Goal: Task Accomplishment & Management: Manage account settings

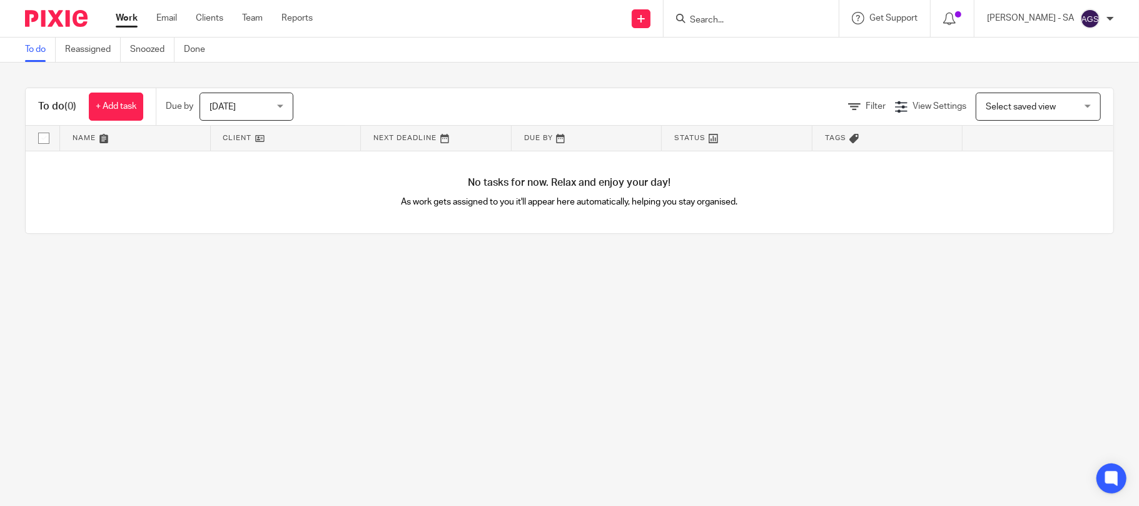
click at [741, 21] on input "Search" at bounding box center [745, 20] width 113 height 11
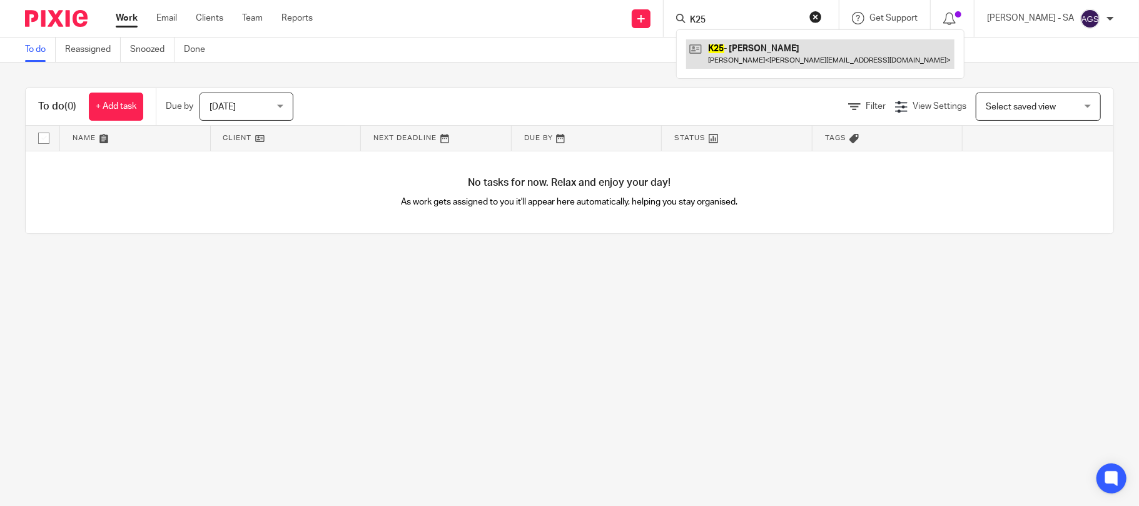
type input "K25"
click at [770, 51] on link at bounding box center [820, 53] width 268 height 29
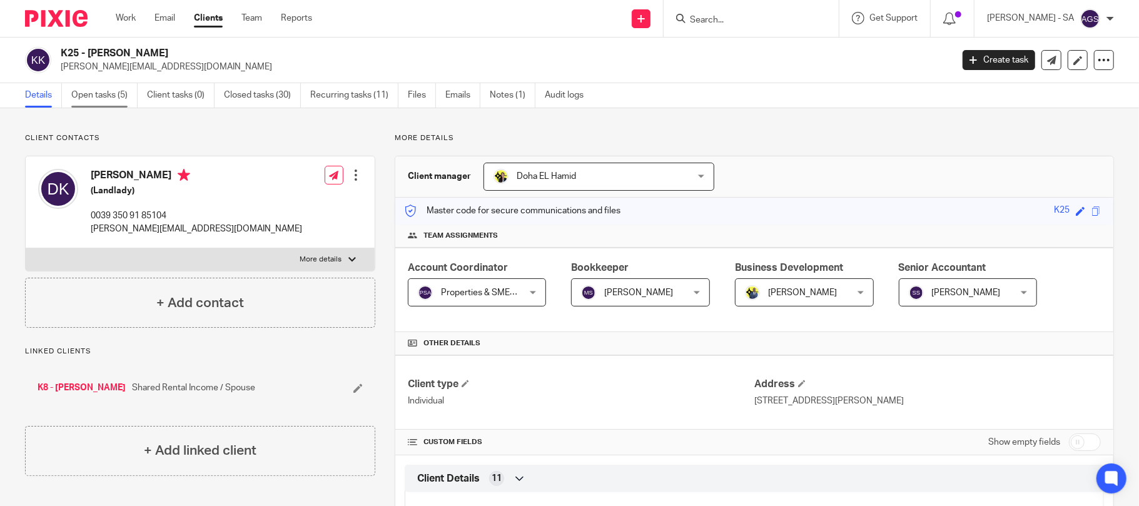
click at [80, 96] on link "Open tasks (5)" at bounding box center [104, 95] width 66 height 24
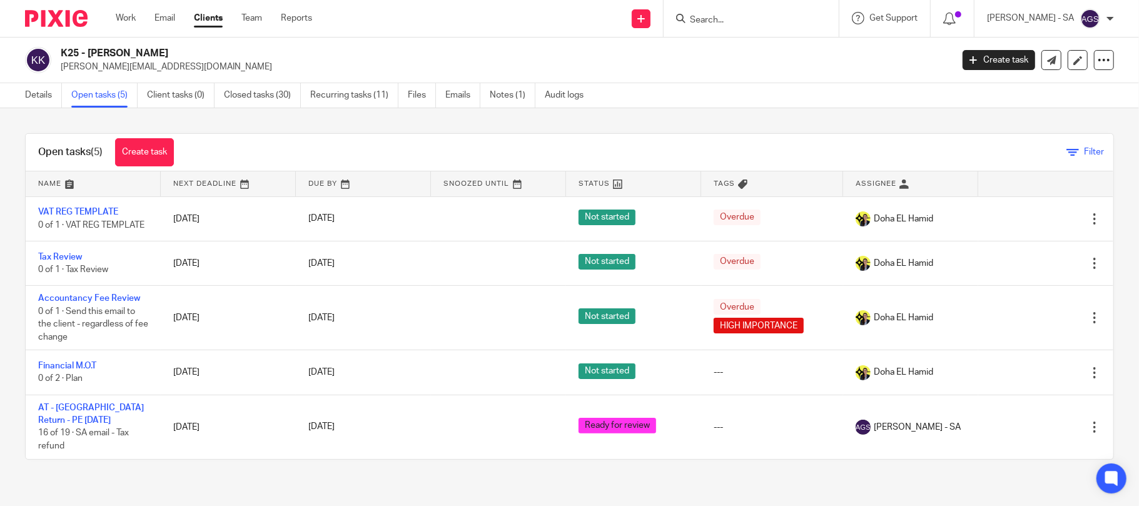
click at [1084, 153] on span "Filter" at bounding box center [1094, 152] width 20 height 9
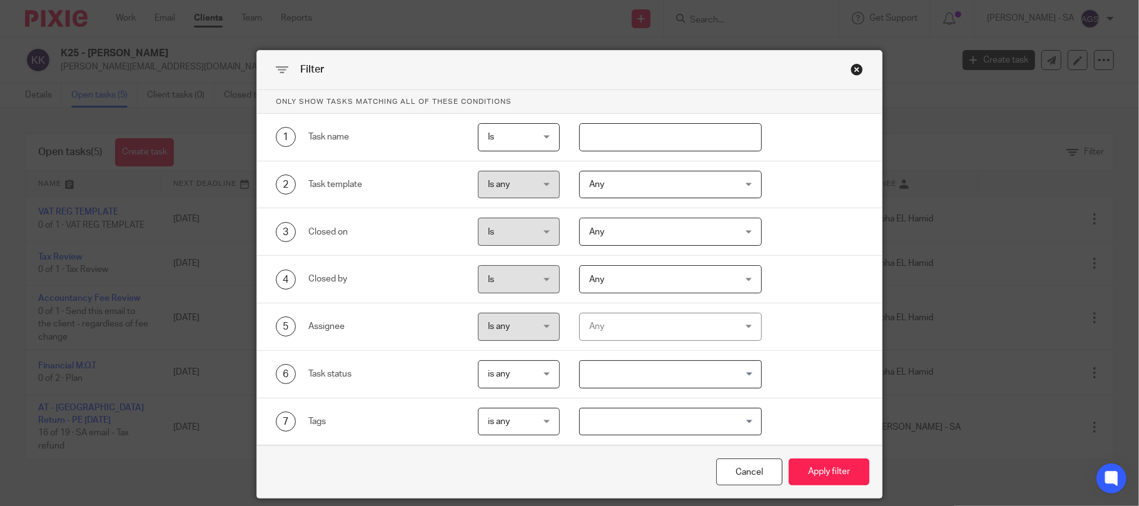
drag, startPoint x: 610, startPoint y: 358, endPoint x: 615, endPoint y: 373, distance: 15.8
click at [610, 359] on div "6 Task status is any is any is any is none is_any Loading..." at bounding box center [569, 375] width 625 height 48
click at [616, 373] on input "Search for option" at bounding box center [667, 374] width 173 height 22
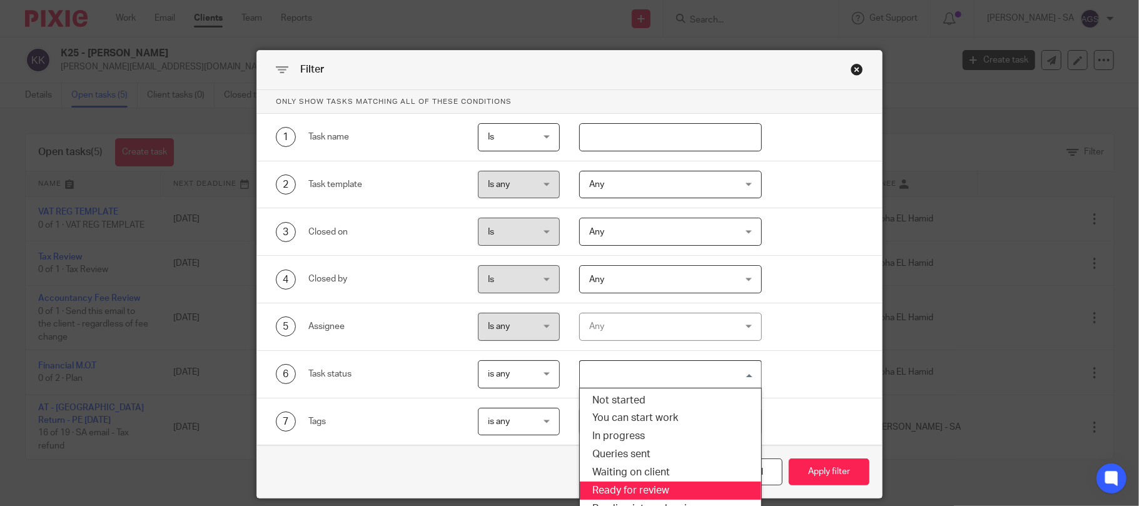
click at [629, 495] on li "Ready for review" at bounding box center [670, 491] width 181 height 18
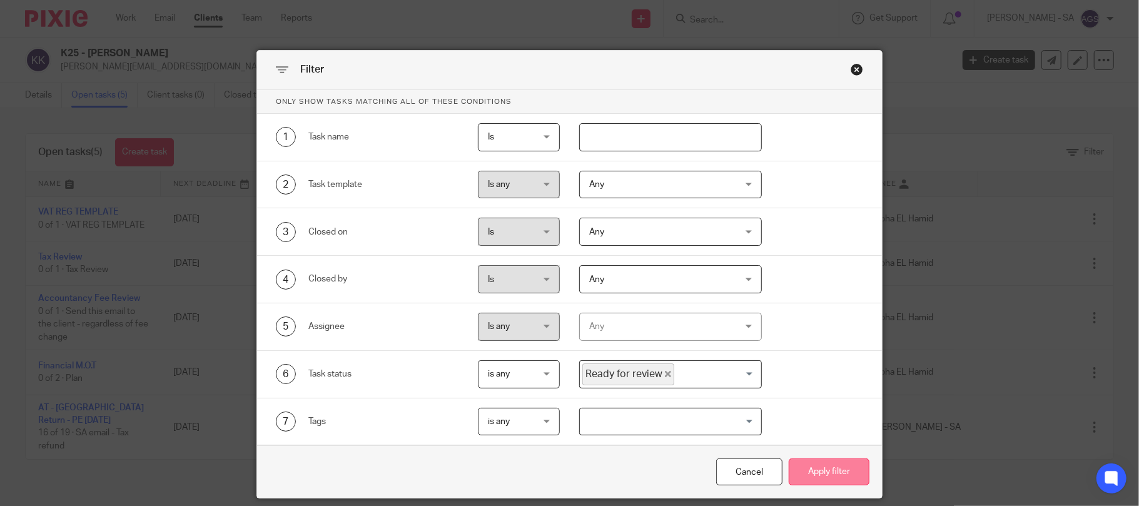
click at [803, 480] on button "Apply filter" at bounding box center [829, 471] width 81 height 27
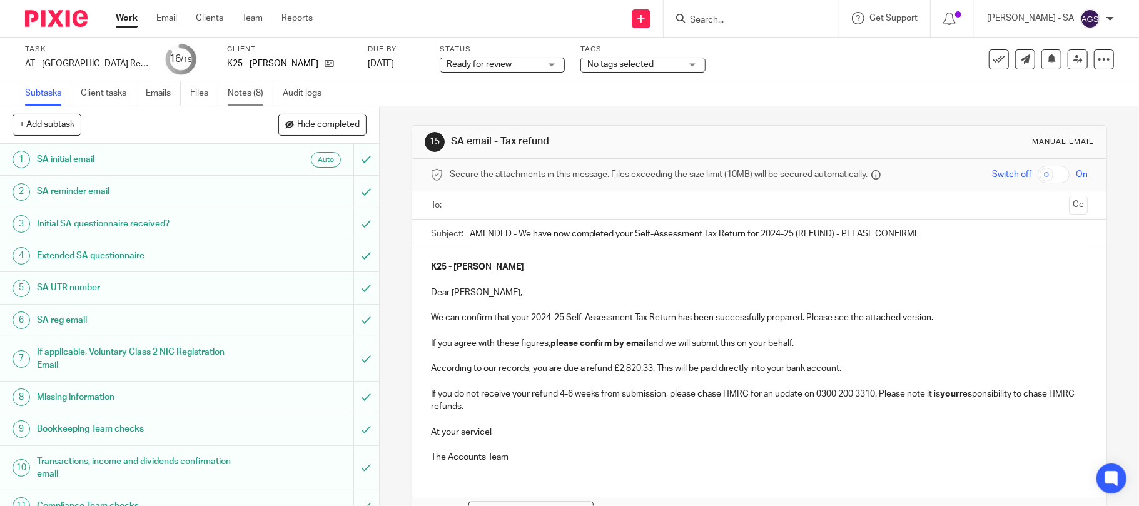
click at [244, 96] on link "Notes (8)" at bounding box center [251, 93] width 46 height 24
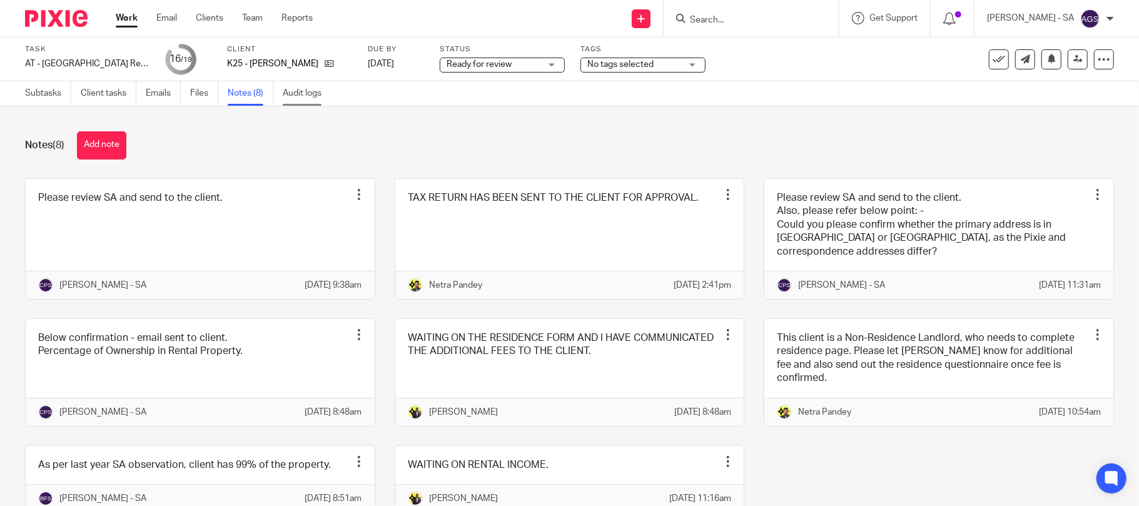
click at [299, 96] on link "Audit logs" at bounding box center [307, 93] width 48 height 24
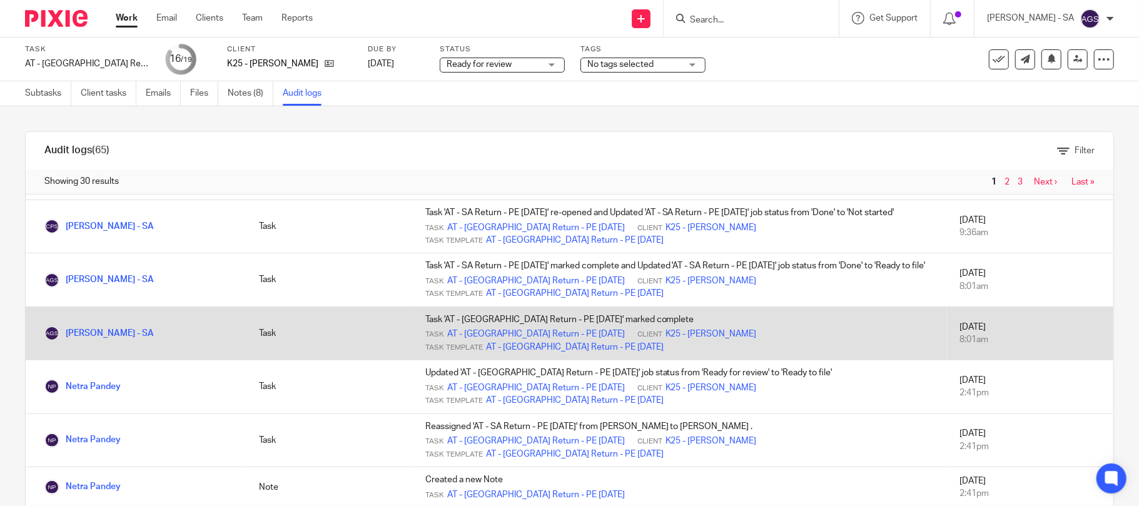
scroll to position [250, 0]
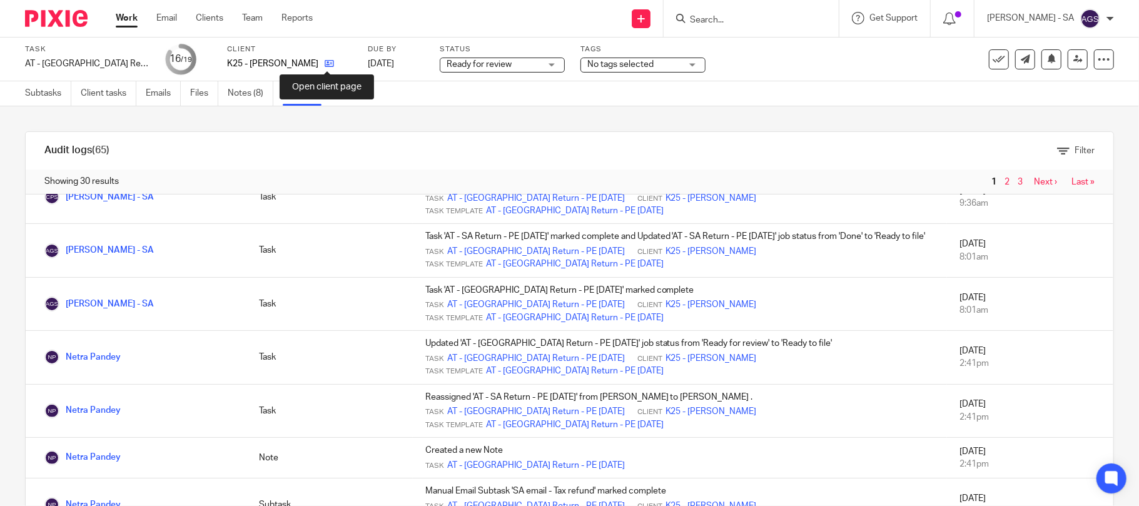
click at [325, 64] on icon at bounding box center [329, 63] width 9 height 9
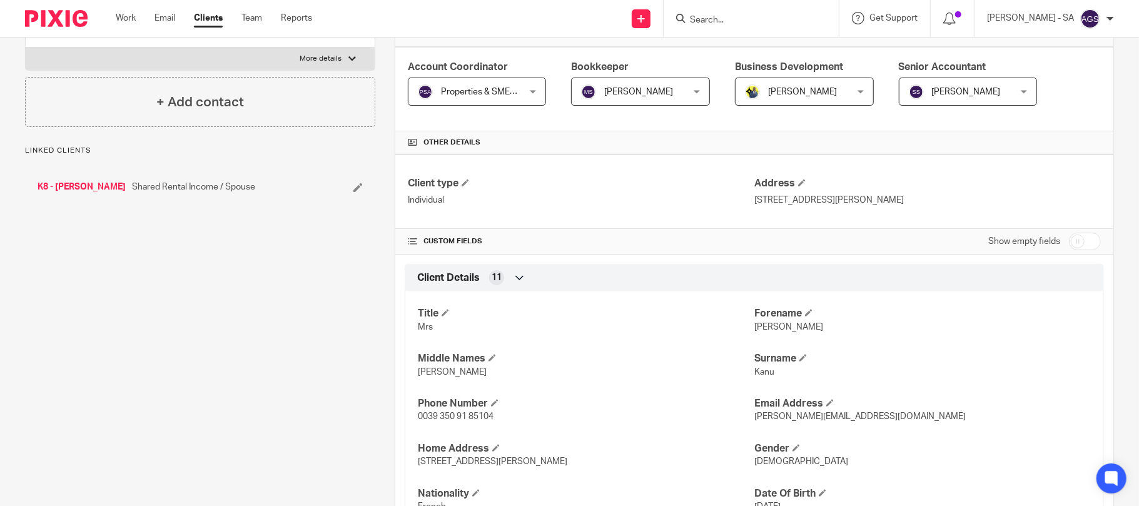
scroll to position [250, 0]
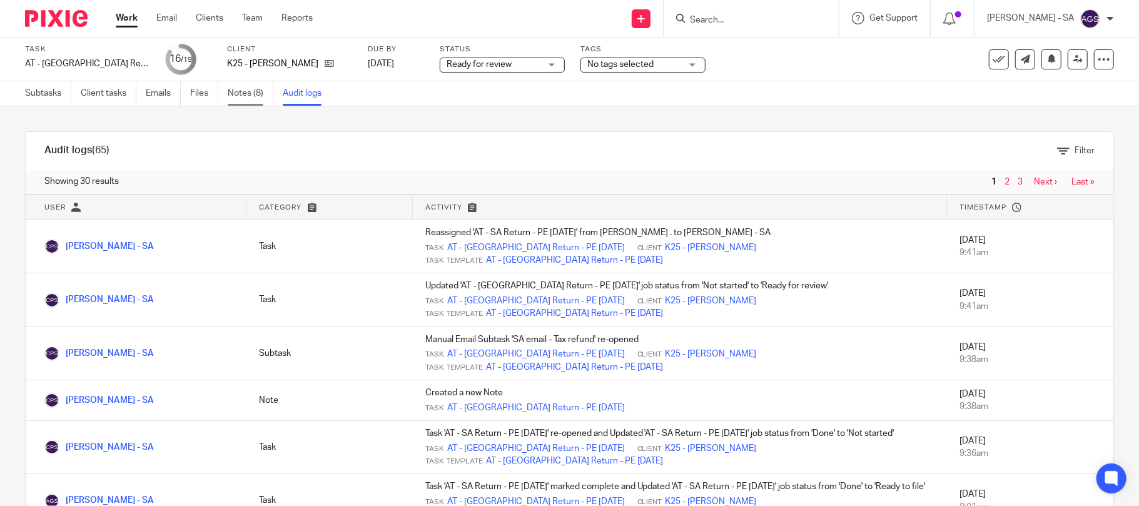
click at [231, 95] on link "Notes (8)" at bounding box center [251, 93] width 46 height 24
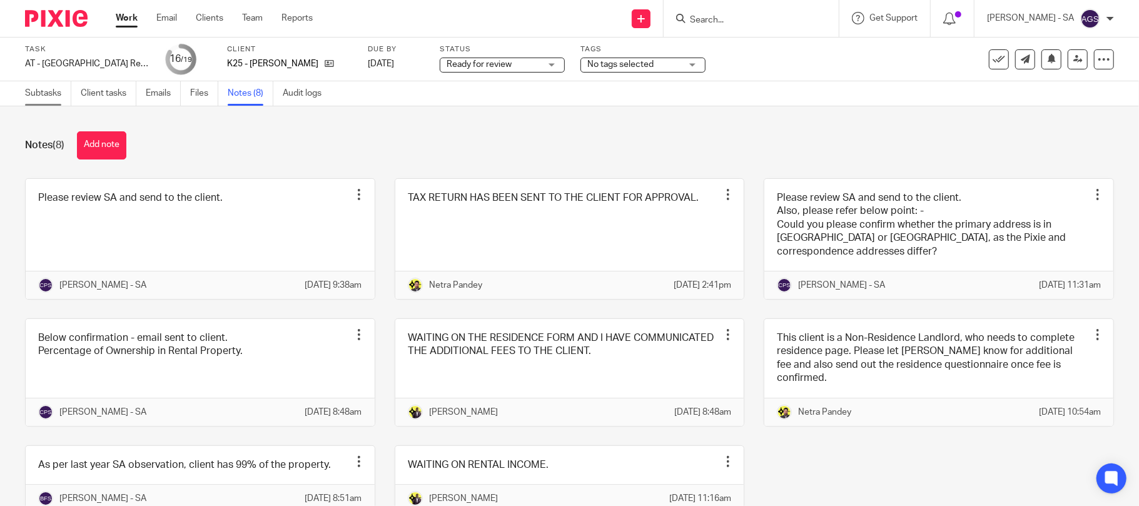
click at [46, 100] on link "Subtasks" at bounding box center [48, 93] width 46 height 24
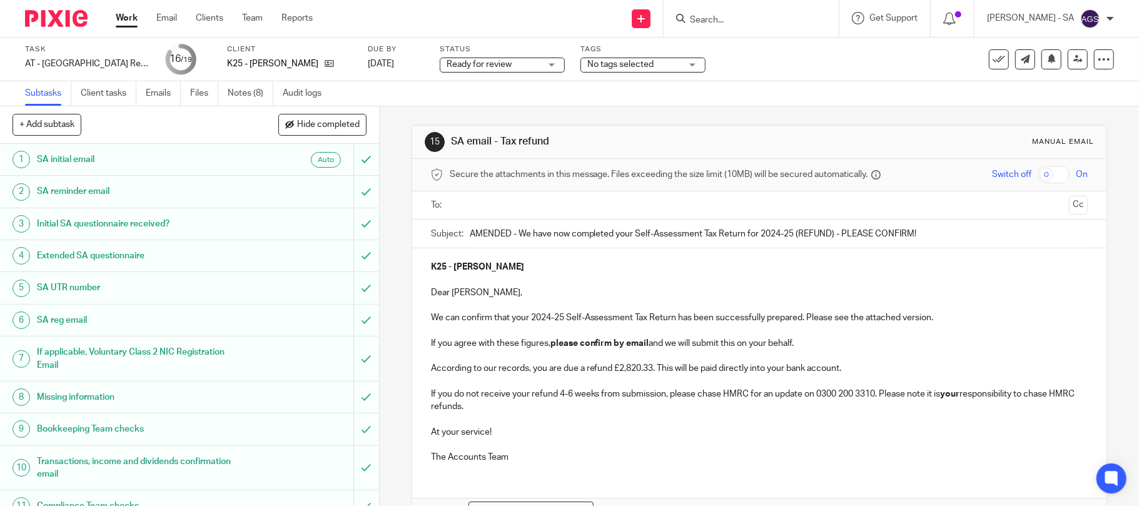
click at [74, 285] on h1 "SA UTR number" at bounding box center [138, 287] width 203 height 19
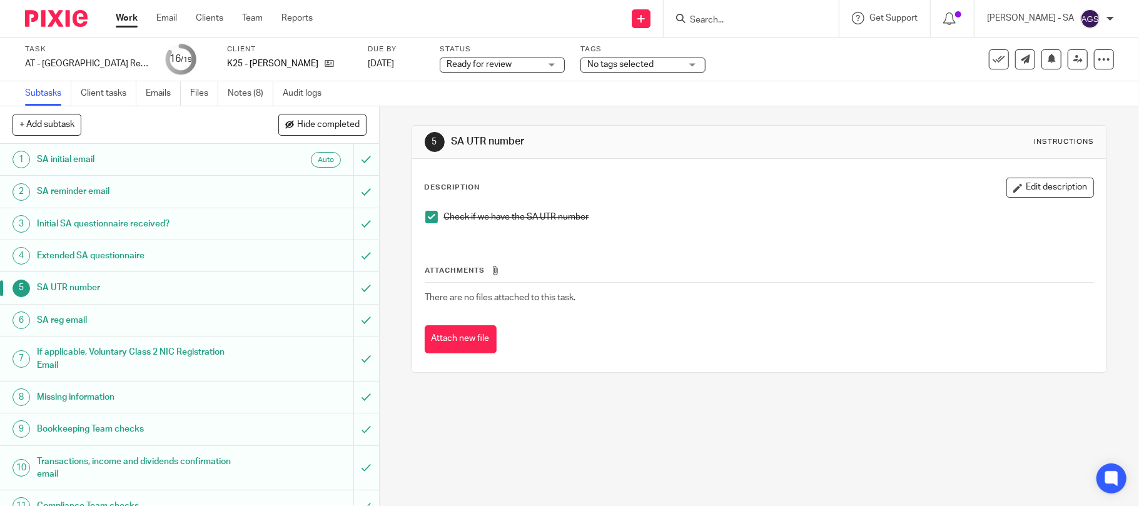
click at [63, 431] on h1 "Bookkeeping Team checks" at bounding box center [138, 429] width 203 height 19
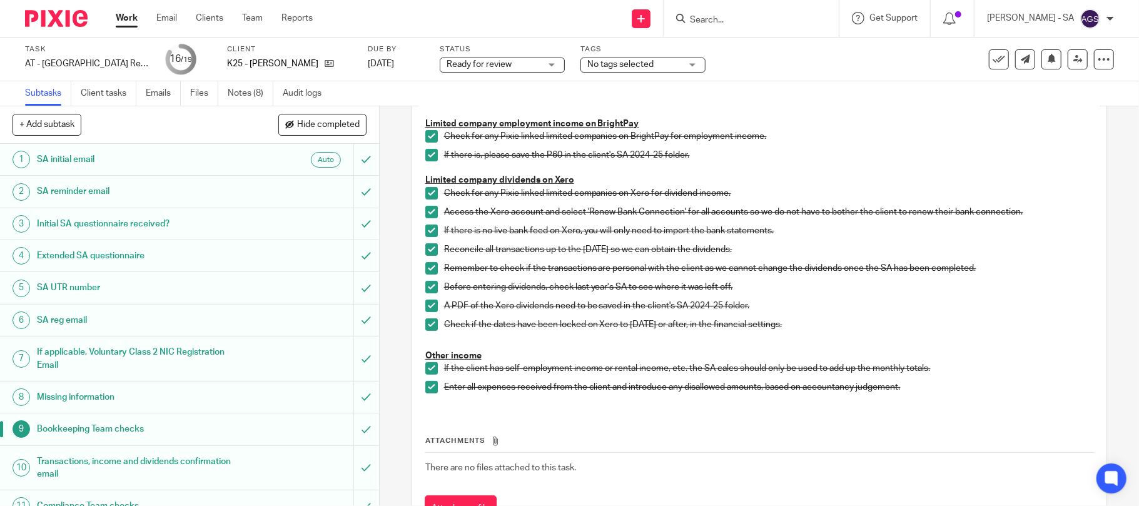
scroll to position [250, 0]
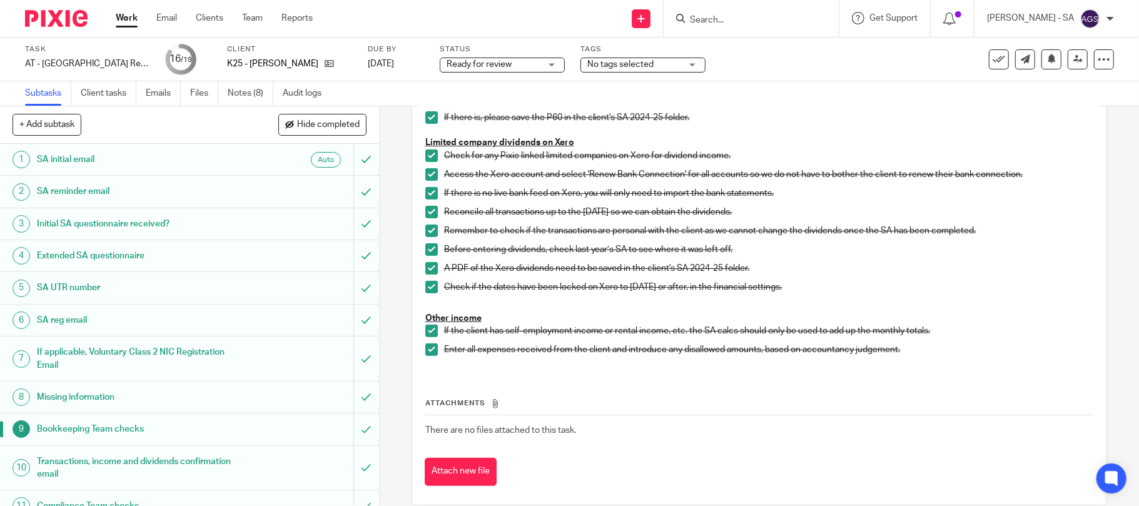
click at [41, 221] on h1 "Initial SA questionnaire received?" at bounding box center [138, 224] width 203 height 19
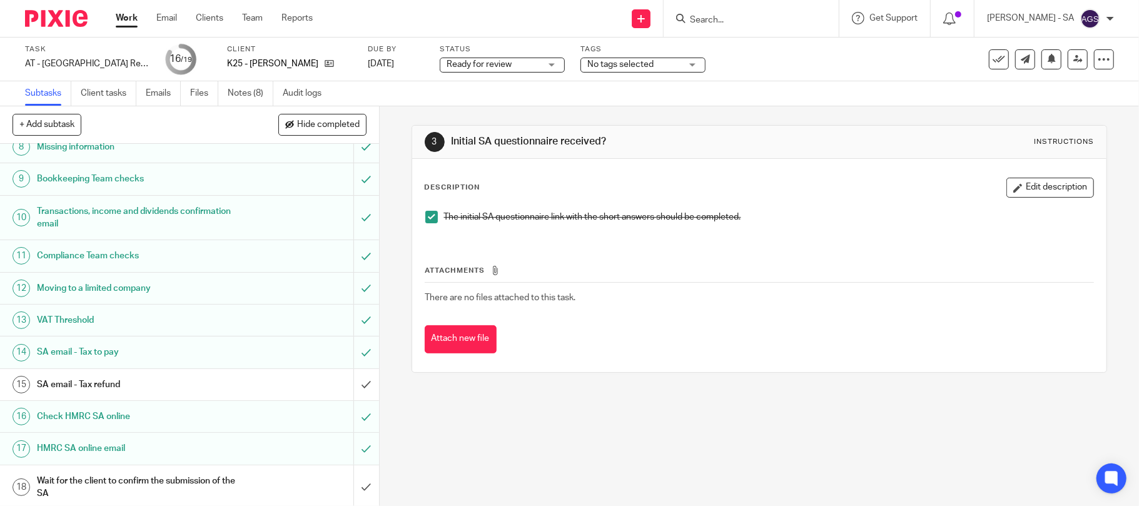
scroll to position [290, 0]
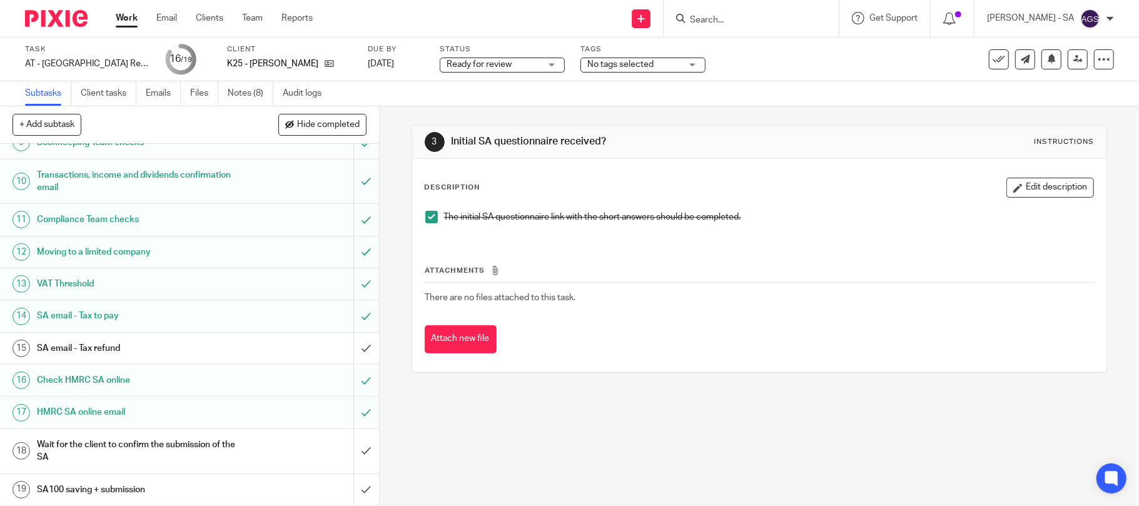
click at [74, 311] on h1 "SA email - Tax to pay" at bounding box center [138, 315] width 203 height 19
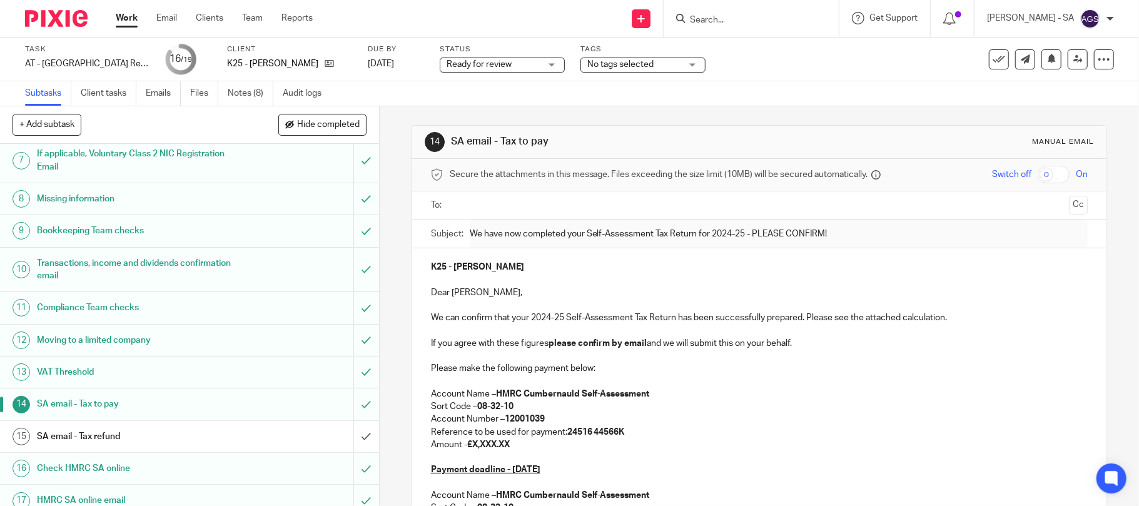
scroll to position [250, 0]
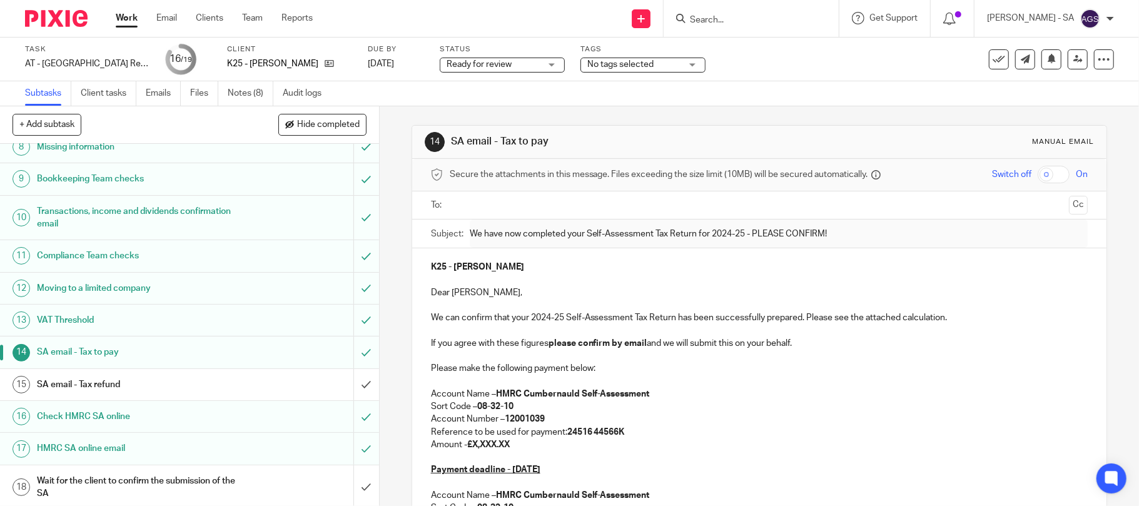
click at [86, 389] on h1 "SA email - Tax refund" at bounding box center [138, 384] width 203 height 19
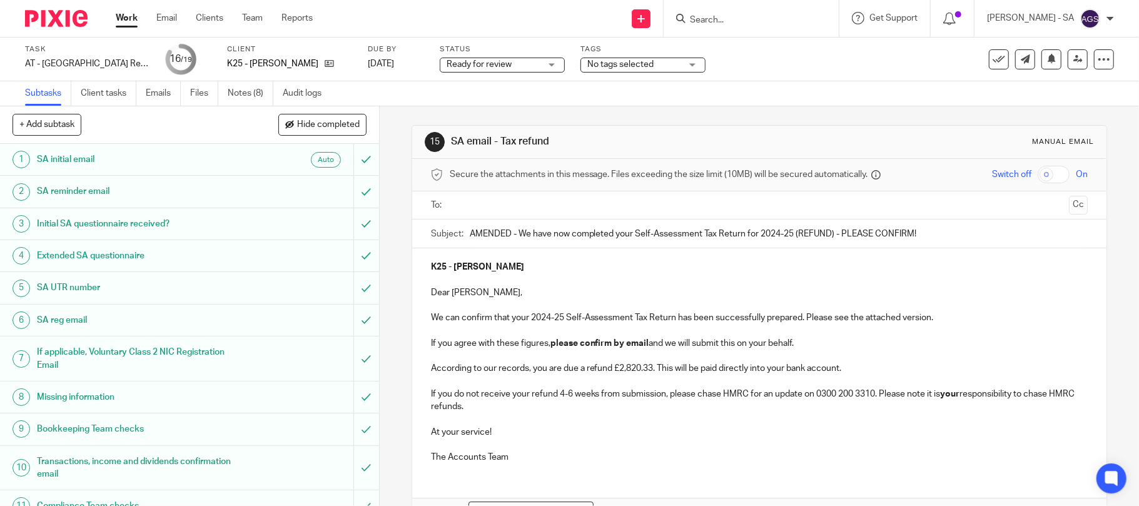
scroll to position [81, 0]
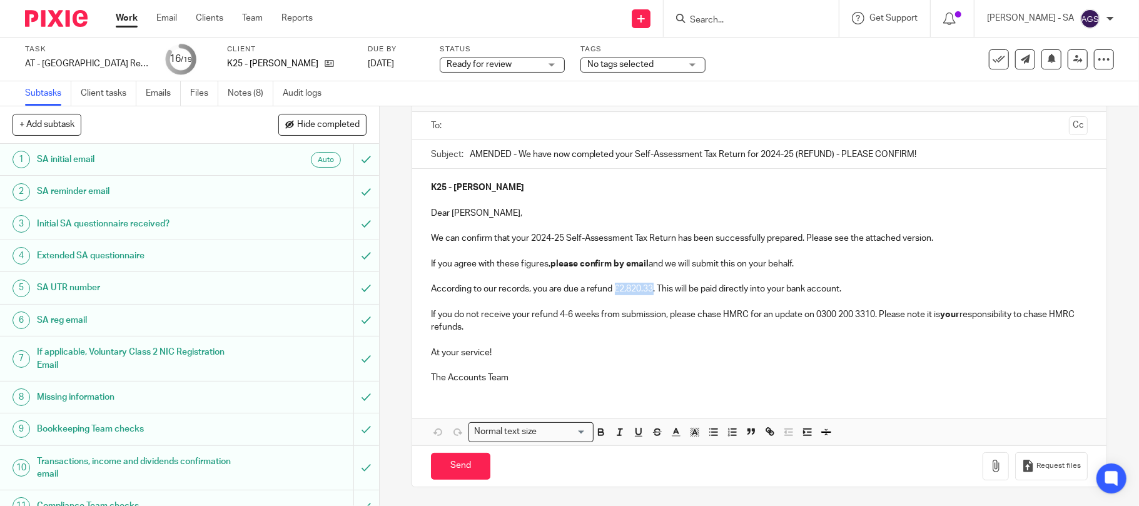
drag, startPoint x: 649, startPoint y: 288, endPoint x: 611, endPoint y: 288, distance: 38.1
click at [611, 288] on p "According to our records, you are due a refund £2,820.33. This will be paid dir…" at bounding box center [759, 289] width 657 height 13
click at [679, 381] on p "The Accounts Team" at bounding box center [759, 377] width 657 height 13
click at [690, 470] on button "Save draft" at bounding box center [691, 466] width 79 height 27
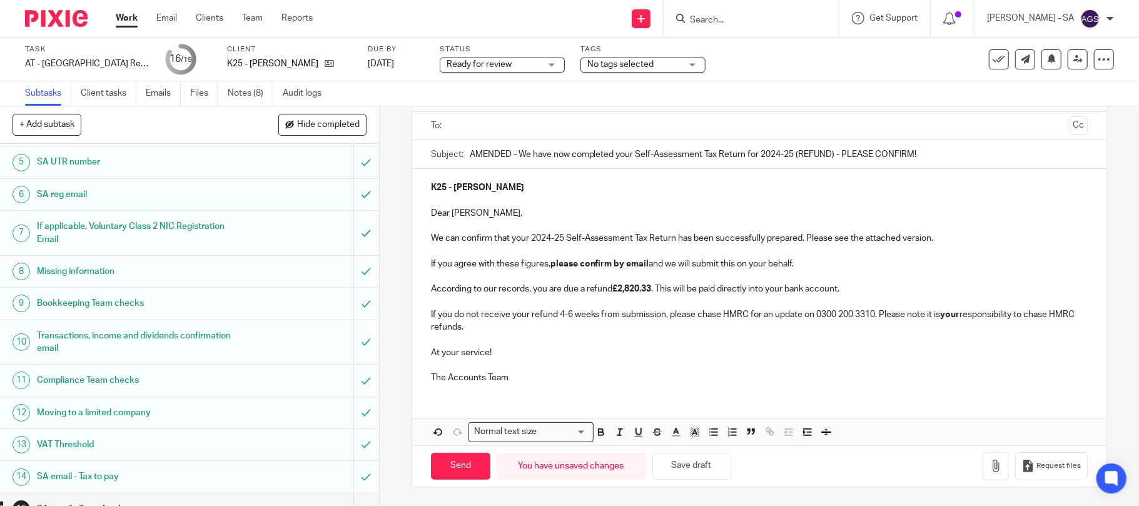
scroll to position [166, 0]
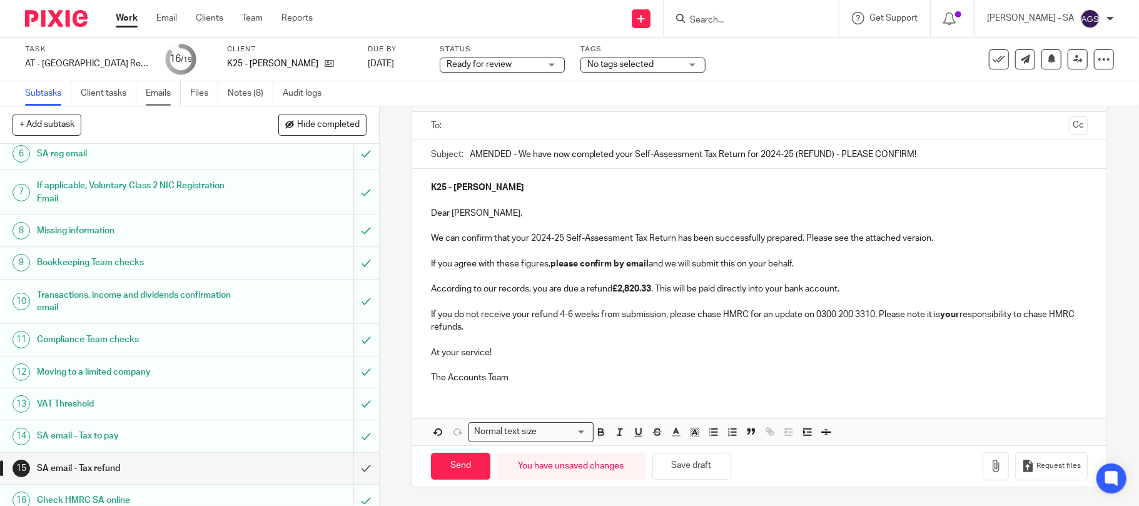
click at [173, 90] on link "Emails" at bounding box center [163, 93] width 35 height 24
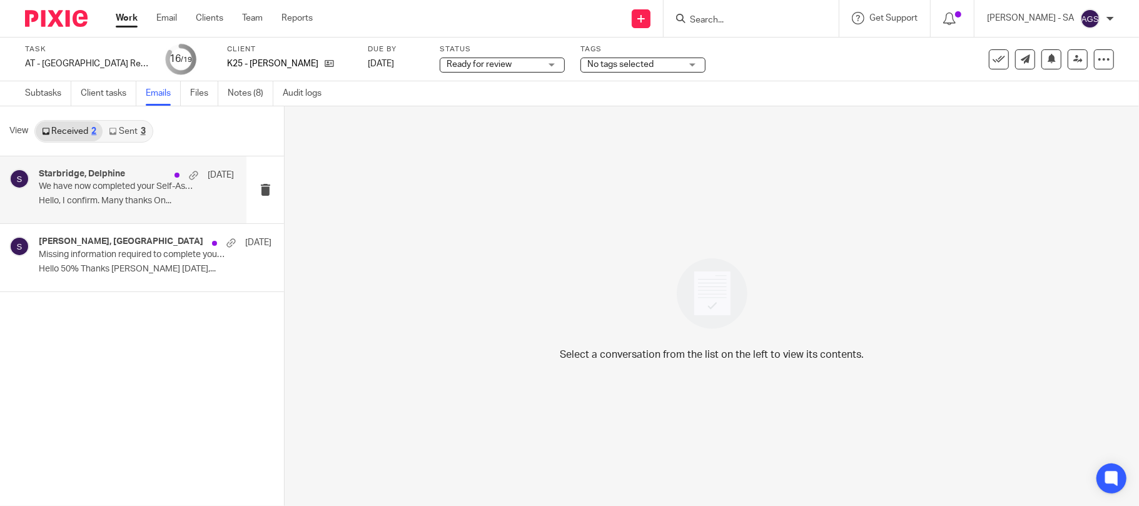
click at [78, 190] on p "We have now completed your Self-Assessment Tax Return for 2024-25 (REFUND) - PL…" at bounding box center [117, 186] width 156 height 11
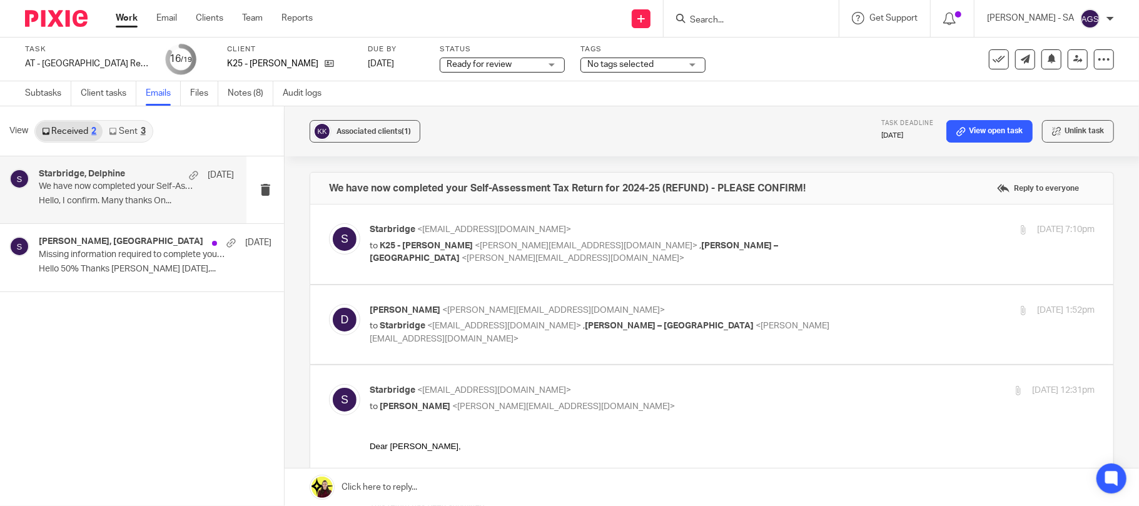
click at [684, 254] on span "<billings@starbridge.uk>" at bounding box center [573, 258] width 223 height 9
checkbox input "true"
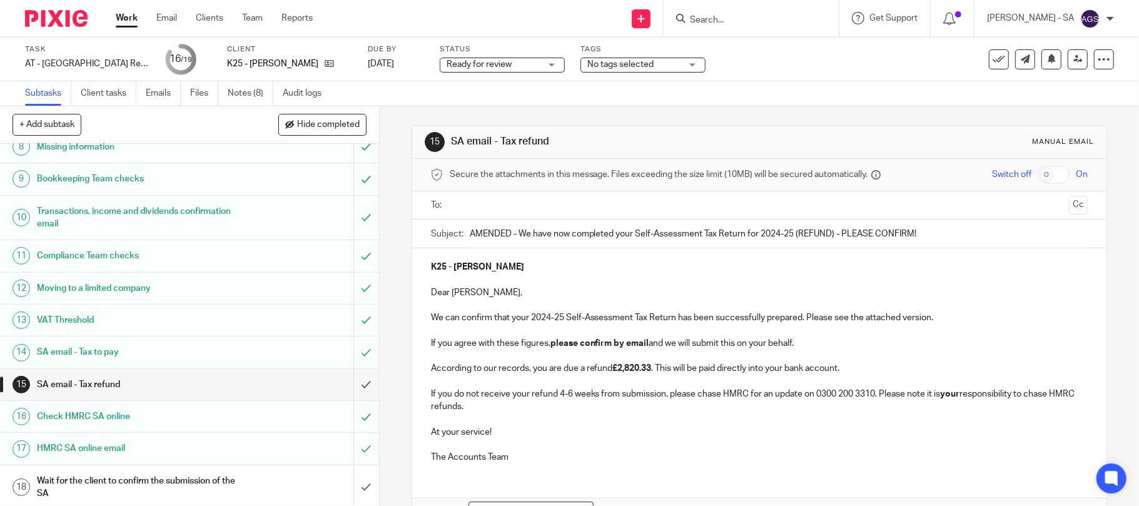
scroll to position [290, 0]
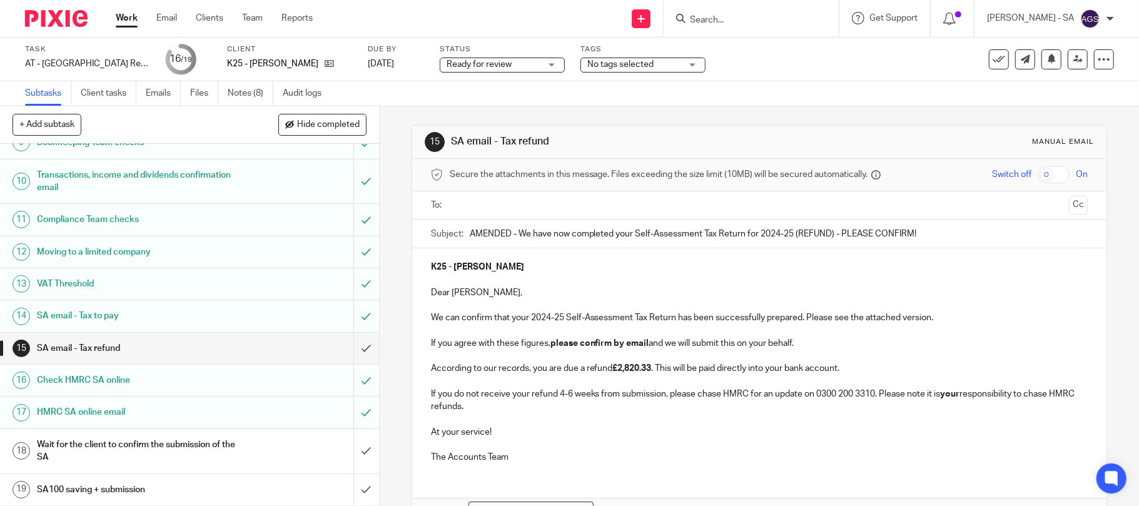
click at [103, 346] on h1 "SA email - Tax refund" at bounding box center [138, 348] width 203 height 19
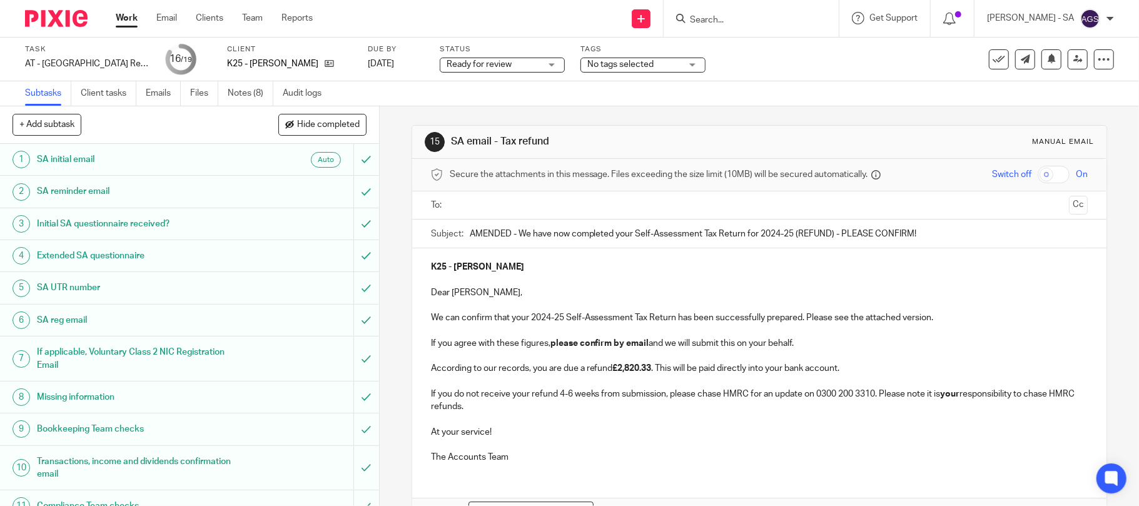
click at [804, 454] on p "The Accounts Team" at bounding box center [759, 457] width 657 height 13
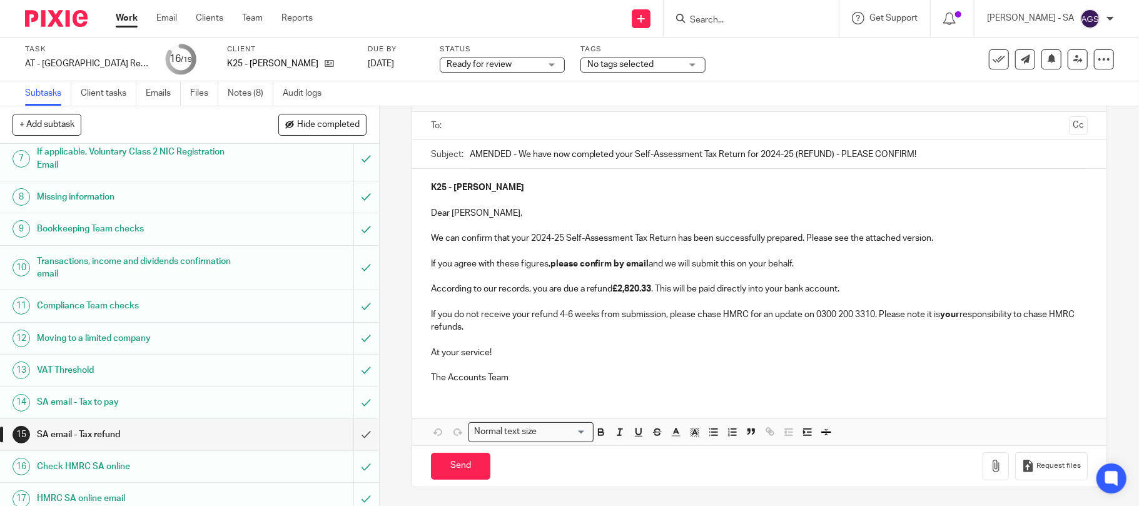
scroll to position [290, 0]
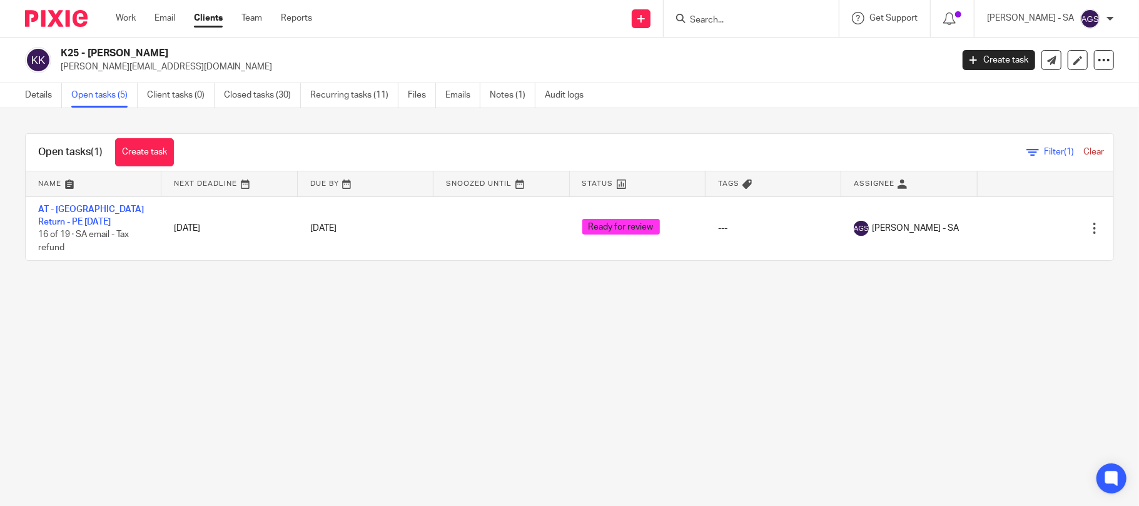
click at [243, 26] on div "Work Email Clients Team Reports Work Email Clients Team Reports Settings" at bounding box center [217, 18] width 228 height 37
click at [248, 23] on link "Team" at bounding box center [251, 18] width 21 height 13
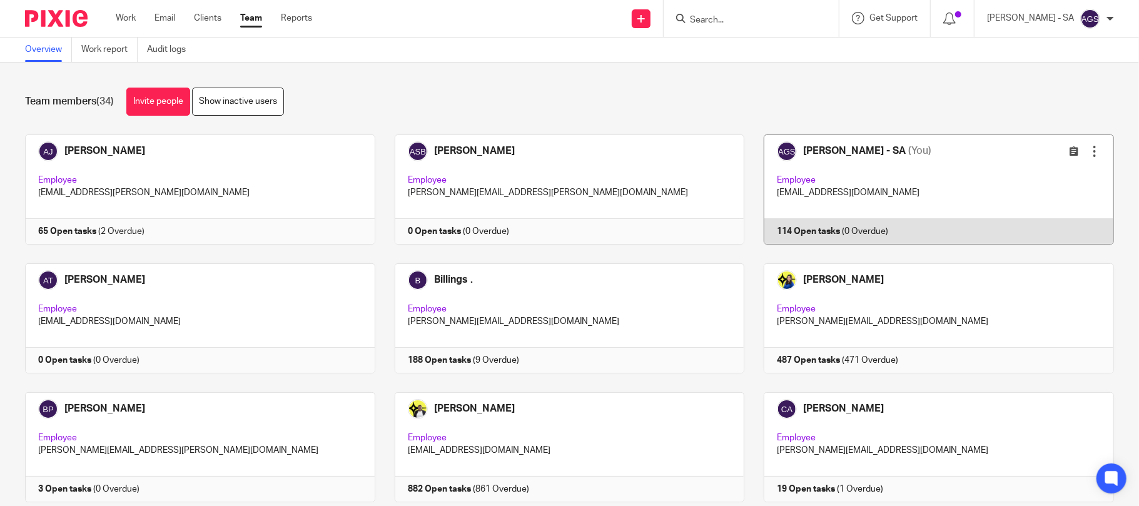
click at [837, 171] on link at bounding box center [929, 189] width 370 height 110
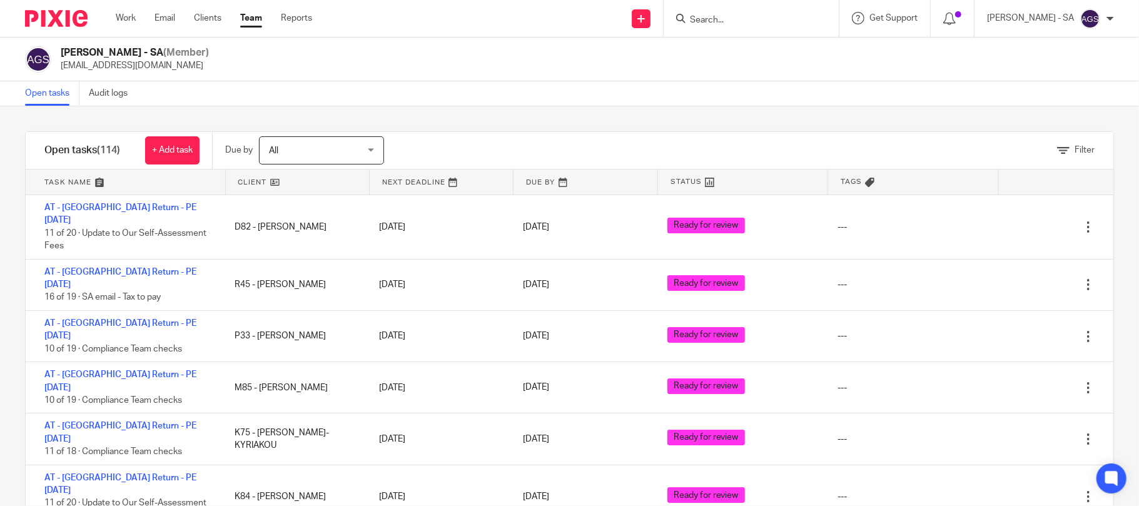
click at [745, 11] on form at bounding box center [755, 19] width 133 height 16
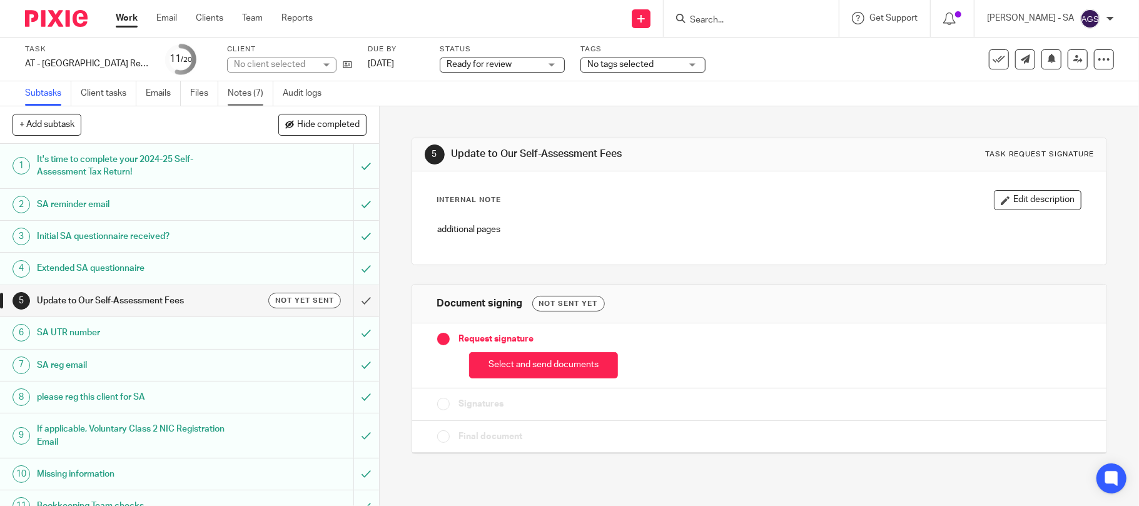
click at [248, 91] on link "Notes (7)" at bounding box center [251, 93] width 46 height 24
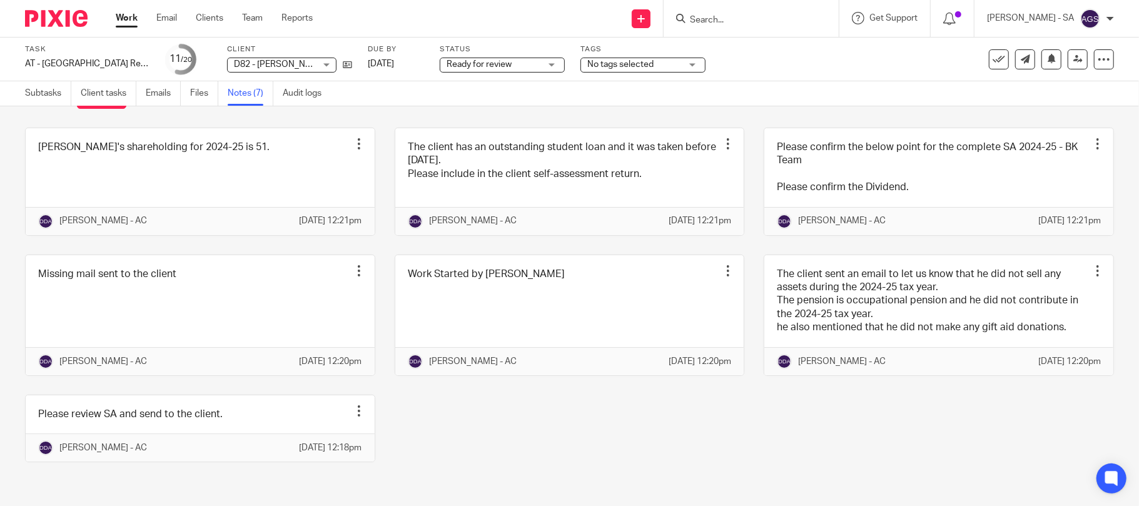
scroll to position [9, 0]
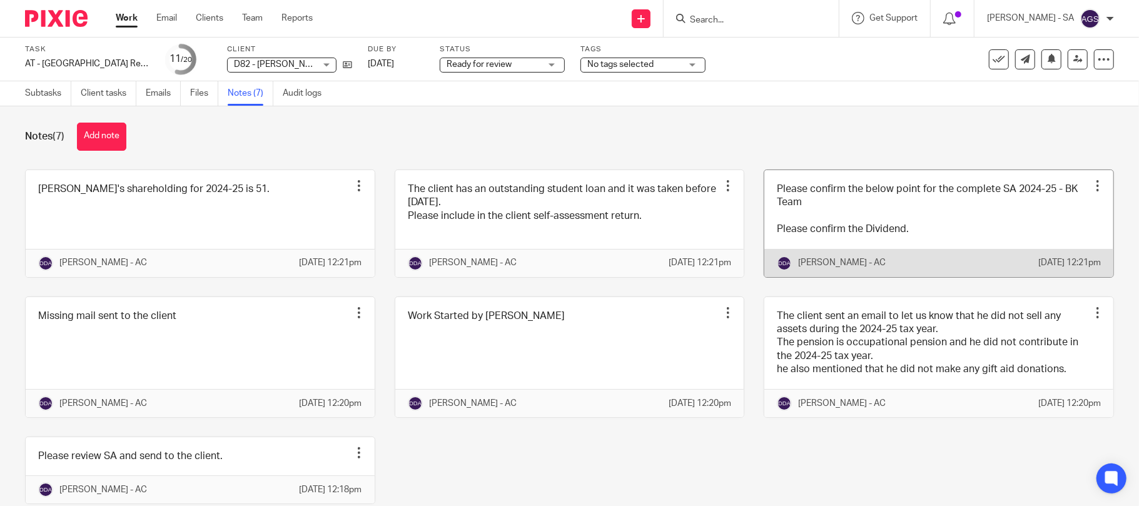
click at [903, 221] on link at bounding box center [938, 223] width 349 height 107
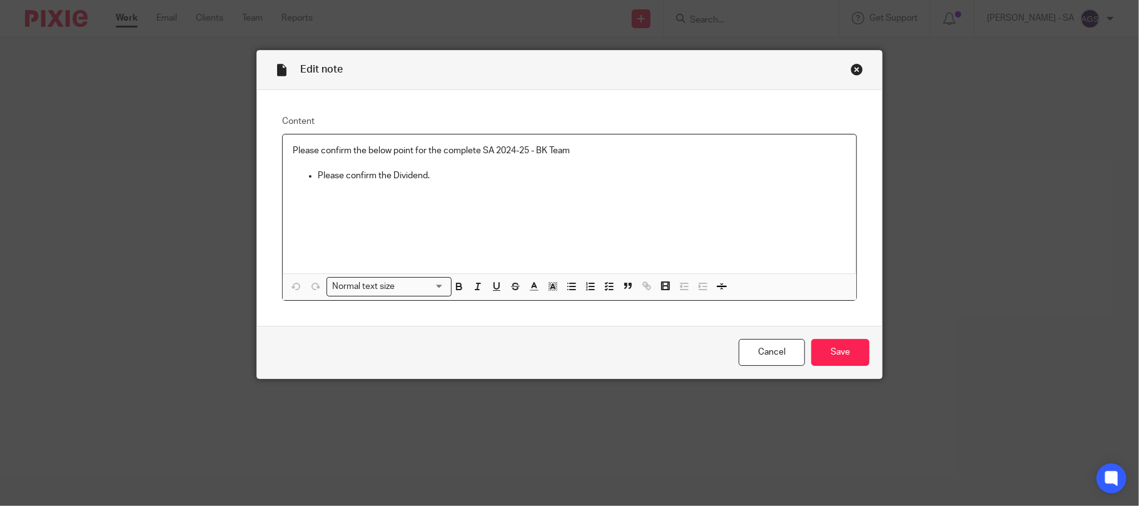
click at [852, 61] on div "Edit note" at bounding box center [569, 70] width 625 height 39
click at [852, 66] on div "Close this dialog window" at bounding box center [857, 69] width 13 height 13
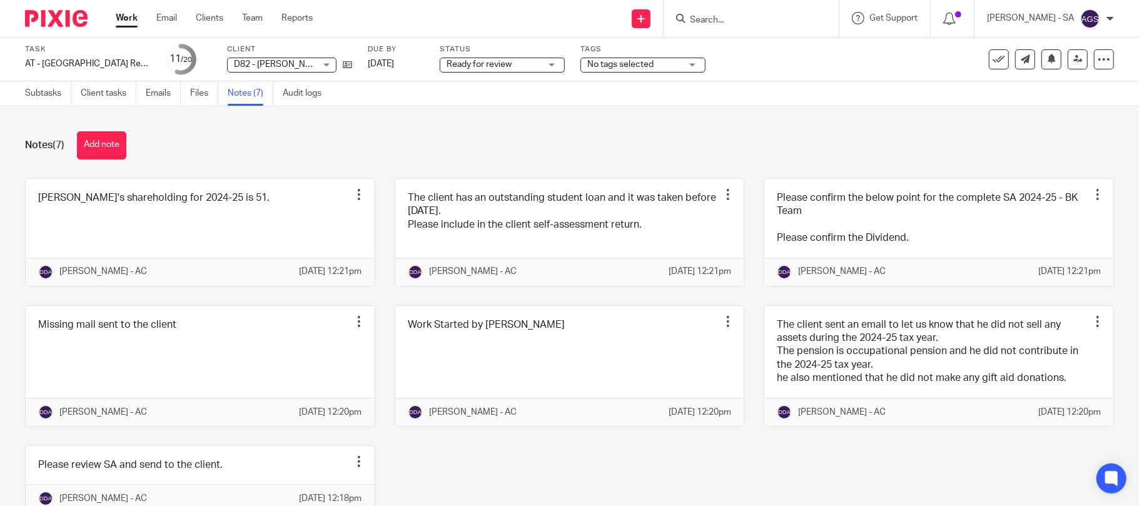
click at [736, 138] on div "Notes (7) Add note" at bounding box center [569, 145] width 1089 height 28
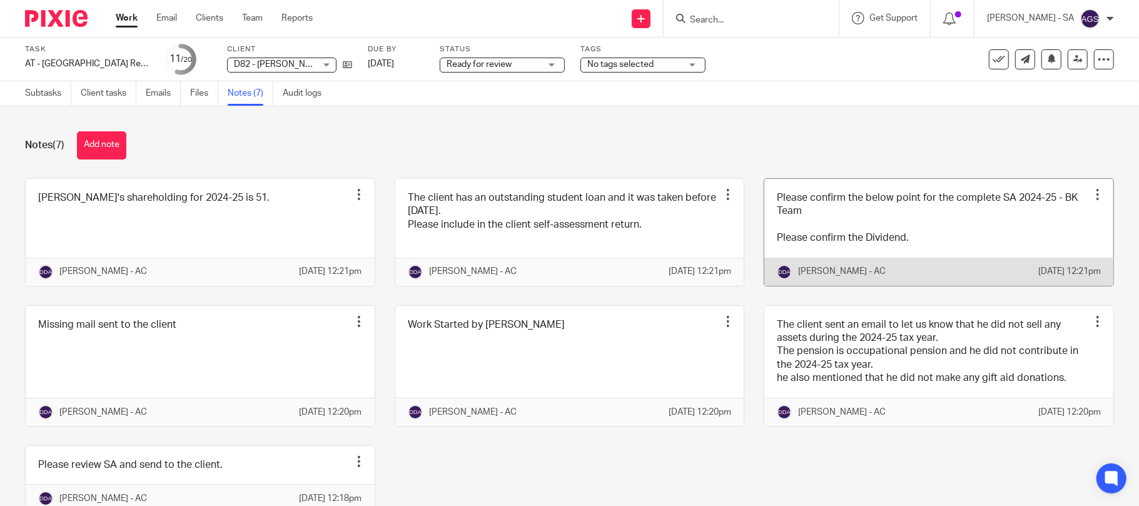
click at [839, 236] on link at bounding box center [938, 232] width 349 height 107
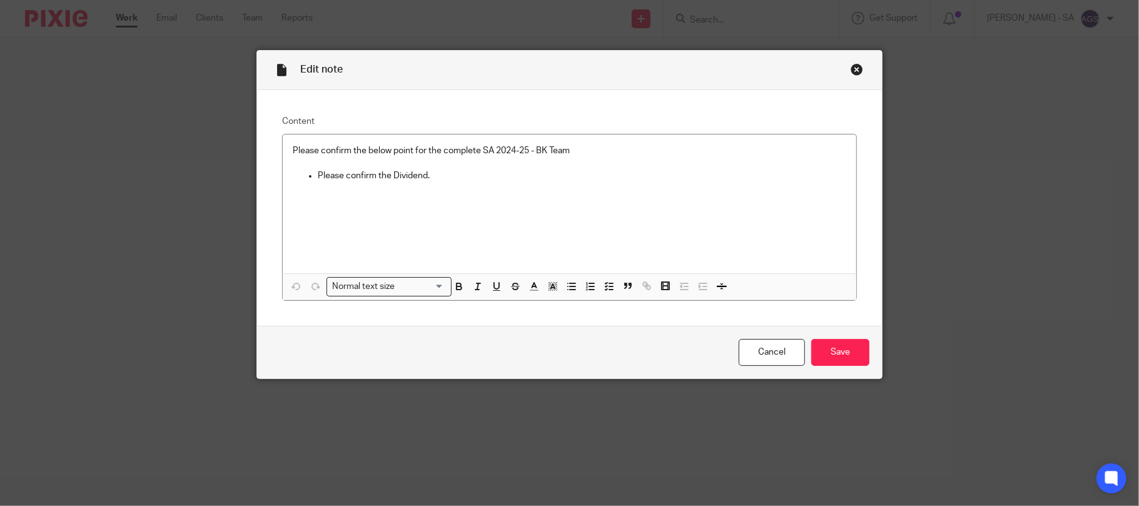
click at [851, 66] on div "Close this dialog window" at bounding box center [857, 69] width 13 height 13
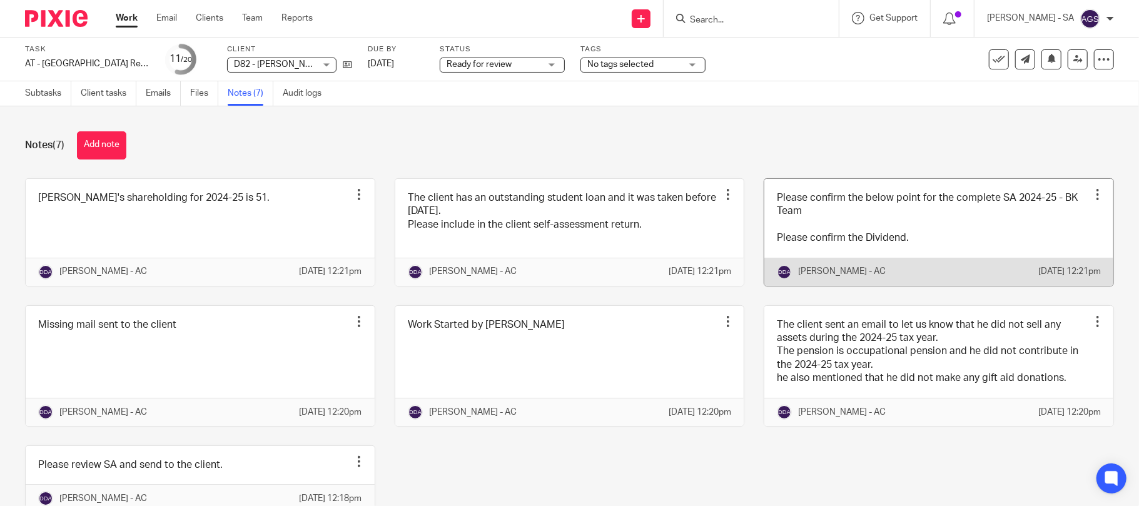
click at [849, 231] on link at bounding box center [938, 232] width 349 height 107
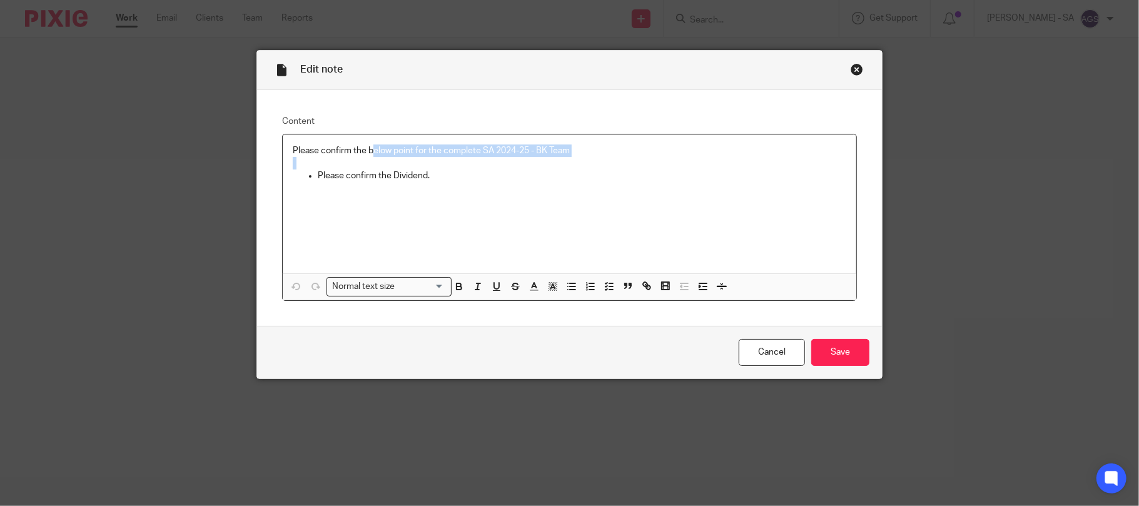
drag, startPoint x: 608, startPoint y: 158, endPoint x: 271, endPoint y: 166, distance: 337.2
click at [354, 148] on div "Please confirm the below point for the complete SA 2024-25 - BK Team Please con…" at bounding box center [570, 203] width 574 height 139
click at [510, 215] on div "Please confirm the below point for the complete SA 2024-25 - BK Team Please con…" at bounding box center [570, 203] width 574 height 139
drag, startPoint x: 563, startPoint y: 158, endPoint x: 381, endPoint y: 154, distance: 181.4
click at [393, 154] on div "Please confirm the below point for the complete SA 2024-25 - BK Team Please con…" at bounding box center [570, 203] width 574 height 139
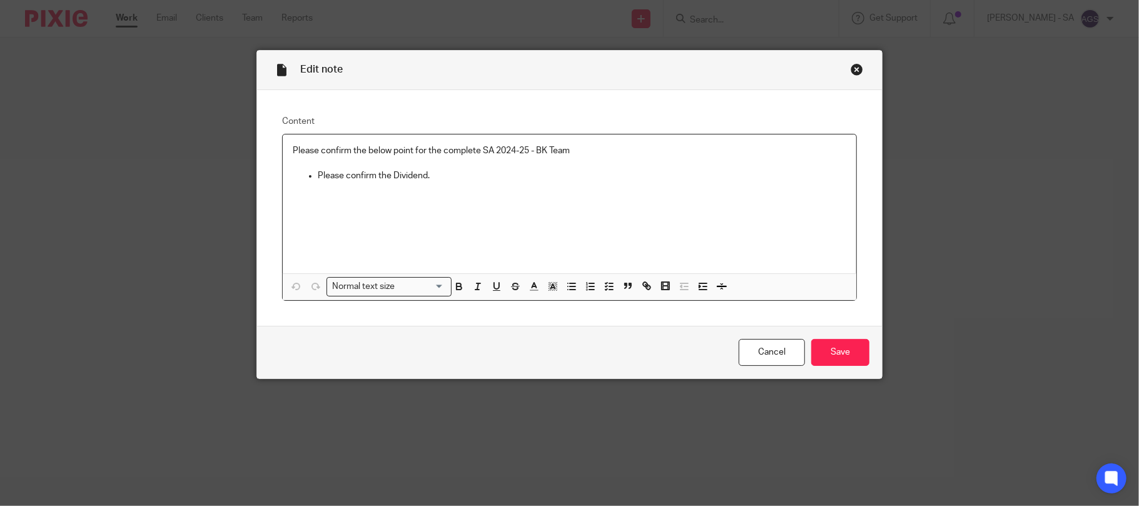
click at [652, 182] on p "Please confirm the Dividend." at bounding box center [582, 175] width 529 height 13
click at [851, 68] on div "Close this dialog window" at bounding box center [857, 69] width 13 height 13
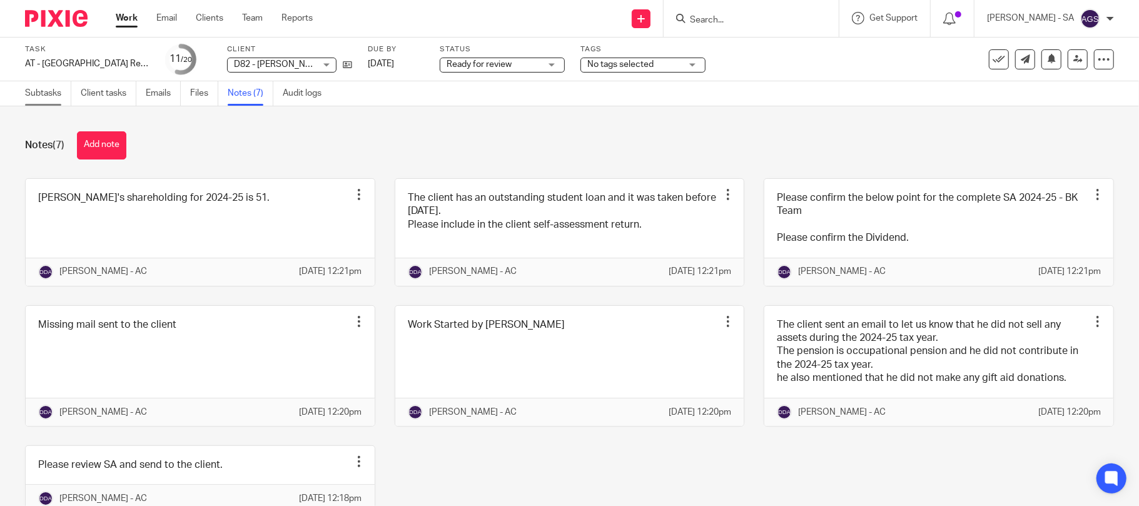
click at [40, 101] on link "Subtasks" at bounding box center [48, 93] width 46 height 24
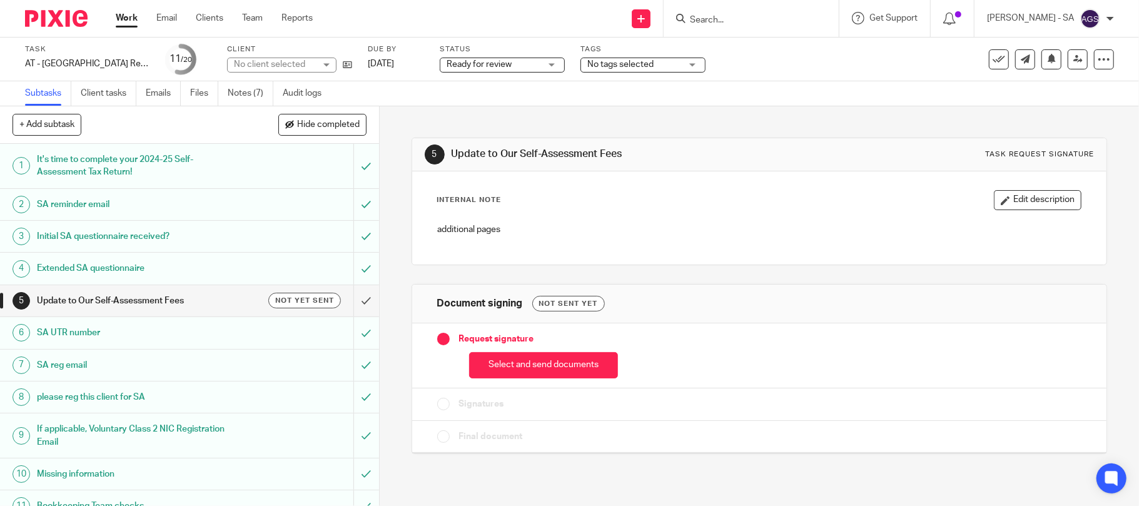
click at [58, 238] on h1 "Initial SA questionnaire received?" at bounding box center [138, 236] width 203 height 19
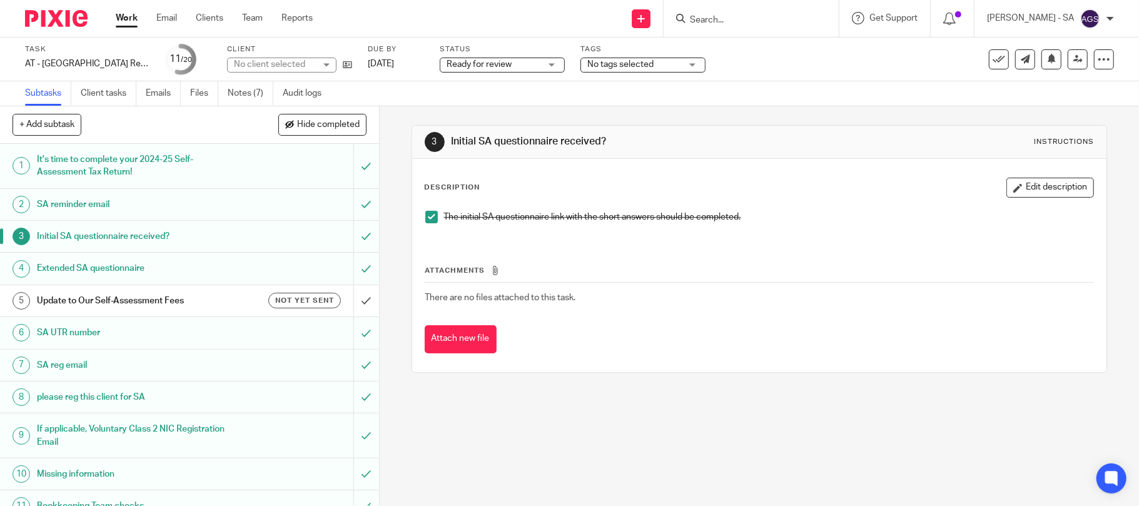
click at [58, 336] on h1 "SA UTR number" at bounding box center [138, 332] width 203 height 19
click at [54, 499] on h1 "Bookkeeping Team checks" at bounding box center [138, 506] width 203 height 19
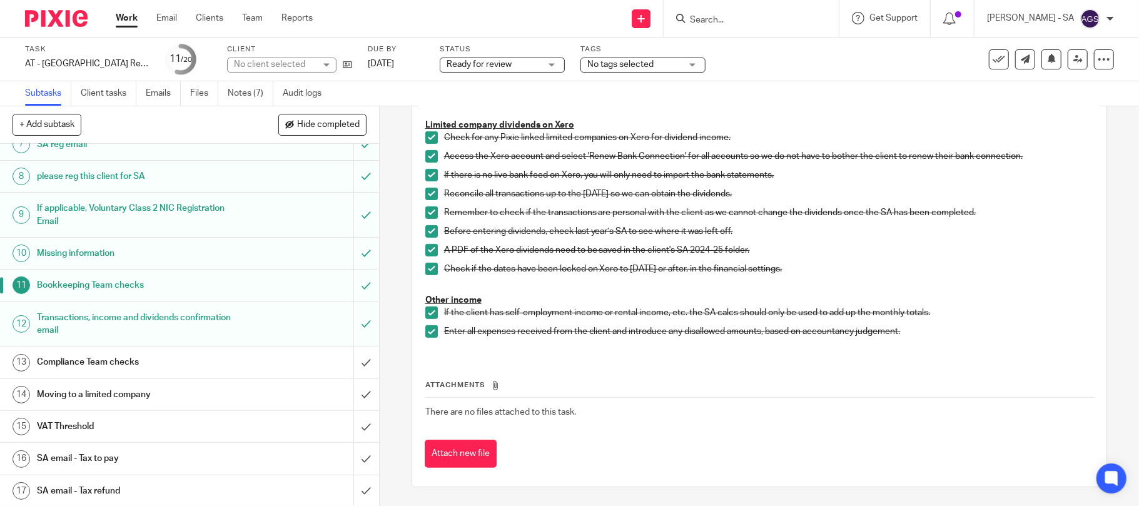
scroll to position [250, 0]
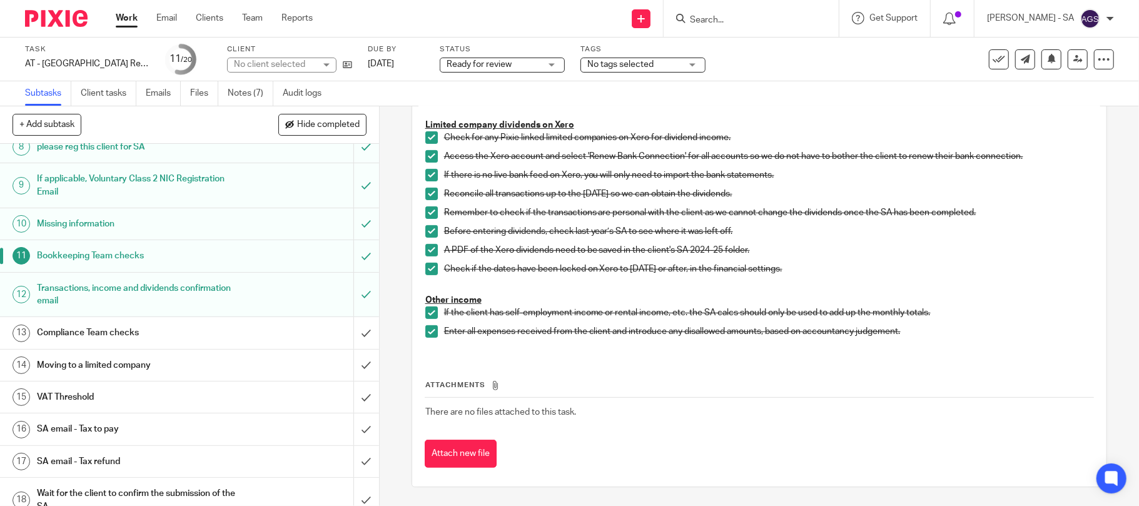
click at [108, 432] on h1 "SA email - Tax to pay" at bounding box center [138, 429] width 203 height 19
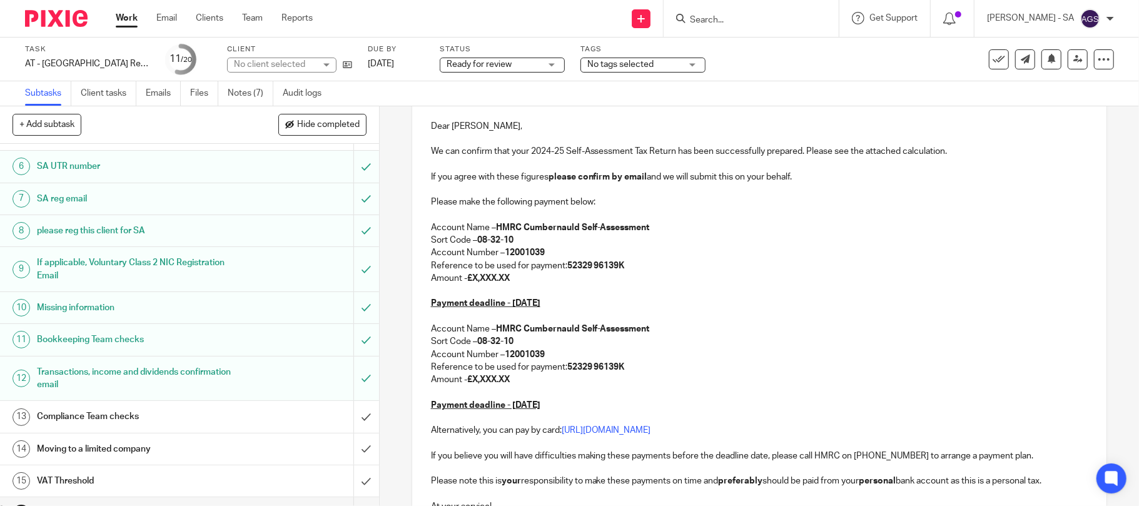
scroll to position [250, 0]
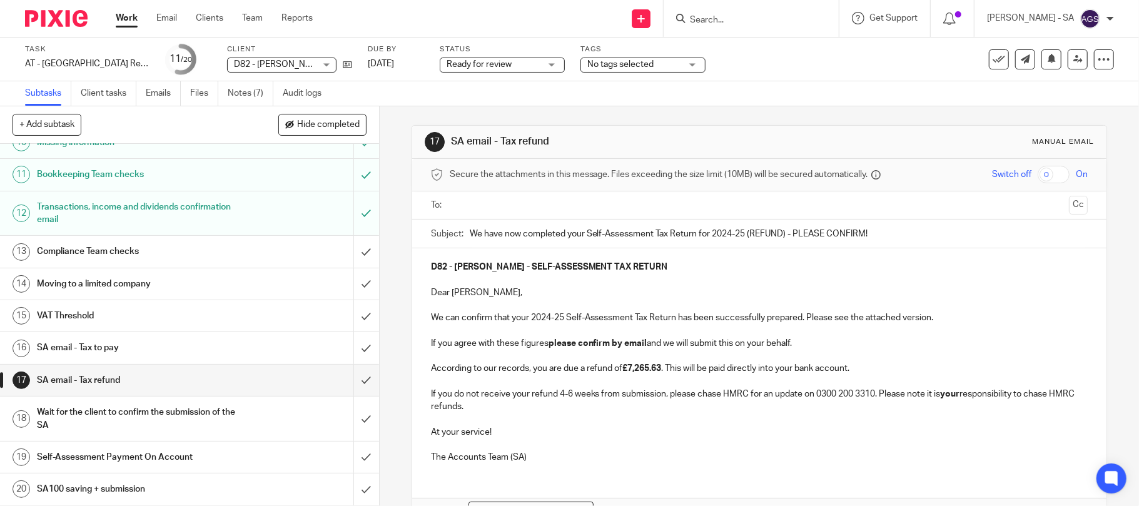
scroll to position [335, 0]
click at [115, 445] on link "19 Self-Assessment Payment On Account" at bounding box center [176, 457] width 353 height 31
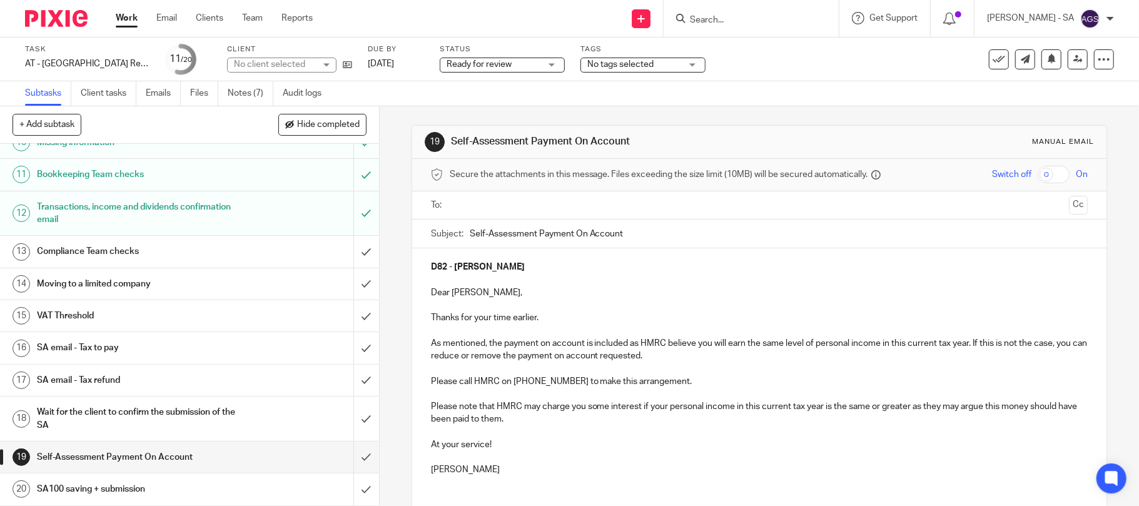
scroll to position [335, 0]
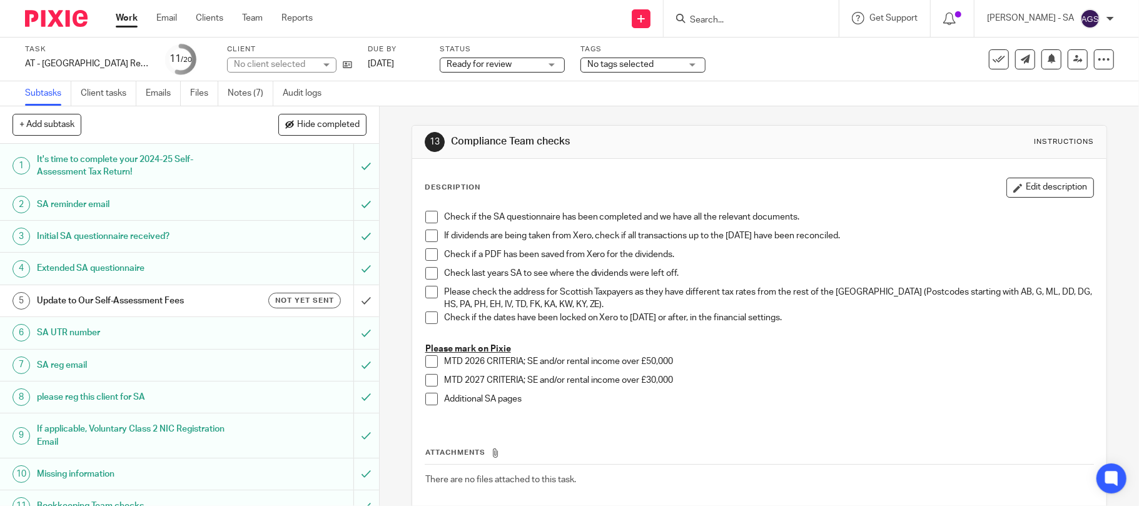
click at [425, 218] on span at bounding box center [431, 217] width 13 height 13
click at [428, 238] on span at bounding box center [431, 236] width 13 height 13
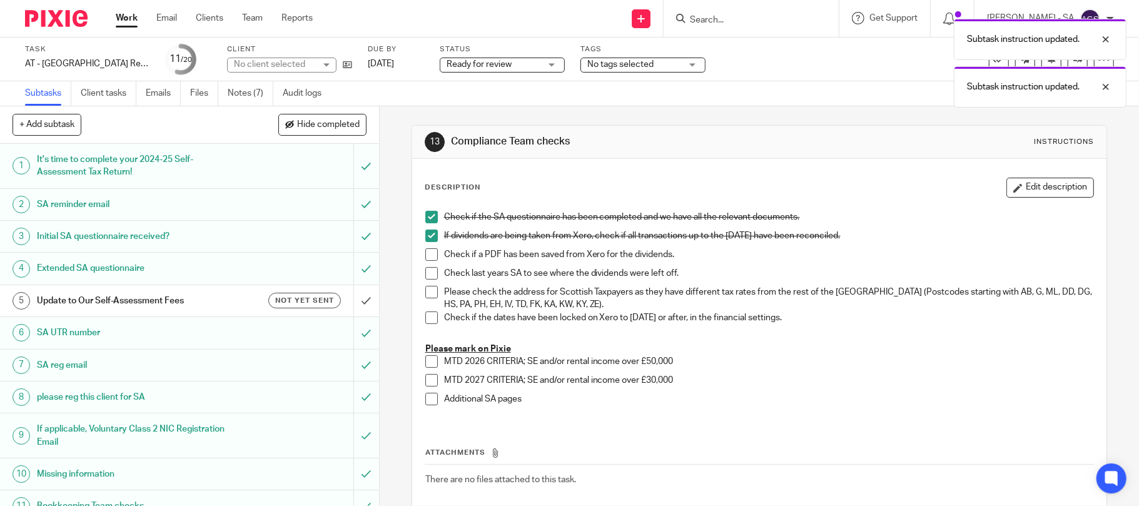
click at [425, 256] on span at bounding box center [431, 254] width 13 height 13
click at [419, 281] on div "Check if the SA questionnaire has been completed and we have all the relevant d…" at bounding box center [759, 313] width 681 height 216
click at [425, 276] on span at bounding box center [431, 273] width 13 height 13
click at [425, 291] on span at bounding box center [431, 292] width 13 height 13
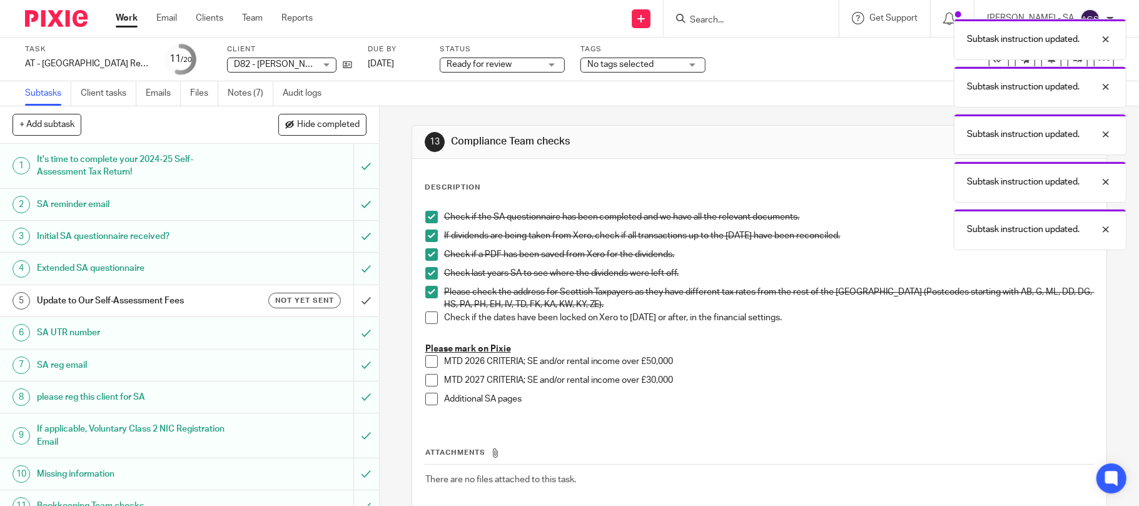
click at [425, 316] on span at bounding box center [431, 317] width 13 height 13
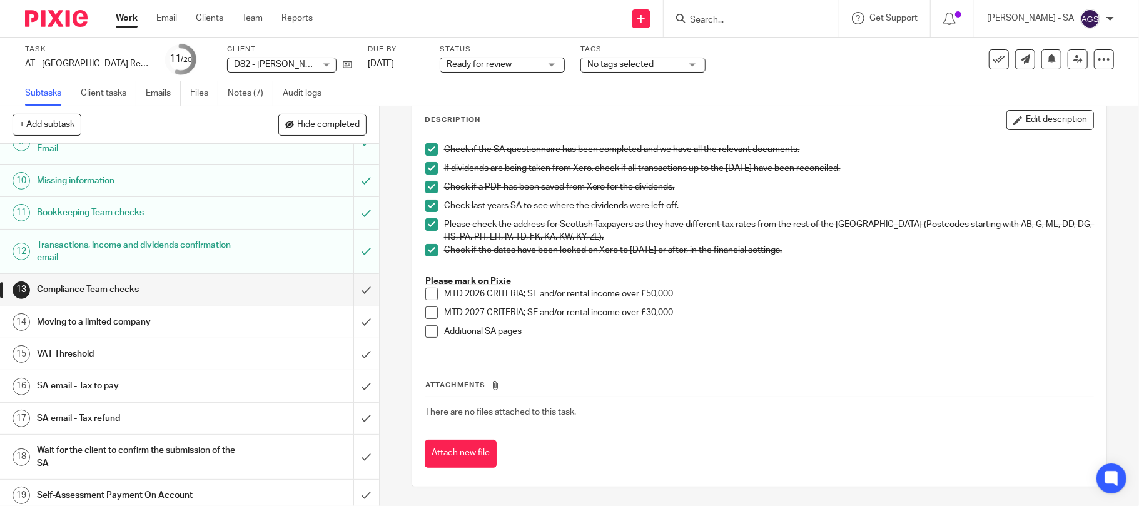
scroll to position [333, 0]
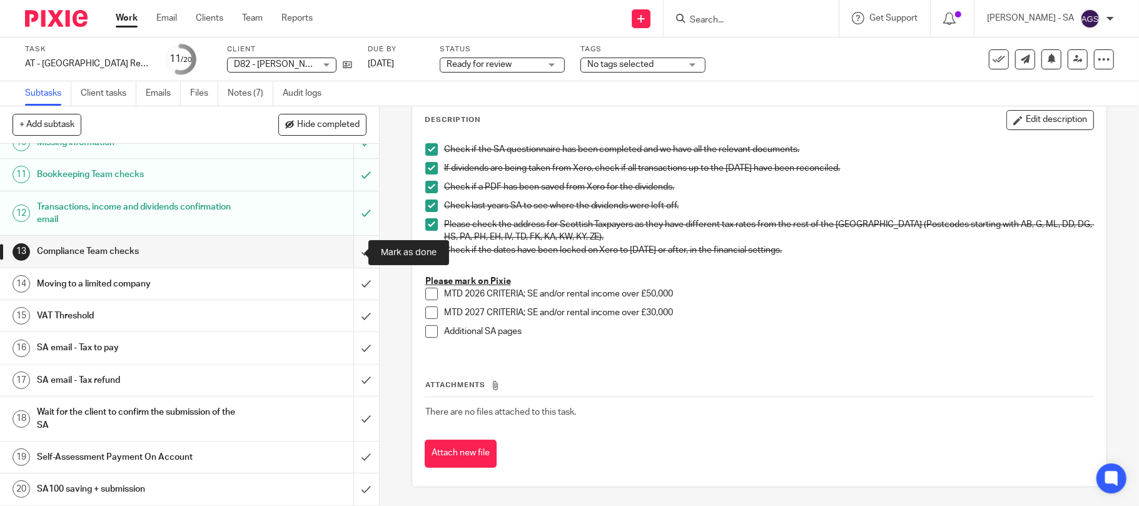
click at [348, 251] on input "submit" at bounding box center [189, 251] width 379 height 31
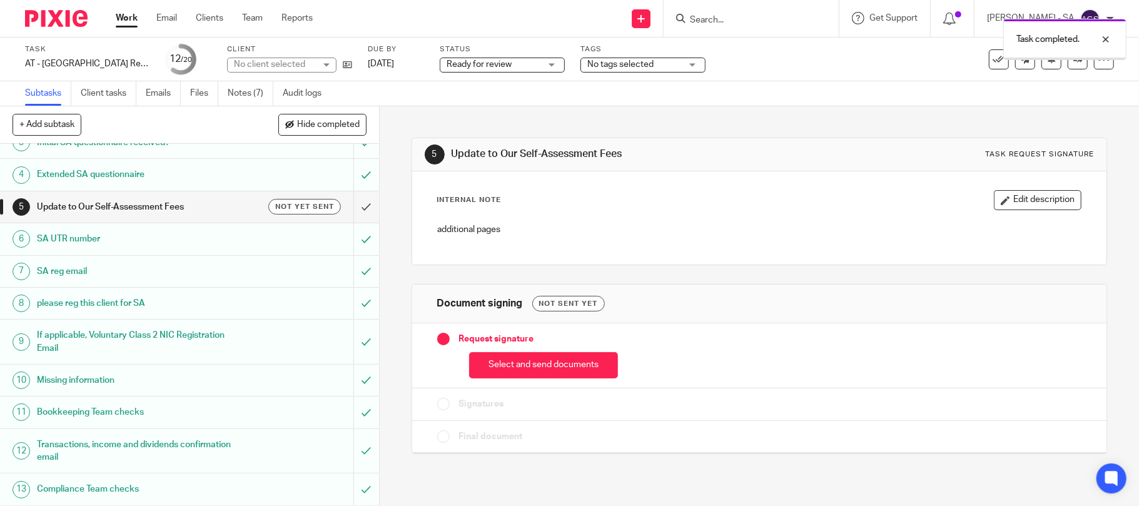
scroll to position [333, 0]
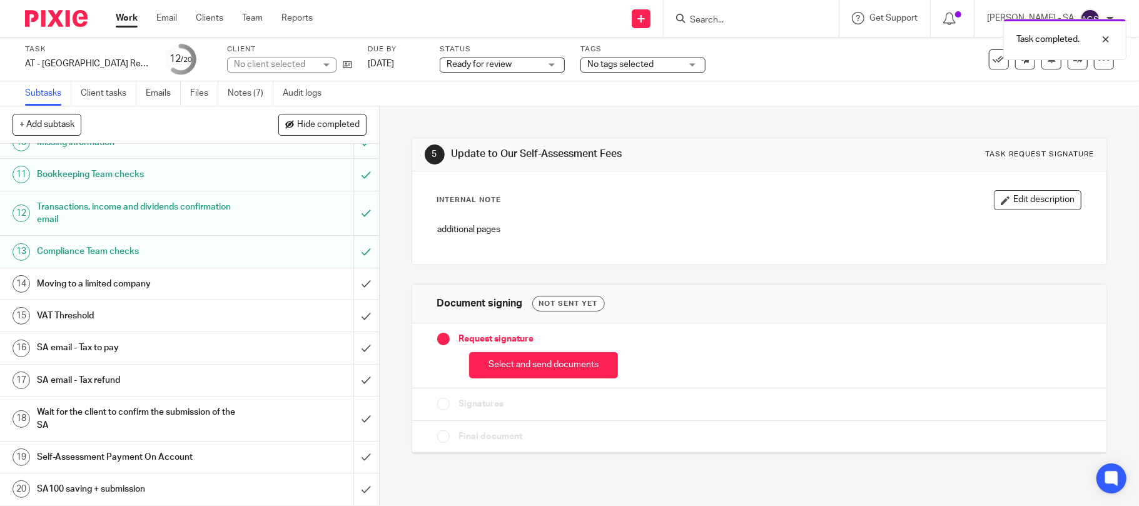
click at [100, 286] on h1 "Moving to a limited company" at bounding box center [138, 284] width 203 height 19
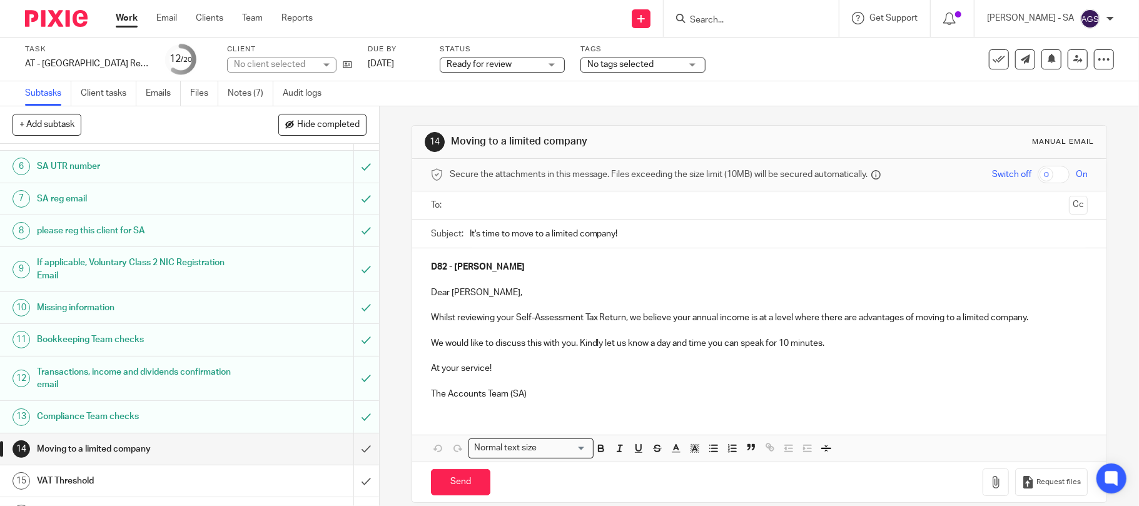
scroll to position [250, 0]
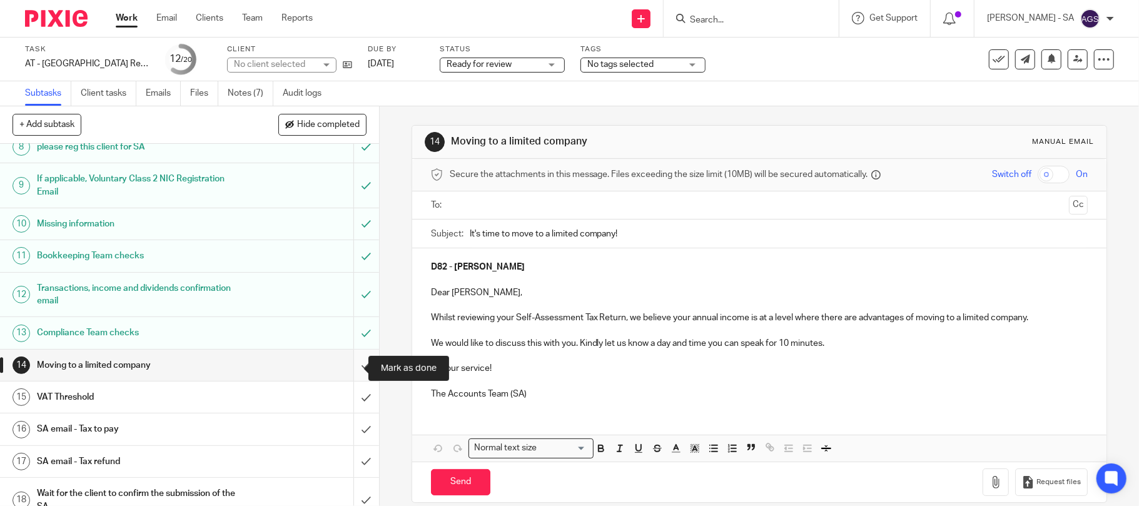
click at [351, 368] on input "submit" at bounding box center [189, 365] width 379 height 31
click at [348, 398] on input "submit" at bounding box center [189, 396] width 379 height 31
click at [210, 398] on h1 "VAT Threshold" at bounding box center [138, 397] width 203 height 19
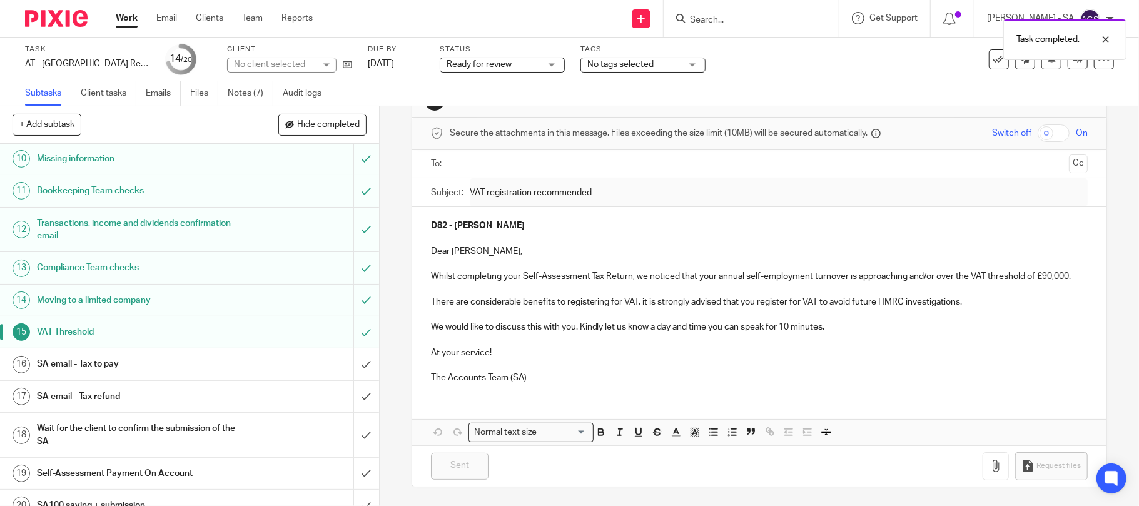
scroll to position [333, 0]
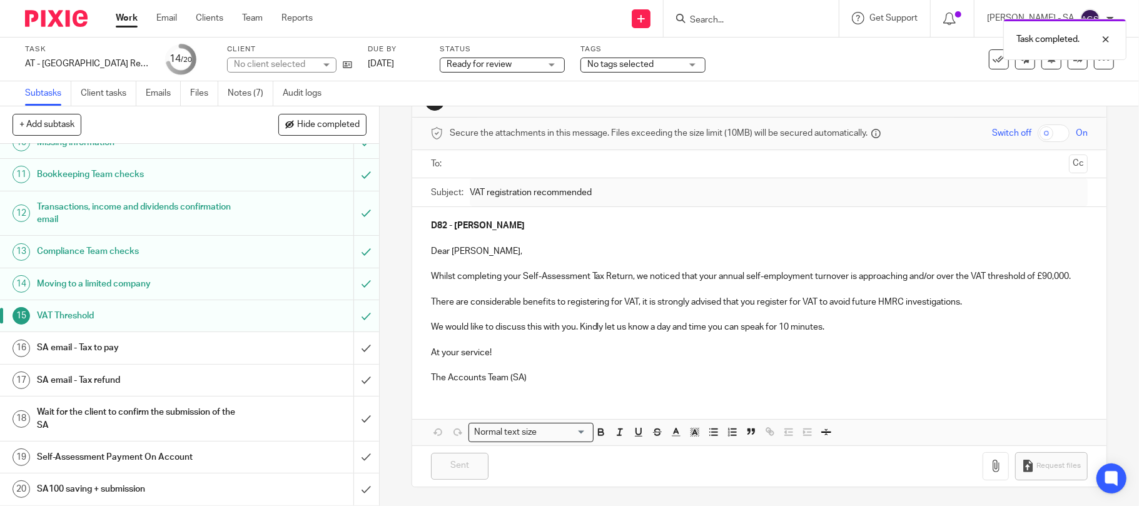
click at [96, 353] on h1 "SA email - Tax to pay" at bounding box center [138, 347] width 203 height 19
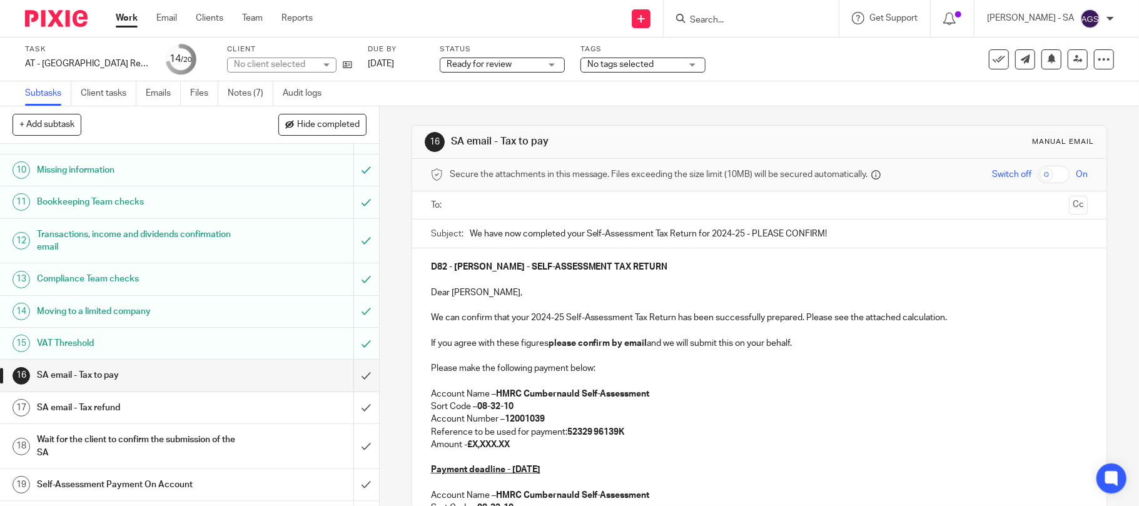
scroll to position [335, 0]
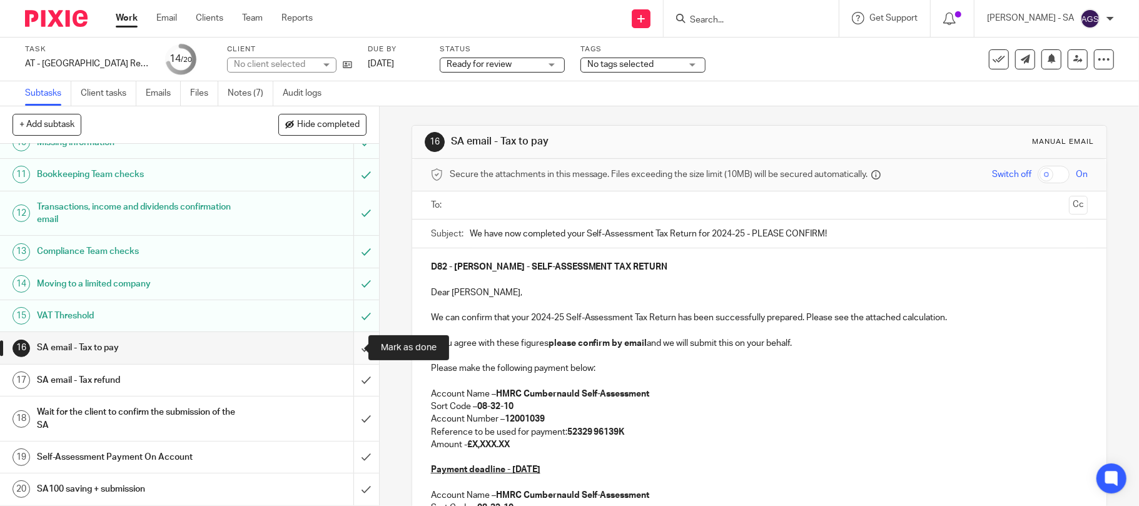
click at [348, 348] on input "submit" at bounding box center [189, 347] width 379 height 31
click at [226, 393] on link "17 SA email - Tax refund" at bounding box center [176, 380] width 353 height 31
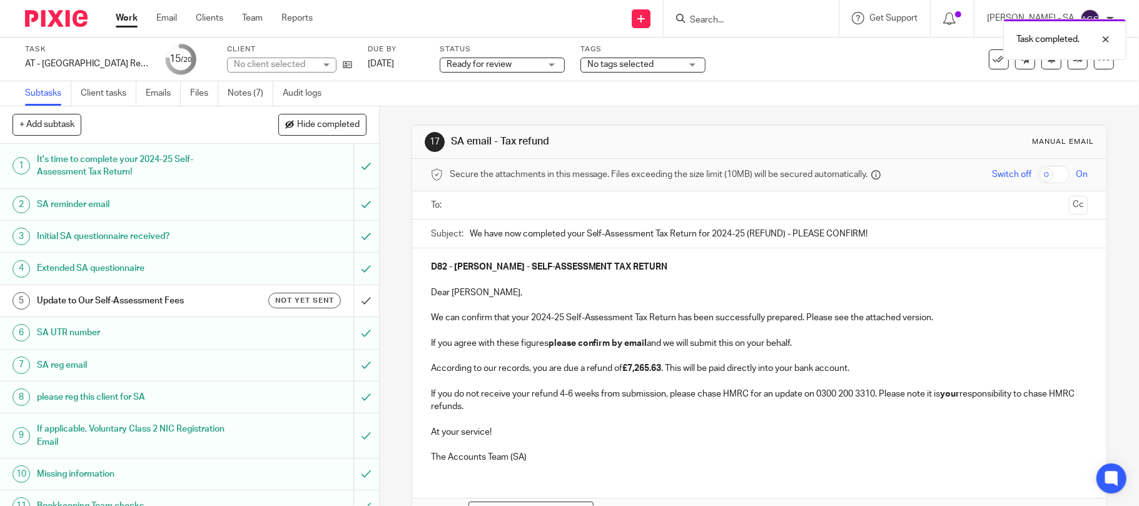
click at [469, 208] on input "text" at bounding box center [759, 205] width 610 height 14
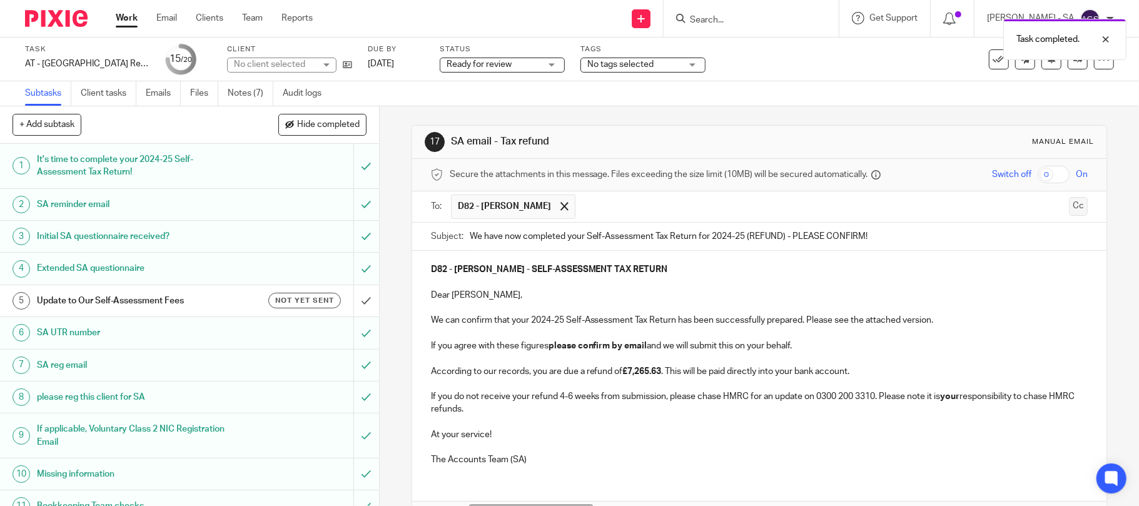
click at [1069, 208] on button "Cc" at bounding box center [1078, 206] width 19 height 19
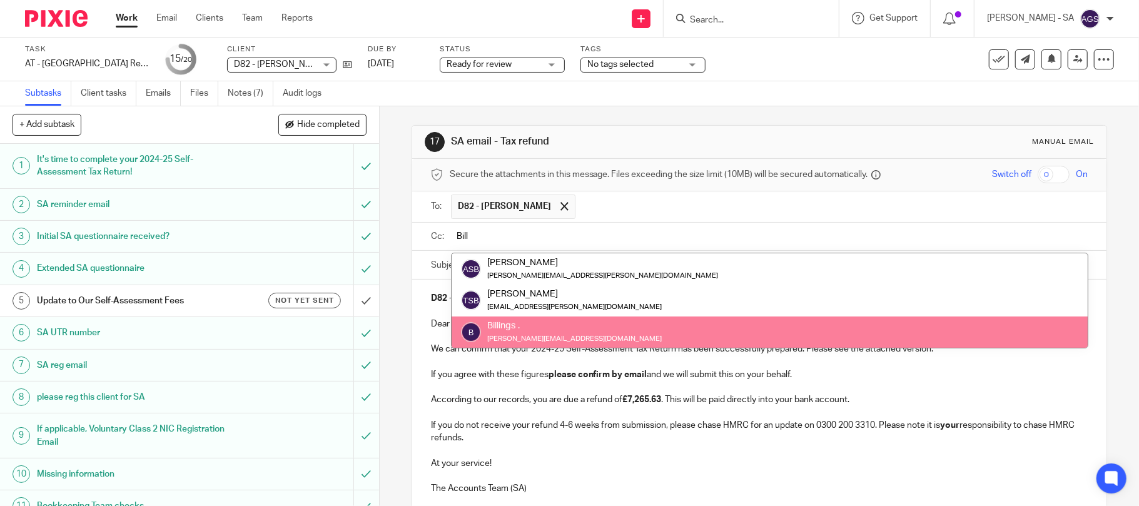
type input "Bill"
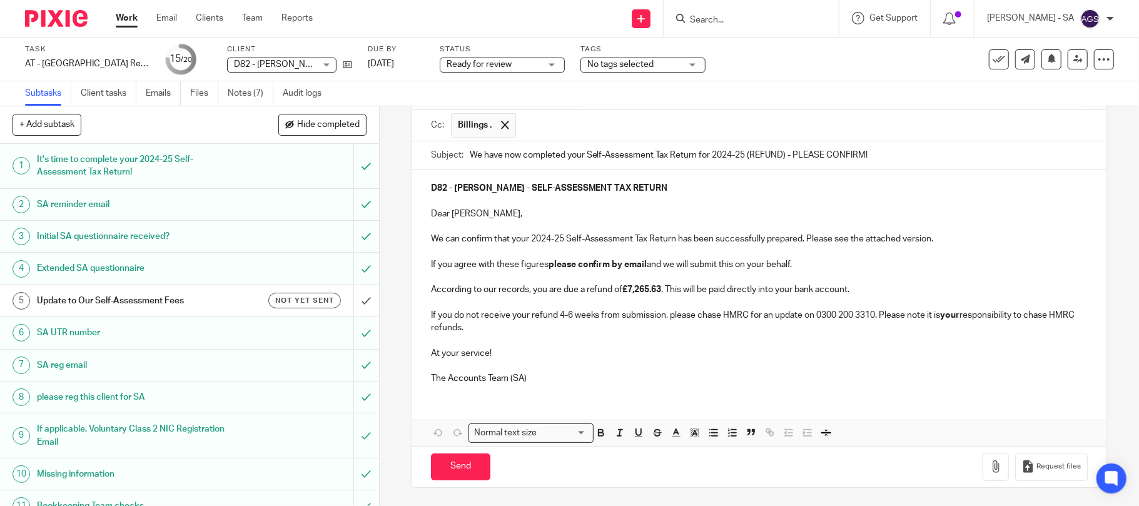
scroll to position [116, 0]
click at [989, 468] on icon "button" at bounding box center [995, 466] width 13 height 13
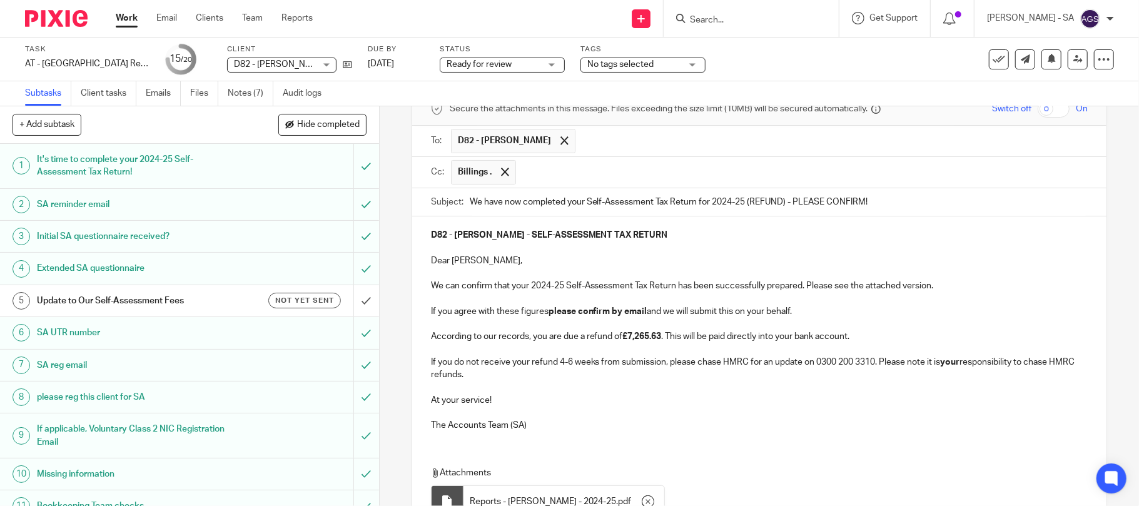
scroll to position [186, 0]
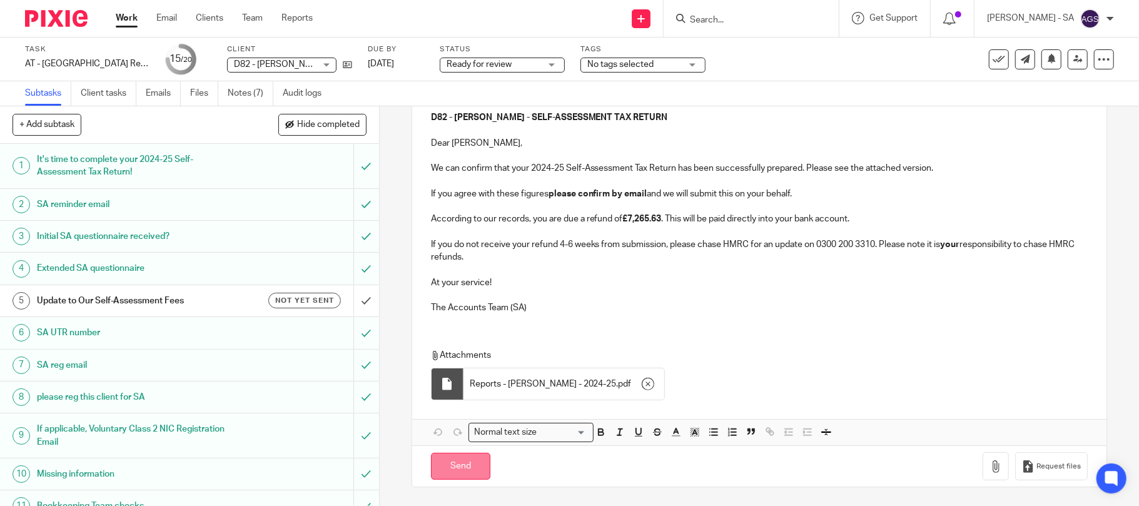
click at [454, 465] on input "Send" at bounding box center [460, 466] width 59 height 27
type input "Sent"
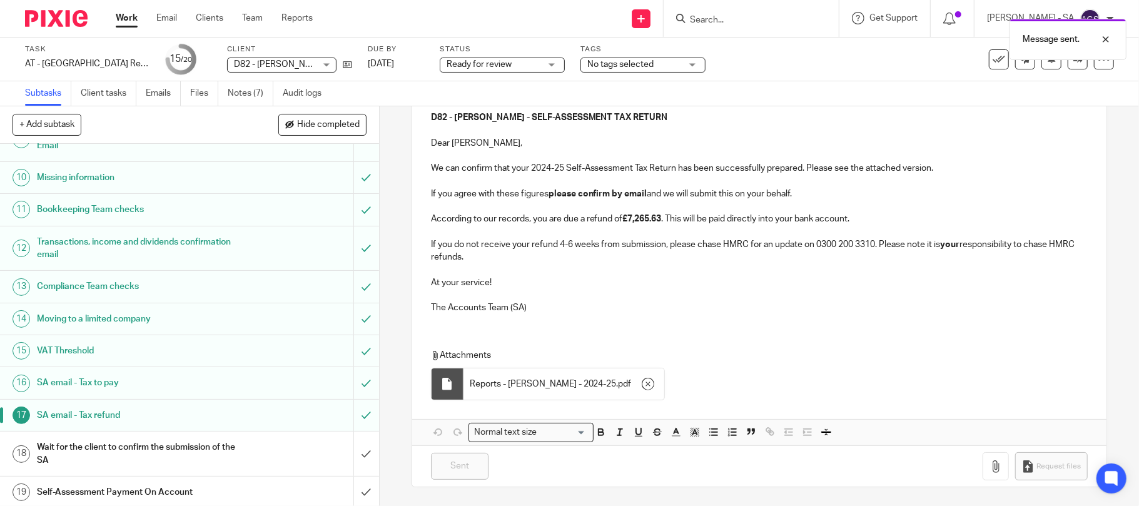
scroll to position [333, 0]
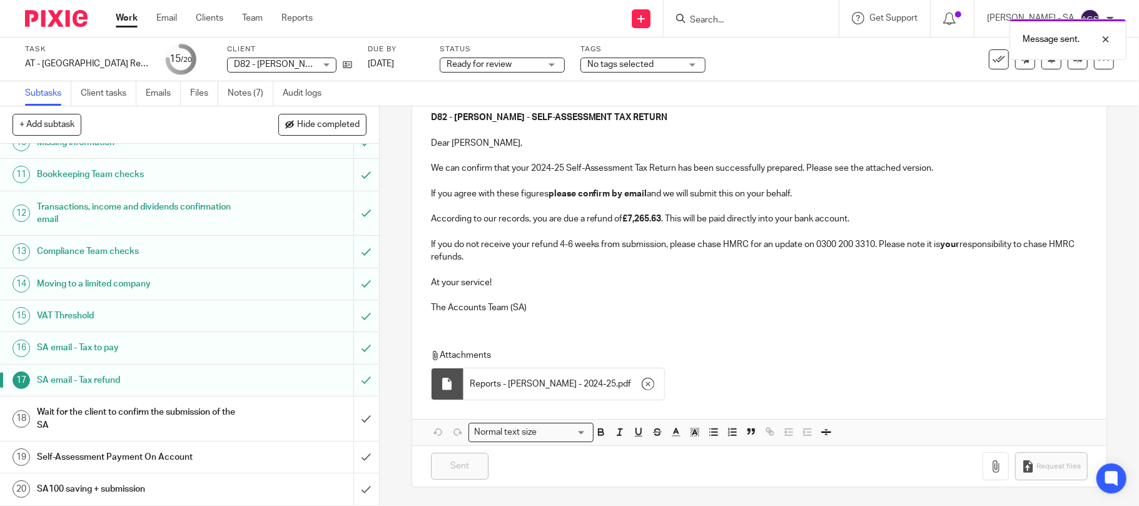
click at [86, 250] on h1 "Compliance Team checks" at bounding box center [138, 251] width 203 height 19
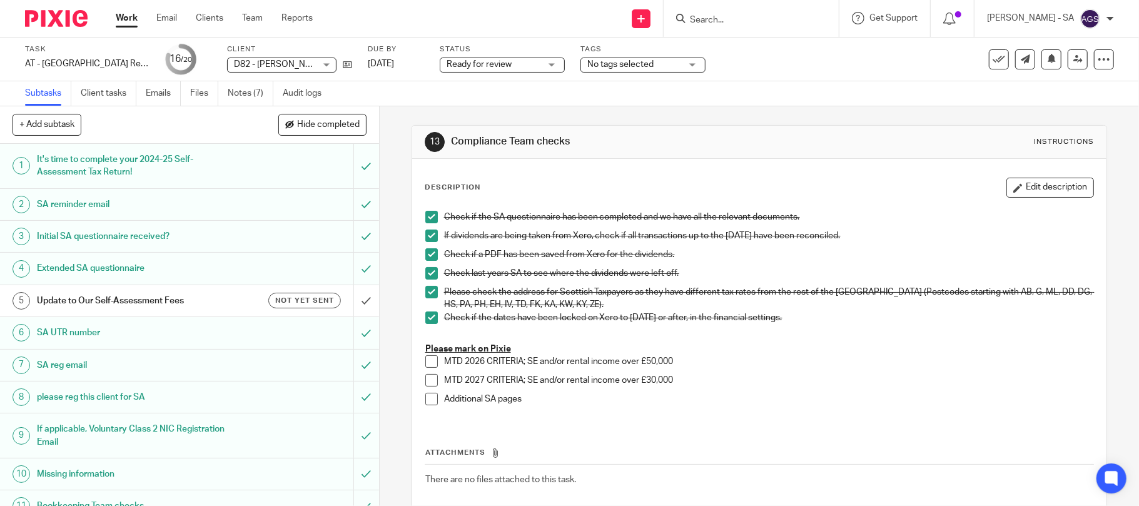
scroll to position [335, 0]
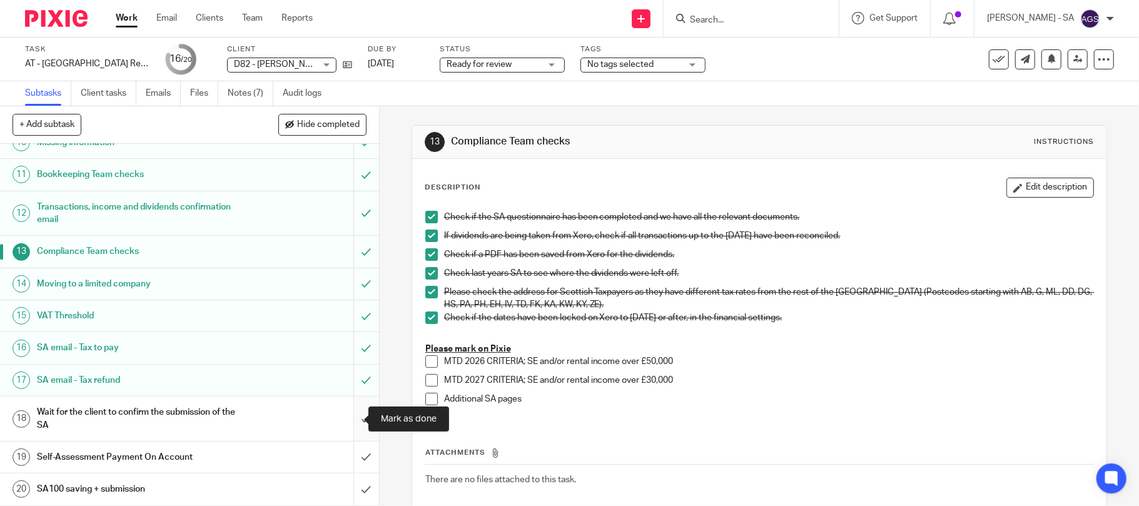
click at [348, 415] on input "submit" at bounding box center [189, 419] width 379 height 44
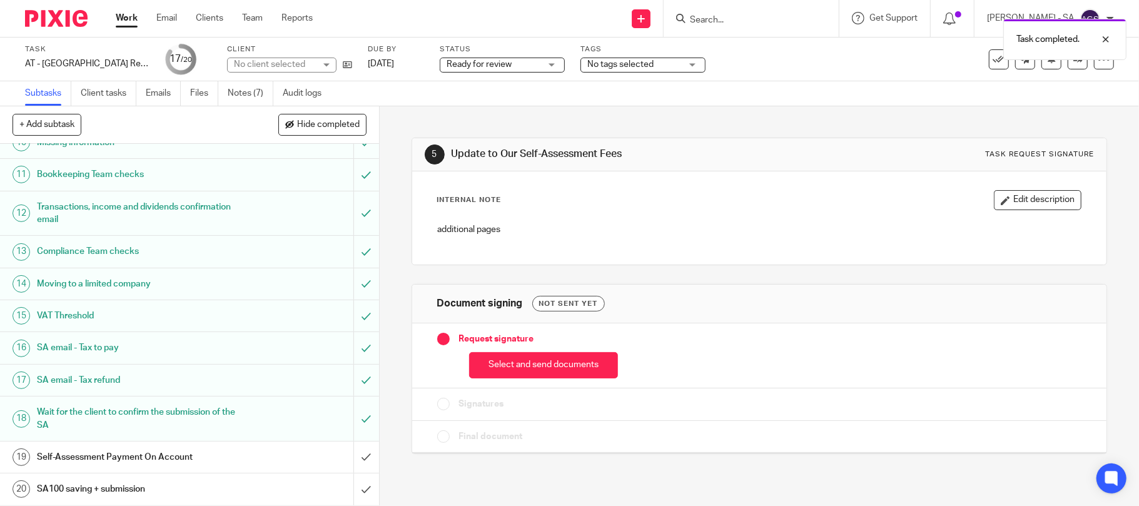
scroll to position [335, 0]
click at [346, 418] on input "submit" at bounding box center [189, 419] width 379 height 44
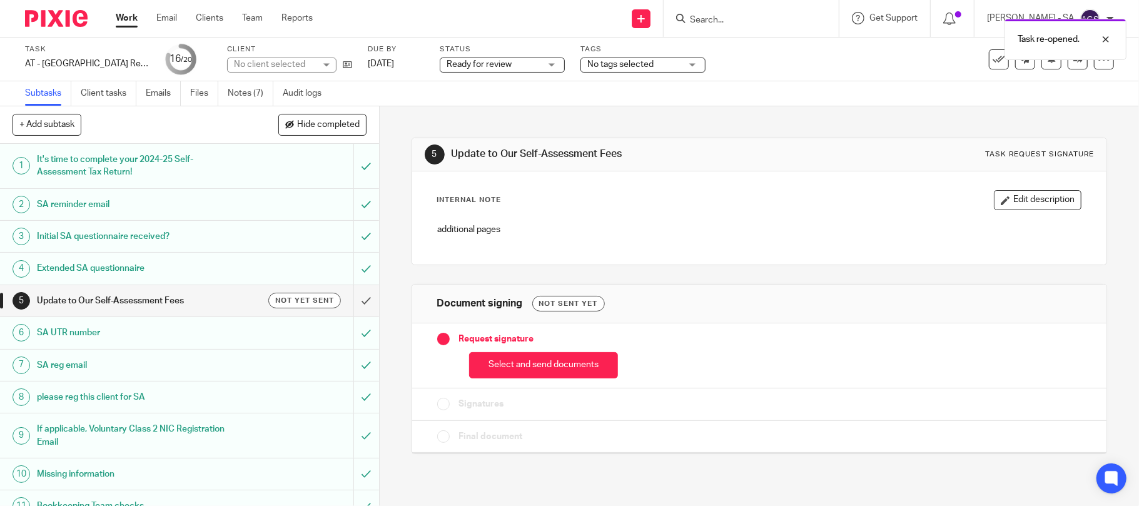
click at [240, 81] on div "Task AT - SA Return - PE 05-04-2025 Save AT - SA Return - PE 05-04-2025 16 /20 …" at bounding box center [569, 60] width 1139 height 44
click at [241, 91] on link "Notes (7)" at bounding box center [251, 93] width 46 height 24
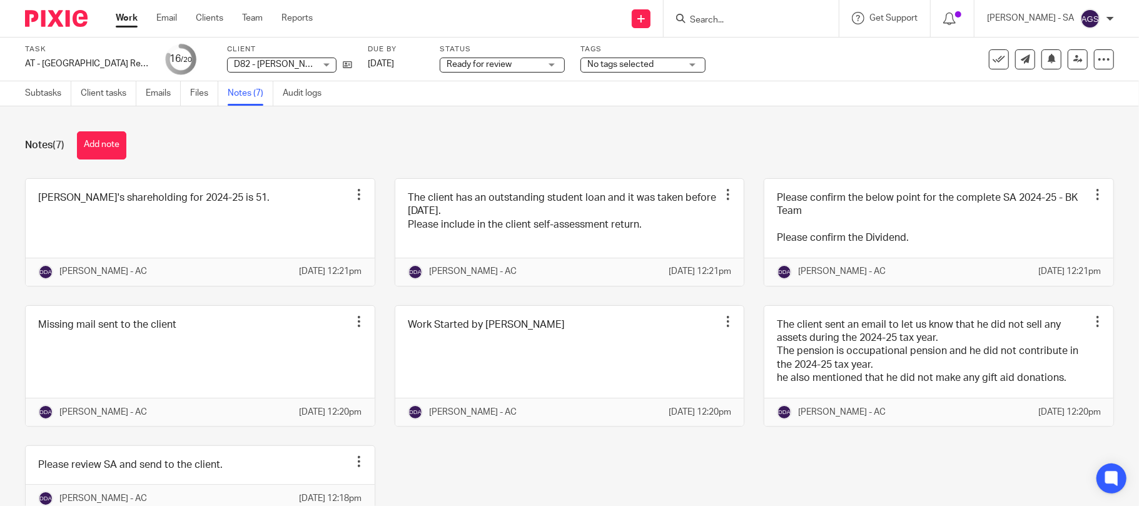
click at [15, 90] on div "Subtasks Client tasks Emails Files Notes (7) Audit logs" at bounding box center [176, 93] width 353 height 24
click at [54, 94] on link "Subtasks" at bounding box center [48, 93] width 46 height 24
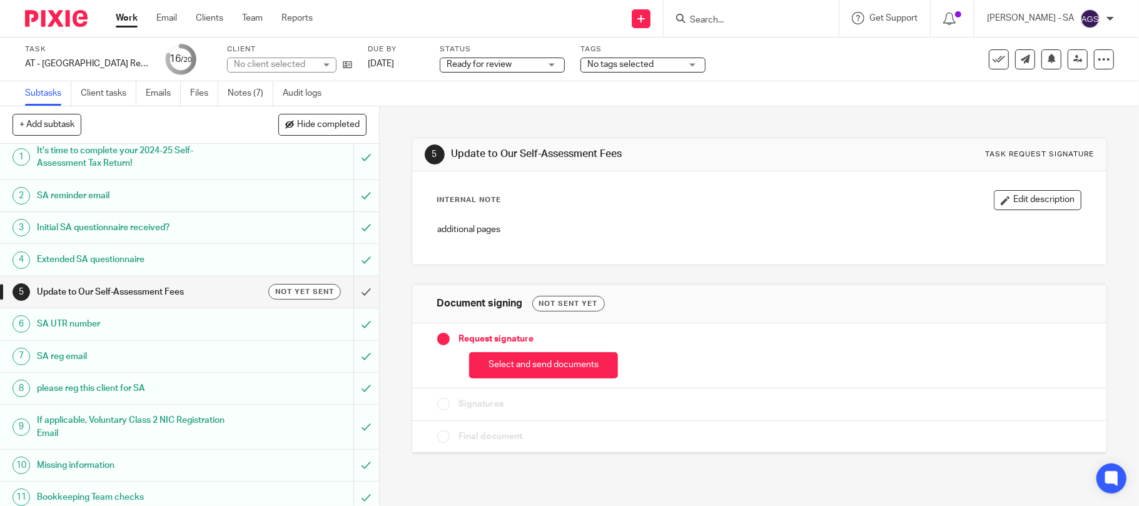
scroll to position [3, 0]
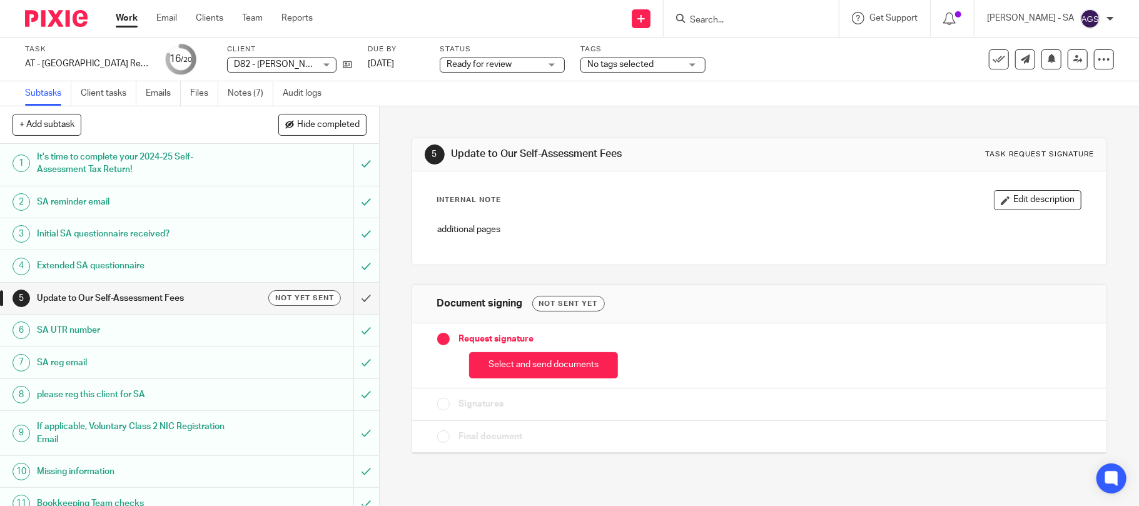
click at [508, 66] on span "Ready for review" at bounding box center [479, 64] width 65 height 9
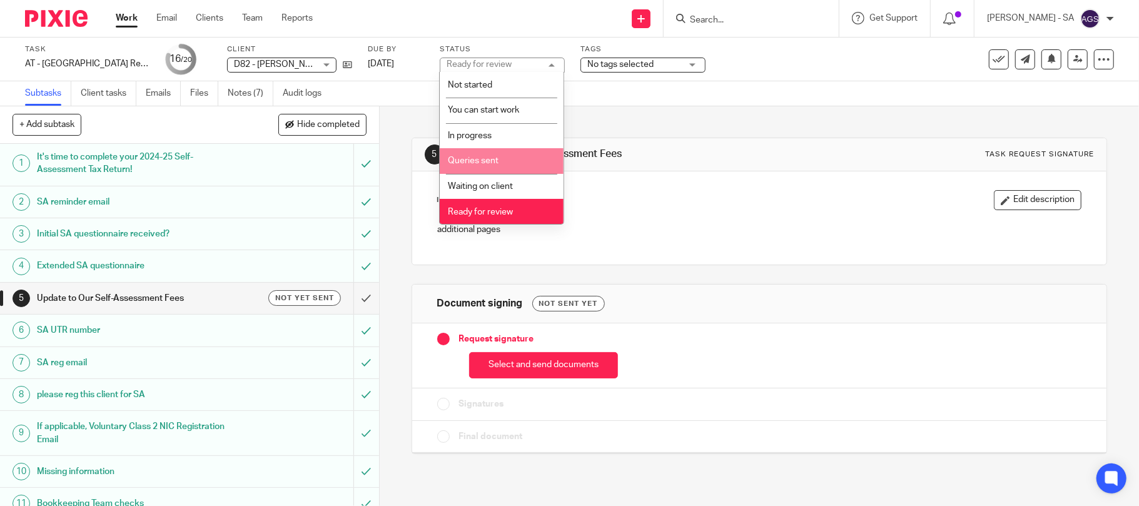
scroll to position [51, 0]
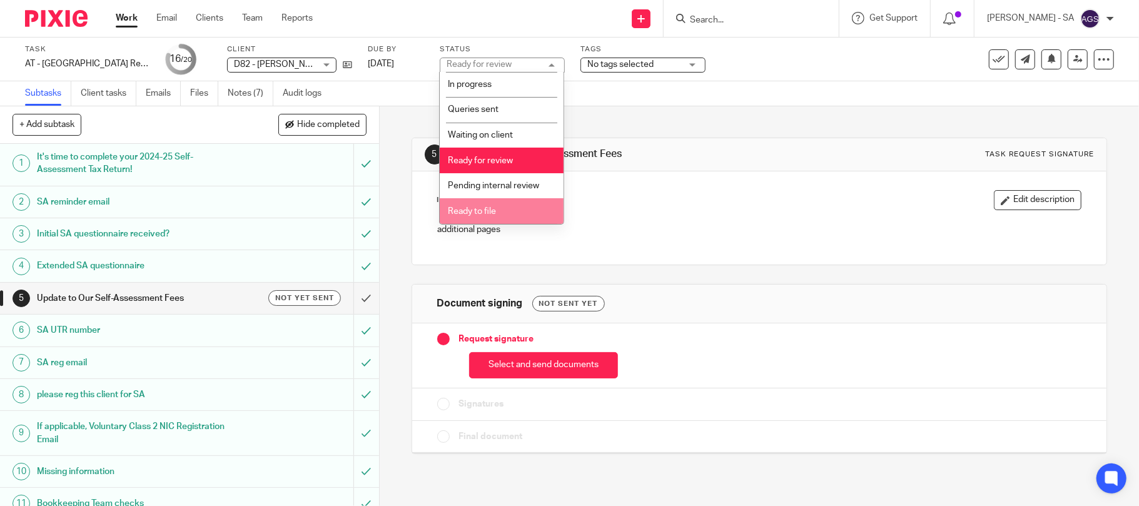
click at [493, 209] on span "Ready to file" at bounding box center [472, 211] width 48 height 9
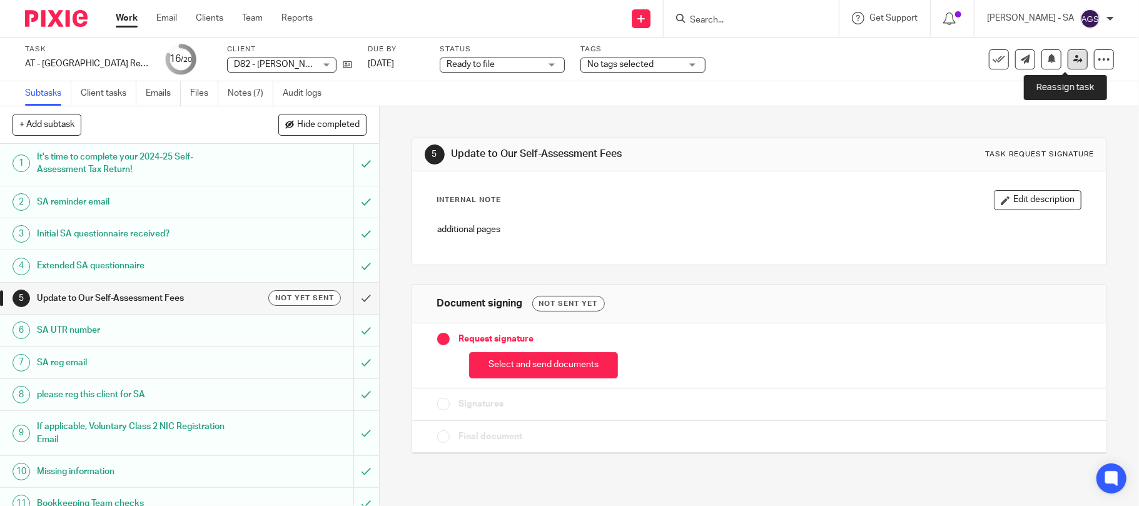
click at [1073, 59] on icon at bounding box center [1077, 58] width 9 height 9
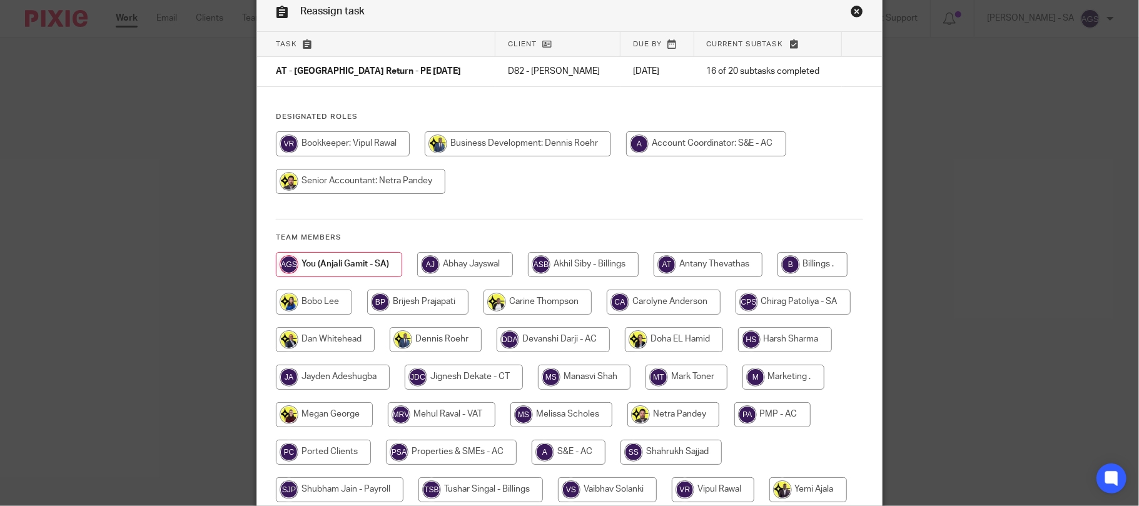
scroll to position [83, 0]
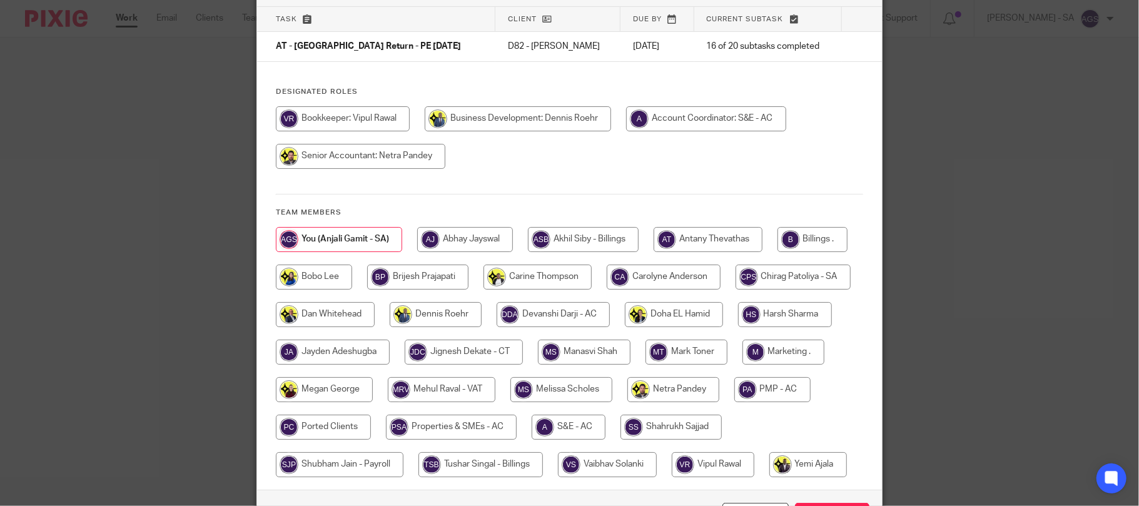
click at [777, 252] on input "radio" at bounding box center [812, 239] width 70 height 25
radio input "true"
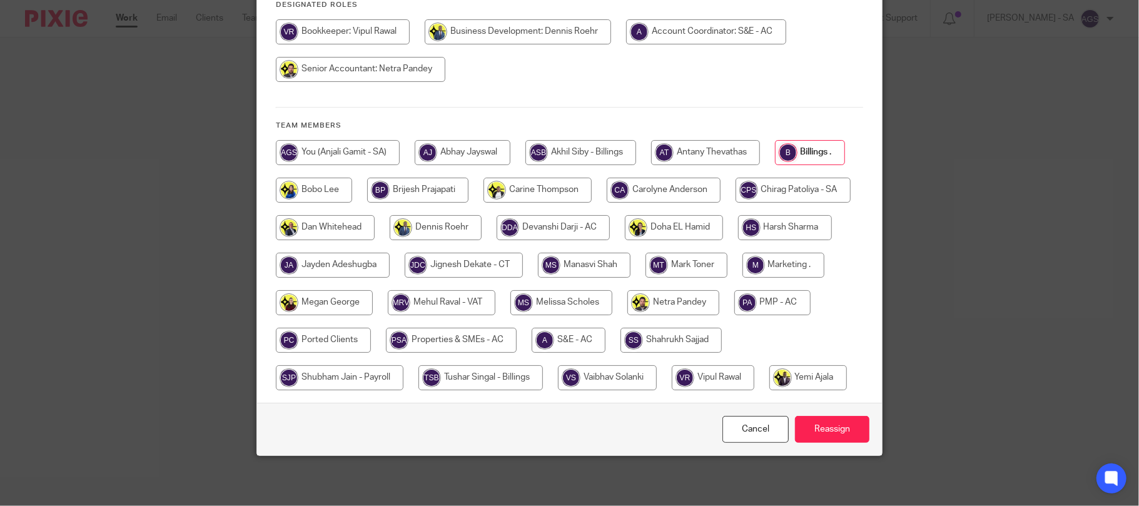
scroll to position [209, 0]
click at [814, 427] on input "Reassign" at bounding box center [832, 429] width 74 height 27
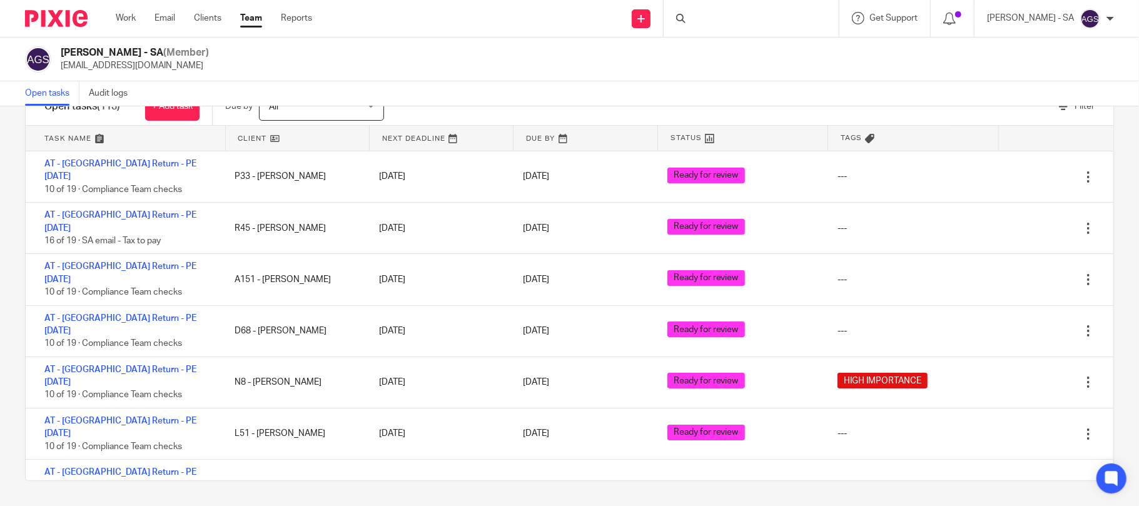
click at [711, 18] on div at bounding box center [751, 18] width 175 height 37
click at [721, 18] on div at bounding box center [751, 18] width 175 height 37
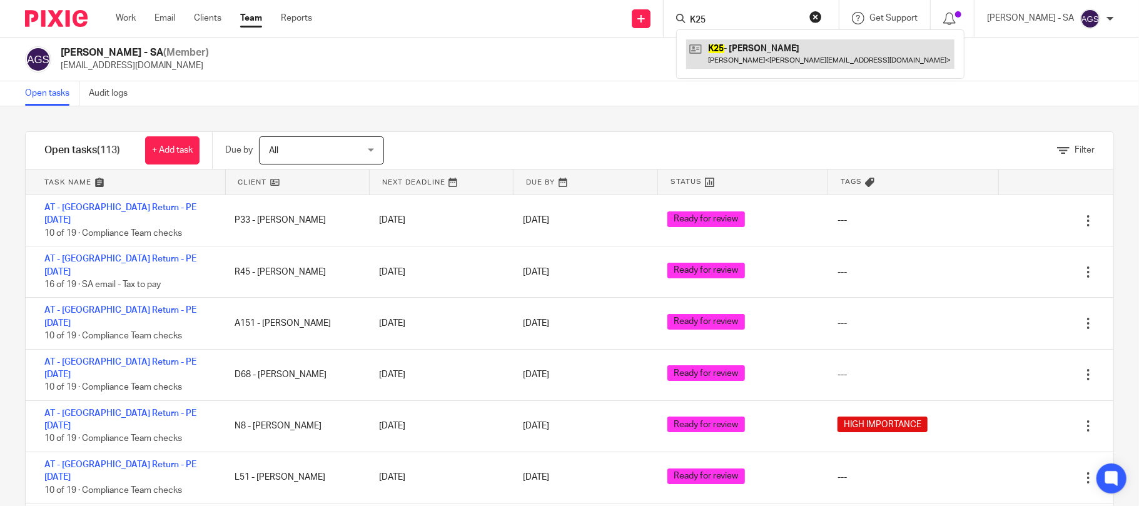
type input "K25"
click at [768, 44] on link at bounding box center [820, 53] width 268 height 29
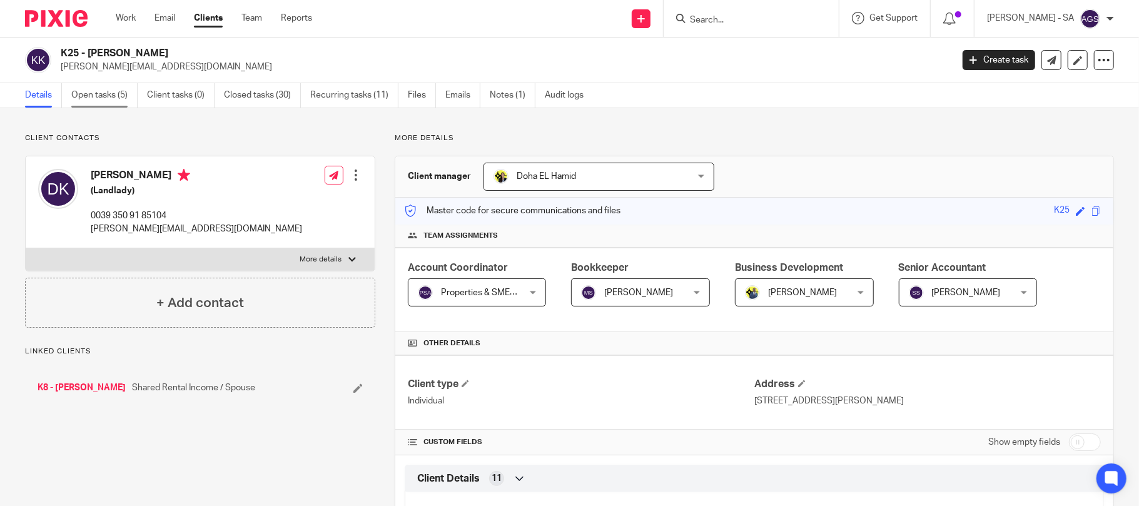
click at [109, 93] on link "Open tasks (5)" at bounding box center [104, 95] width 66 height 24
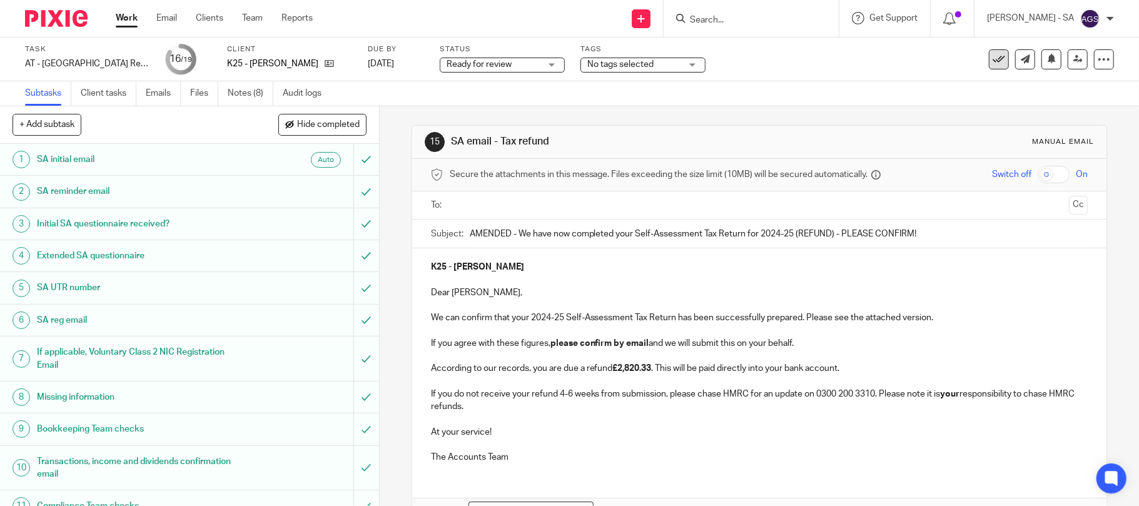
click at [993, 60] on icon at bounding box center [999, 59] width 13 height 13
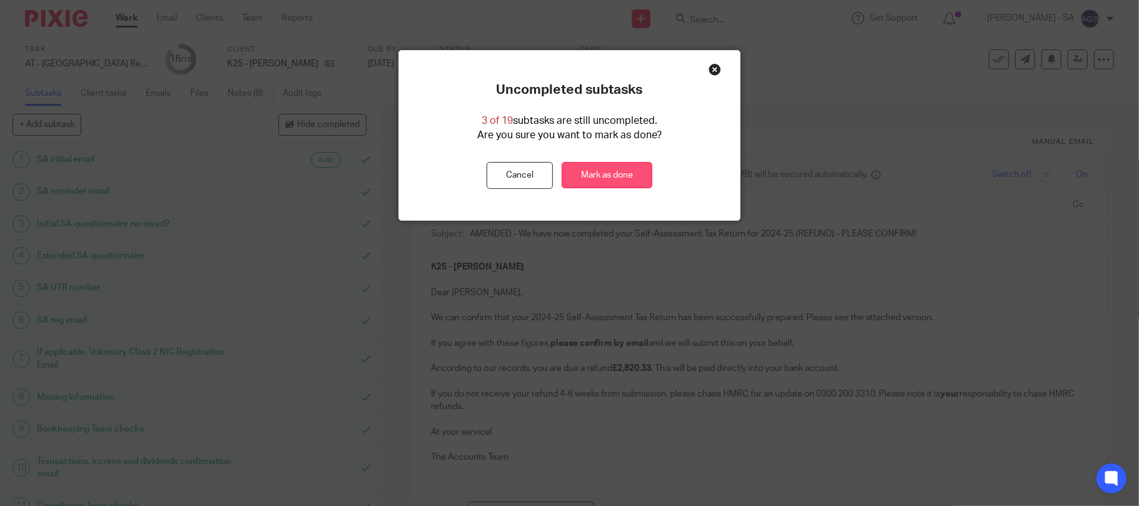
click at [601, 176] on link "Mark as done" at bounding box center [607, 175] width 91 height 27
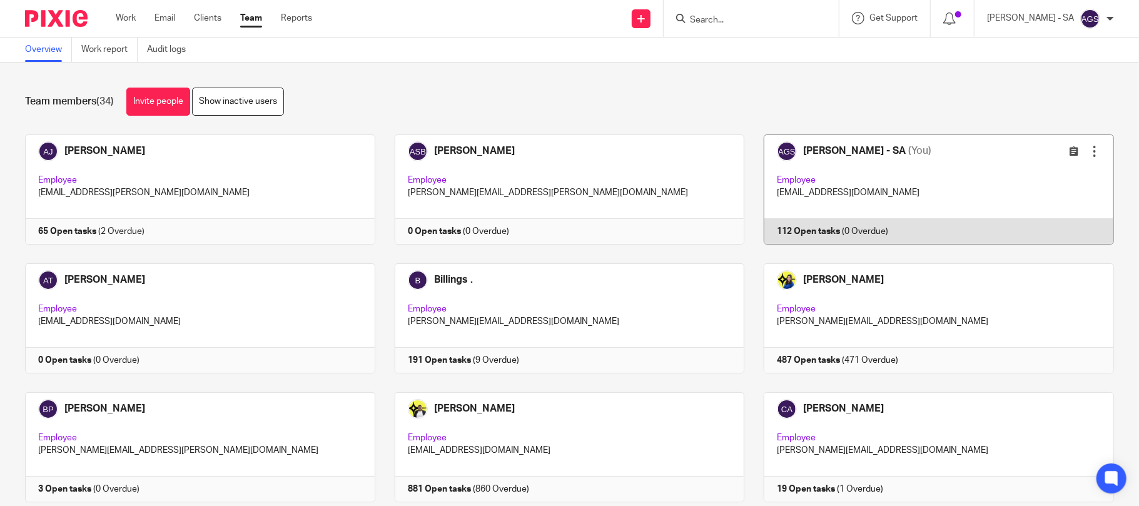
click at [896, 185] on link at bounding box center [929, 189] width 370 height 110
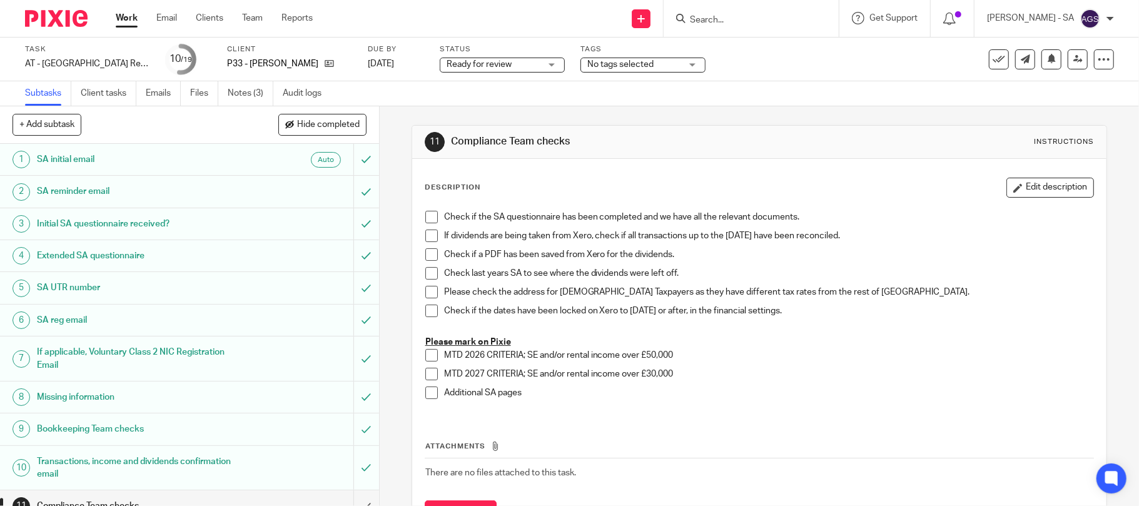
click at [65, 224] on h1 "Initial SA questionnaire received?" at bounding box center [138, 224] width 203 height 19
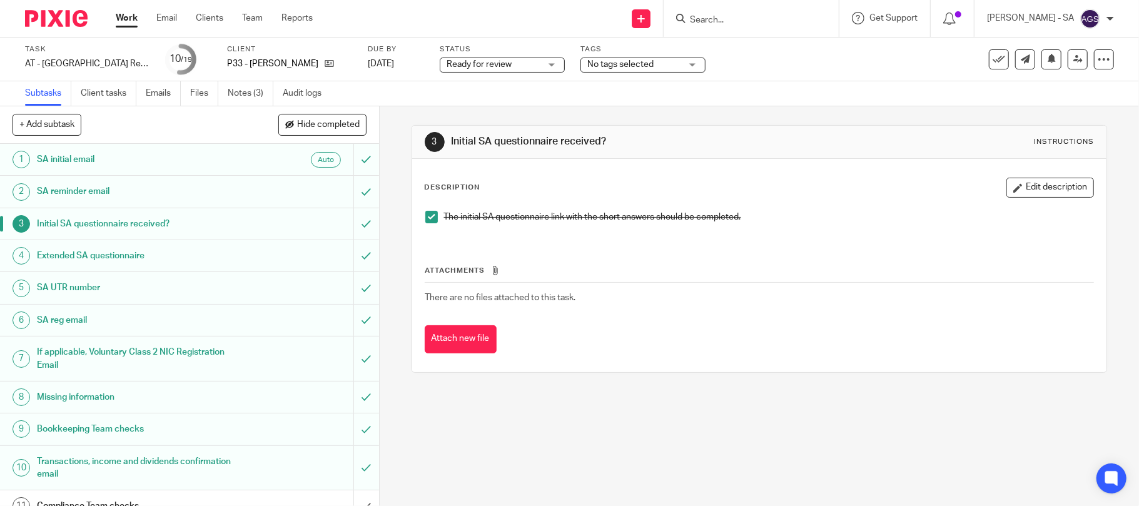
click at [58, 288] on h1 "SA UTR number" at bounding box center [138, 287] width 203 height 19
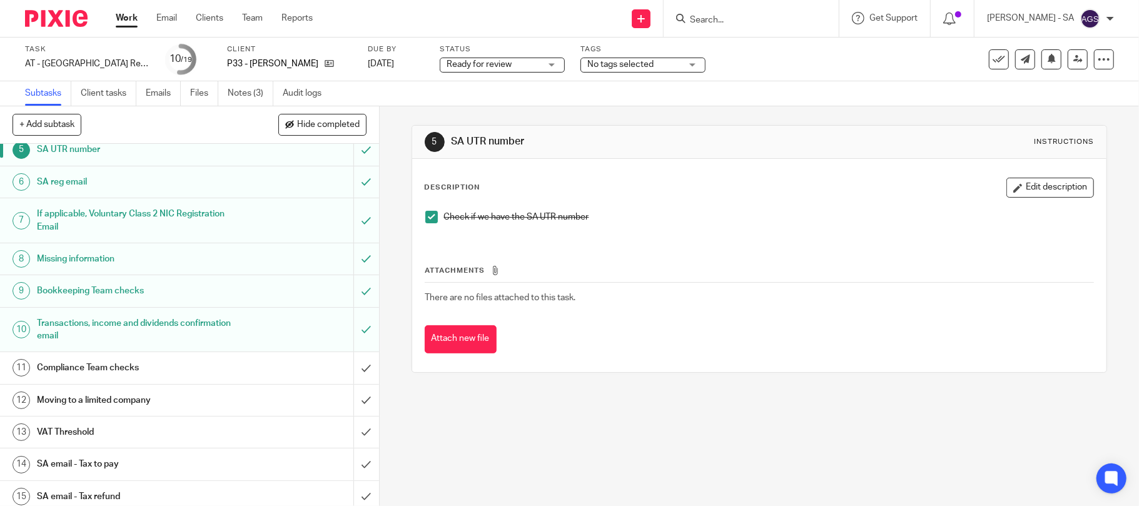
scroll to position [166, 0]
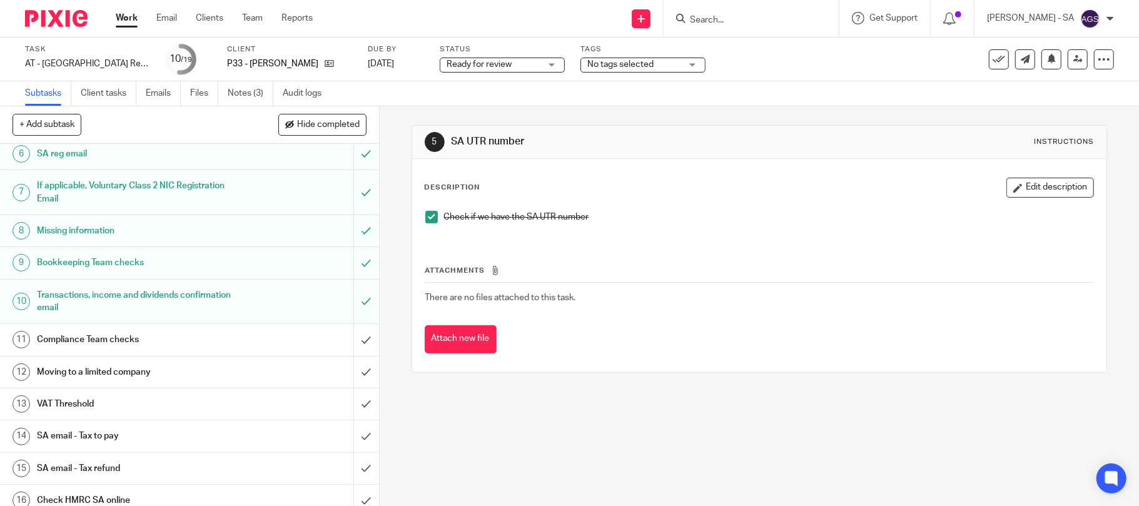
click at [56, 271] on h1 "Bookkeeping Team checks" at bounding box center [138, 262] width 203 height 19
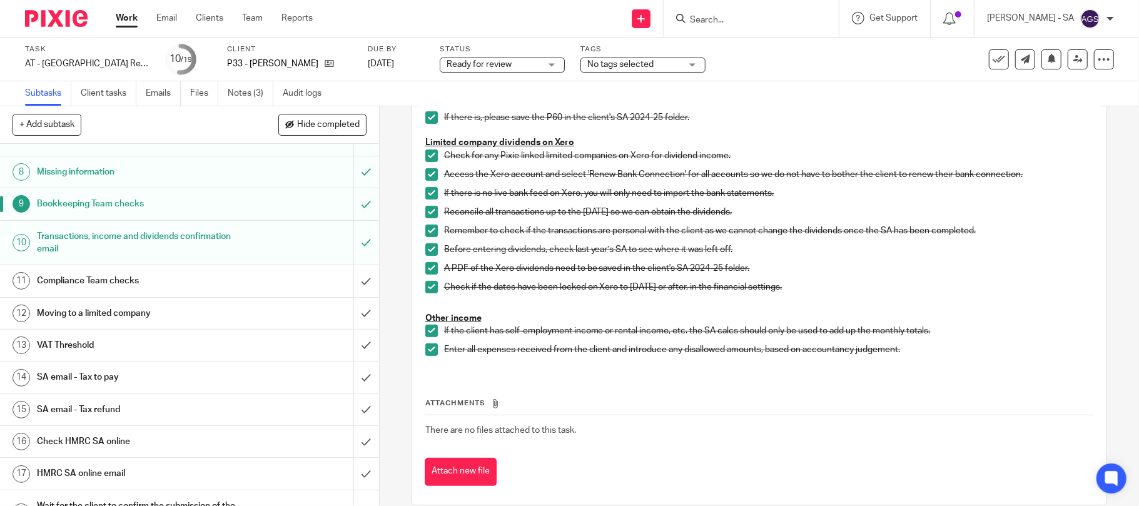
scroll to position [250, 0]
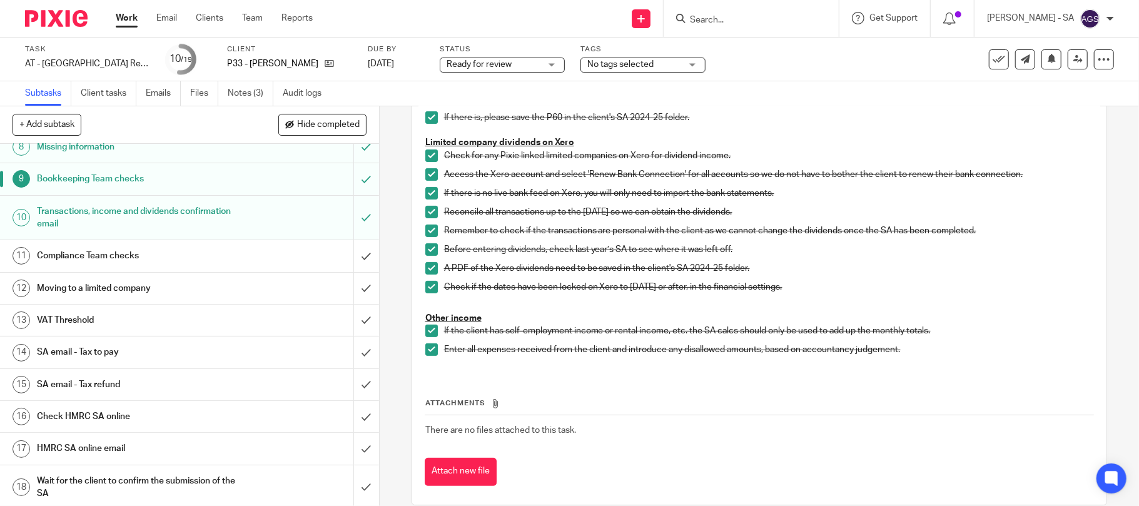
click at [78, 261] on h1 "Compliance Team checks" at bounding box center [138, 255] width 203 height 19
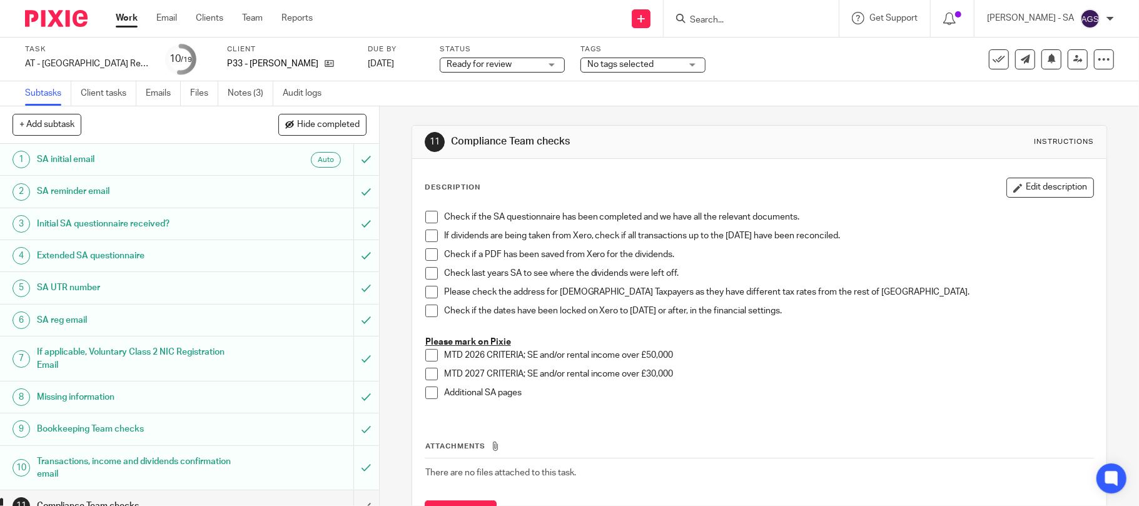
click at [425, 219] on span at bounding box center [431, 217] width 13 height 13
click at [425, 234] on span at bounding box center [431, 236] width 13 height 13
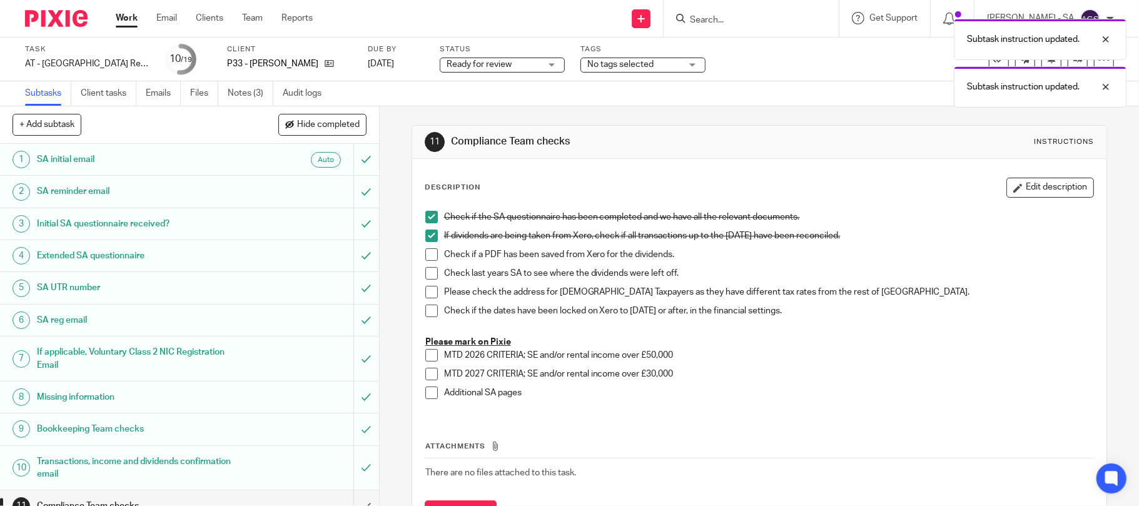
click at [425, 258] on span at bounding box center [431, 254] width 13 height 13
click at [425, 271] on span at bounding box center [431, 273] width 13 height 13
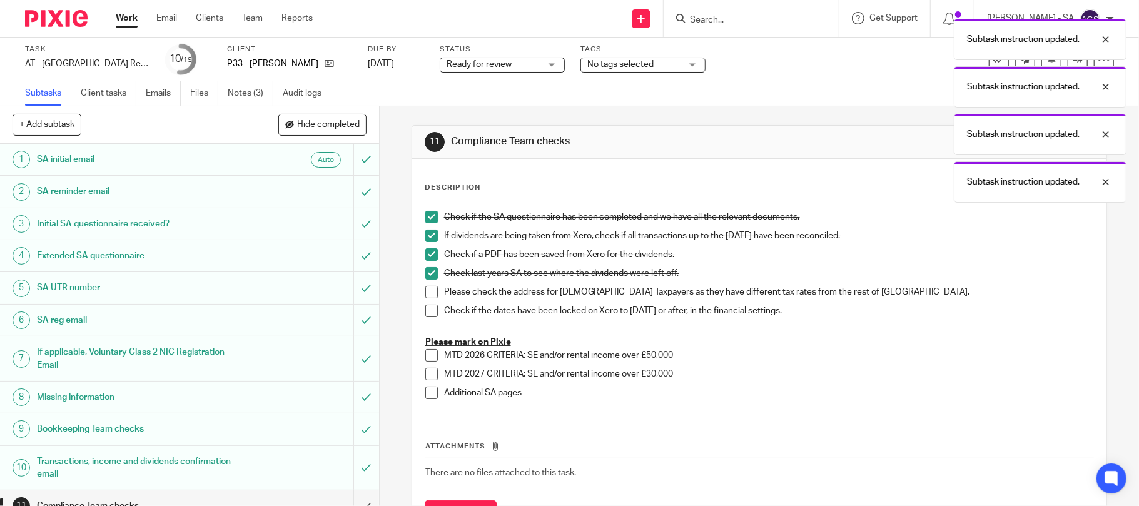
click at [428, 290] on span at bounding box center [431, 292] width 13 height 13
click at [425, 311] on span at bounding box center [431, 311] width 13 height 13
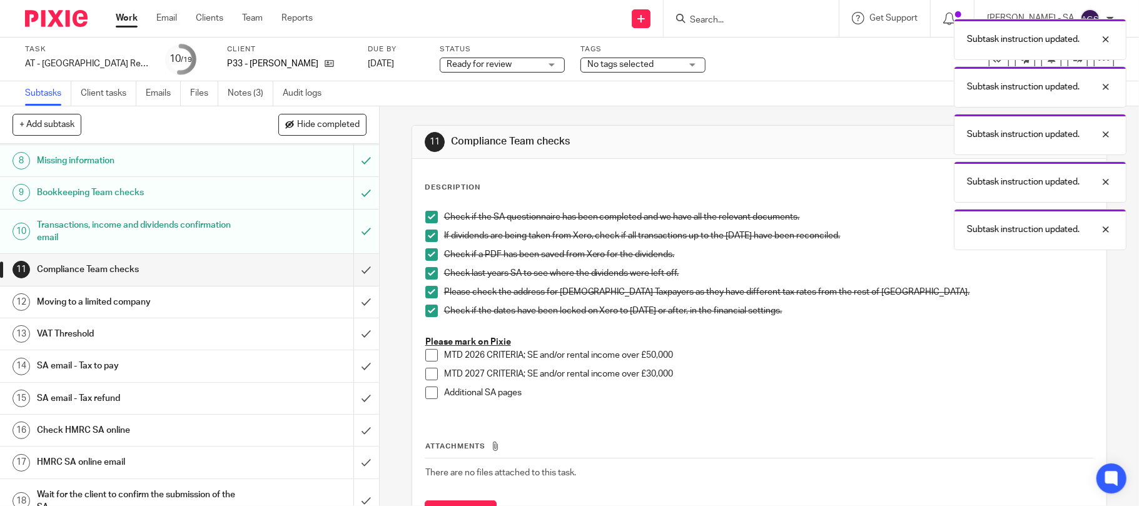
scroll to position [290, 0]
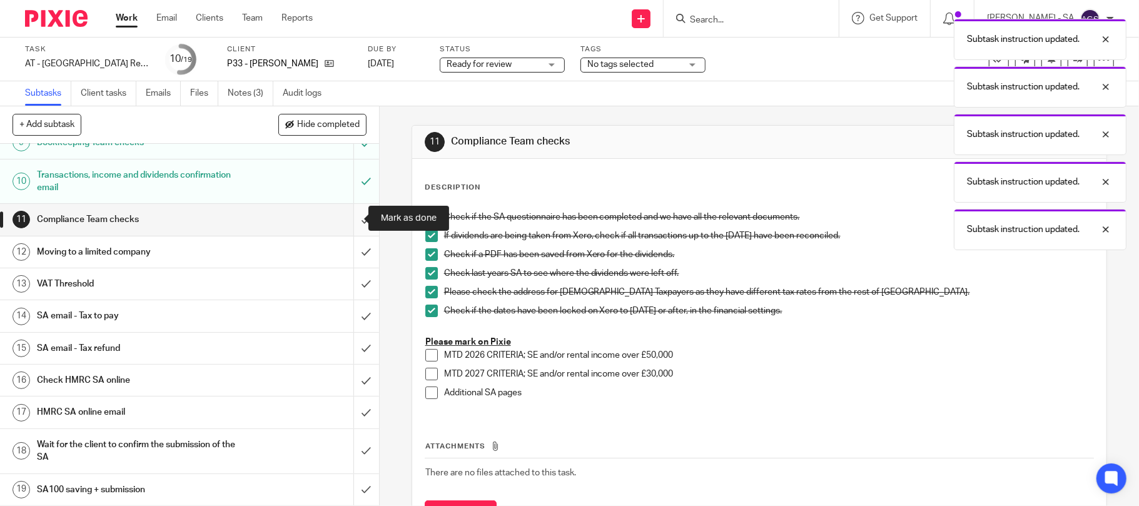
click at [346, 221] on input "submit" at bounding box center [189, 219] width 379 height 31
click at [314, 253] on div "Moving to a limited company" at bounding box center [189, 252] width 304 height 19
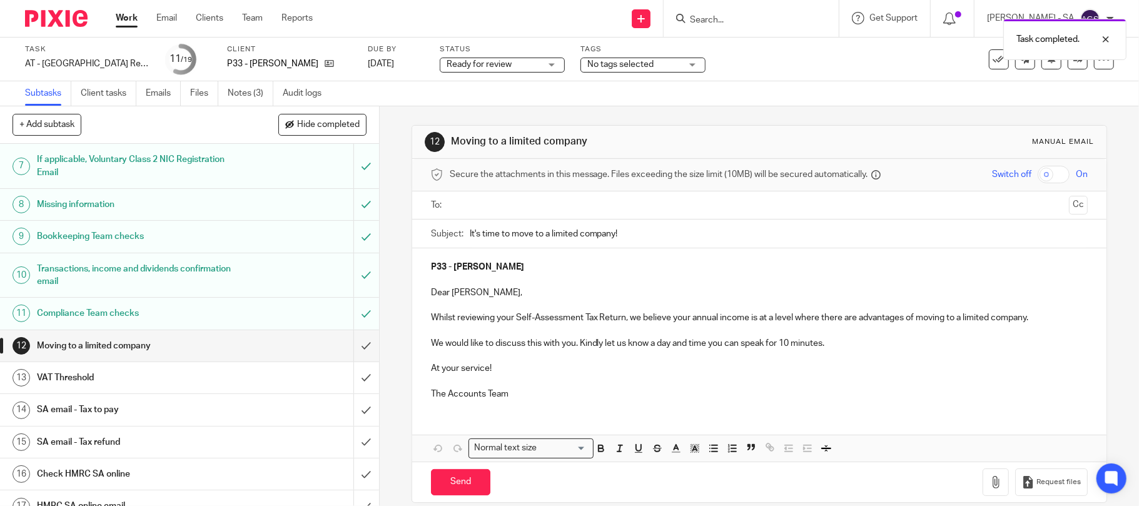
scroll to position [290, 0]
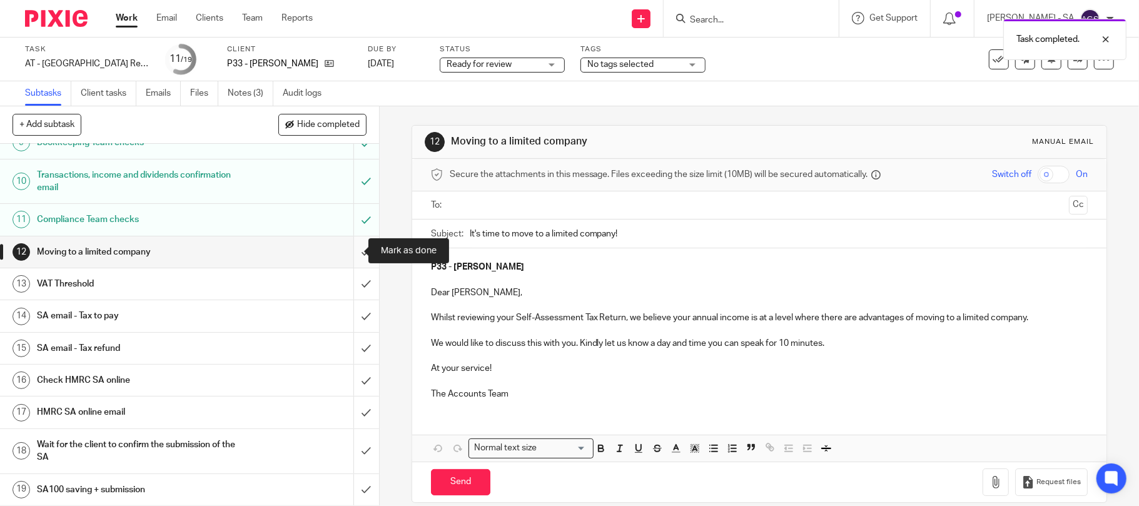
click at [348, 250] on input "submit" at bounding box center [189, 251] width 379 height 31
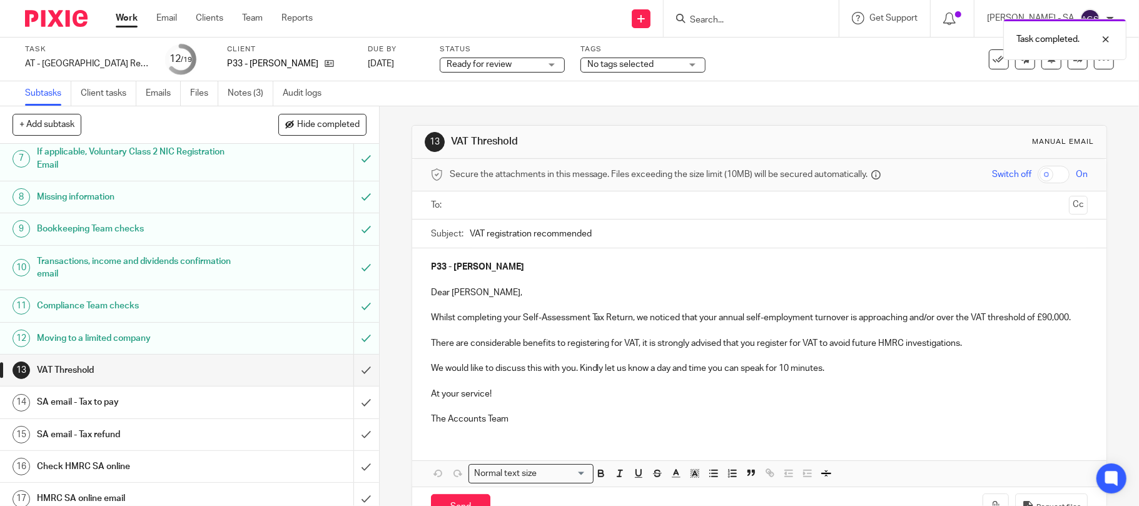
scroll to position [290, 0]
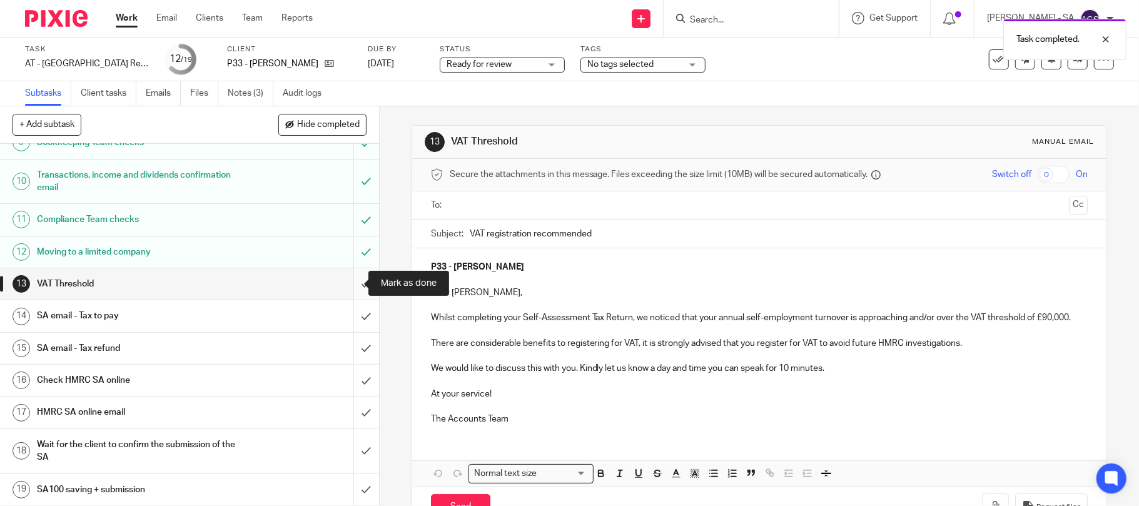
click at [346, 284] on input "submit" at bounding box center [189, 283] width 379 height 31
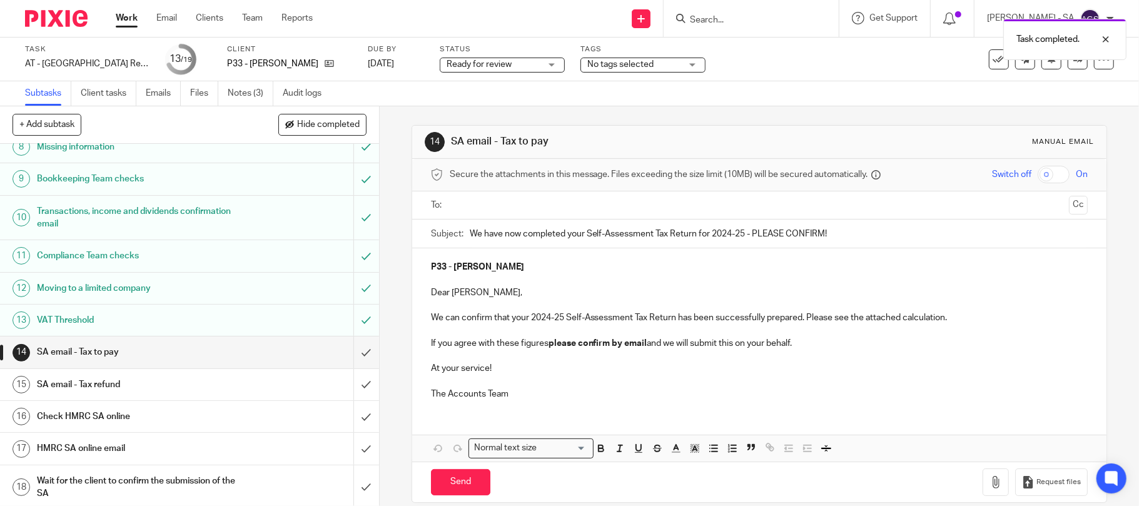
scroll to position [290, 0]
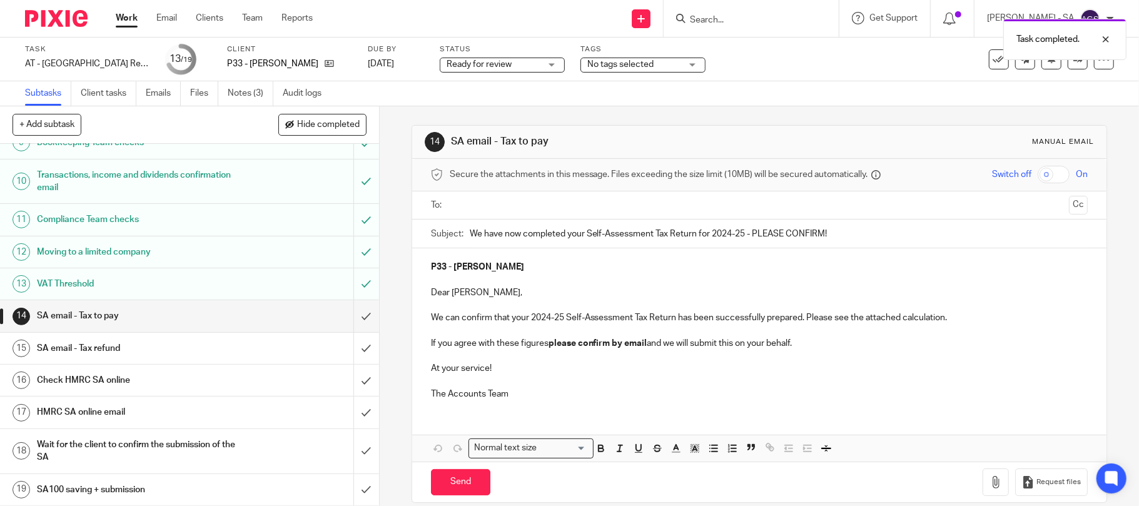
click at [95, 310] on h1 "SA email - Tax to pay" at bounding box center [138, 315] width 203 height 19
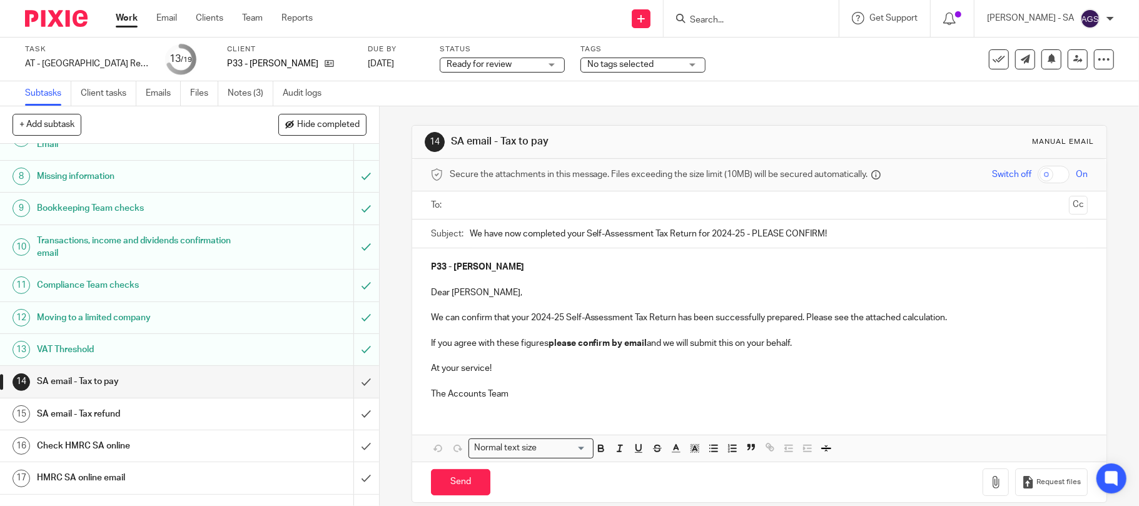
scroll to position [250, 0]
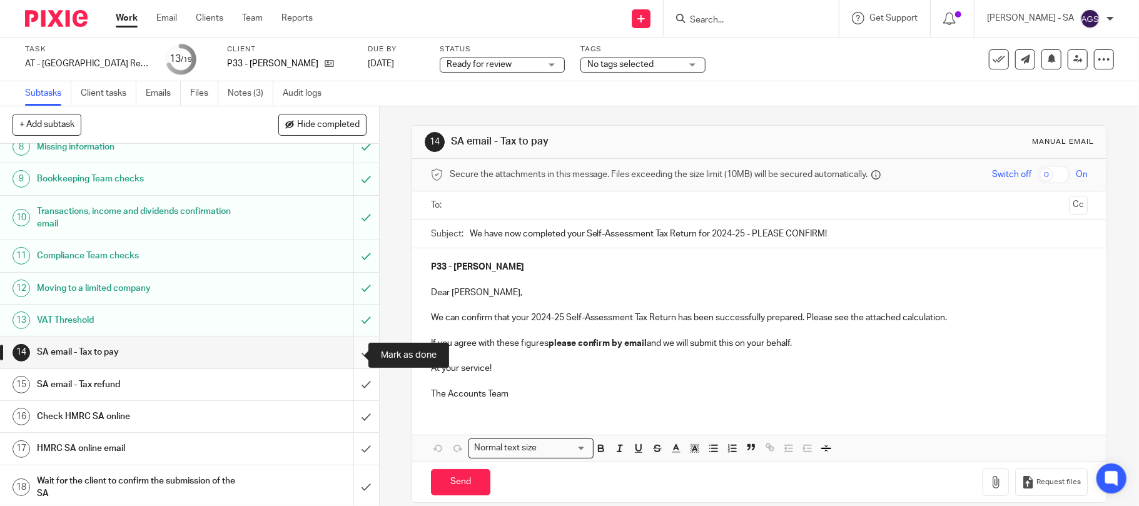
click at [344, 356] on input "submit" at bounding box center [189, 351] width 379 height 31
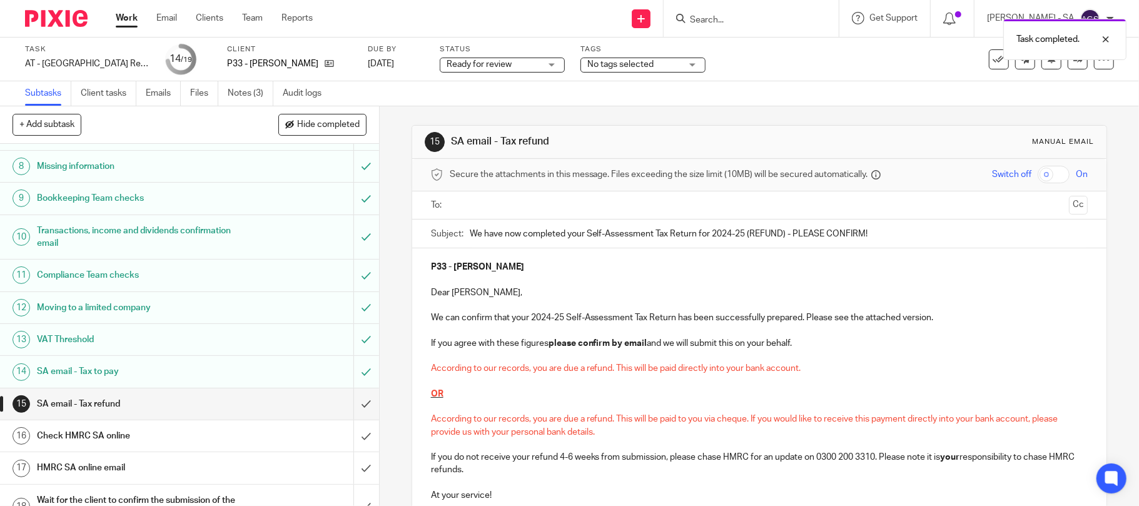
scroll to position [250, 0]
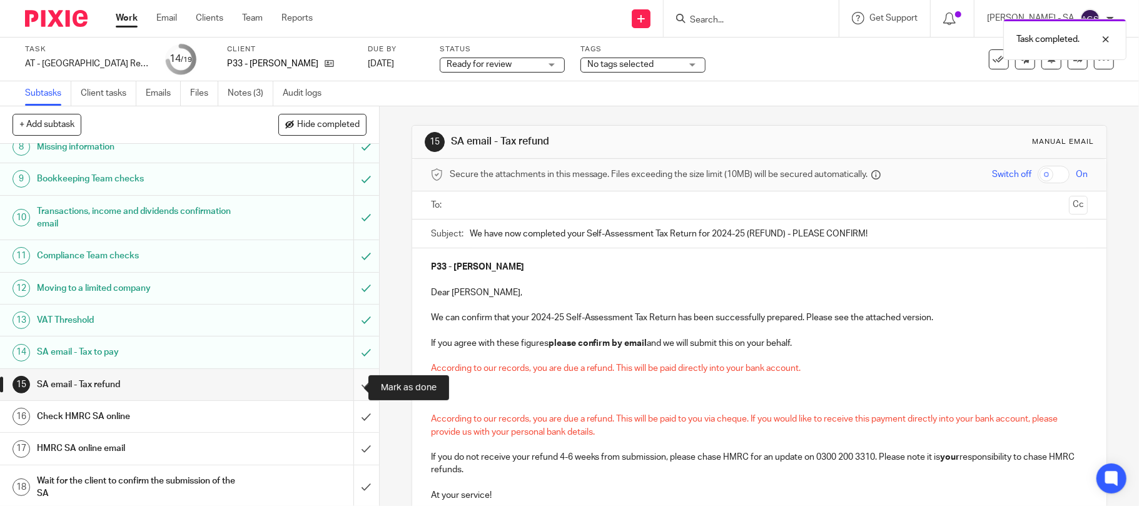
click at [346, 386] on input "submit" at bounding box center [189, 384] width 379 height 31
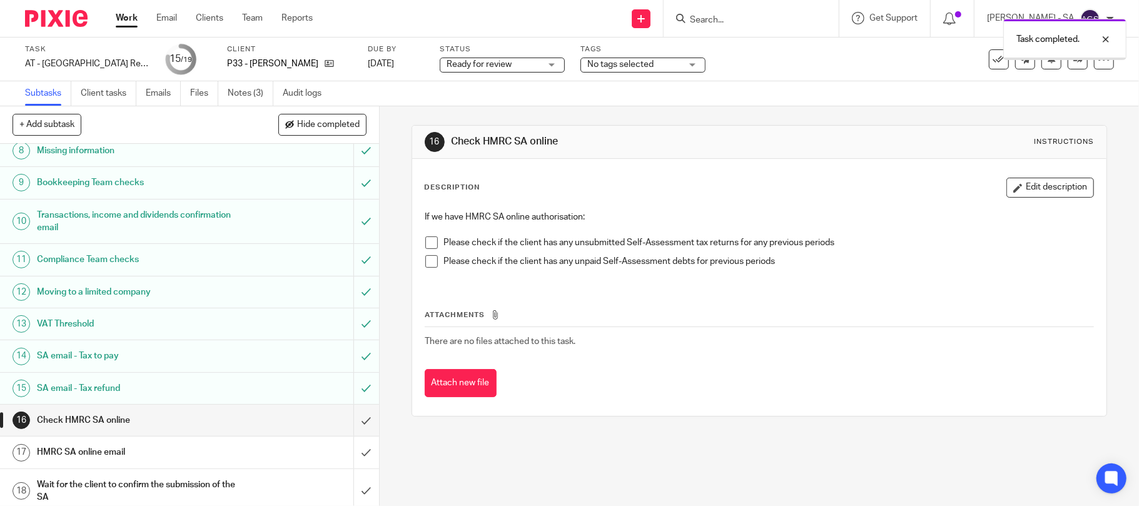
scroll to position [250, 0]
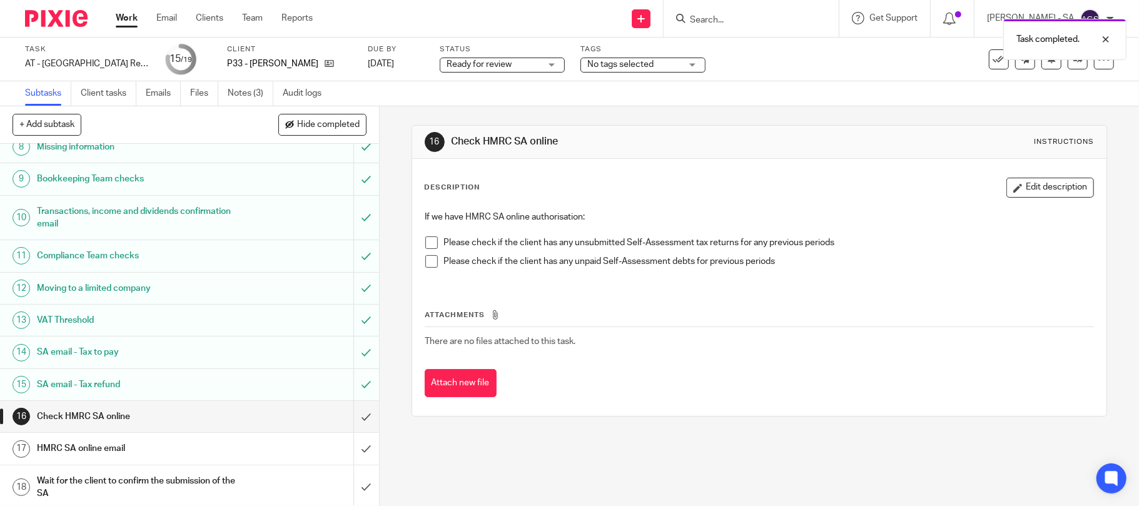
click at [425, 249] on li "Please check if the client has any unsubmitted Self-Assessment tax returns for …" at bounding box center [759, 245] width 669 height 19
drag, startPoint x: 427, startPoint y: 245, endPoint x: 426, endPoint y: 263, distance: 17.5
click at [426, 245] on span at bounding box center [431, 242] width 13 height 13
click at [425, 263] on span at bounding box center [431, 261] width 13 height 13
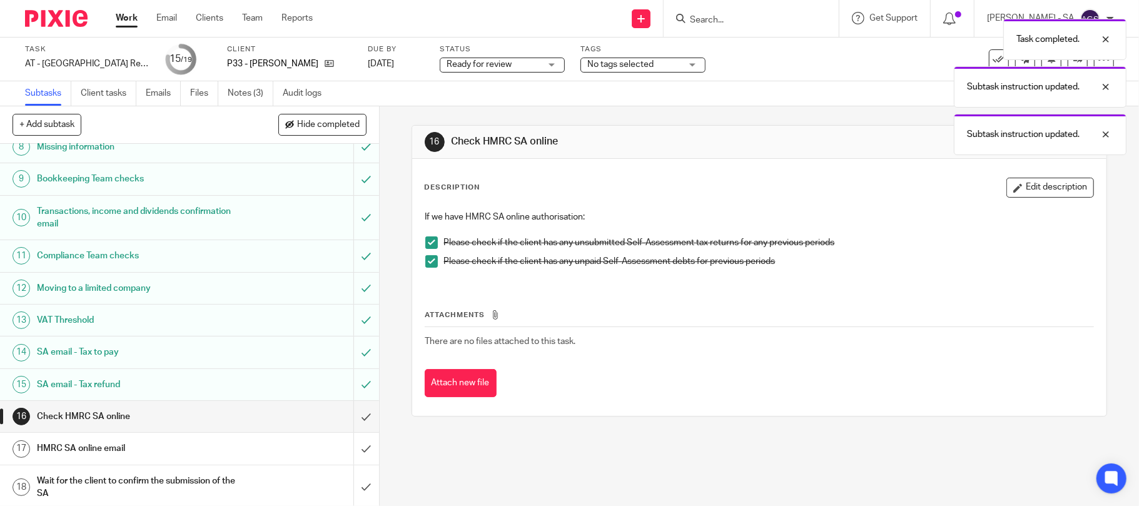
scroll to position [290, 0]
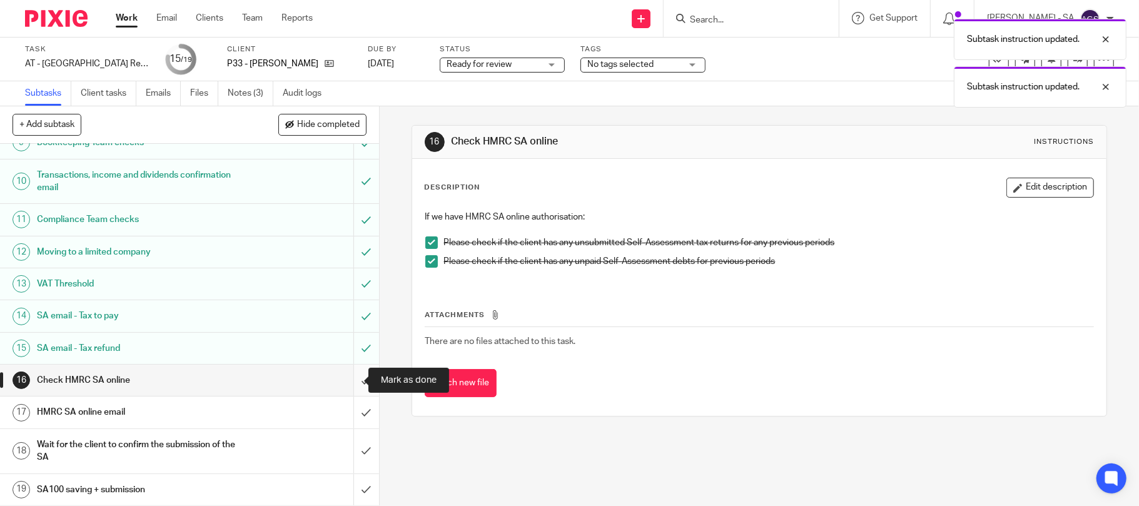
click at [341, 379] on input "submit" at bounding box center [189, 380] width 379 height 31
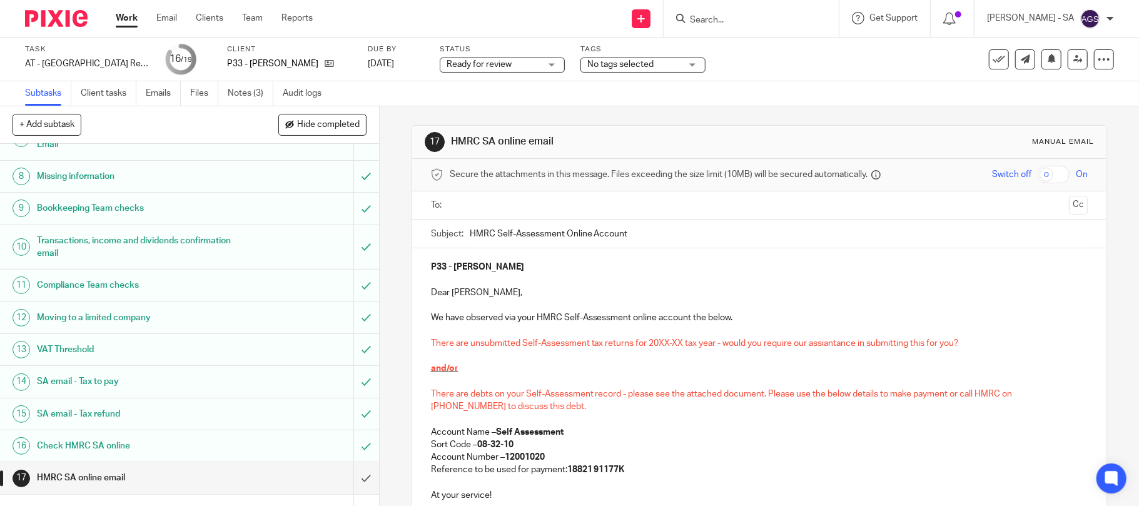
scroll to position [290, 0]
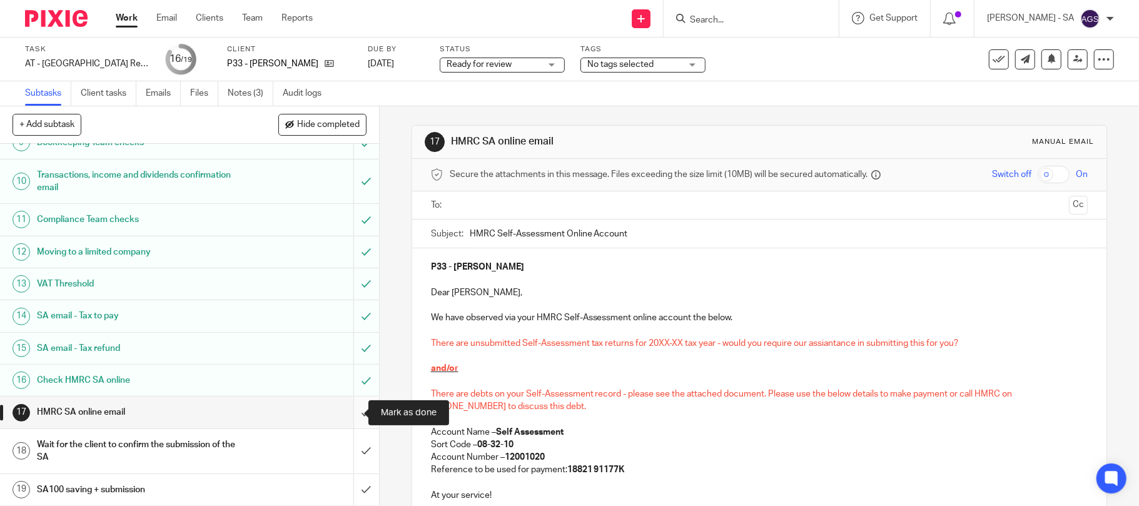
click at [346, 410] on input "submit" at bounding box center [189, 412] width 379 height 31
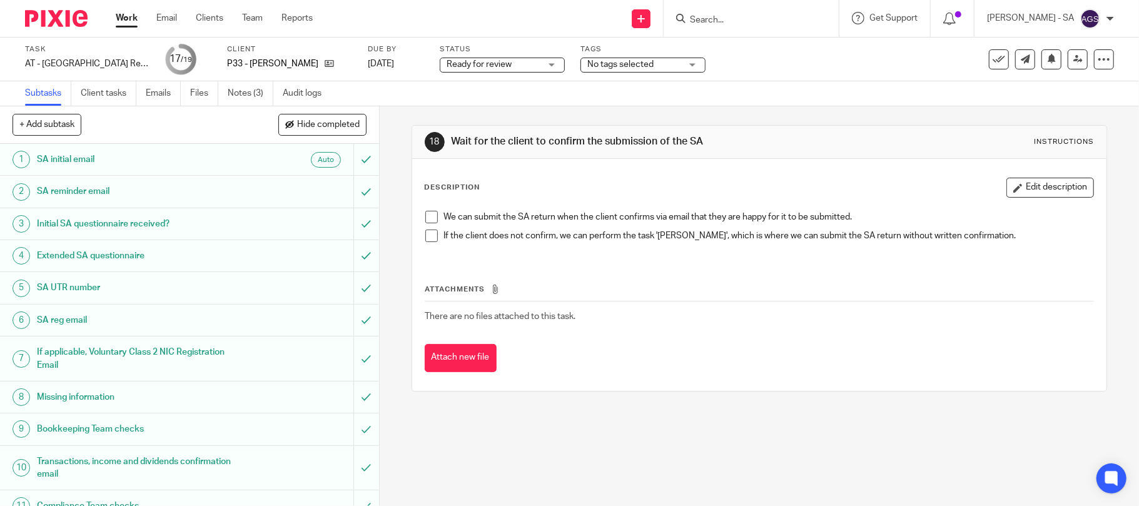
drag, startPoint x: 243, startPoint y: 91, endPoint x: 271, endPoint y: 138, distance: 54.7
click at [243, 91] on link "Notes (3)" at bounding box center [251, 93] width 46 height 24
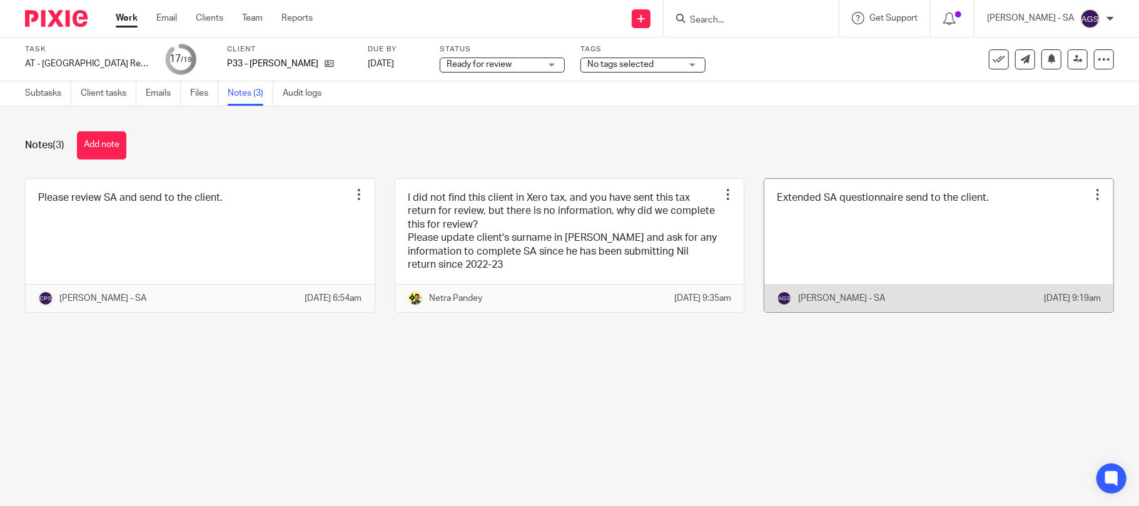
click at [869, 244] on link at bounding box center [938, 246] width 349 height 134
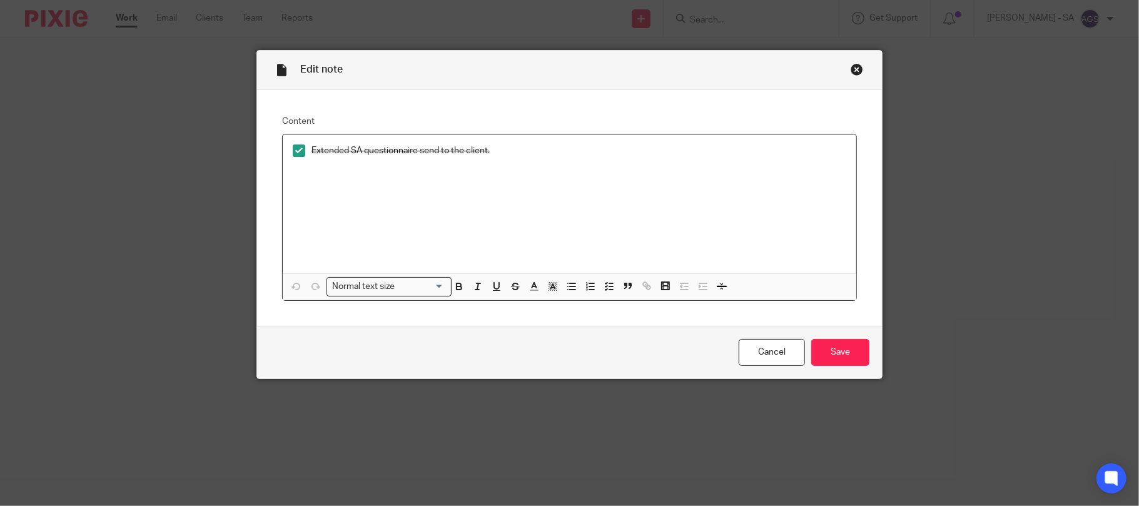
click at [851, 70] on div "Close this dialog window" at bounding box center [857, 69] width 13 height 13
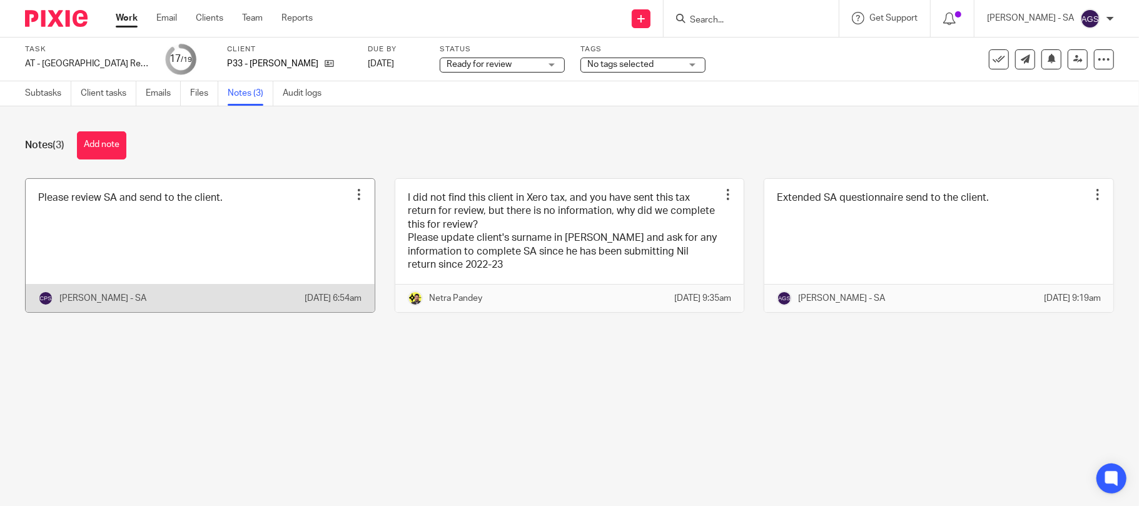
click at [105, 229] on link at bounding box center [200, 246] width 349 height 134
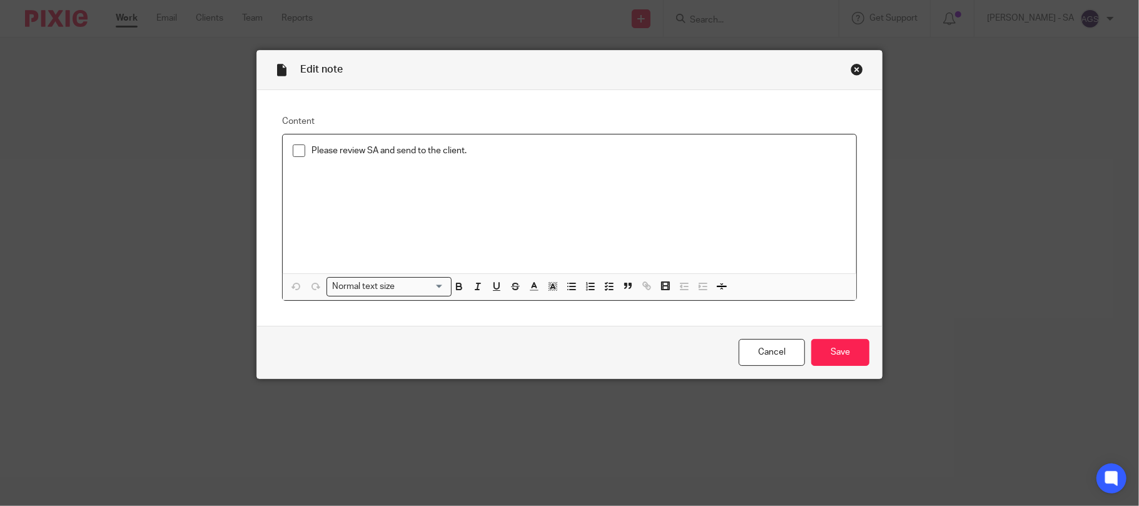
click at [293, 149] on span at bounding box center [299, 150] width 13 height 13
click at [831, 355] on input "Save" at bounding box center [840, 352] width 58 height 27
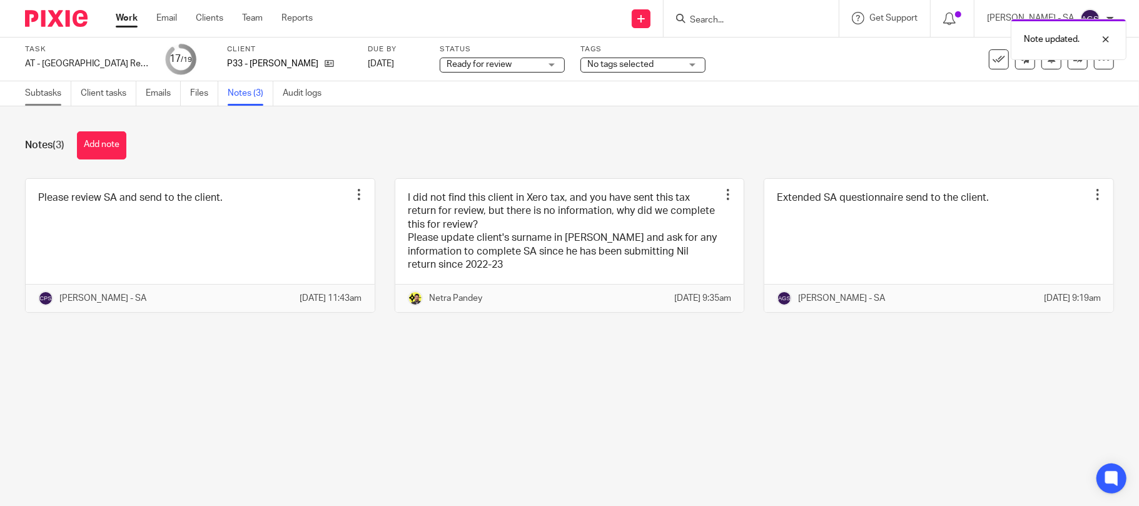
click at [43, 98] on link "Subtasks" at bounding box center [48, 93] width 46 height 24
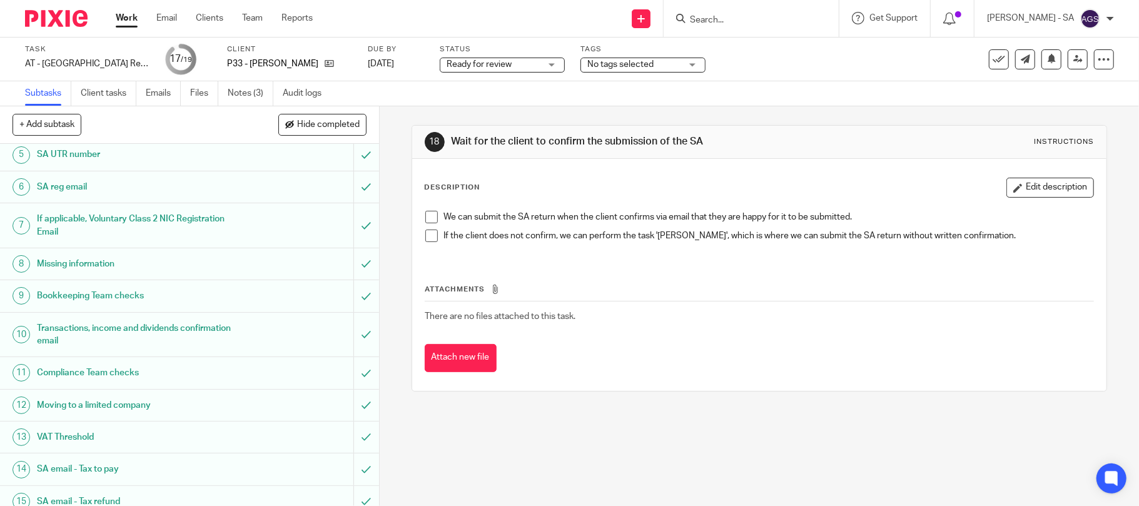
scroll to position [290, 0]
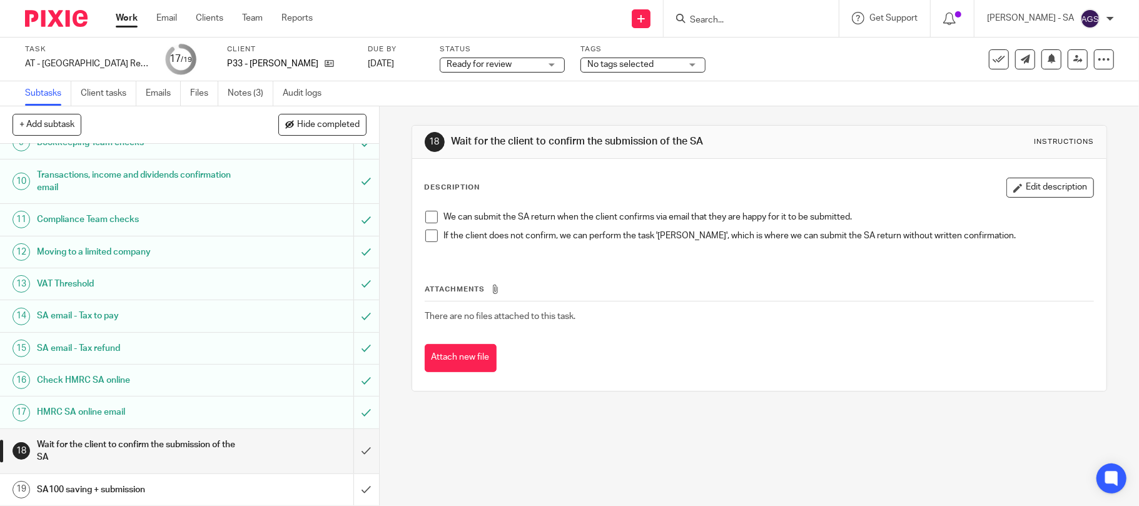
click at [501, 61] on span "Ready for review" at bounding box center [479, 64] width 65 height 9
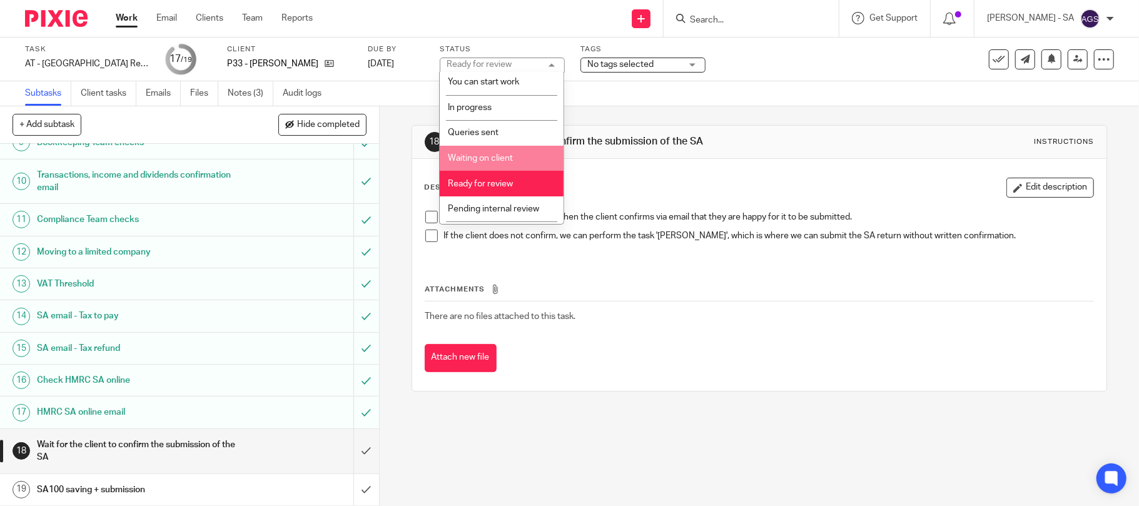
scroll to position [51, 0]
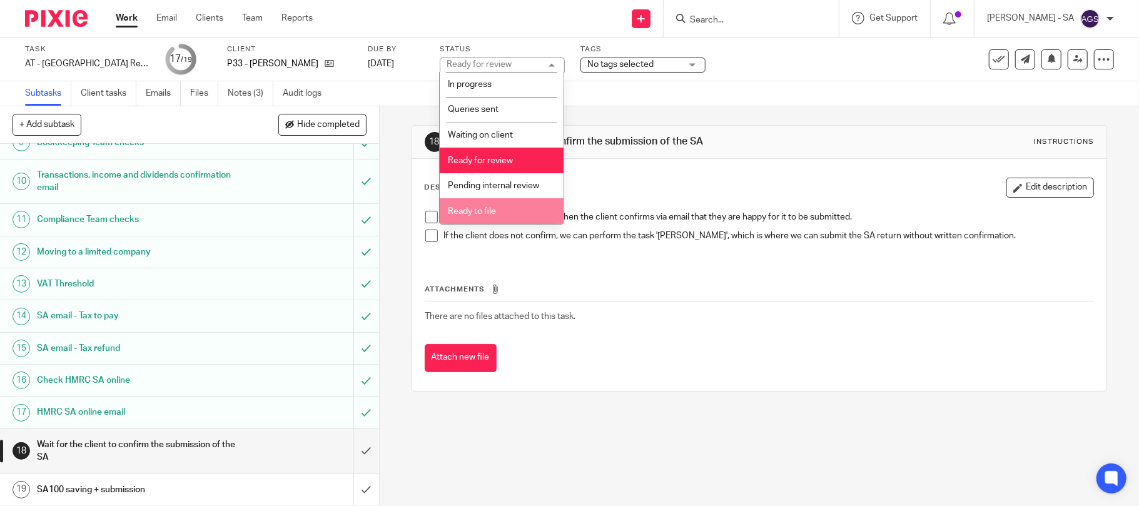
click at [478, 208] on span "Ready to file" at bounding box center [472, 211] width 48 height 9
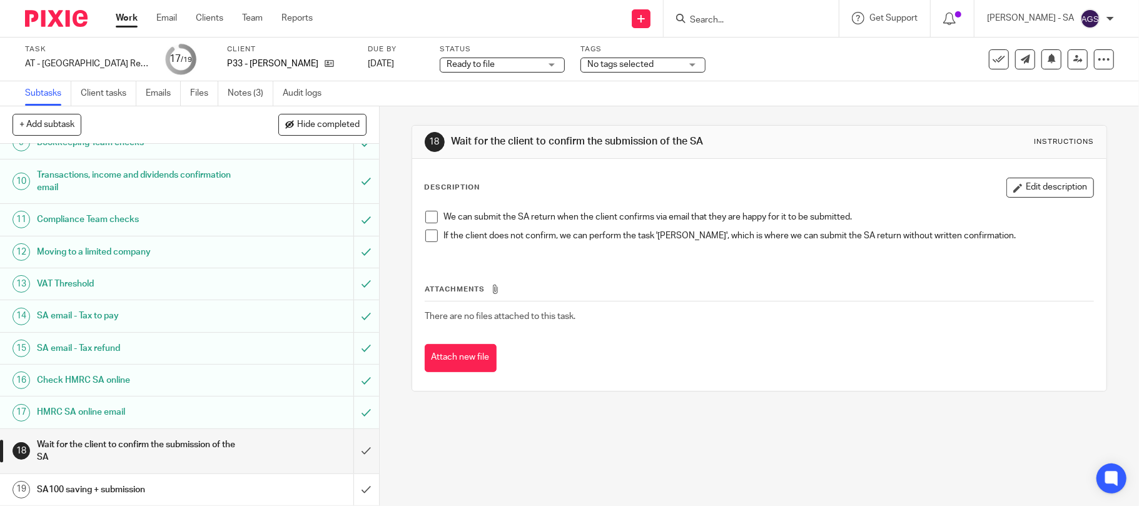
click at [105, 318] on h1 "SA email - Tax to pay" at bounding box center [138, 315] width 203 height 19
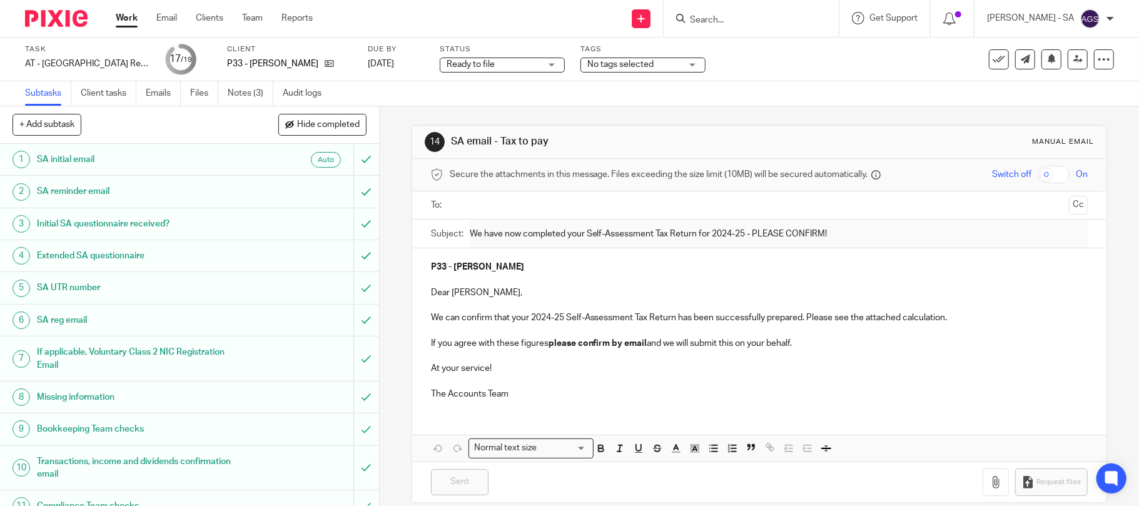
scroll to position [18, 0]
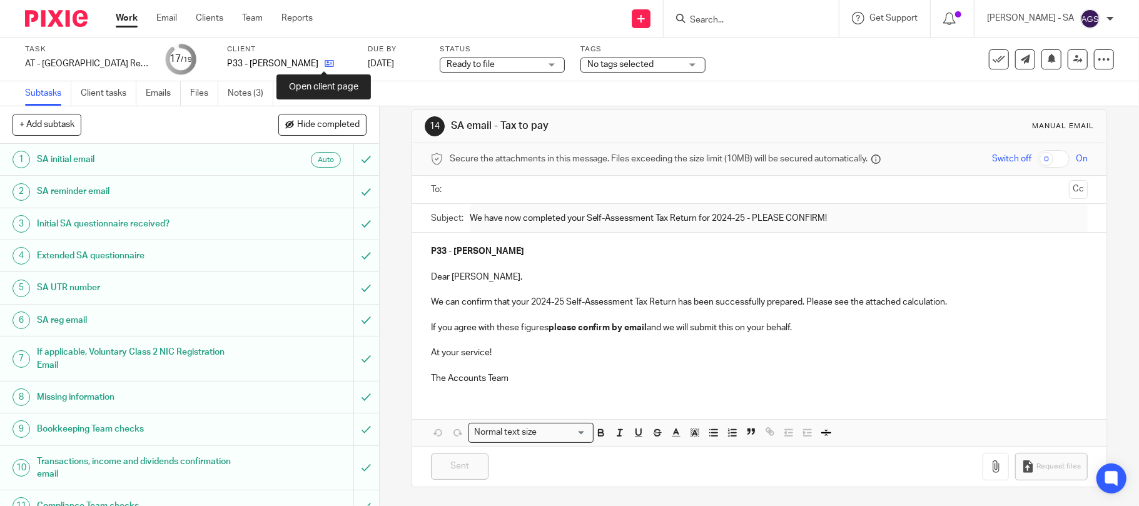
click at [325, 61] on icon at bounding box center [329, 63] width 9 height 9
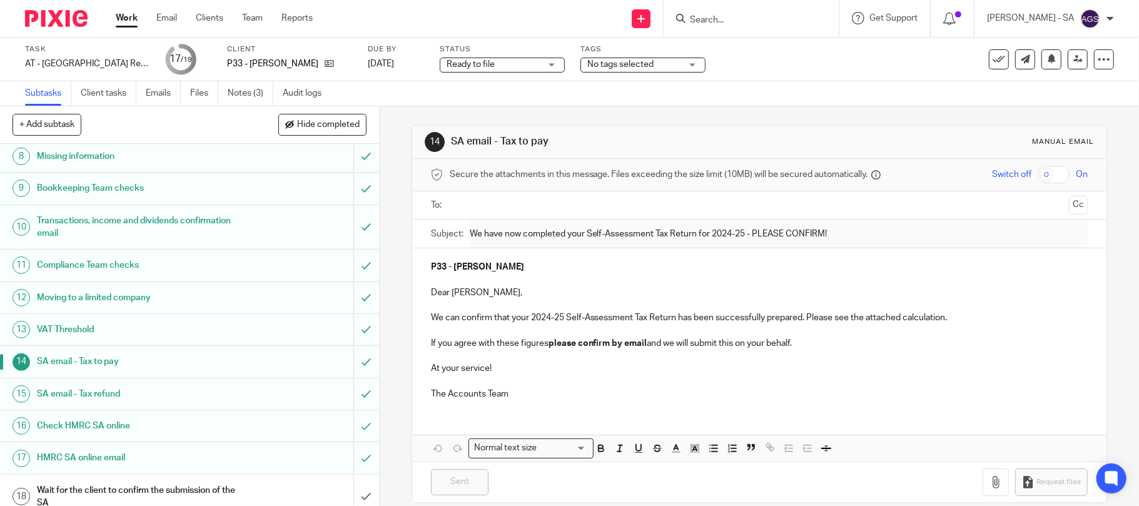
scroll to position [250, 0]
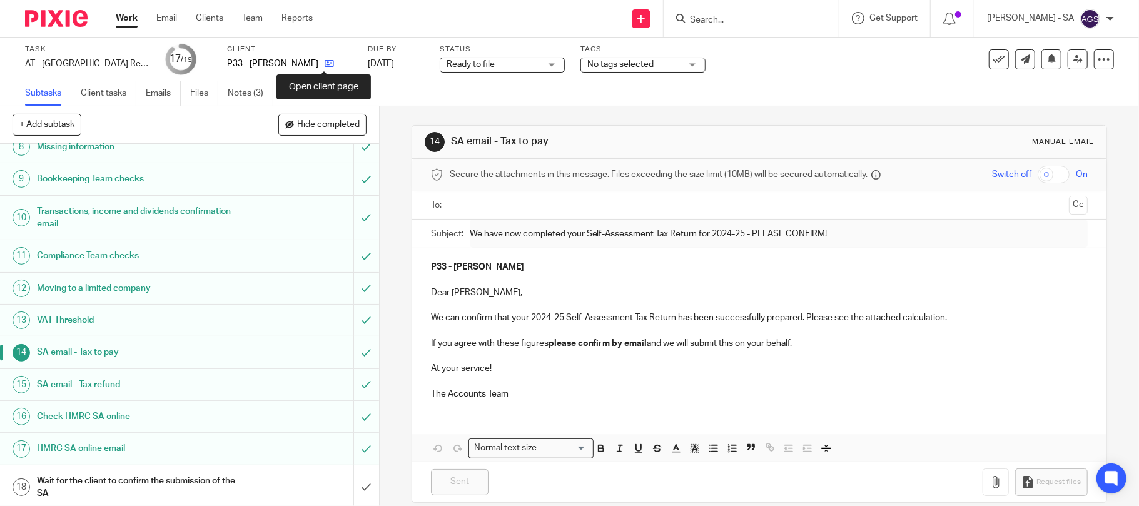
click at [325, 61] on icon at bounding box center [329, 63] width 9 height 9
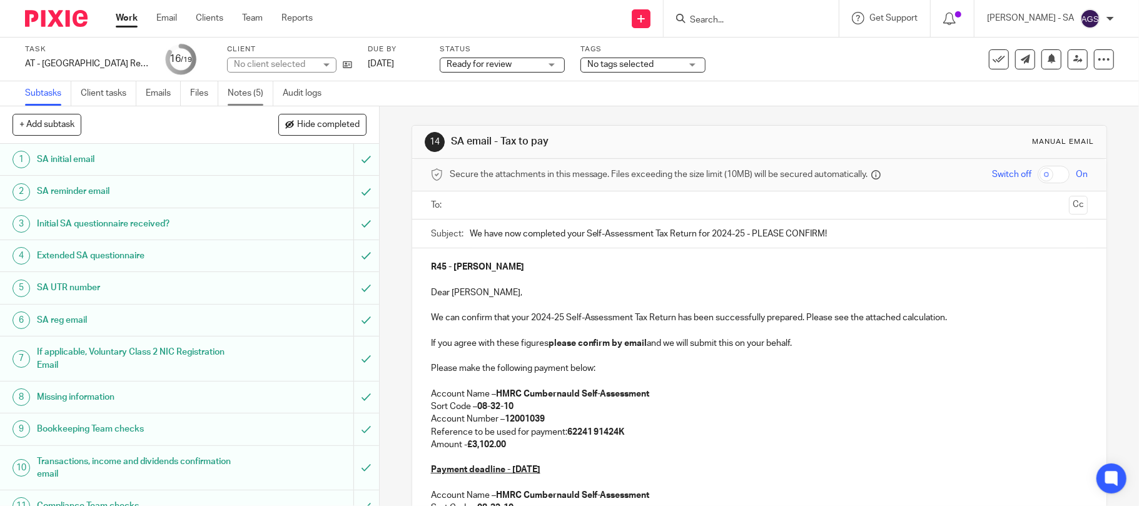
click at [270, 96] on link "Notes (5)" at bounding box center [251, 93] width 46 height 24
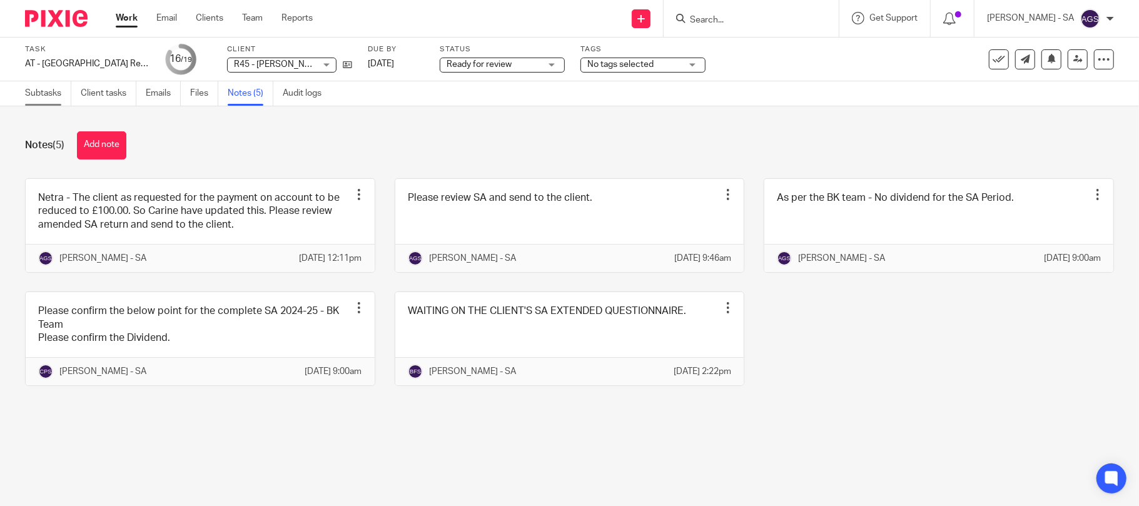
click at [45, 93] on link "Subtasks" at bounding box center [48, 93] width 46 height 24
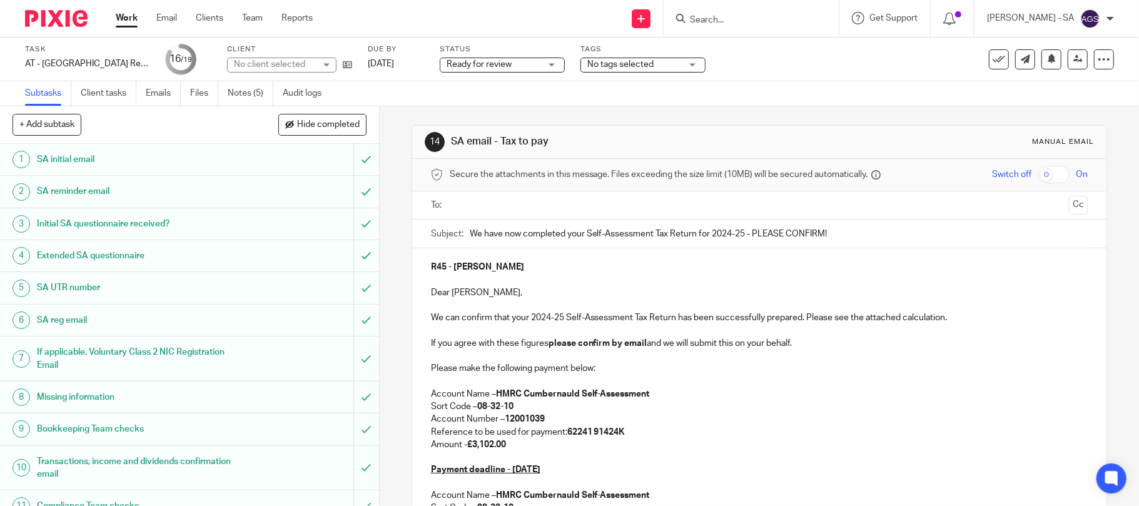
scroll to position [115, 0]
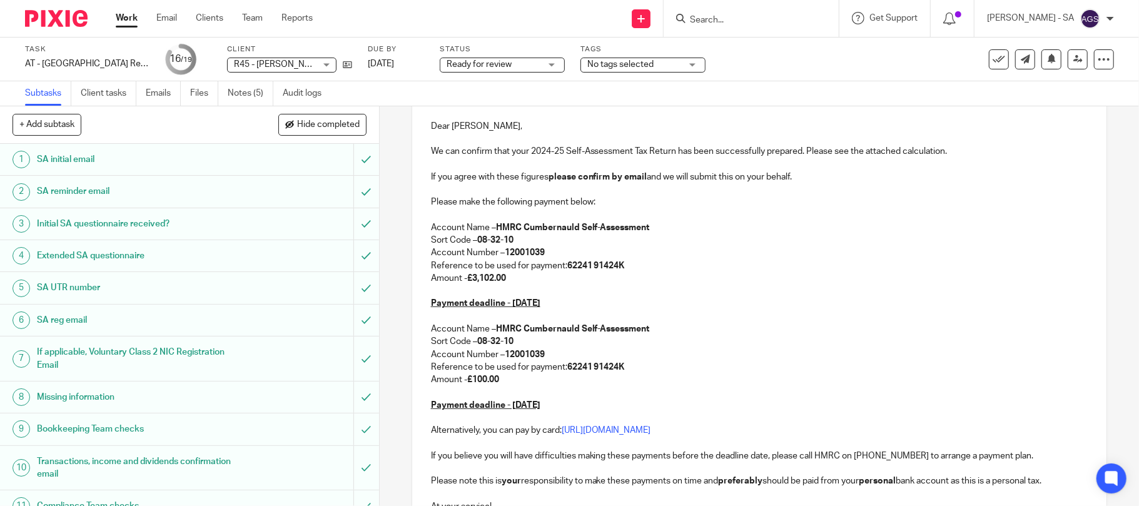
click at [68, 236] on link "3 Initial SA questionnaire received?" at bounding box center [176, 223] width 353 height 31
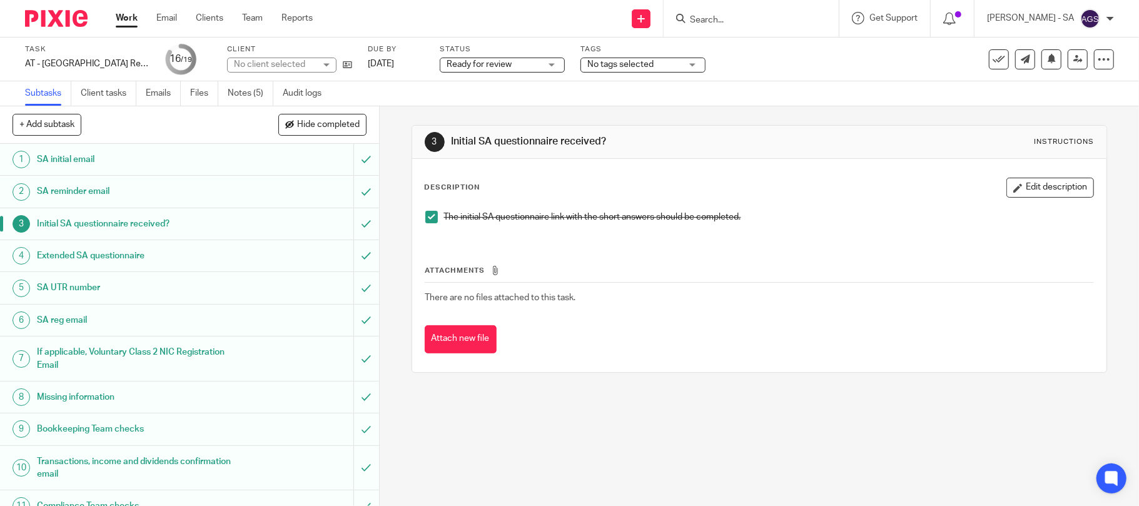
drag, startPoint x: 48, startPoint y: 293, endPoint x: 63, endPoint y: 311, distance: 24.4
click at [48, 291] on h1 "SA UTR number" at bounding box center [138, 287] width 203 height 19
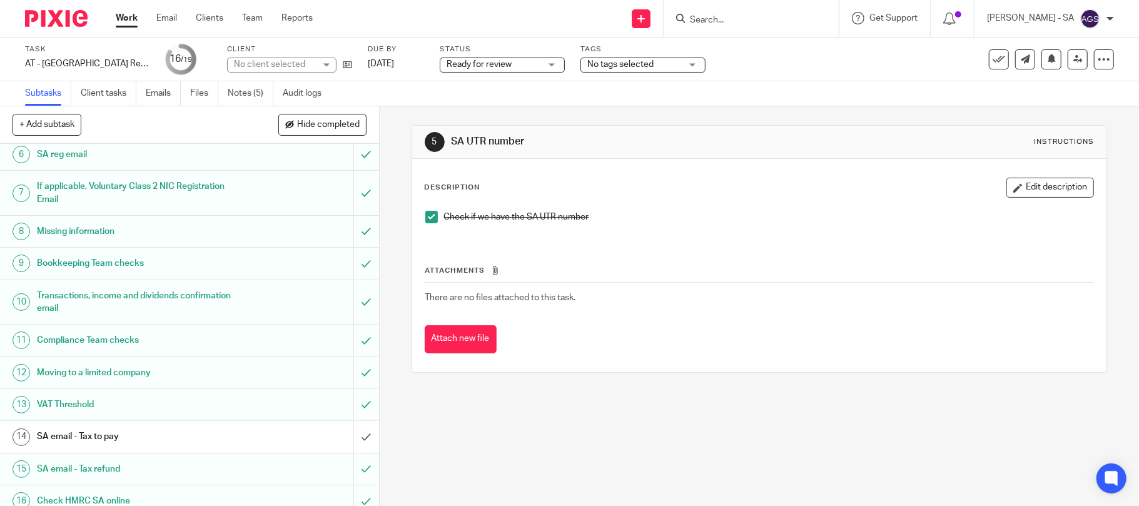
scroll to position [166, 0]
click at [76, 263] on h1 "Bookkeeping Team checks" at bounding box center [138, 262] width 203 height 19
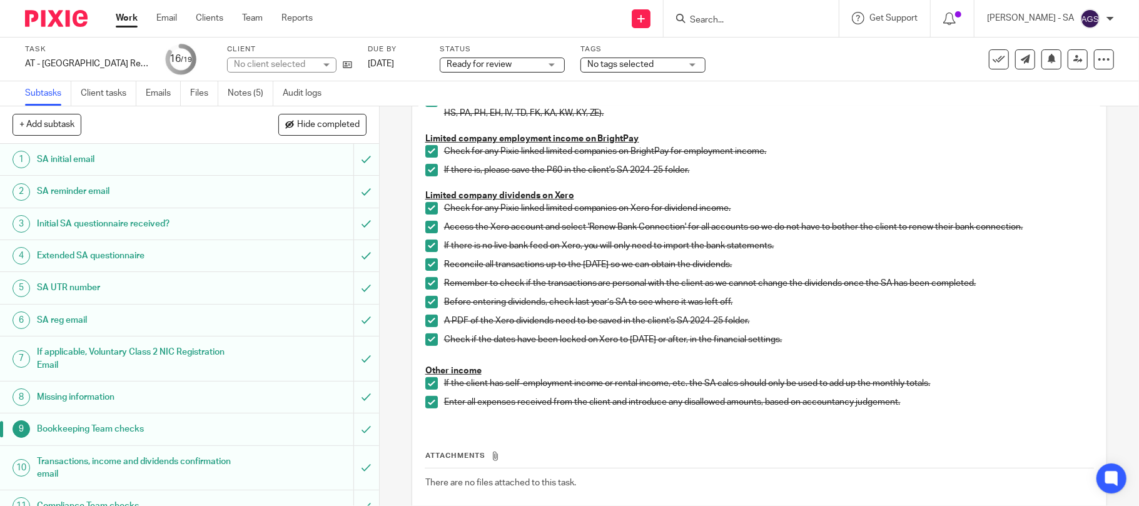
scroll to position [250, 0]
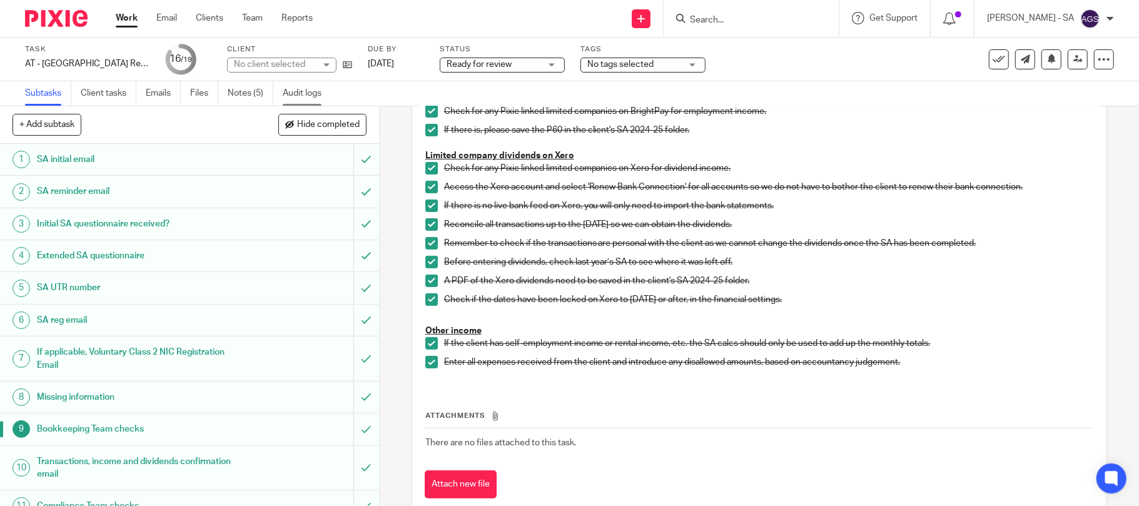
click at [291, 93] on link "Audit logs" at bounding box center [307, 93] width 48 height 24
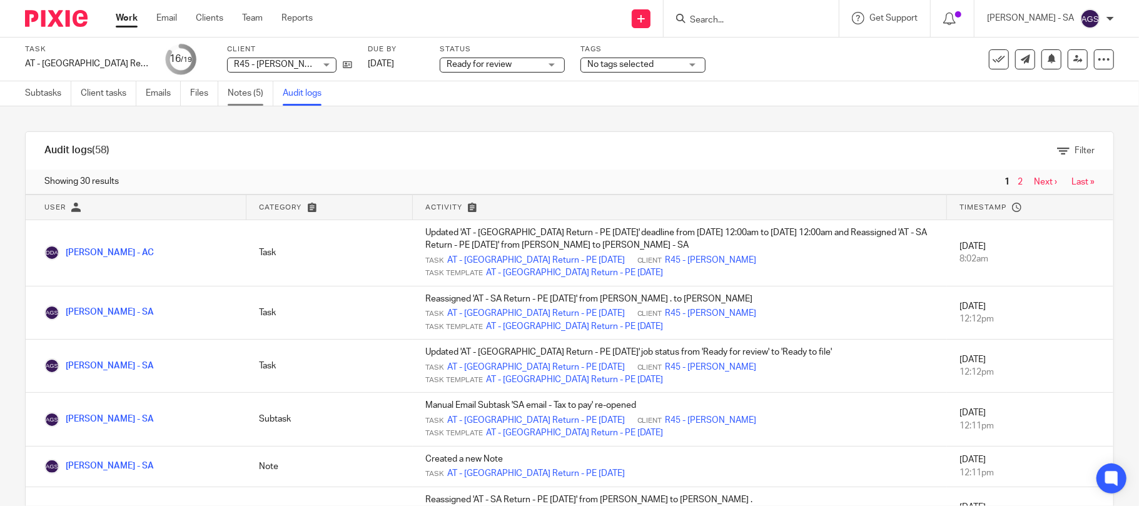
click at [253, 90] on link "Notes (5)" at bounding box center [251, 93] width 46 height 24
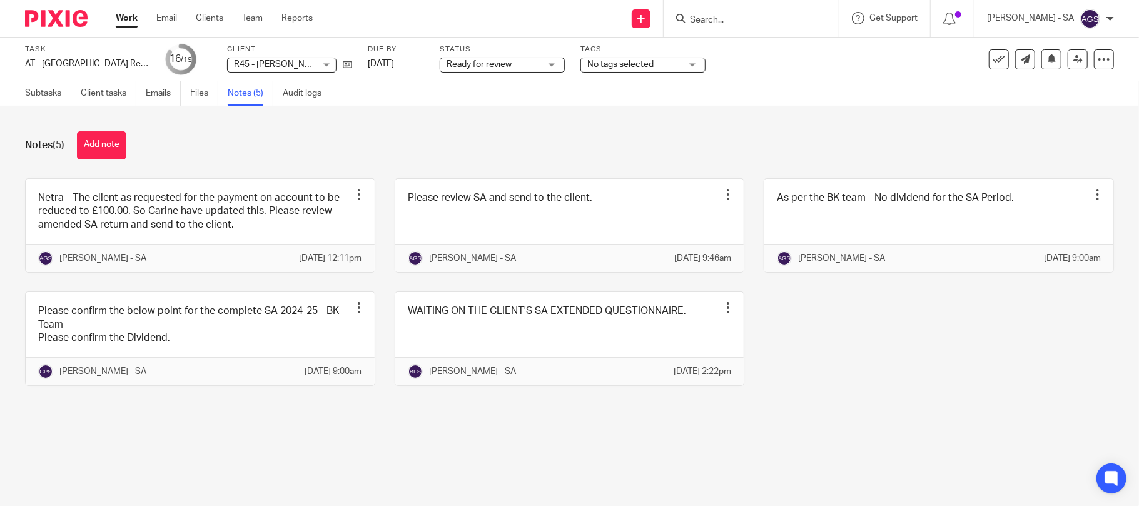
click at [964, 405] on div "Netra - The client as requested for the payment on account to be reduced to £10…" at bounding box center [560, 291] width 1108 height 227
click at [728, 151] on div "Notes (5) Add note" at bounding box center [569, 145] width 1089 height 28
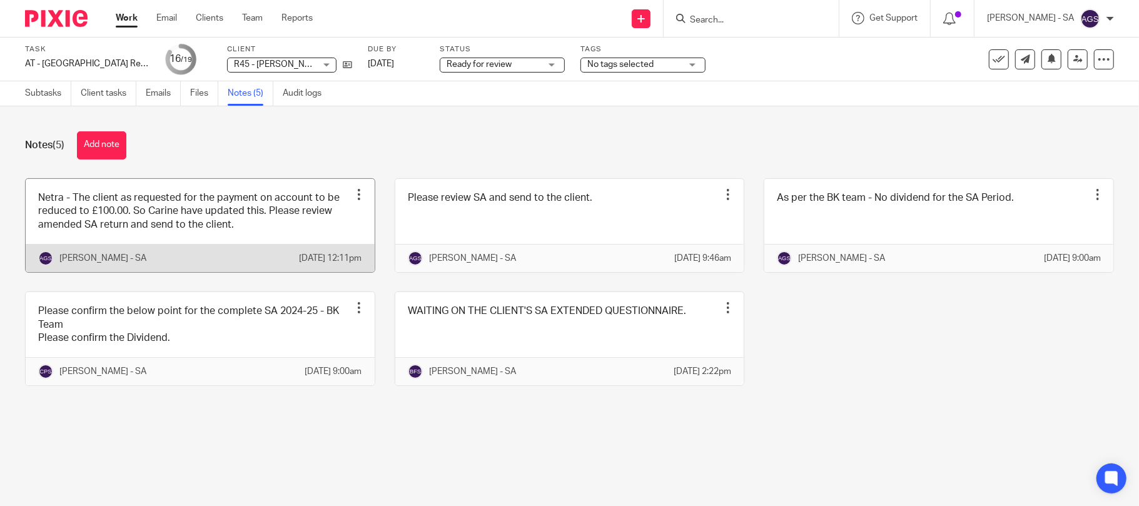
click at [114, 229] on link at bounding box center [200, 225] width 349 height 93
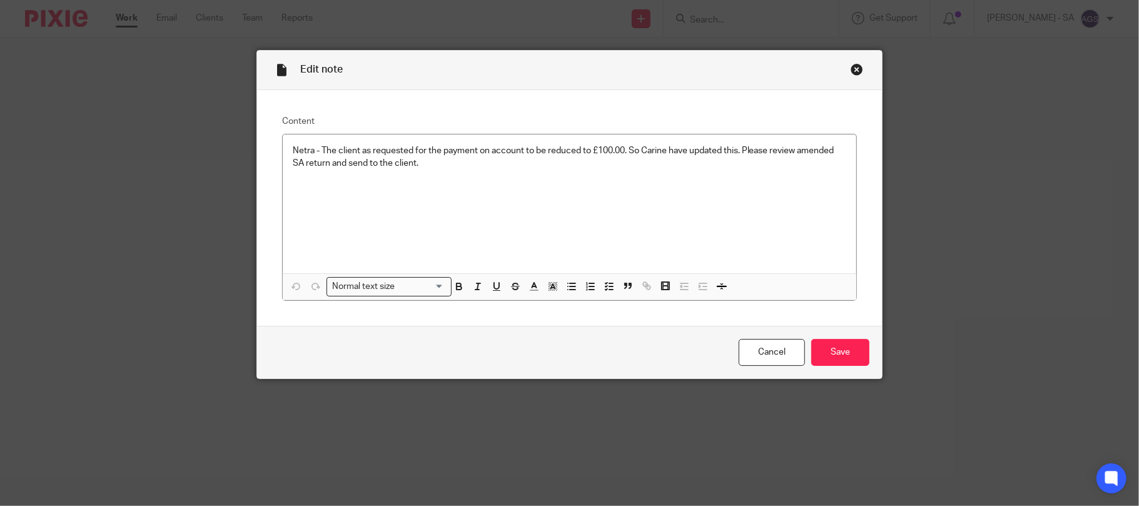
click at [853, 66] on div "Close this dialog window" at bounding box center [857, 69] width 13 height 13
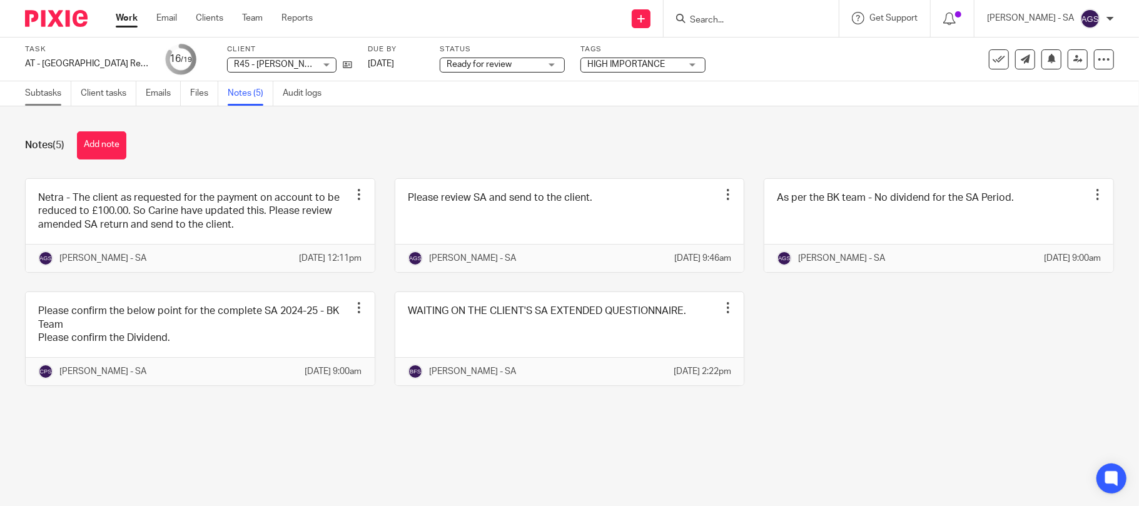
click at [46, 89] on link "Subtasks" at bounding box center [48, 93] width 46 height 24
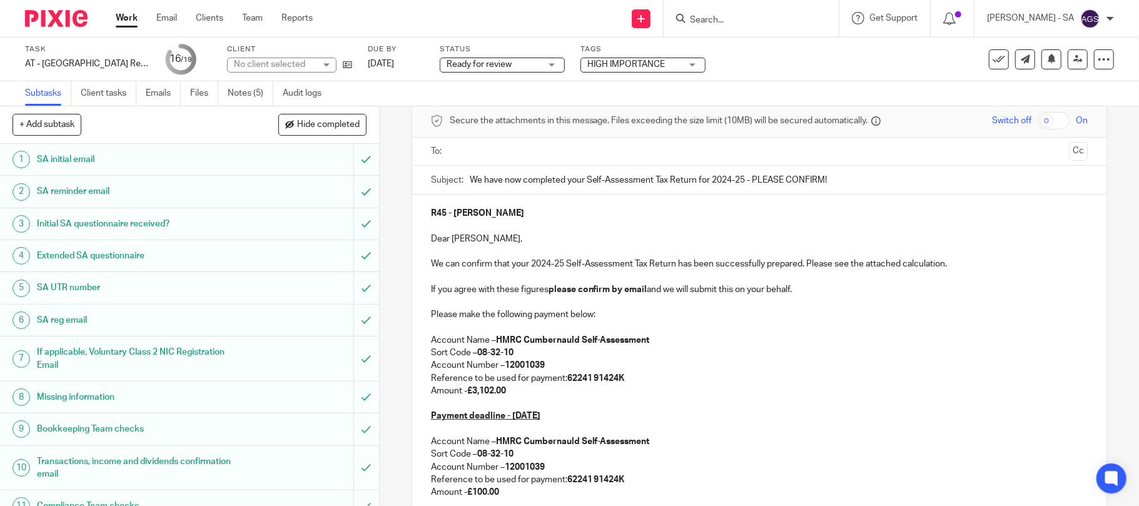
scroll to position [83, 0]
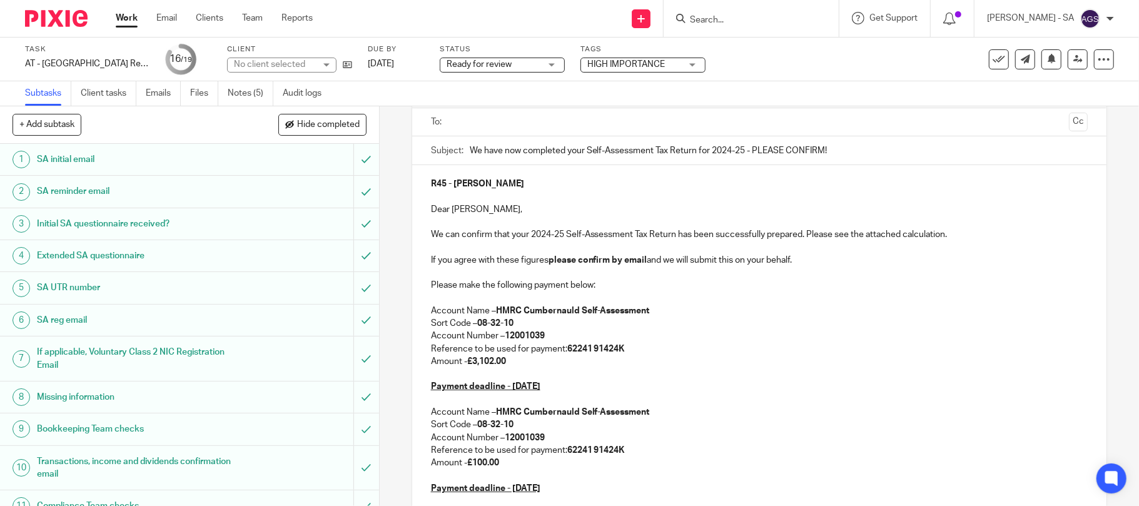
click at [70, 190] on h1 "SA reminder email" at bounding box center [138, 191] width 203 height 19
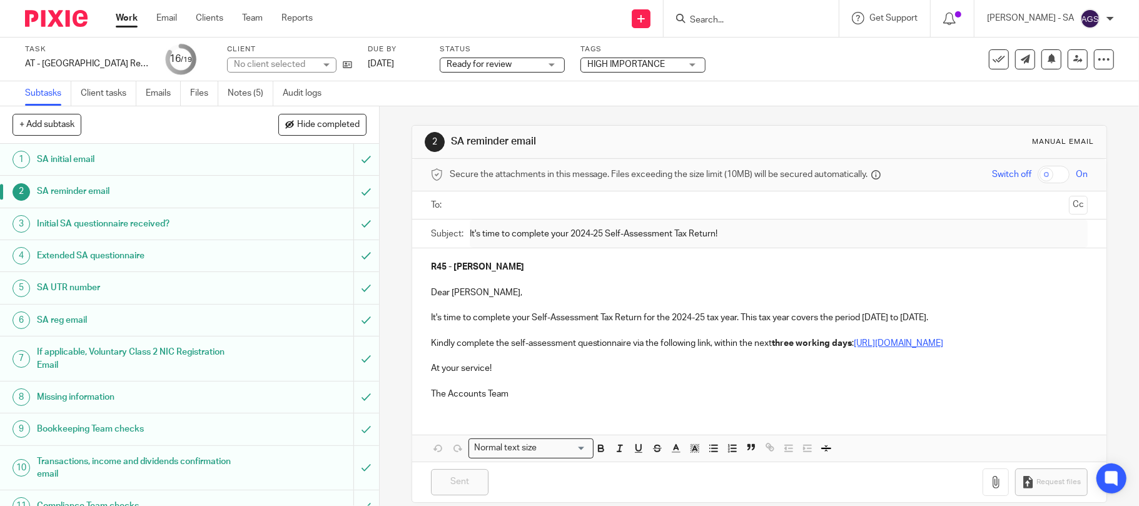
click at [75, 221] on h1 "Initial SA questionnaire received?" at bounding box center [138, 224] width 203 height 19
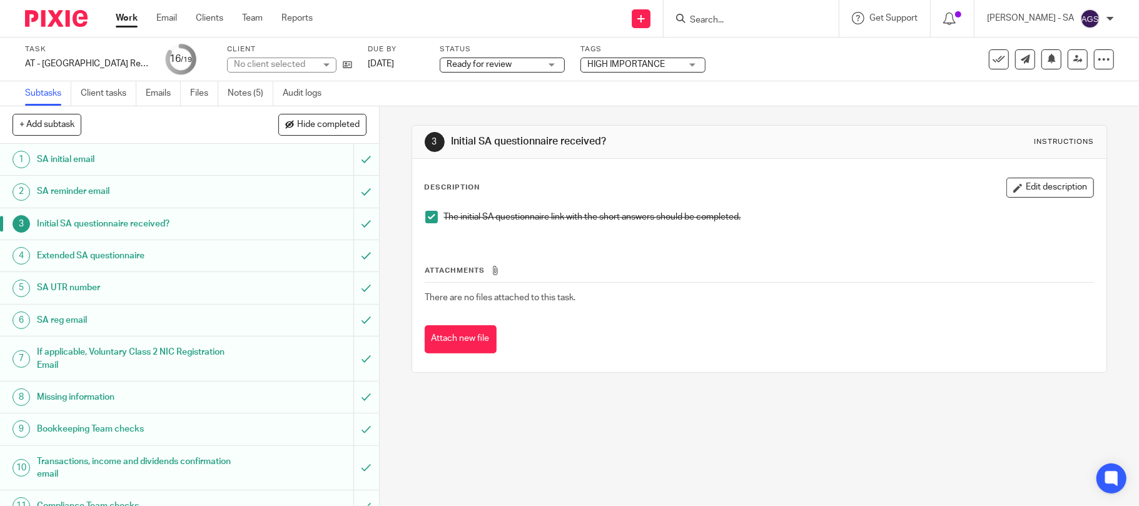
click at [59, 286] on h1 "SA UTR number" at bounding box center [138, 287] width 203 height 19
click at [143, 427] on h1 "Bookkeeping Team checks" at bounding box center [138, 429] width 203 height 19
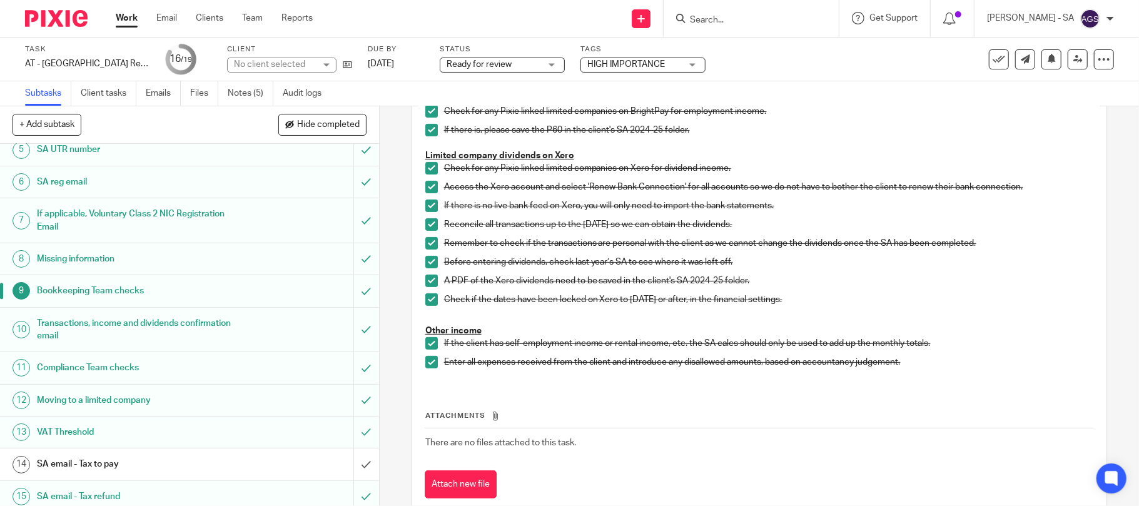
scroll to position [166, 0]
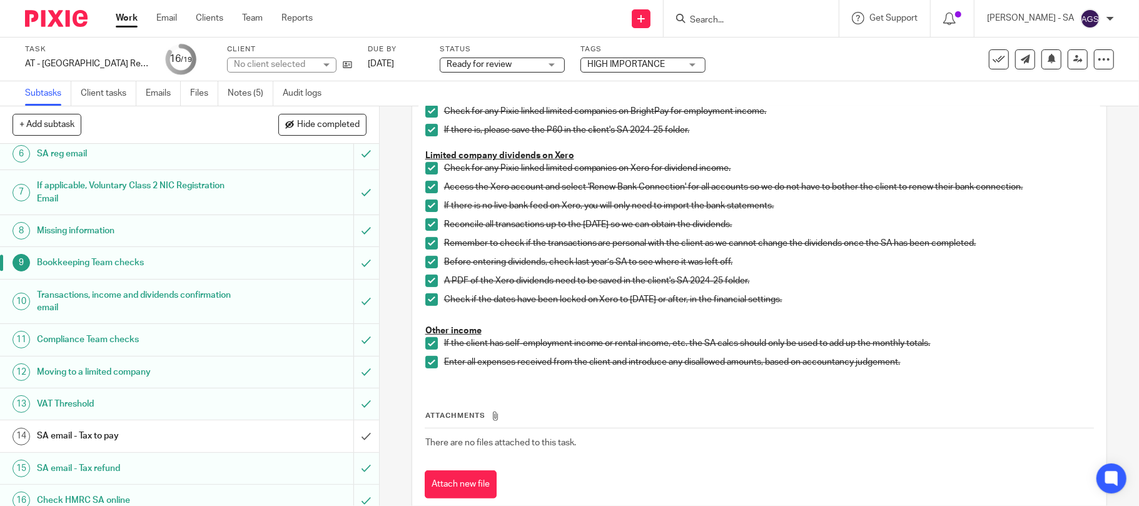
click at [60, 324] on link "10 Transactions, income and dividends confirmation email" at bounding box center [176, 302] width 353 height 44
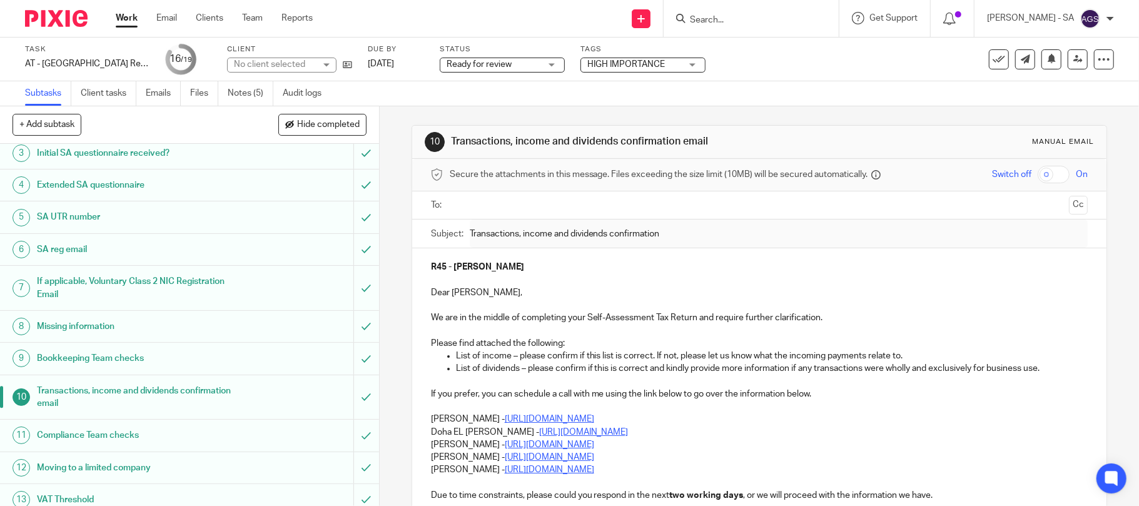
scroll to position [166, 0]
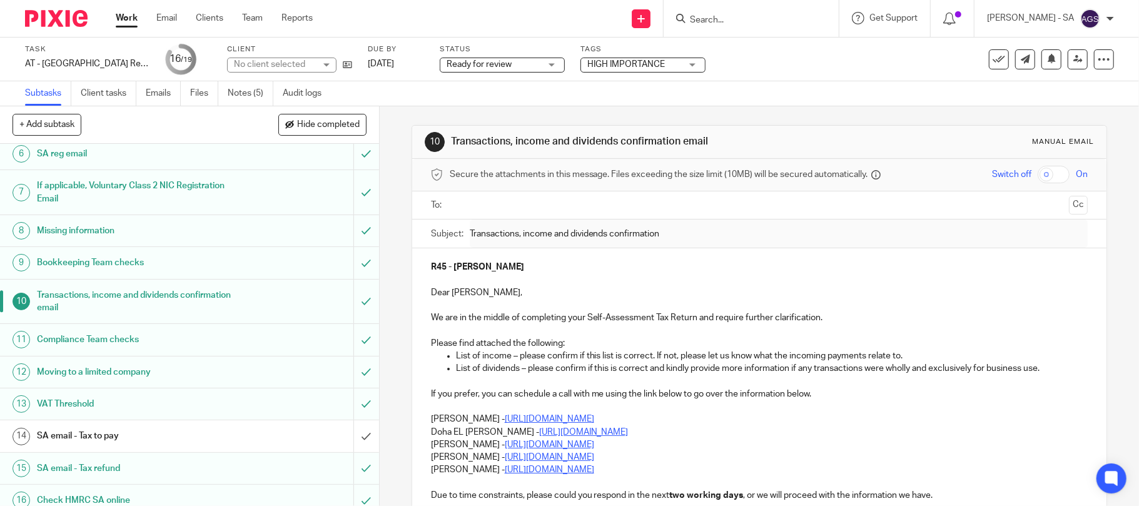
click at [51, 343] on h1 "Compliance Team checks" at bounding box center [138, 339] width 203 height 19
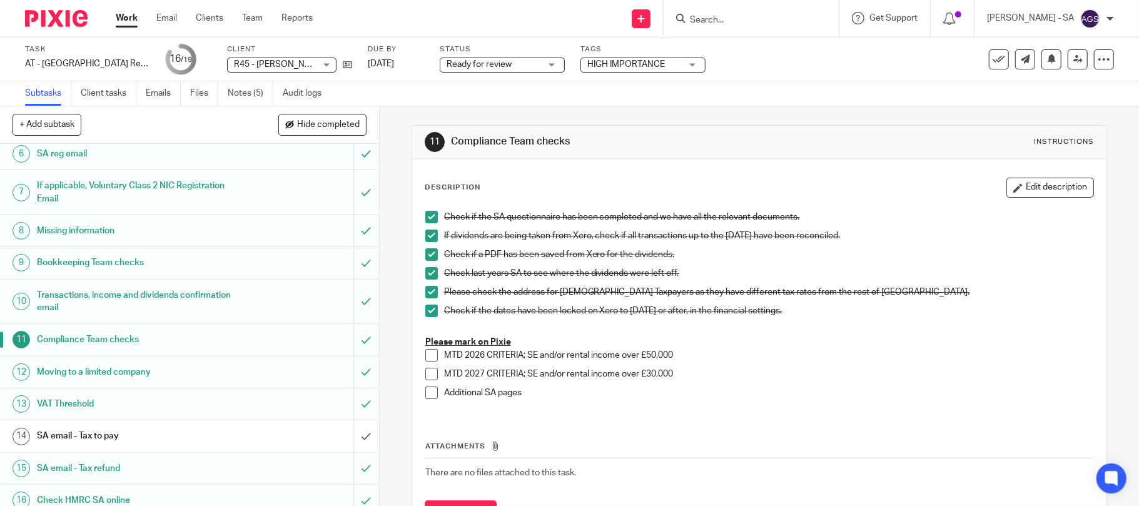
scroll to position [250, 0]
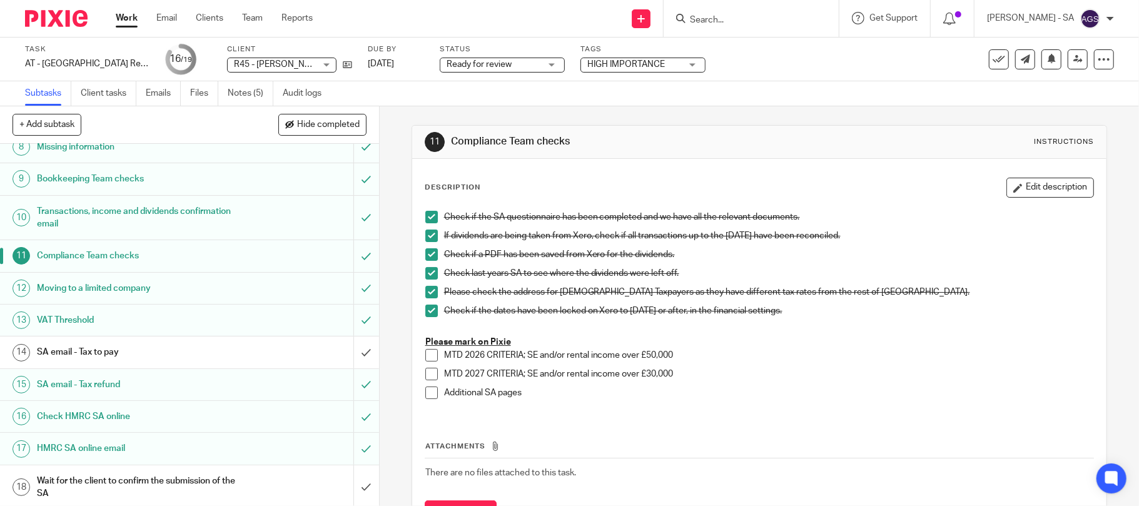
click at [151, 356] on h1 "SA email - Tax to pay" at bounding box center [138, 352] width 203 height 19
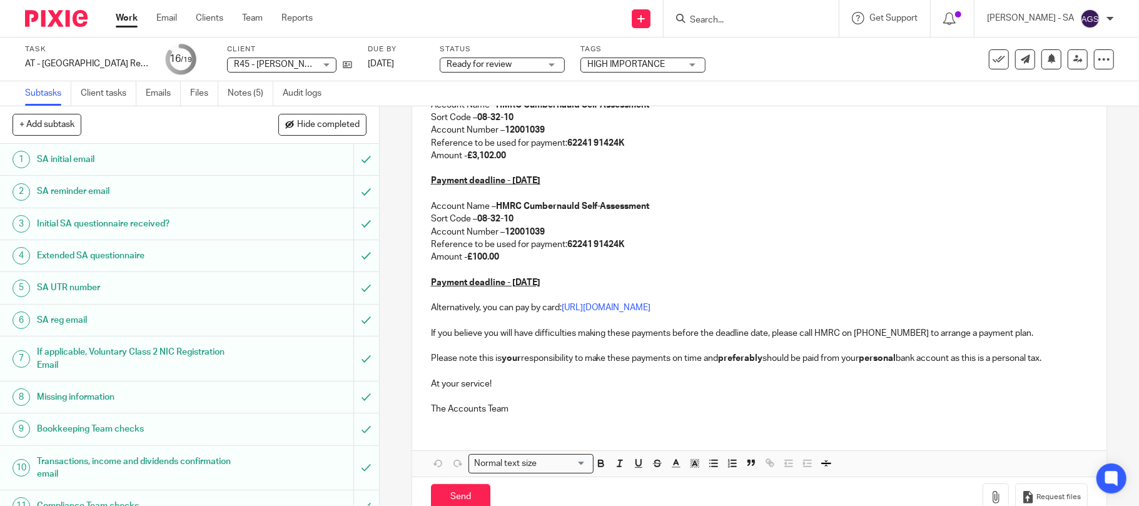
scroll to position [321, 0]
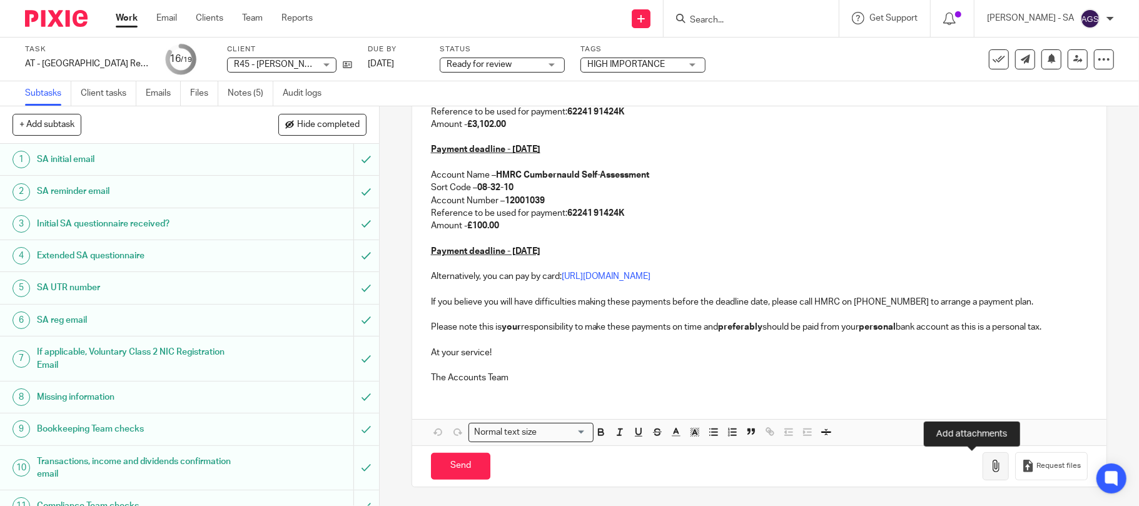
click at [989, 463] on icon "button" at bounding box center [995, 466] width 13 height 13
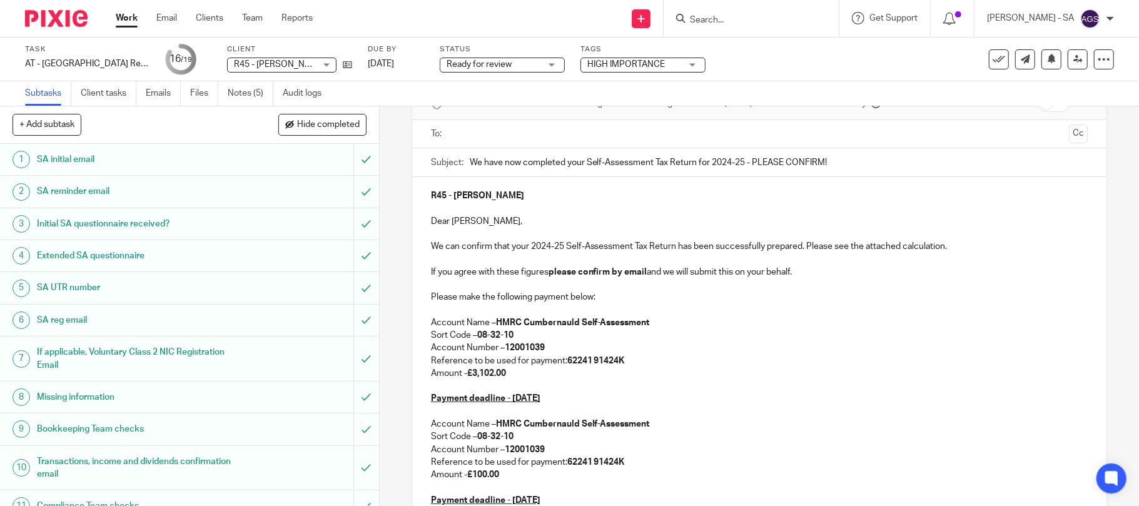
scroll to position [0, 0]
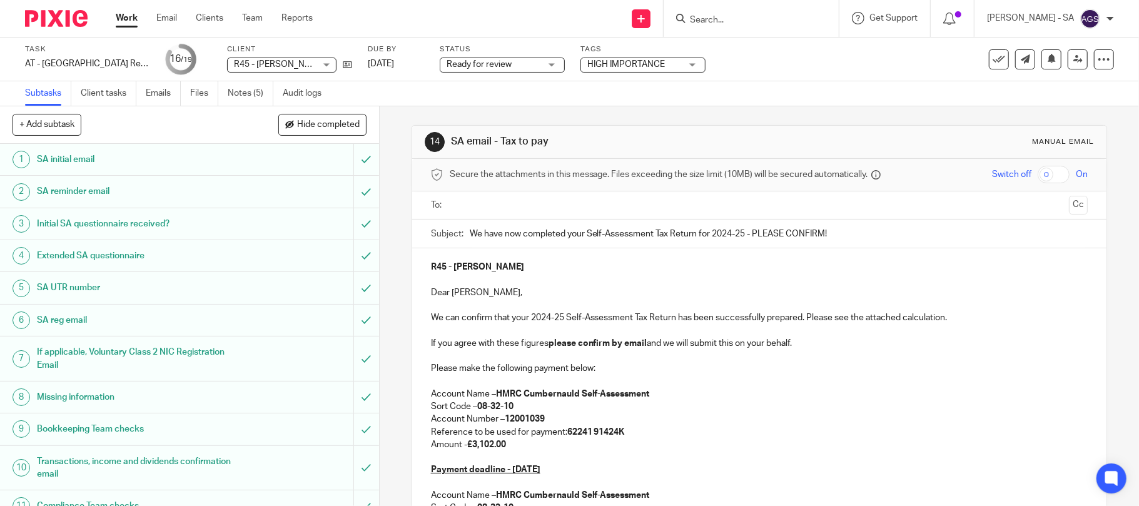
click at [486, 211] on input "text" at bounding box center [759, 205] width 610 height 14
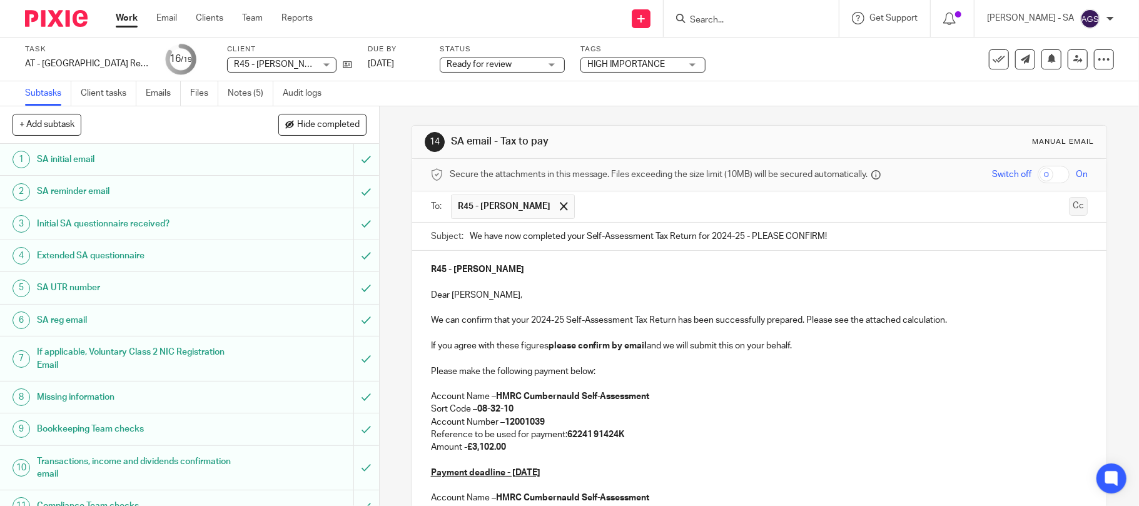
click at [1069, 213] on button "Cc" at bounding box center [1078, 206] width 19 height 19
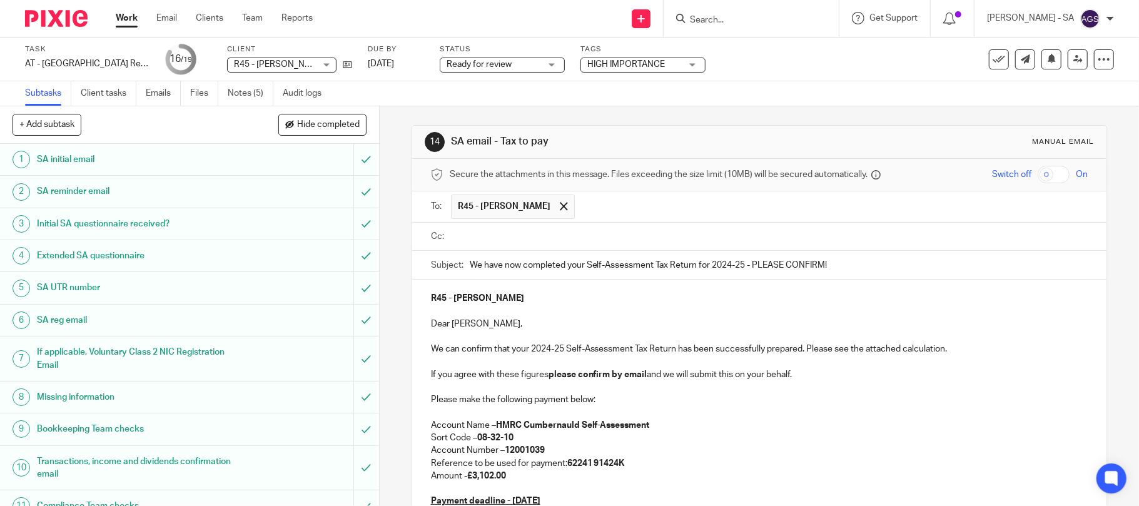
click at [462, 238] on input "text" at bounding box center [768, 237] width 629 height 14
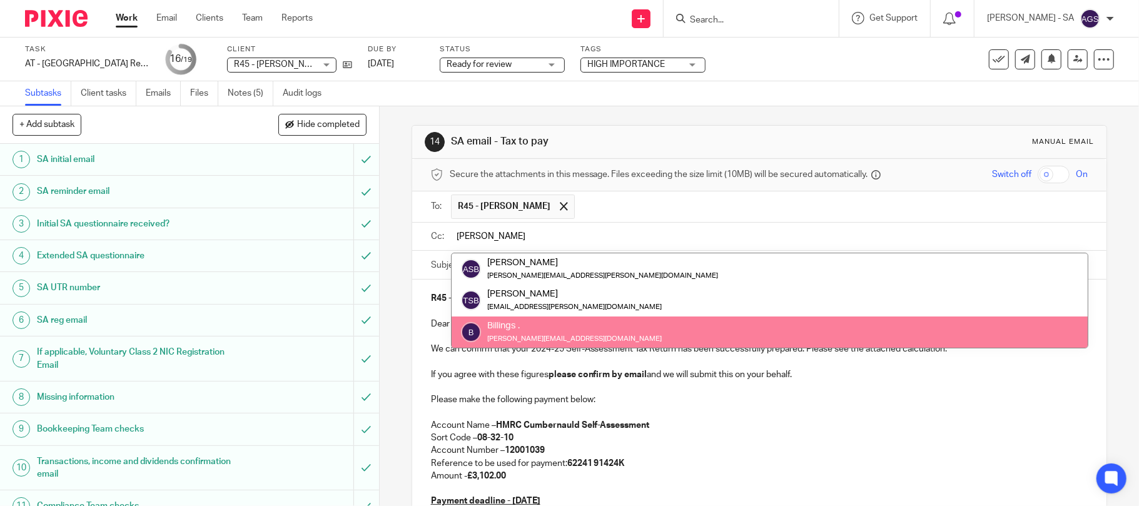
type input "Billings"
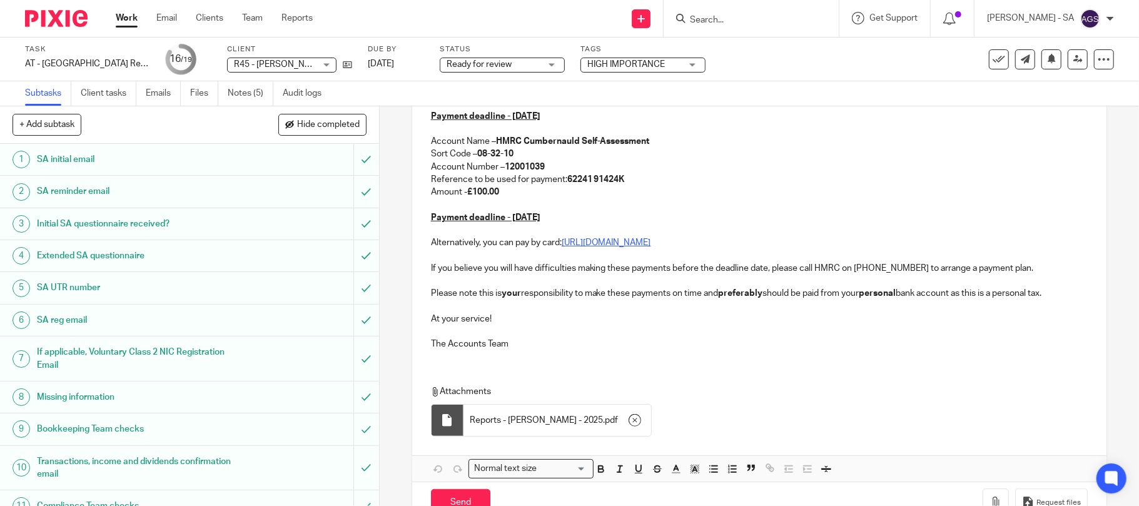
scroll to position [417, 0]
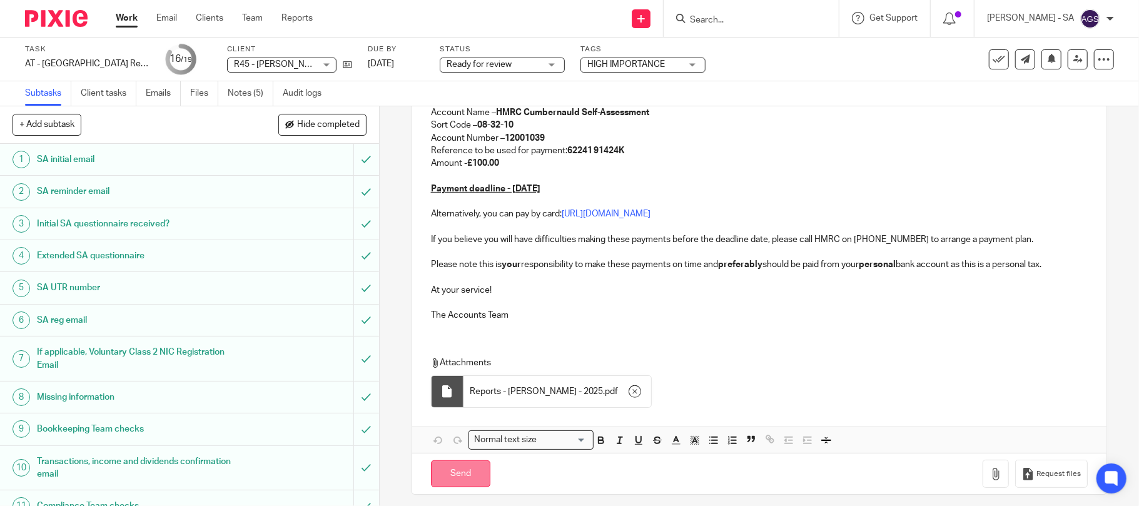
click at [468, 477] on input "Send" at bounding box center [460, 473] width 59 height 27
type input "Sent"
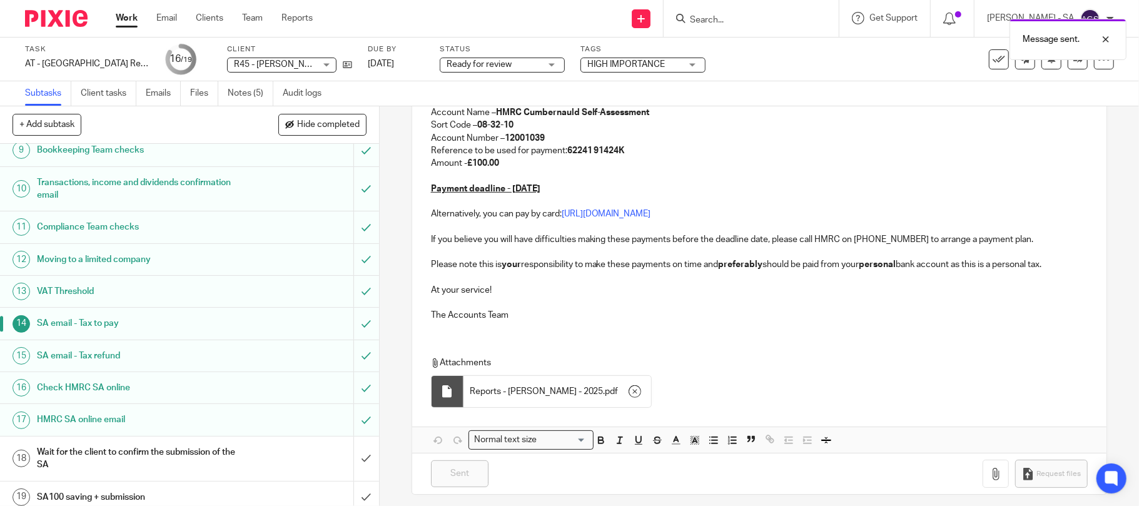
scroll to position [290, 0]
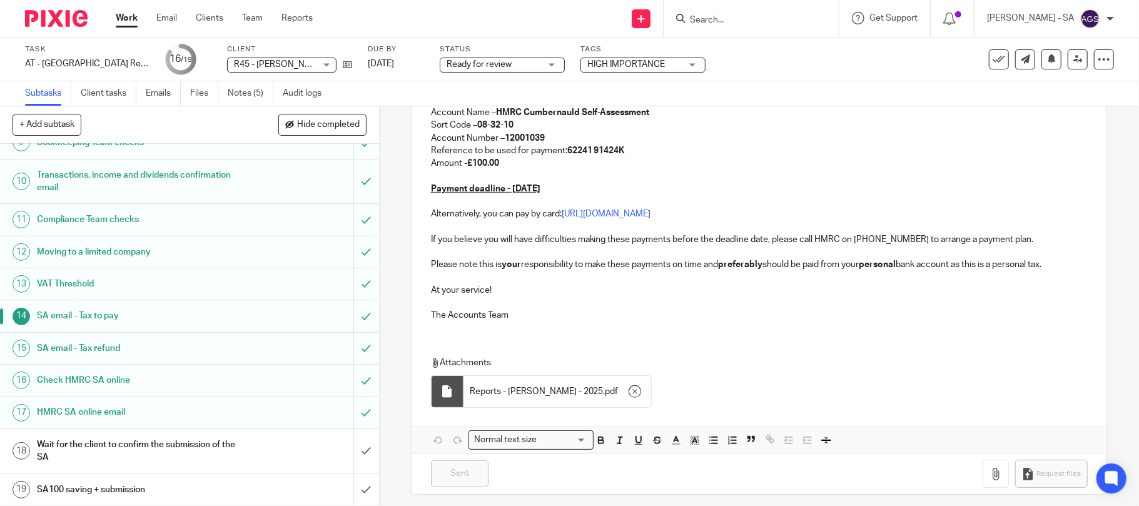
click at [525, 63] on span "Ready for review" at bounding box center [494, 64] width 94 height 13
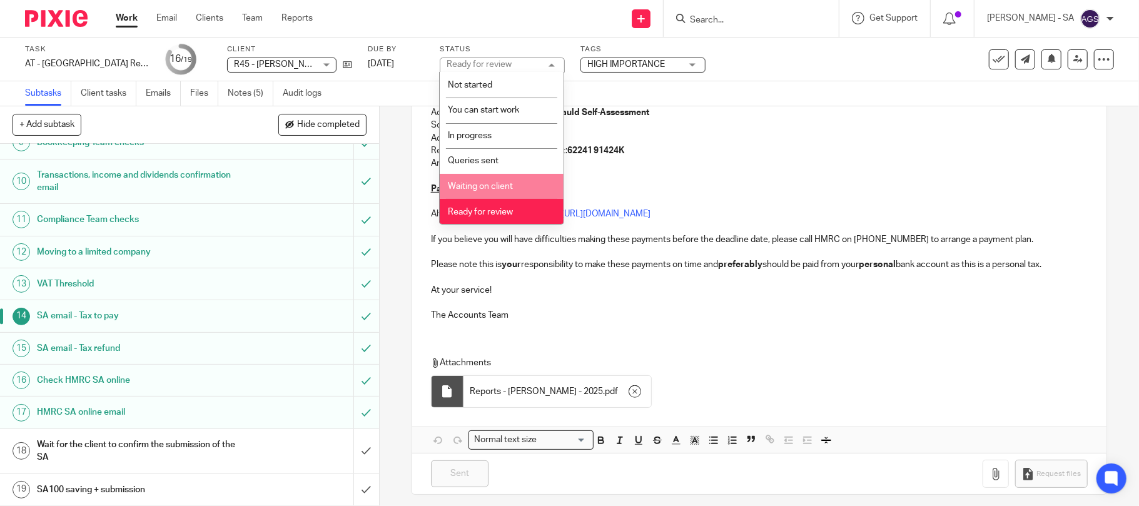
scroll to position [51, 0]
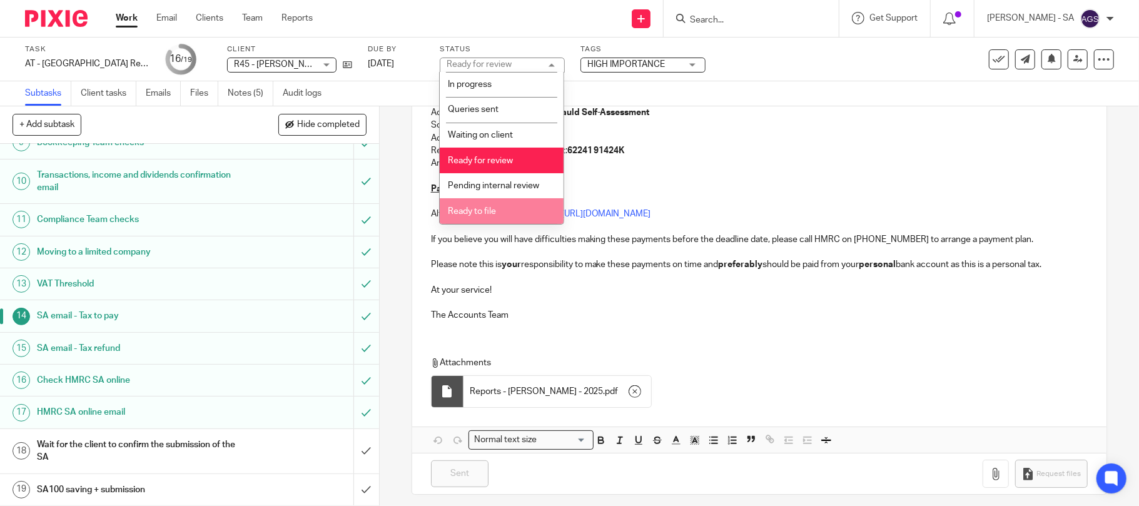
click at [480, 206] on li "Ready to file" at bounding box center [502, 211] width 124 height 26
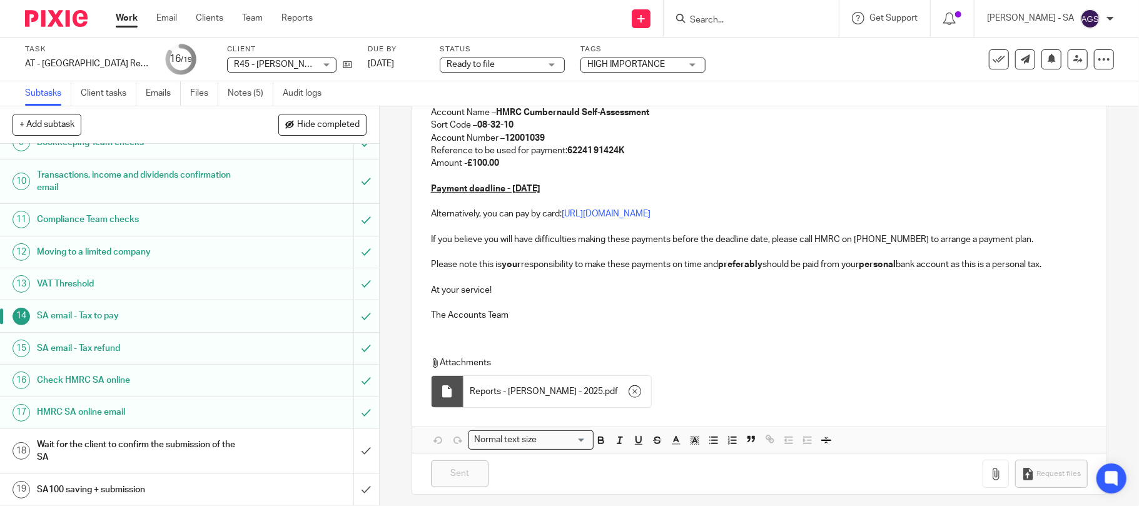
click at [624, 66] on span "HIGH IMPORTANCE" at bounding box center [626, 64] width 78 height 9
click at [592, 85] on input "checkbox" at bounding box center [594, 85] width 24 height 24
checkbox input "false"
click at [754, 74] on div "Task AT - SA Return - PE 05-04-2025 Save AT - SA Return - PE 05-04-2025 16 /19 …" at bounding box center [569, 60] width 1139 height 44
click at [1073, 59] on icon at bounding box center [1077, 58] width 9 height 9
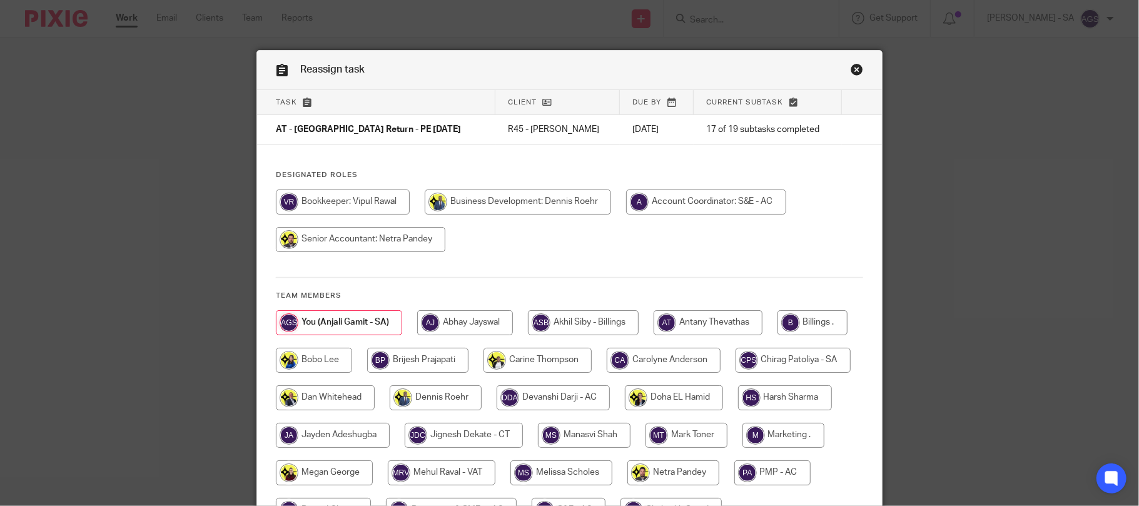
click at [777, 335] on input "radio" at bounding box center [812, 322] width 70 height 25
radio input "true"
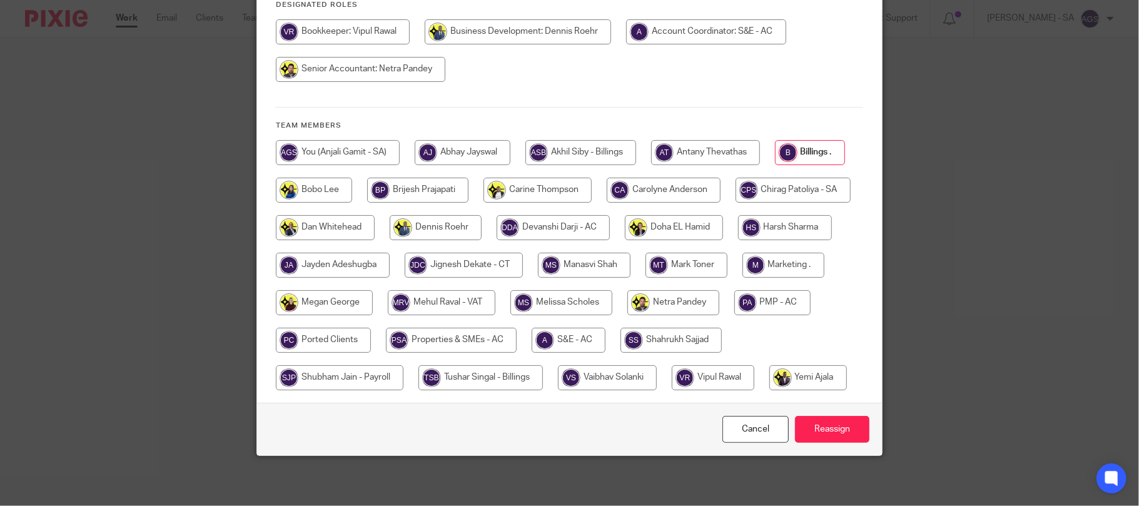
scroll to position [209, 0]
click at [816, 423] on input "Reassign" at bounding box center [832, 429] width 74 height 27
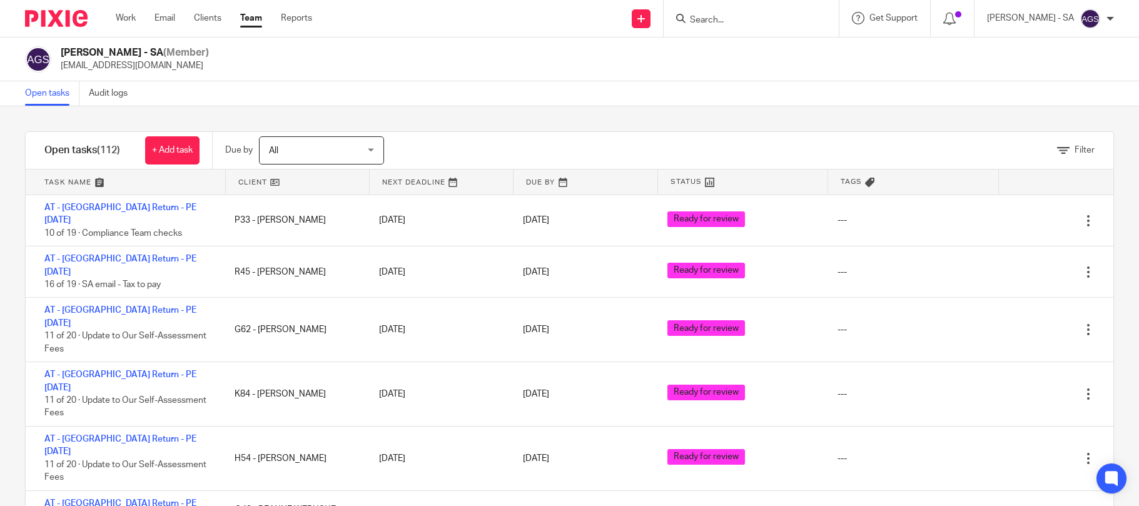
click at [724, 21] on input "Search" at bounding box center [745, 20] width 113 height 11
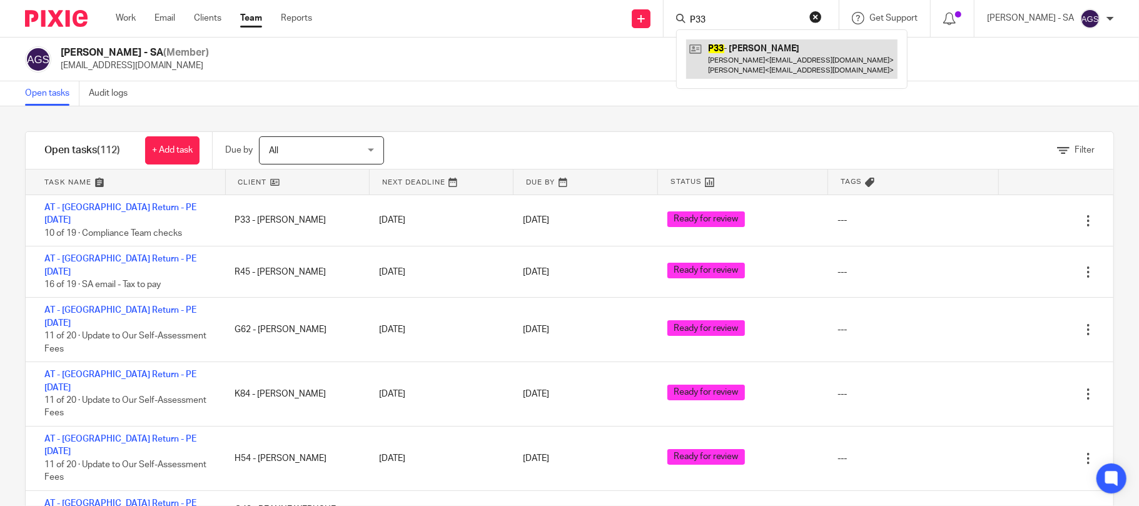
type input "P33"
click at [769, 49] on link at bounding box center [791, 58] width 211 height 39
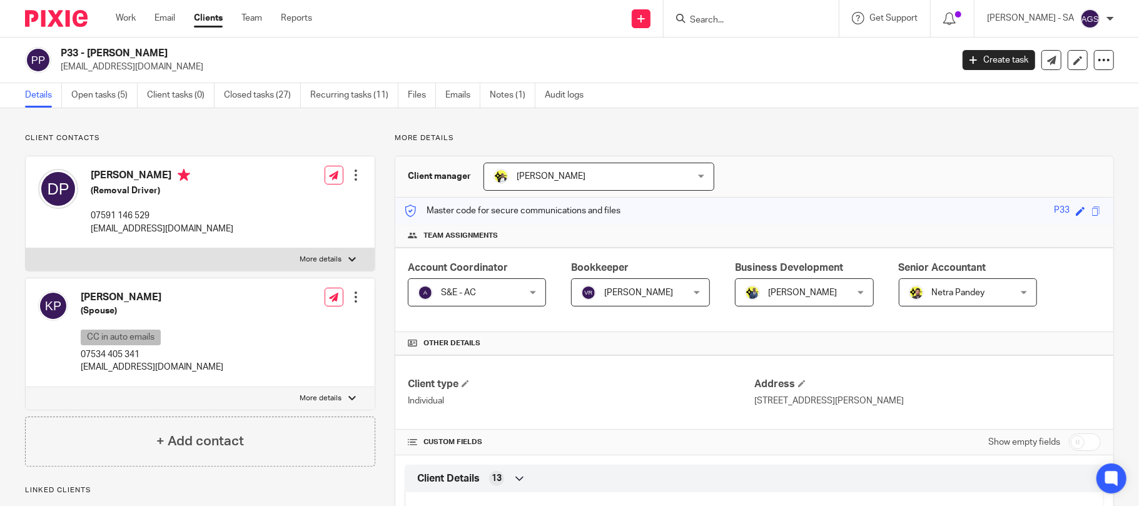
click at [726, 19] on input "Search" at bounding box center [745, 20] width 113 height 11
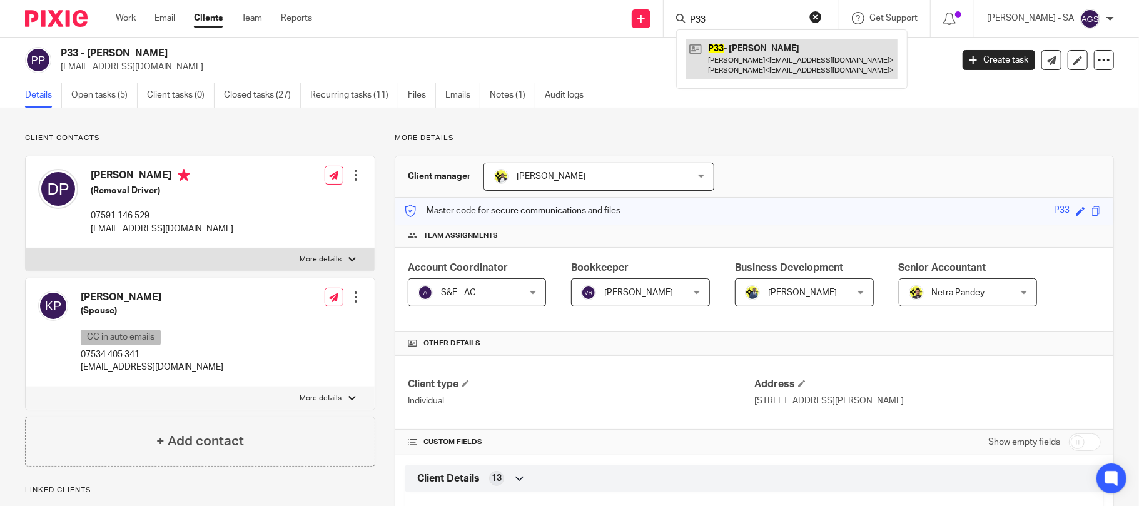
type input "P33"
click at [770, 69] on link at bounding box center [791, 58] width 211 height 39
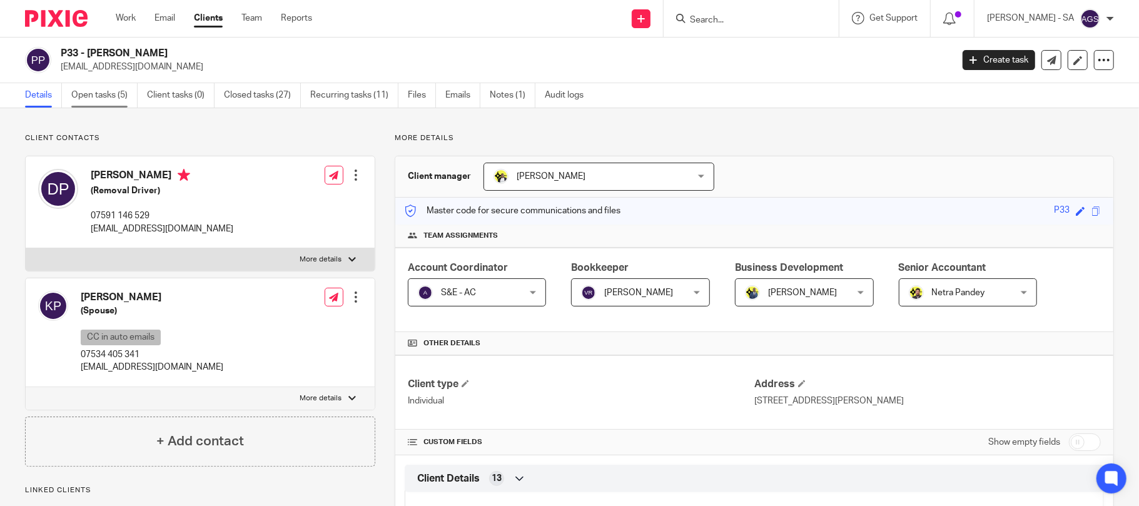
click at [95, 98] on link "Open tasks (5)" at bounding box center [104, 95] width 66 height 24
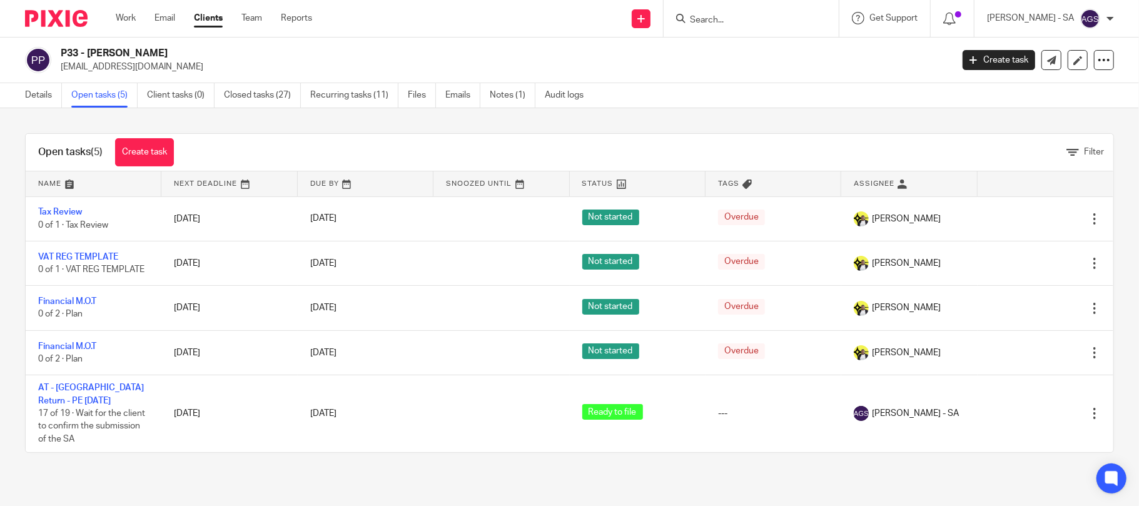
click at [725, 21] on input "Search" at bounding box center [745, 20] width 113 height 11
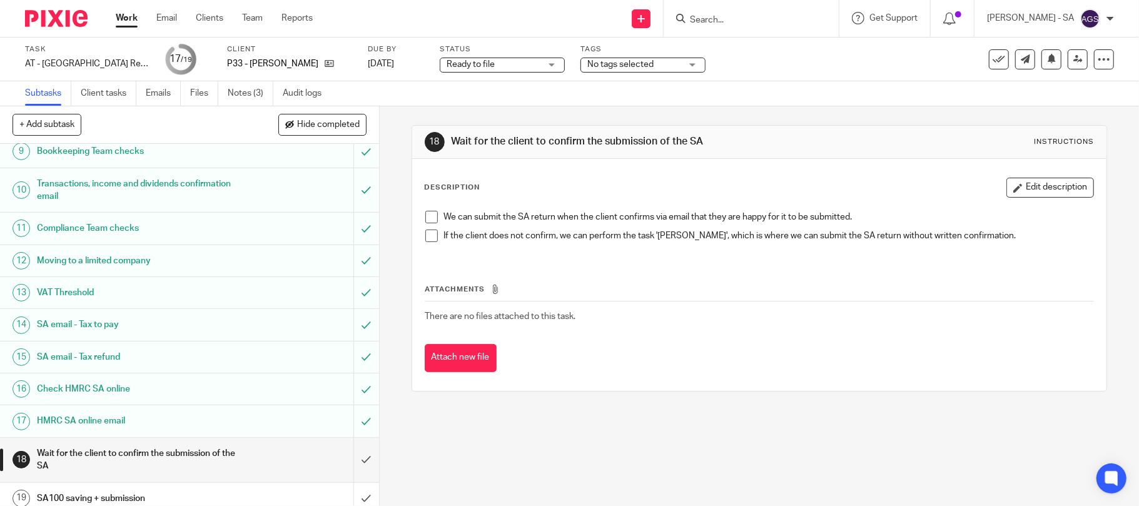
scroll to position [290, 0]
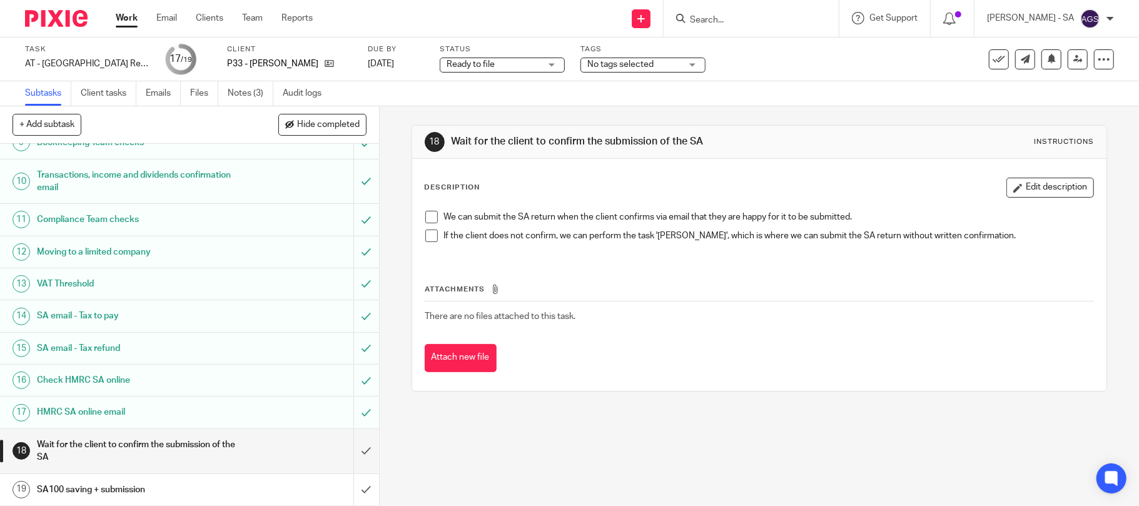
click at [93, 313] on h1 "SA email - Tax to pay" at bounding box center [138, 315] width 203 height 19
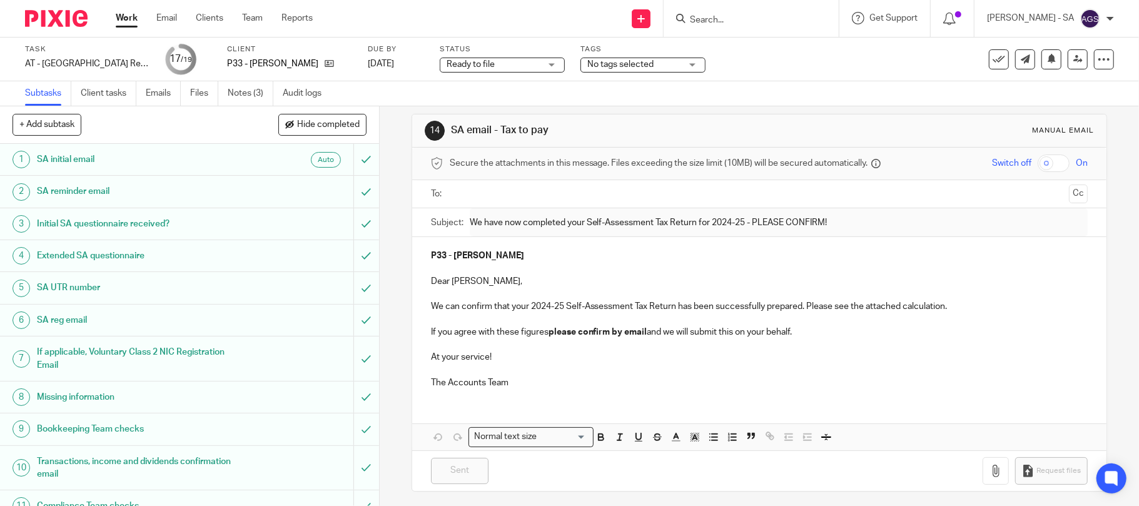
scroll to position [18, 0]
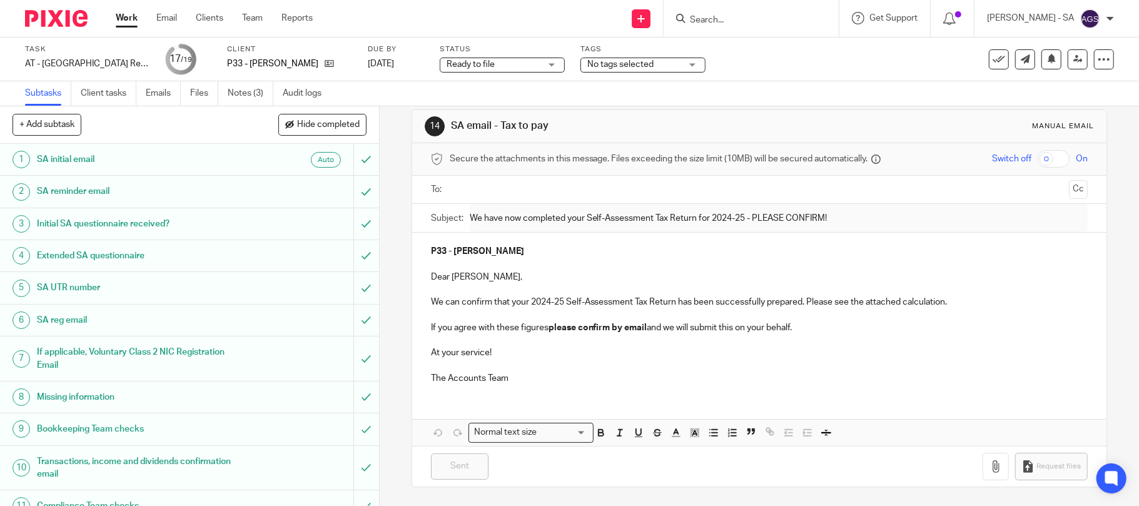
click at [455, 190] on input "text" at bounding box center [759, 190] width 610 height 14
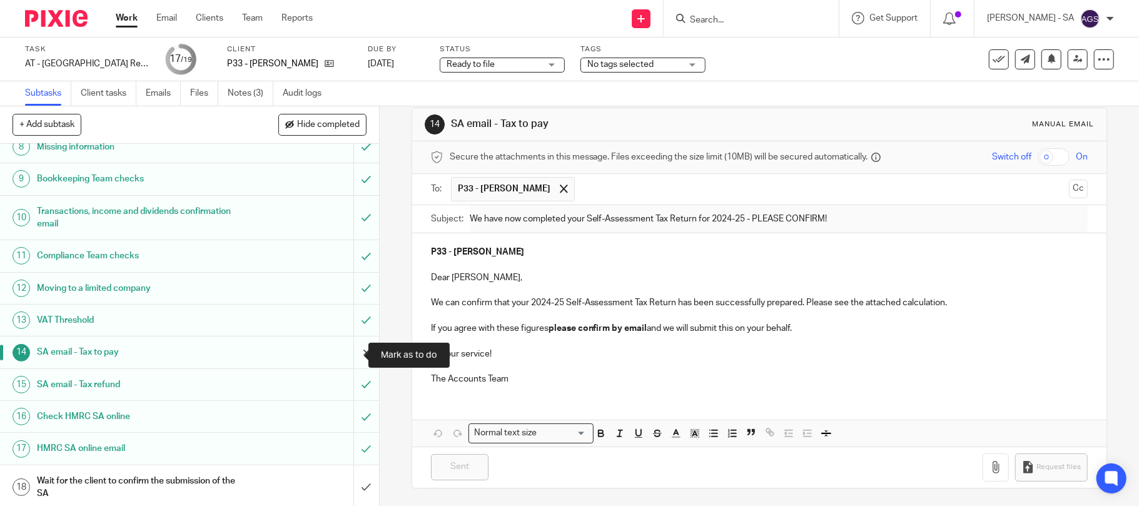
click at [346, 353] on input "submit" at bounding box center [189, 351] width 379 height 31
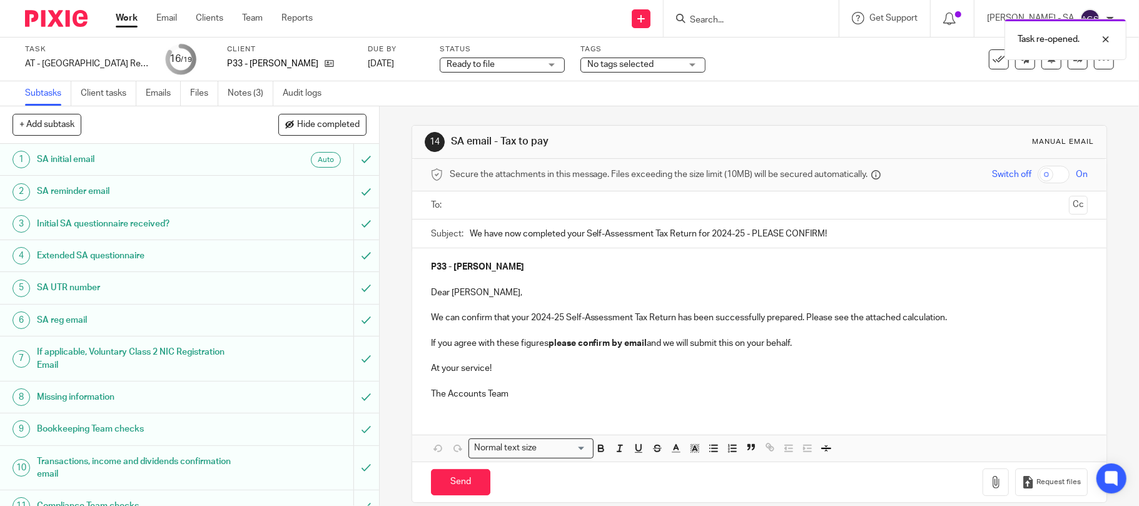
click at [454, 208] on input "text" at bounding box center [759, 205] width 610 height 14
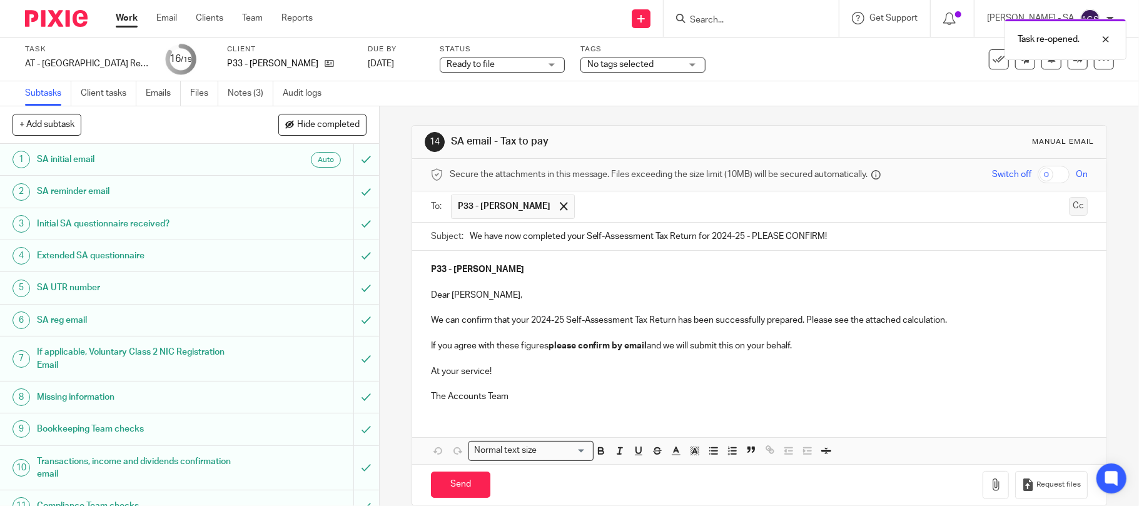
click at [1069, 206] on button "Cc" at bounding box center [1078, 206] width 19 height 19
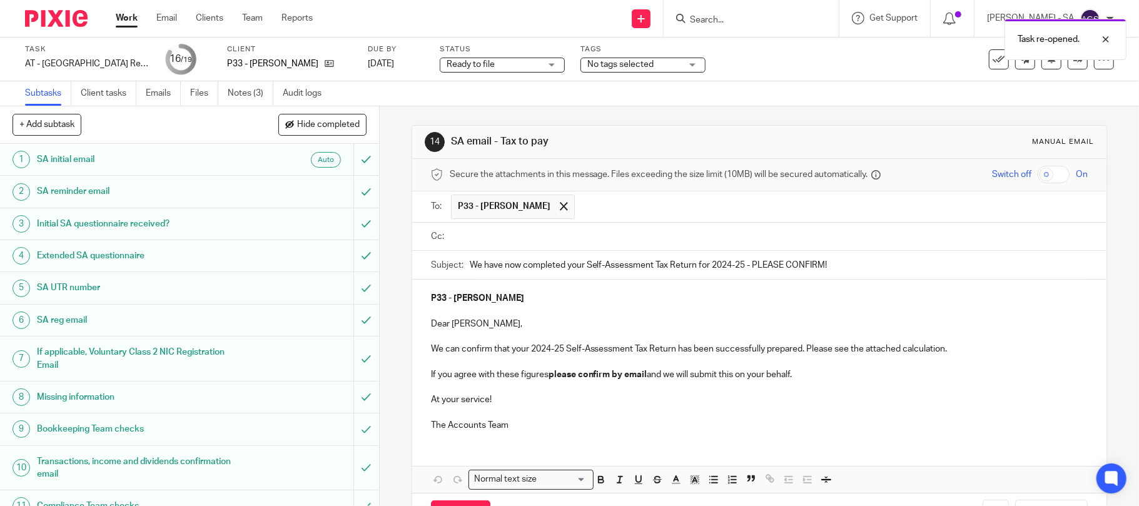
click at [512, 240] on input "text" at bounding box center [768, 237] width 629 height 14
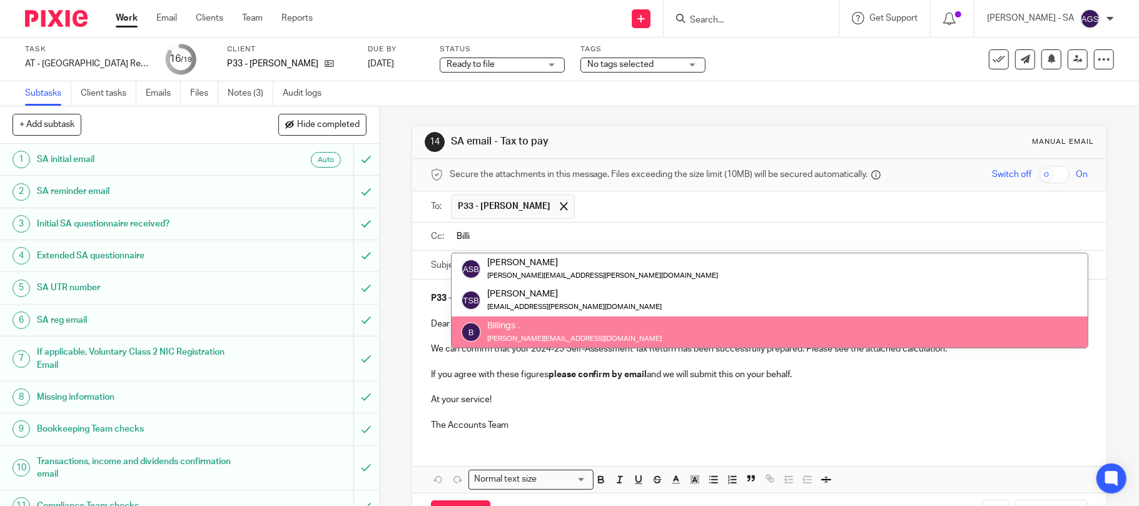
type input "Billi"
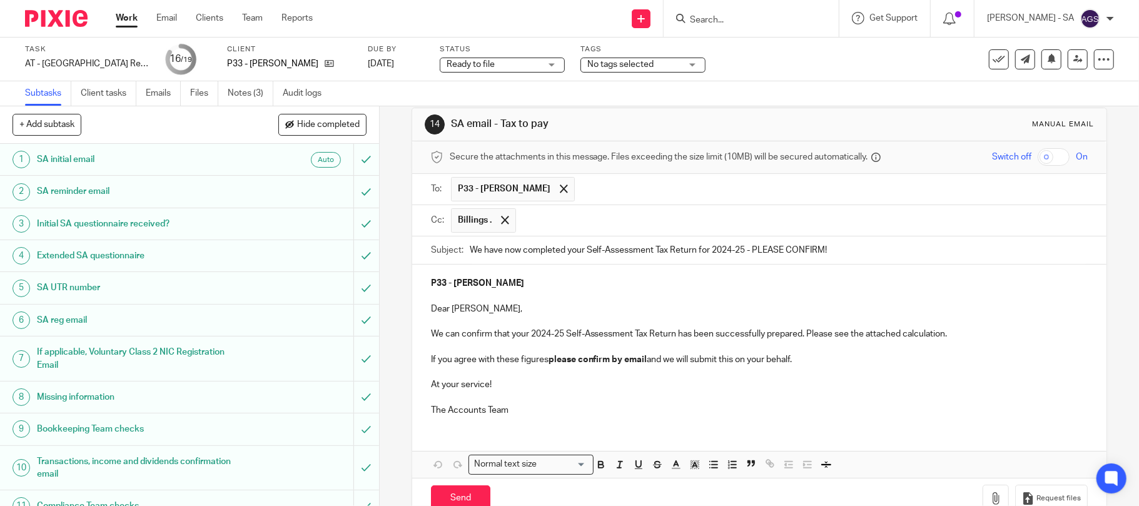
scroll to position [53, 0]
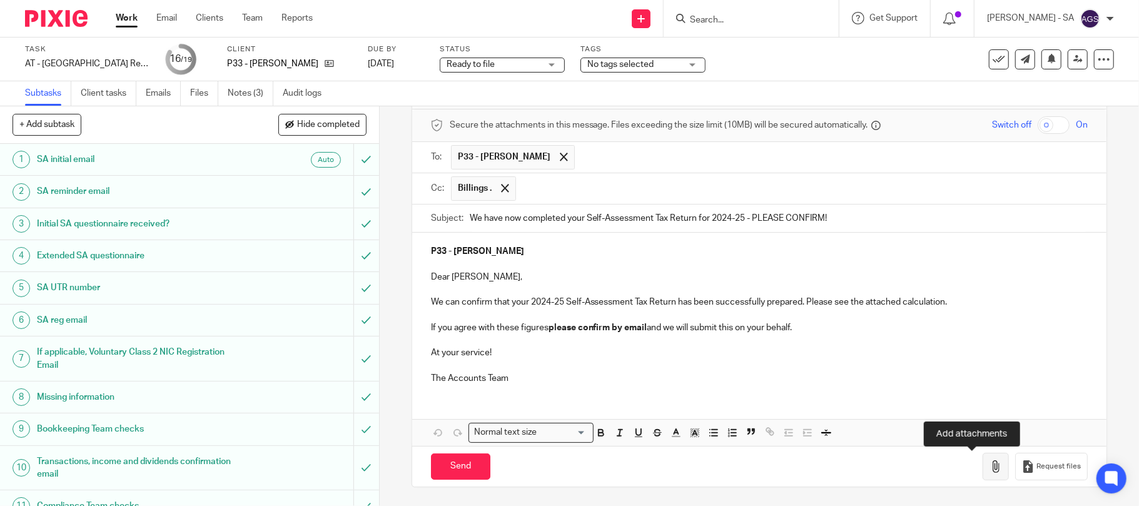
click at [989, 463] on icon "button" at bounding box center [995, 466] width 13 height 13
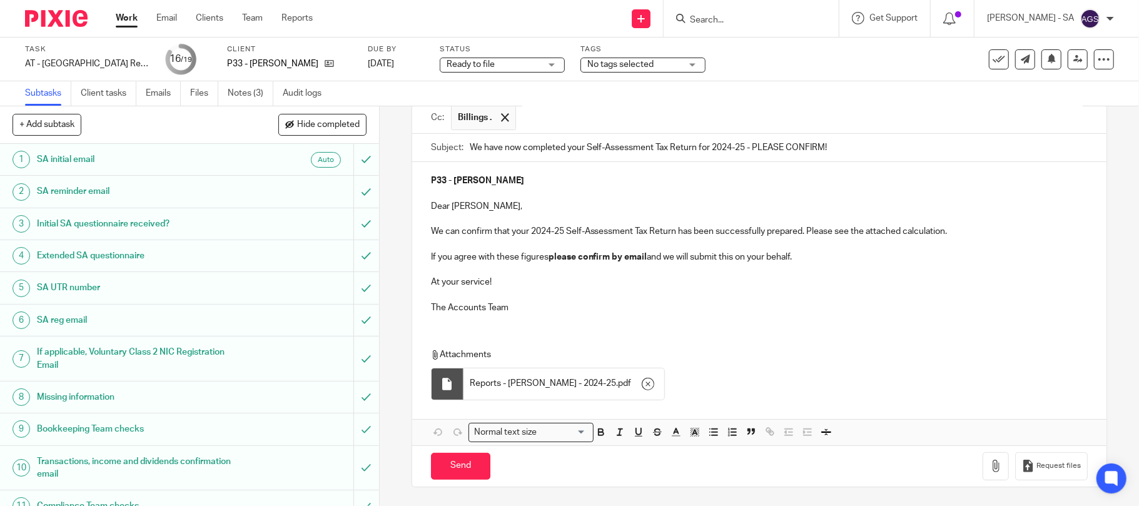
scroll to position [123, 0]
click at [471, 462] on input "Send" at bounding box center [460, 466] width 59 height 27
type input "Sent"
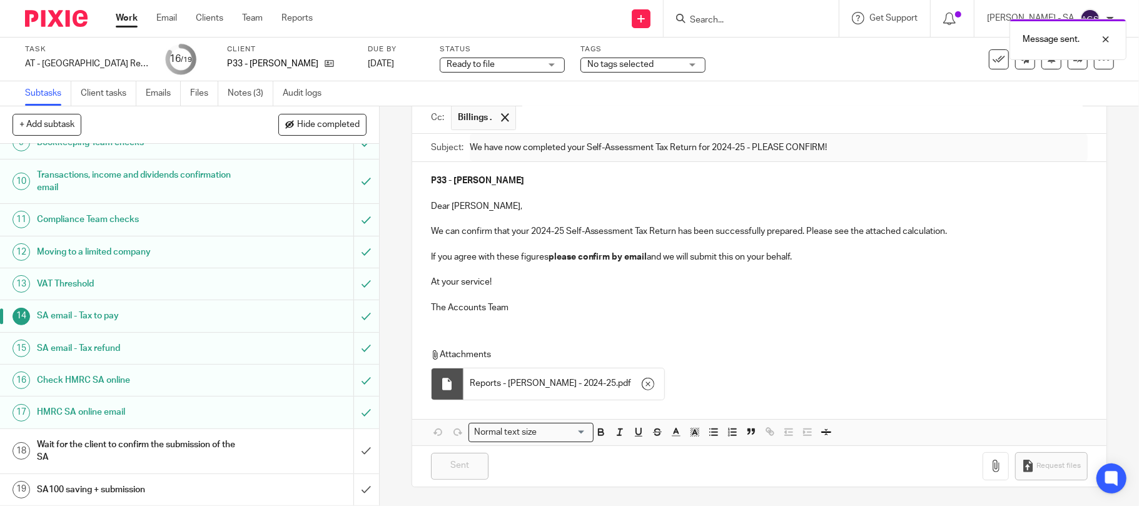
scroll to position [0, 0]
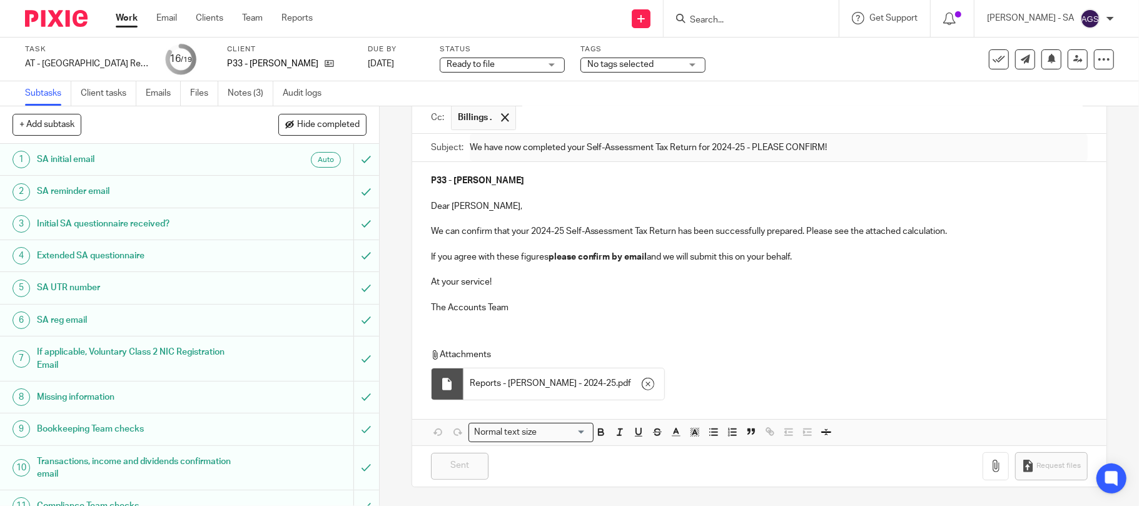
click at [508, 66] on span "Ready to file" at bounding box center [494, 64] width 94 height 13
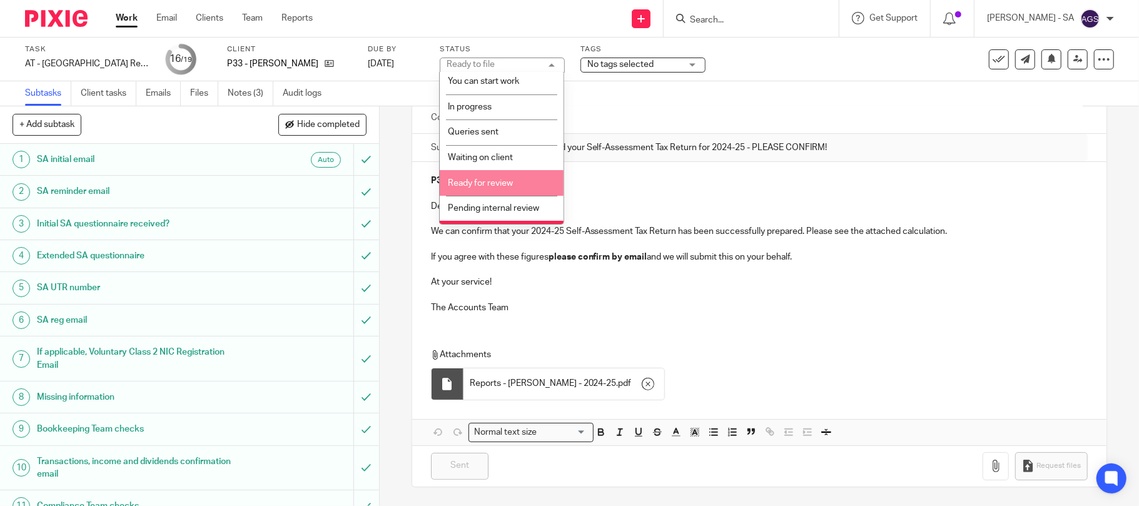
scroll to position [51, 0]
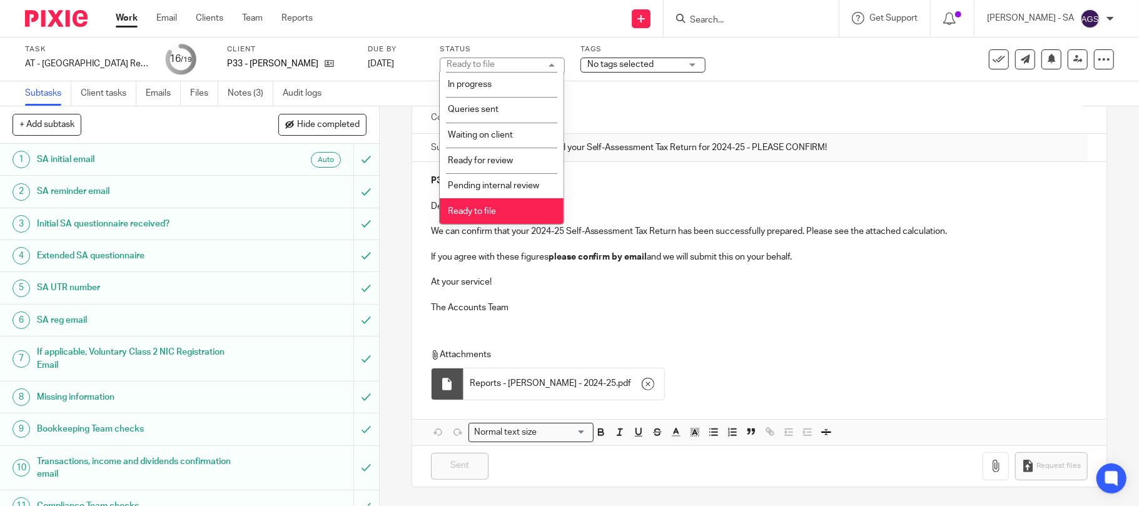
click at [496, 213] on li "Ready to file" at bounding box center [502, 211] width 124 height 26
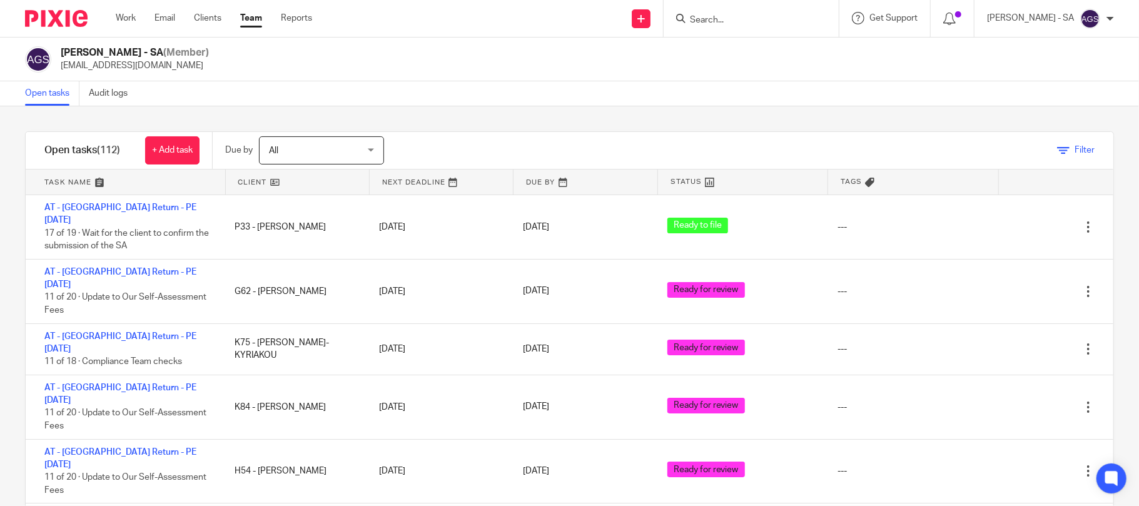
click at [1074, 148] on span "Filter" at bounding box center [1084, 150] width 20 height 9
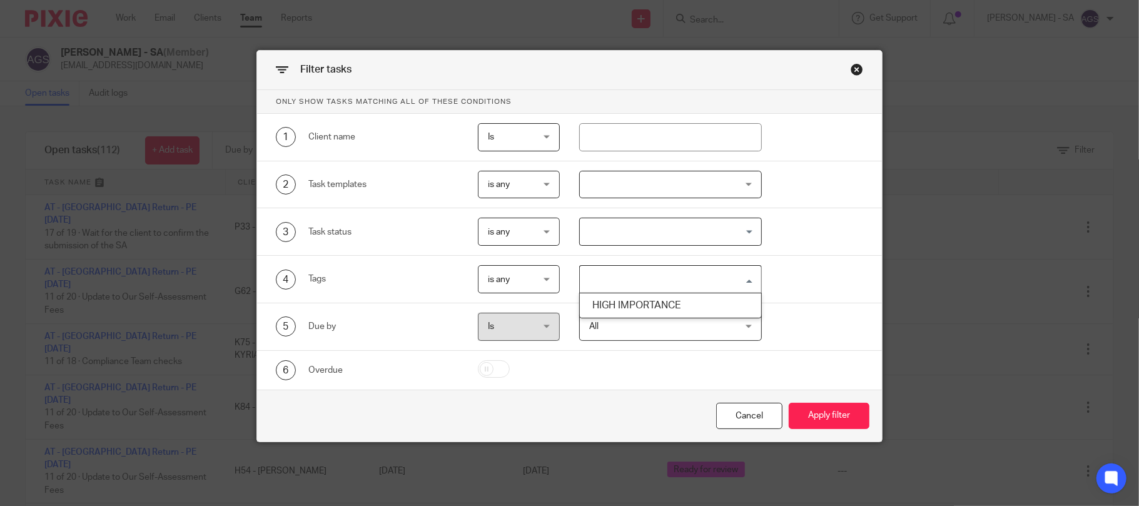
click at [623, 281] on input "Search for option" at bounding box center [667, 279] width 173 height 22
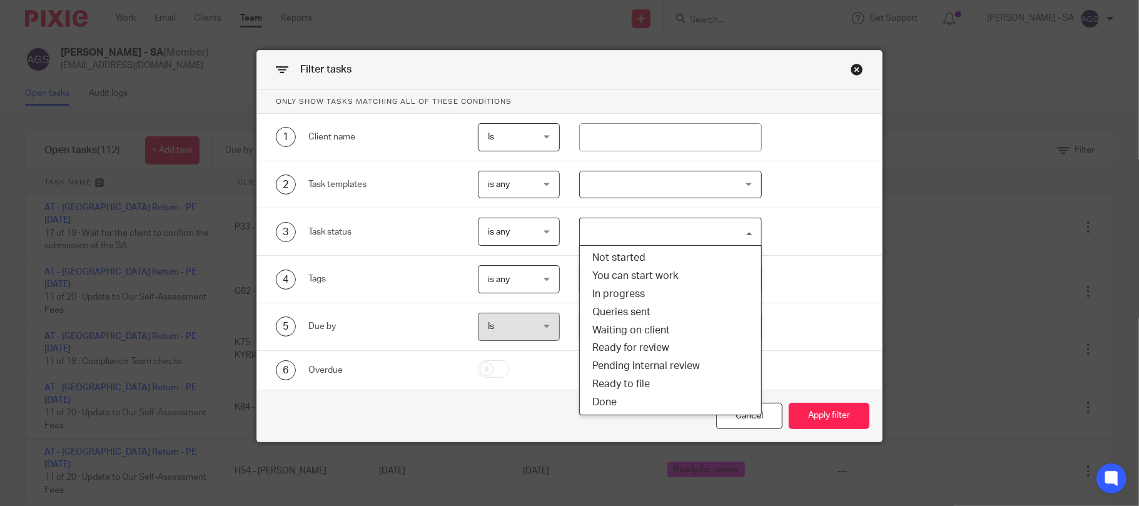
click at [622, 238] on input "Search for option" at bounding box center [667, 232] width 173 height 22
click at [625, 343] on li "Ready for review" at bounding box center [670, 348] width 181 height 18
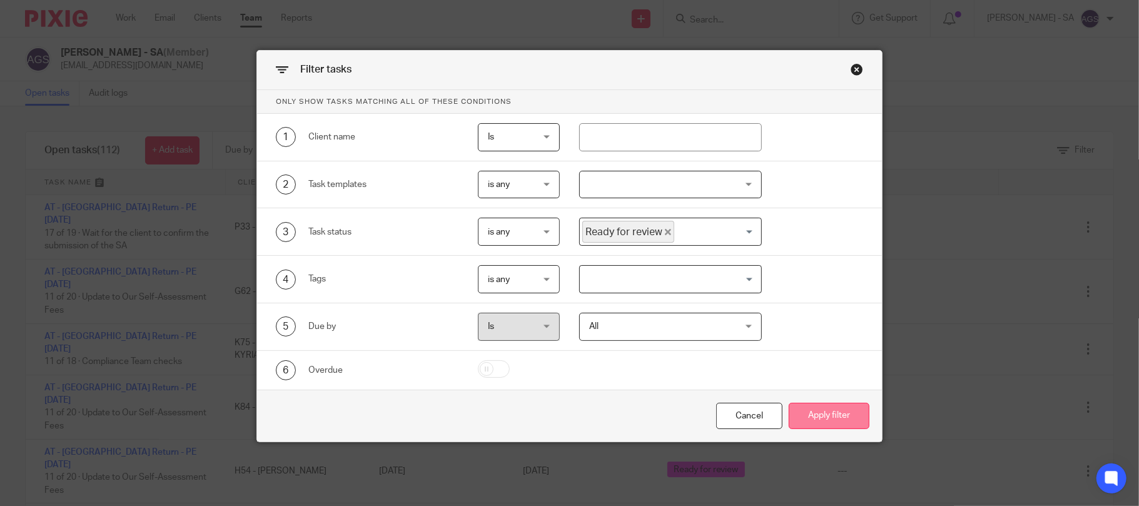
click at [843, 420] on button "Apply filter" at bounding box center [829, 416] width 81 height 27
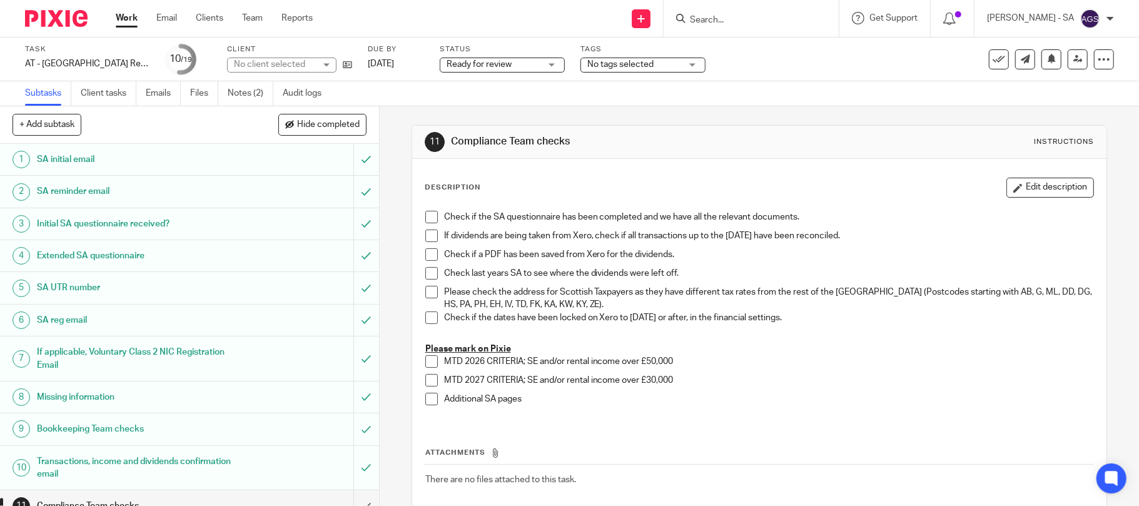
click at [243, 71] on div "No client selected" at bounding box center [281, 65] width 109 height 15
click at [243, 68] on div "No client selected" at bounding box center [281, 65] width 109 height 15
click at [243, 68] on div "No client selected" at bounding box center [274, 64] width 81 height 13
click at [243, 68] on div "No client selected" at bounding box center [281, 65] width 109 height 15
click at [243, 68] on div "No client selected" at bounding box center [269, 64] width 71 height 9
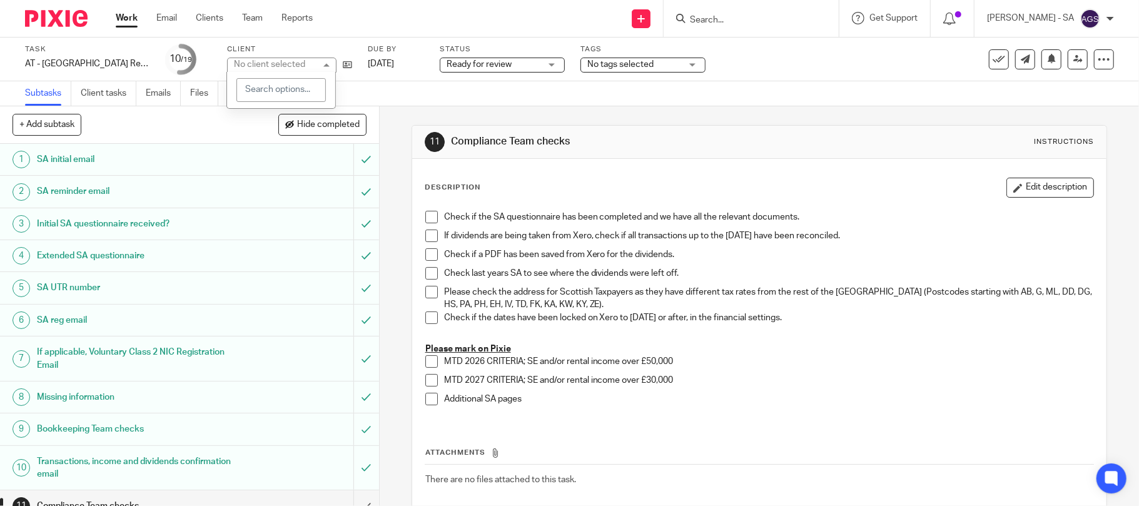
click at [243, 68] on div "No client selected" at bounding box center [281, 65] width 109 height 15
click at [243, 68] on div "No client selected" at bounding box center [274, 64] width 81 height 13
click at [243, 68] on div "No client selected" at bounding box center [281, 65] width 109 height 15
click at [243, 68] on div "No client selected" at bounding box center [274, 64] width 81 height 13
click at [243, 68] on div "No client selected" at bounding box center [281, 65] width 109 height 15
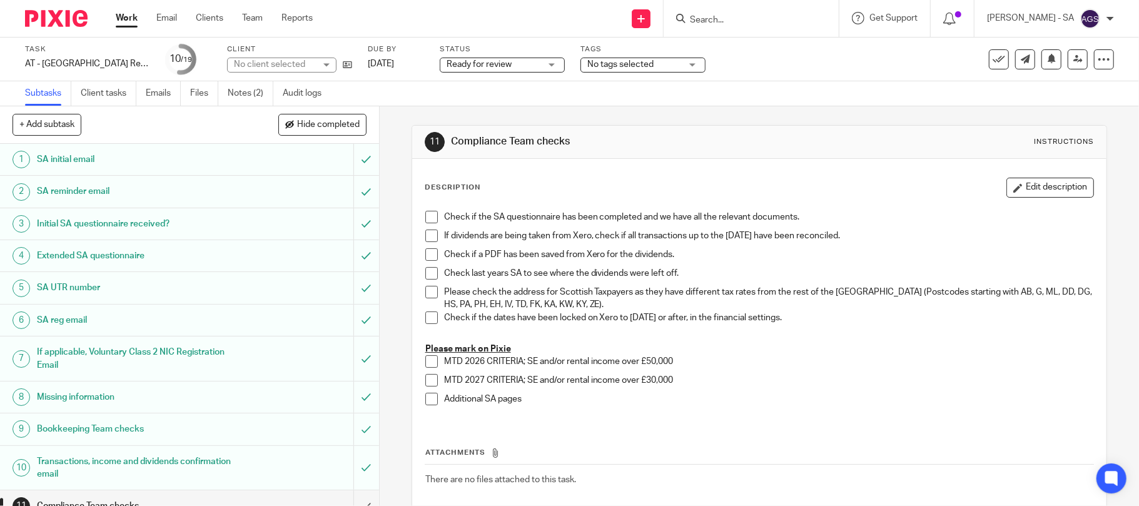
click at [243, 68] on div "No client selected" at bounding box center [274, 64] width 81 height 13
click at [427, 94] on div "Subtasks Client tasks Emails Files Notes (2) Audit logs" at bounding box center [569, 93] width 1139 height 25
click at [253, 86] on link "Notes (2)" at bounding box center [251, 93] width 46 height 24
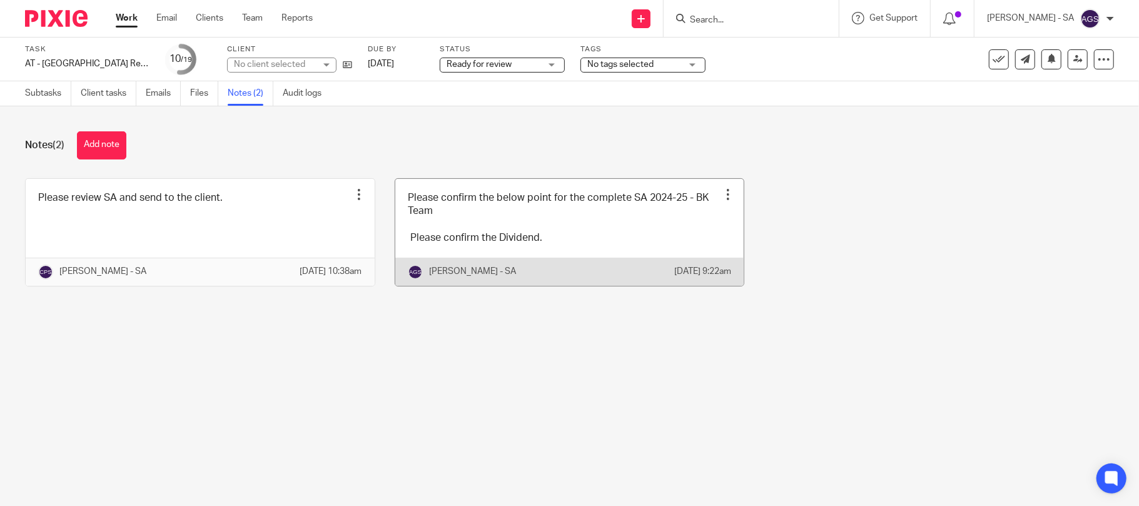
click at [531, 205] on link at bounding box center [569, 232] width 349 height 107
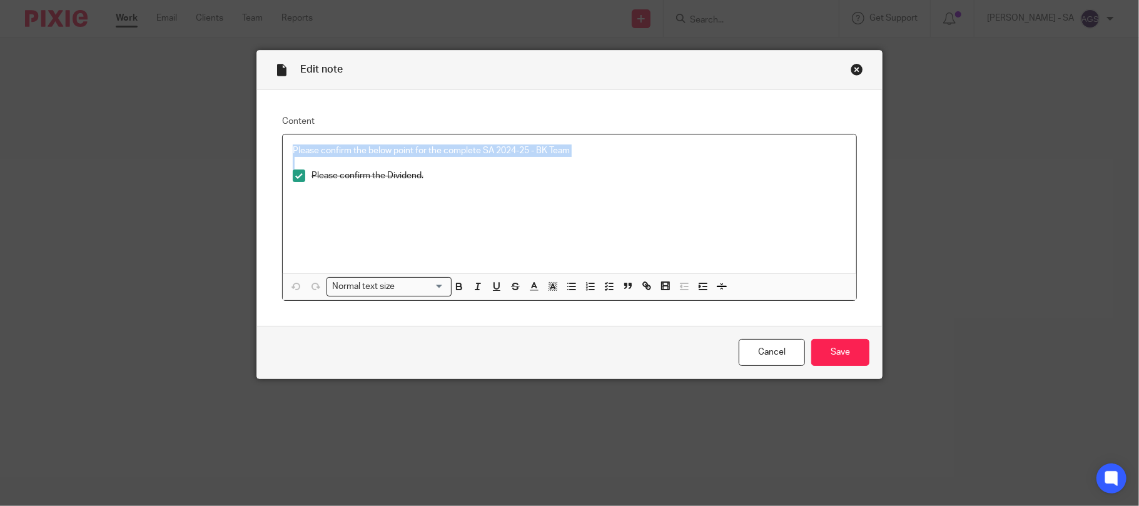
drag, startPoint x: 284, startPoint y: 151, endPoint x: 525, endPoint y: 161, distance: 241.6
click at [523, 161] on div "Please confirm the below point for the complete SA 2024-25 - BK Team Please con…" at bounding box center [570, 203] width 574 height 139
click at [605, 286] on polyline "button" at bounding box center [606, 286] width 2 height 1
click at [293, 150] on span at bounding box center [299, 150] width 13 height 13
click at [829, 353] on input "Save" at bounding box center [840, 352] width 58 height 27
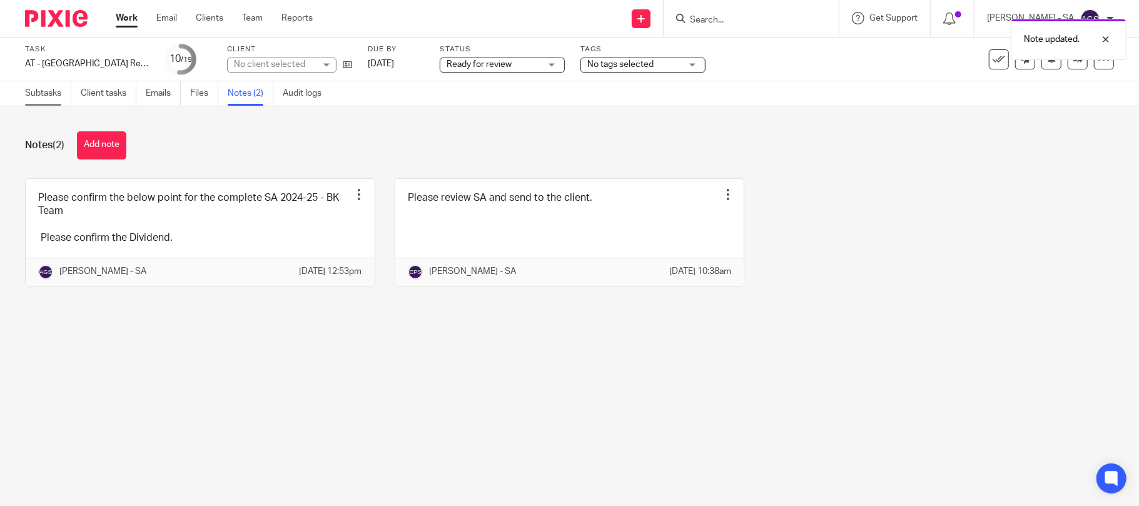
click at [56, 90] on link "Subtasks" at bounding box center [48, 93] width 46 height 24
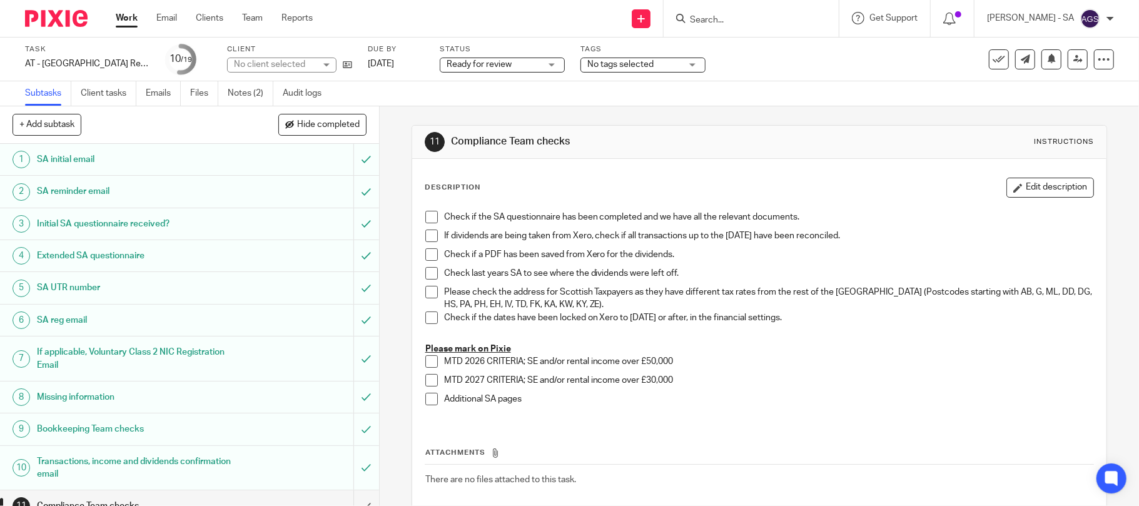
click at [278, 64] on div "No client selected" at bounding box center [274, 64] width 81 height 13
click at [276, 64] on div "No client selected" at bounding box center [274, 64] width 81 height 13
click at [276, 64] on div "No client selected" at bounding box center [269, 64] width 71 height 9
click at [276, 64] on div "No client selected" at bounding box center [274, 64] width 81 height 13
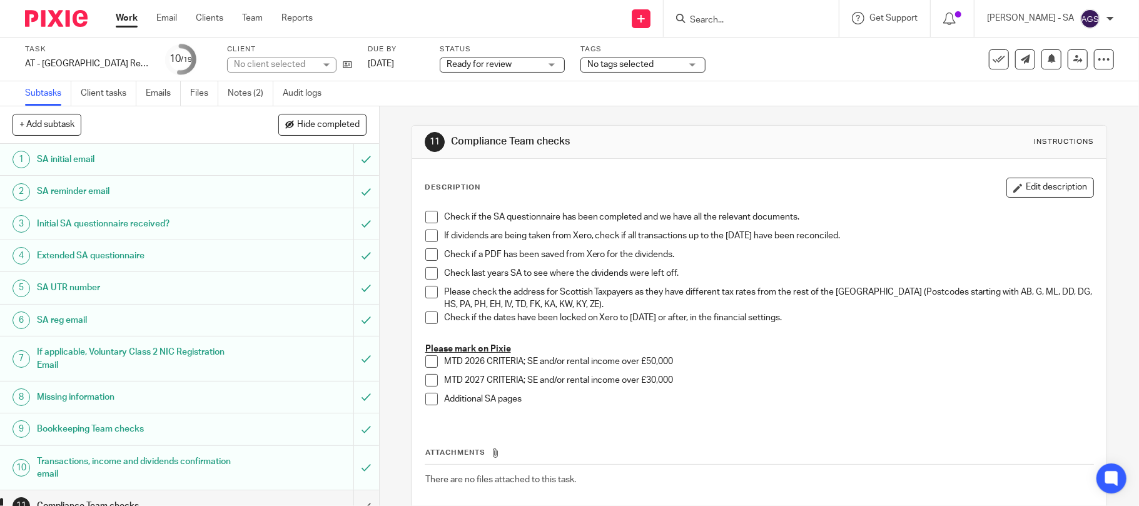
click at [276, 64] on div "No client selected" at bounding box center [274, 64] width 81 height 13
click at [276, 64] on div "No client selected" at bounding box center [269, 64] width 71 height 9
click at [276, 64] on div "No client selected" at bounding box center [274, 64] width 81 height 13
click at [488, 96] on div "Subtasks Client tasks Emails Files Notes (2) Audit logs" at bounding box center [569, 93] width 1139 height 25
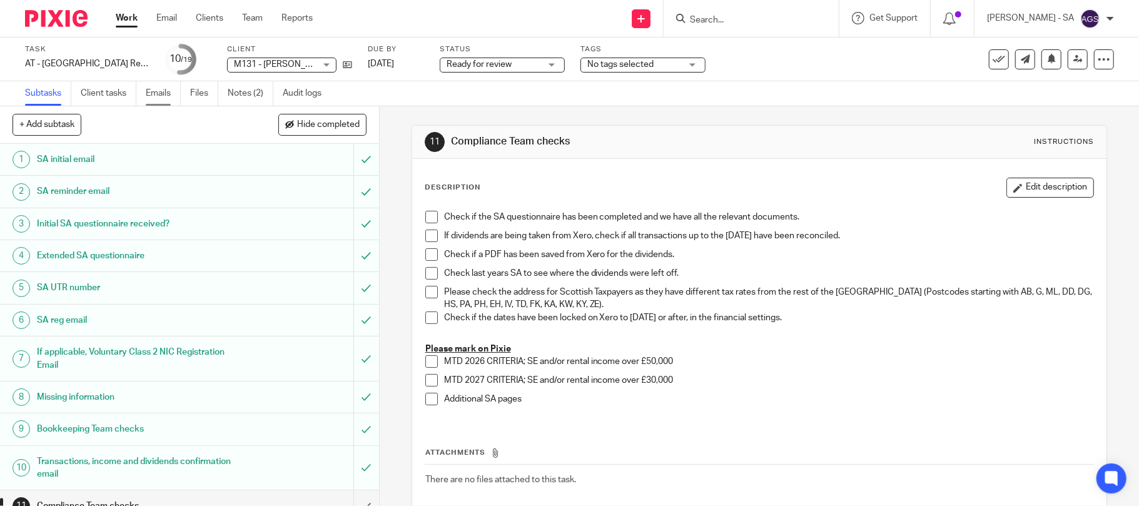
click at [166, 91] on link "Emails" at bounding box center [163, 93] width 35 height 24
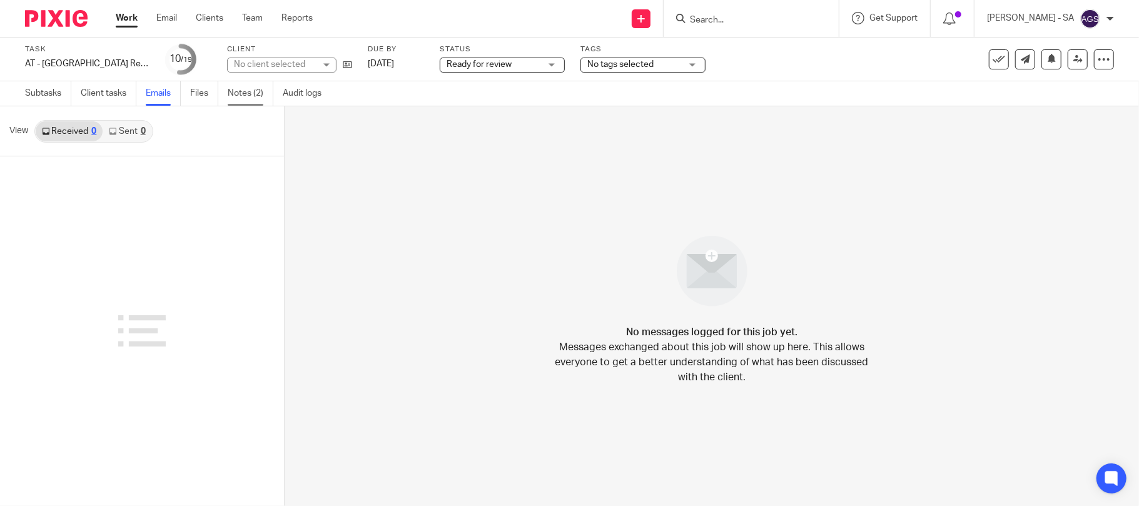
click at [253, 99] on link "Notes (2)" at bounding box center [251, 93] width 46 height 24
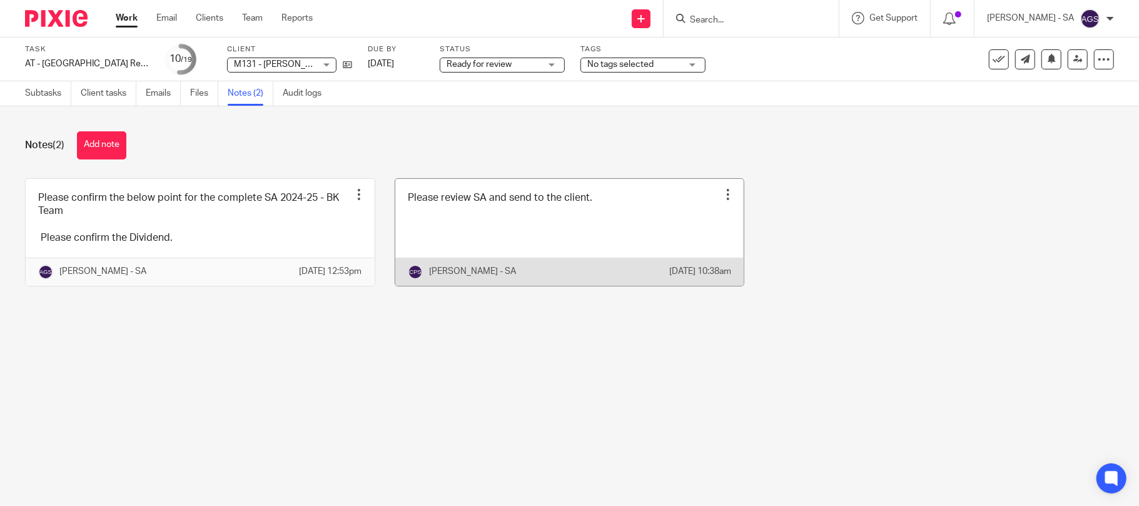
click at [477, 226] on link at bounding box center [569, 232] width 349 height 107
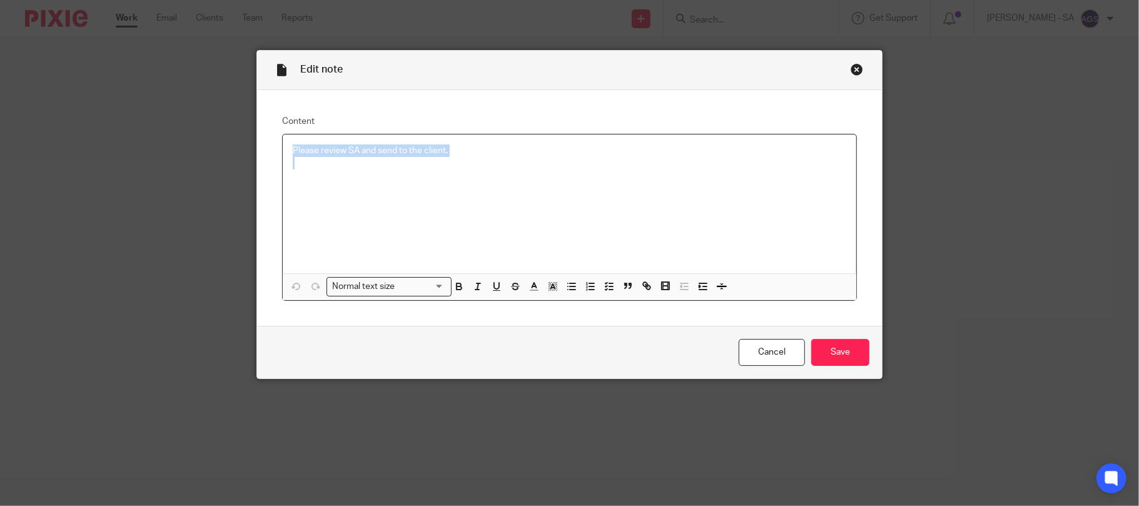
drag, startPoint x: 447, startPoint y: 156, endPoint x: 196, endPoint y: 160, distance: 250.8
click at [210, 155] on div "Edit note Content Please review SA and send to the client. Normal text size Loa…" at bounding box center [569, 253] width 1139 height 506
click at [604, 281] on icon "button" at bounding box center [609, 286] width 11 height 11
click at [293, 149] on span at bounding box center [299, 150] width 13 height 13
click at [826, 349] on input "Save" at bounding box center [840, 352] width 58 height 27
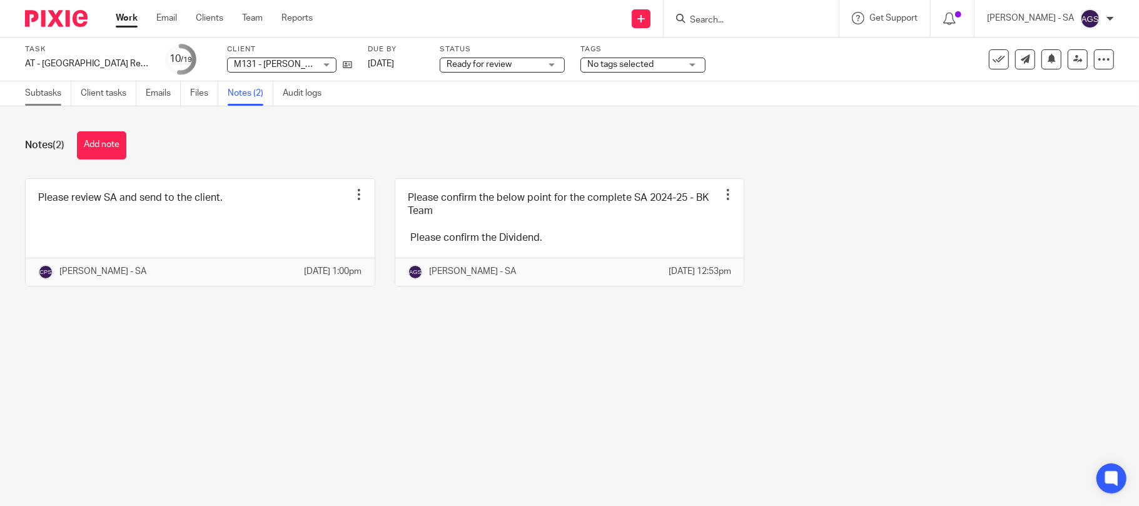
click at [38, 100] on link "Subtasks" at bounding box center [48, 93] width 46 height 24
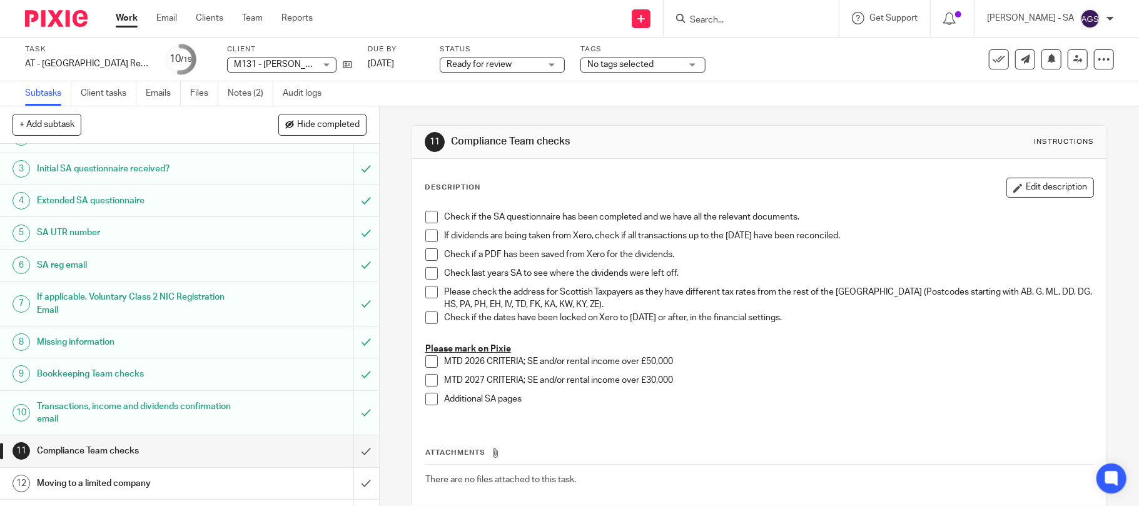
scroll to position [83, 0]
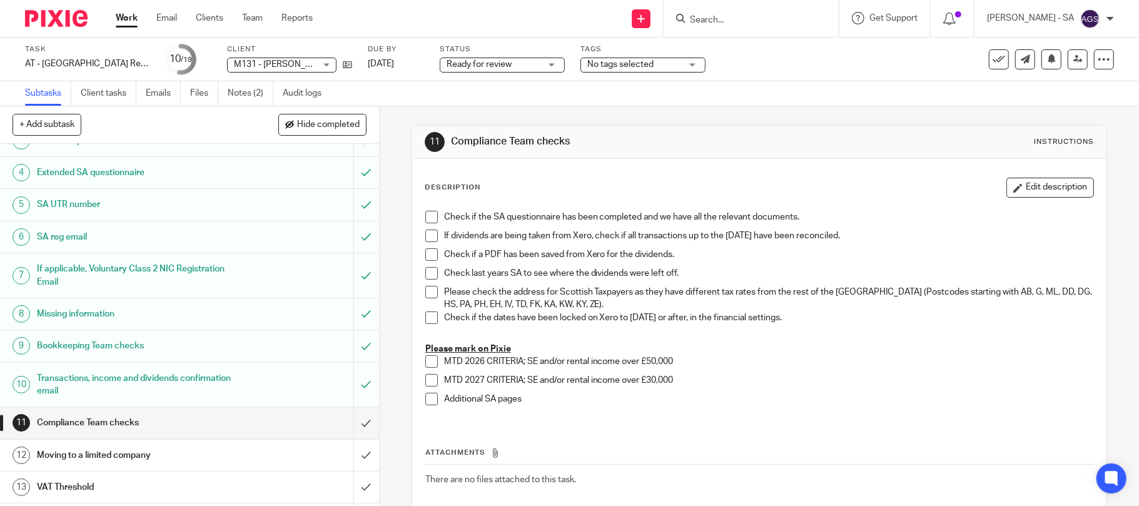
click at [70, 198] on h1 "SA UTR number" at bounding box center [138, 204] width 203 height 19
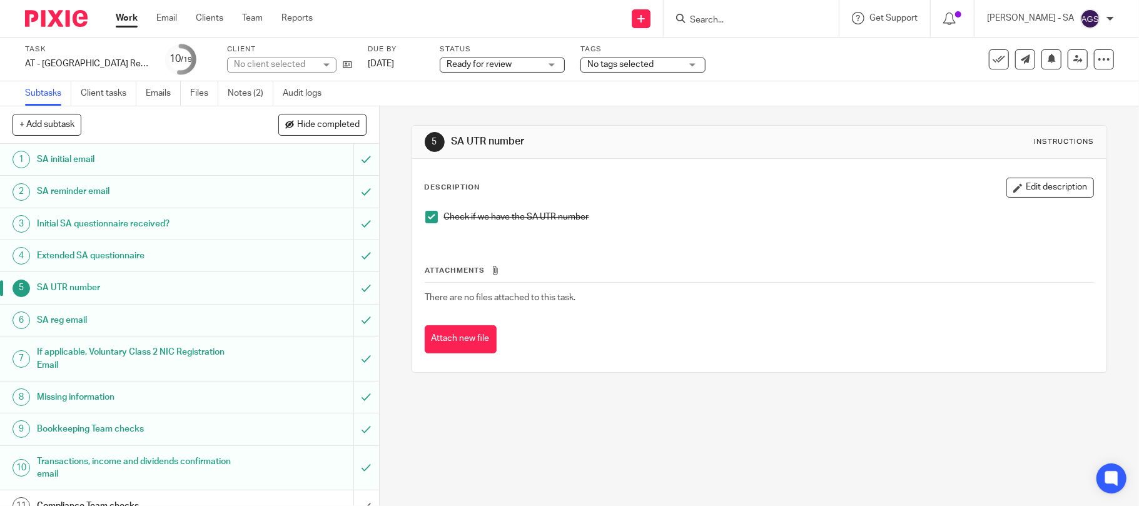
click at [64, 225] on h1 "Initial SA questionnaire received?" at bounding box center [138, 224] width 203 height 19
click at [425, 218] on span at bounding box center [431, 217] width 13 height 13
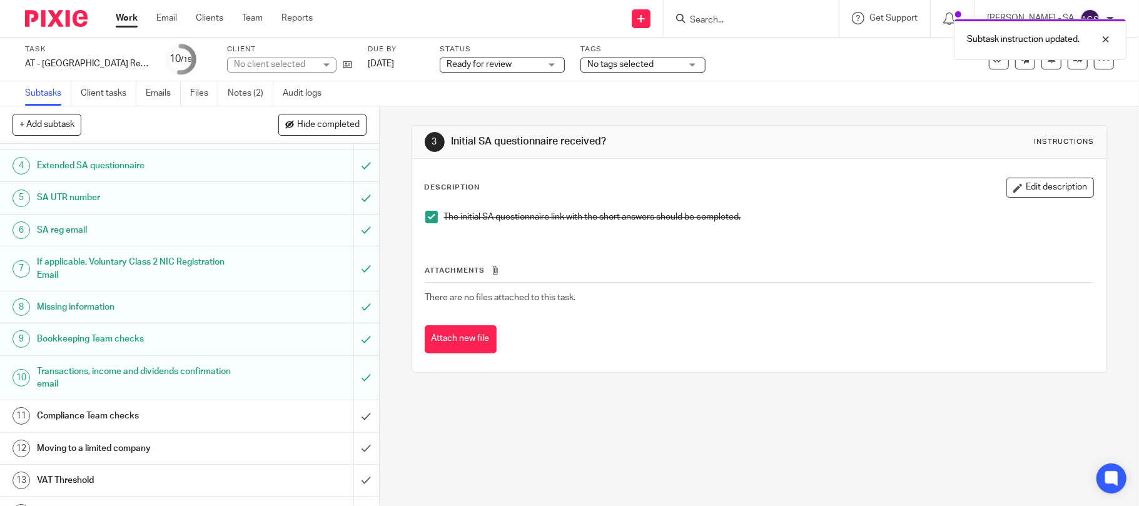
scroll to position [166, 0]
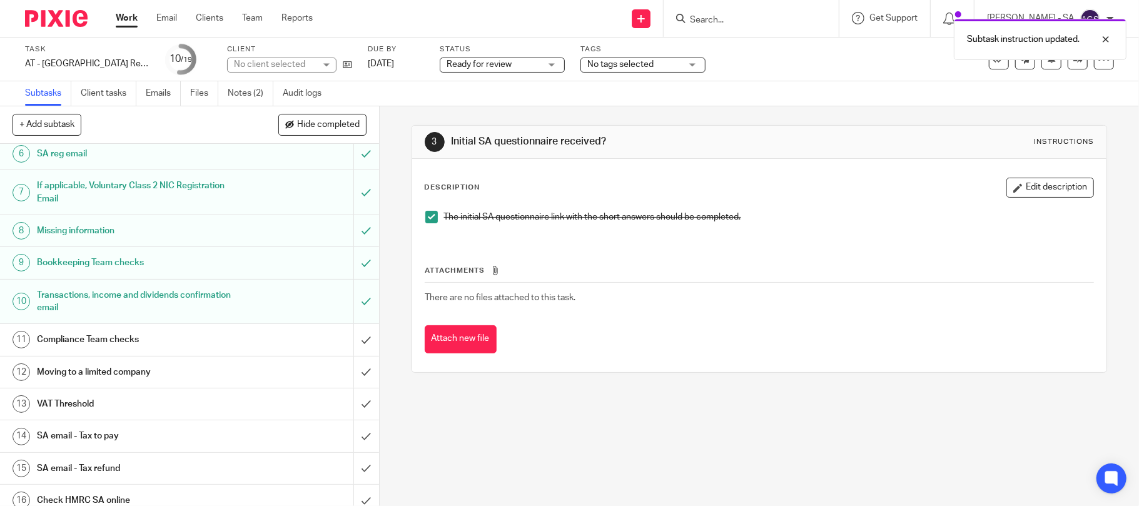
click at [49, 261] on h1 "Bookkeeping Team checks" at bounding box center [138, 262] width 203 height 19
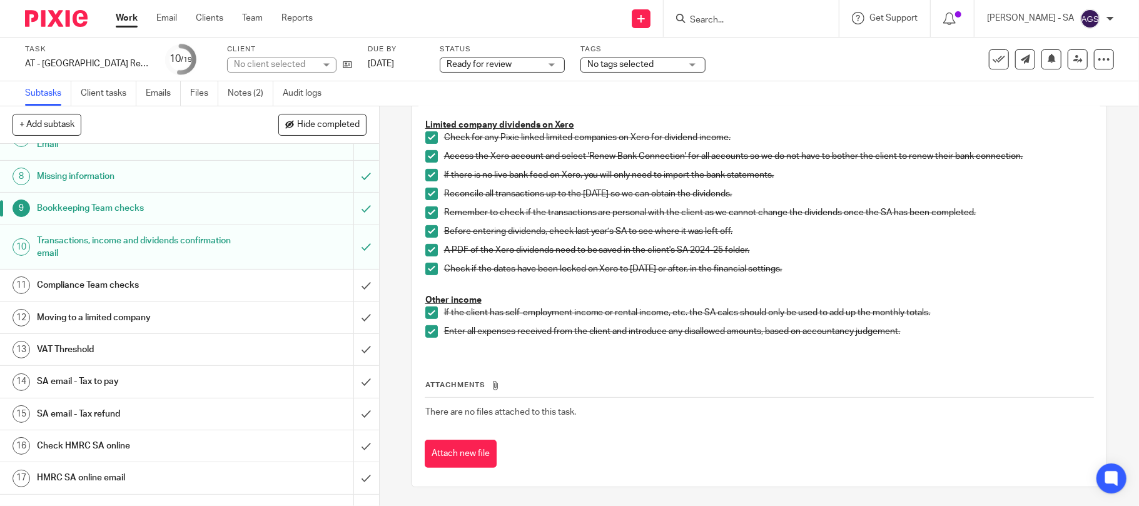
scroll to position [250, 0]
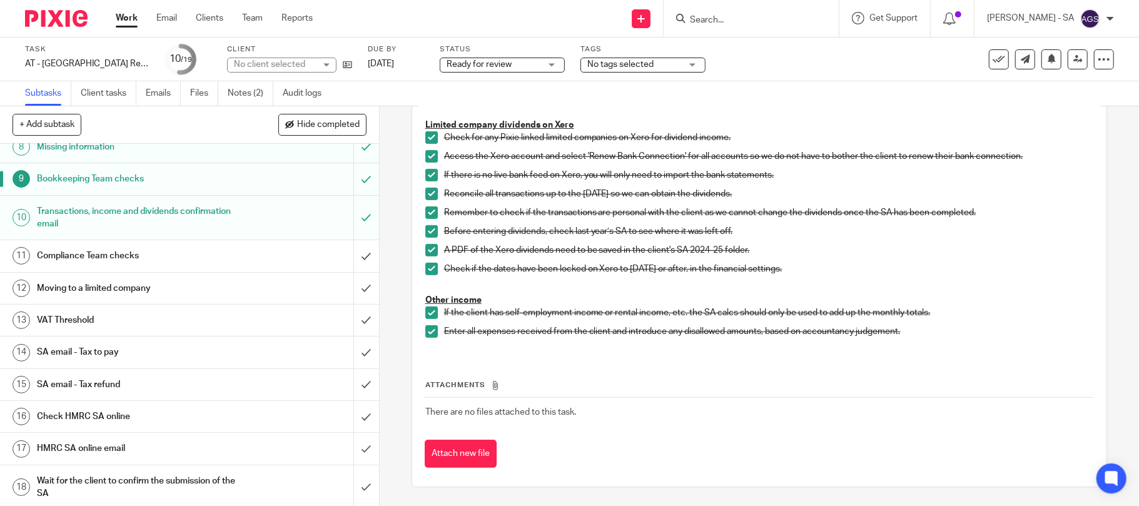
click at [91, 258] on h1 "Compliance Team checks" at bounding box center [138, 255] width 203 height 19
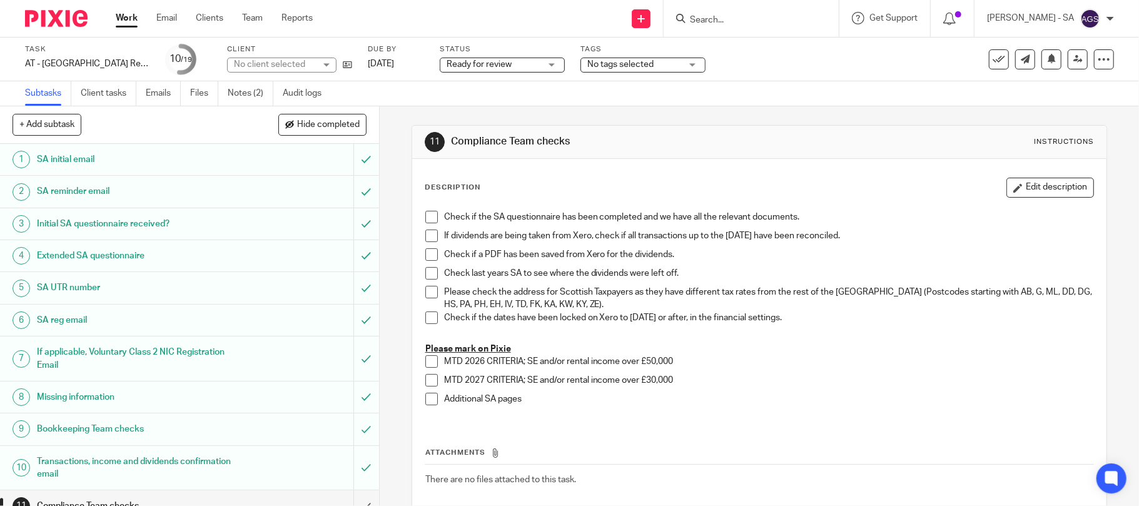
click at [429, 219] on span at bounding box center [431, 217] width 13 height 13
click at [428, 238] on span at bounding box center [431, 236] width 13 height 13
click at [428, 258] on span at bounding box center [431, 254] width 13 height 13
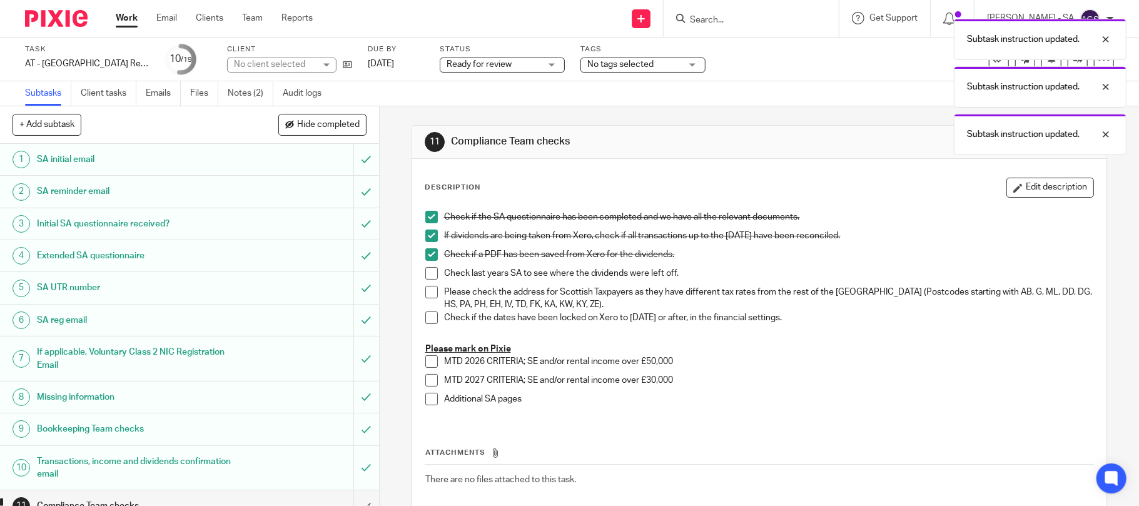
click at [425, 273] on span at bounding box center [431, 273] width 13 height 13
click at [425, 296] on span at bounding box center [431, 292] width 13 height 13
click at [425, 315] on span at bounding box center [431, 317] width 13 height 13
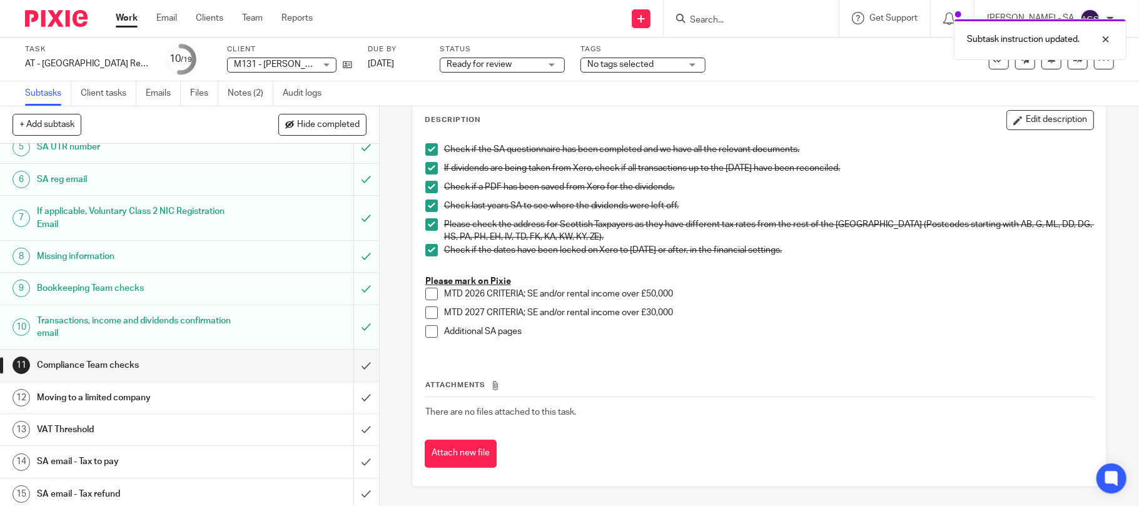
scroll to position [166, 0]
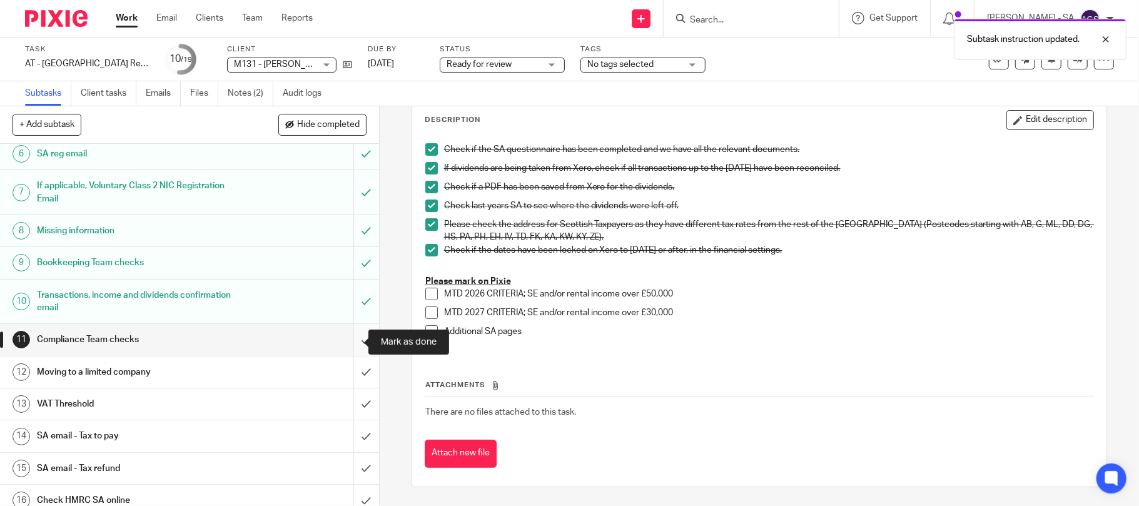
click at [344, 344] on input "submit" at bounding box center [189, 339] width 379 height 31
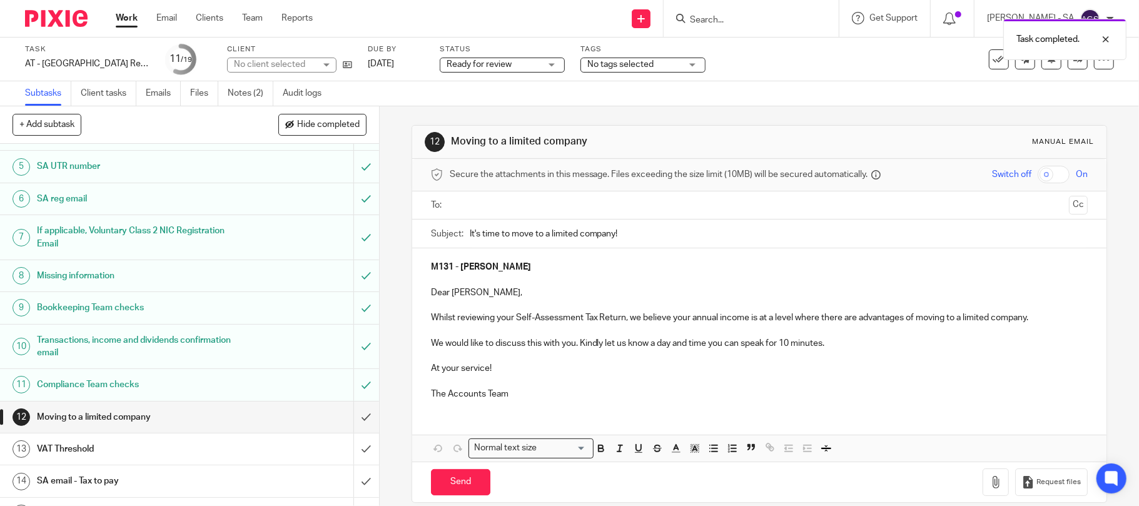
scroll to position [250, 0]
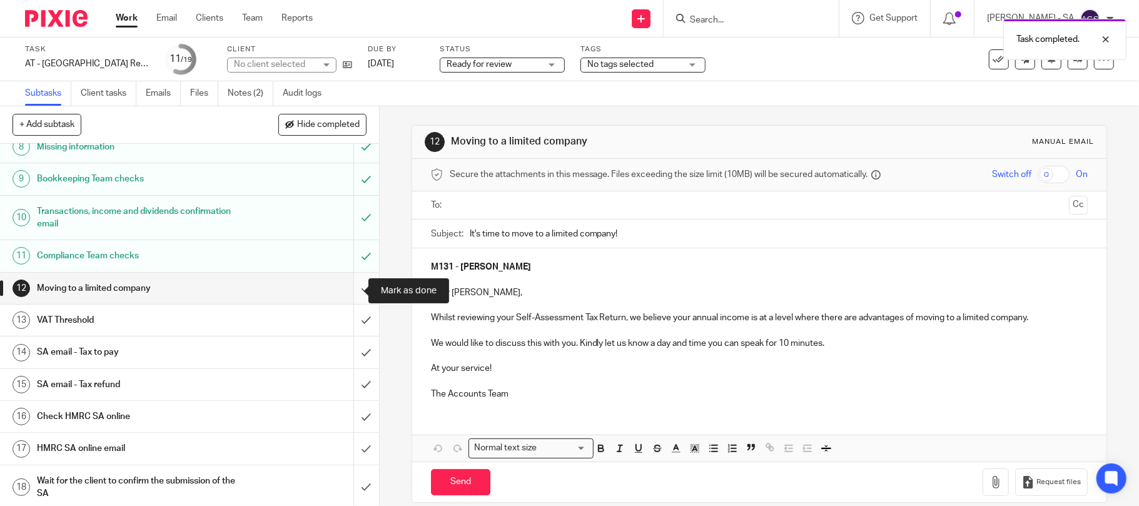
click at [346, 286] on input "submit" at bounding box center [189, 288] width 379 height 31
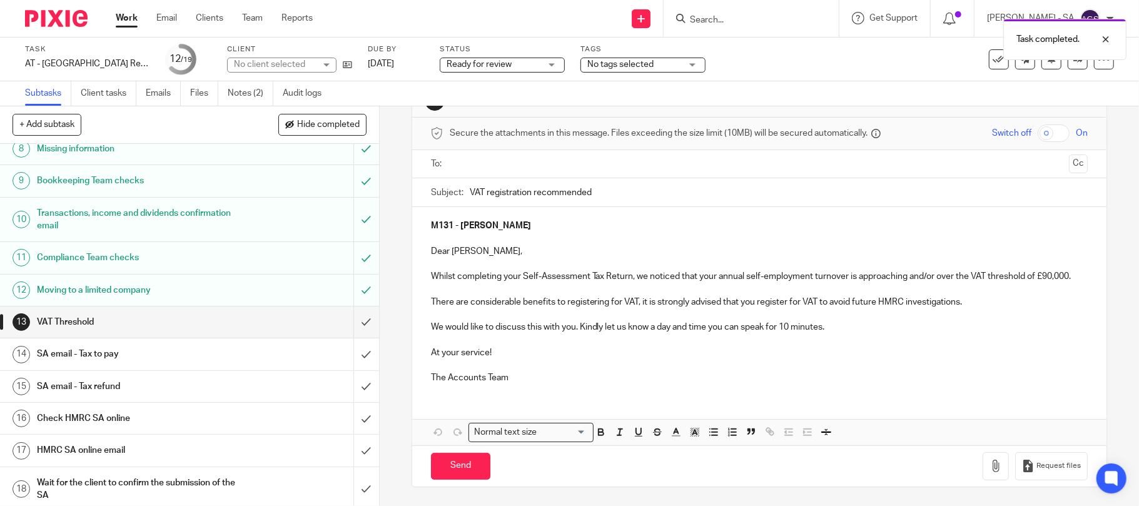
scroll to position [250, 0]
click at [351, 321] on input "submit" at bounding box center [189, 320] width 379 height 31
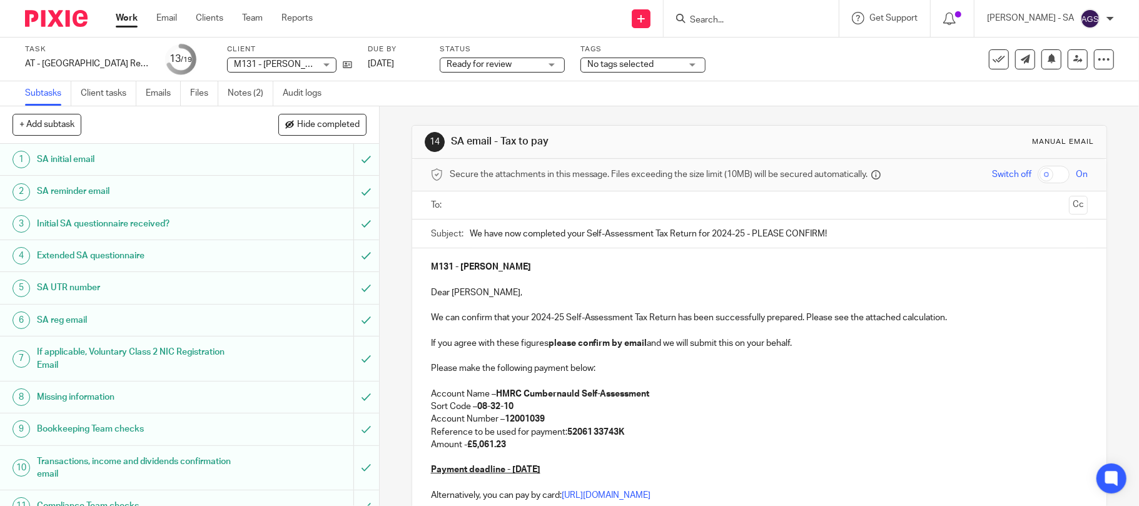
click at [467, 218] on div at bounding box center [760, 205] width 619 height 28
click at [466, 205] on input "text" at bounding box center [759, 205] width 610 height 14
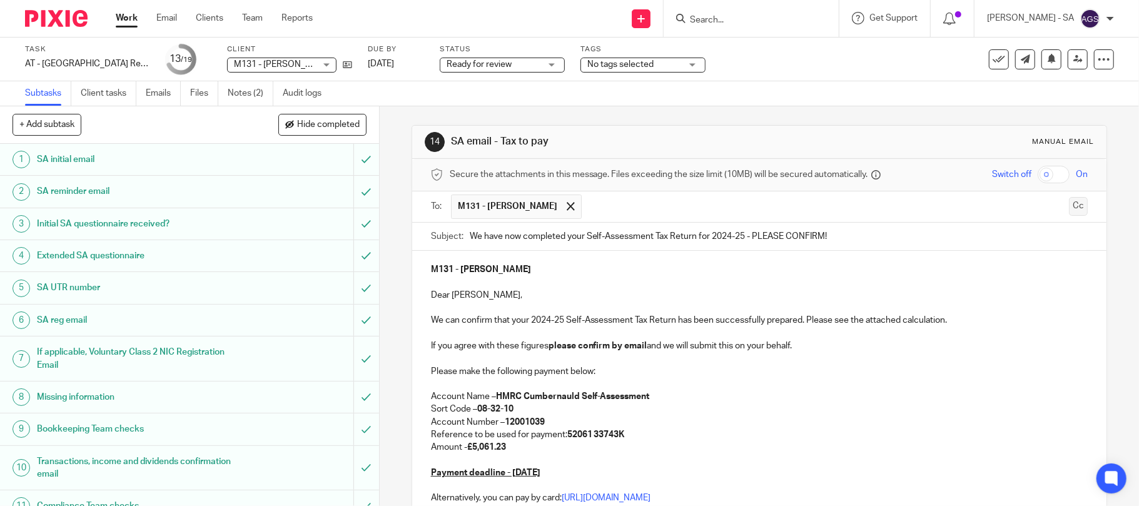
click at [1069, 204] on button "Cc" at bounding box center [1078, 206] width 19 height 19
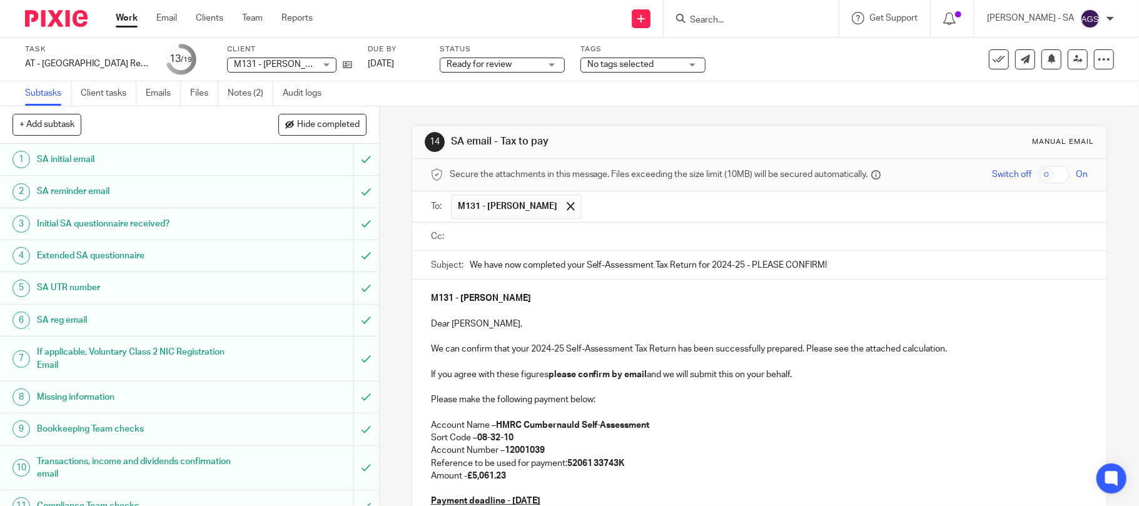
click at [540, 244] on input "text" at bounding box center [768, 237] width 629 height 14
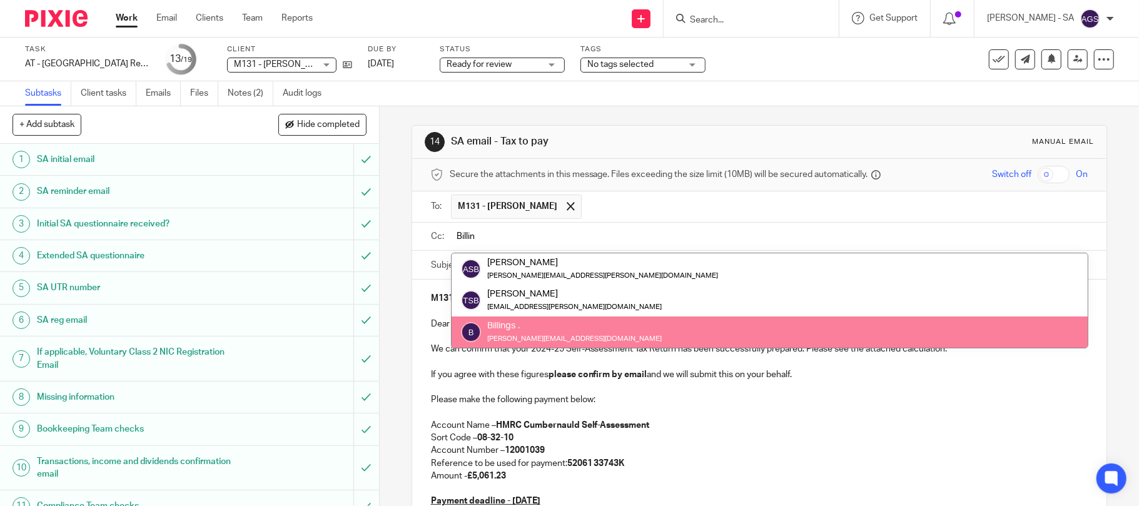
type input "Billin"
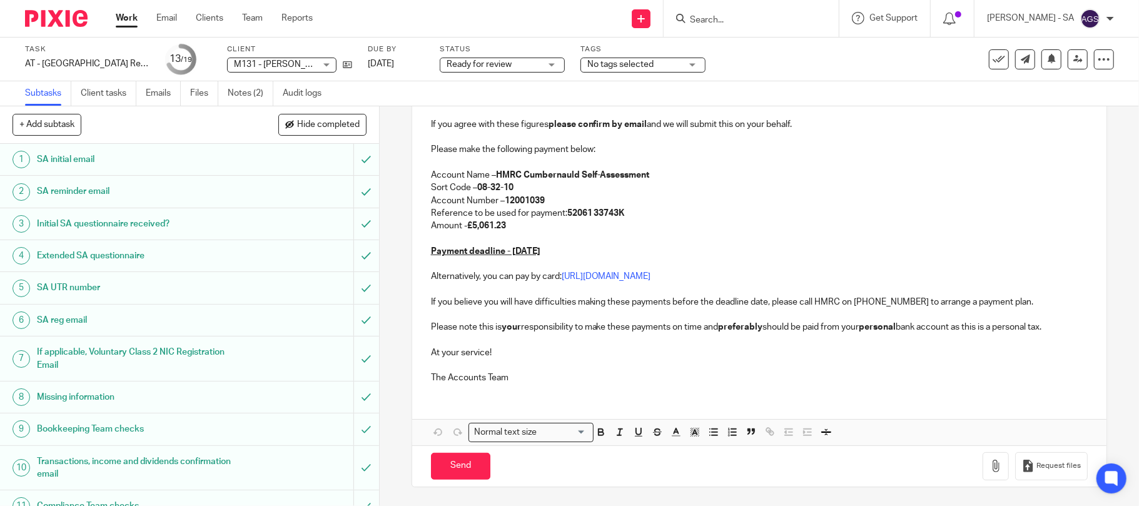
scroll to position [255, 0]
click at [989, 472] on icon "button" at bounding box center [995, 466] width 13 height 13
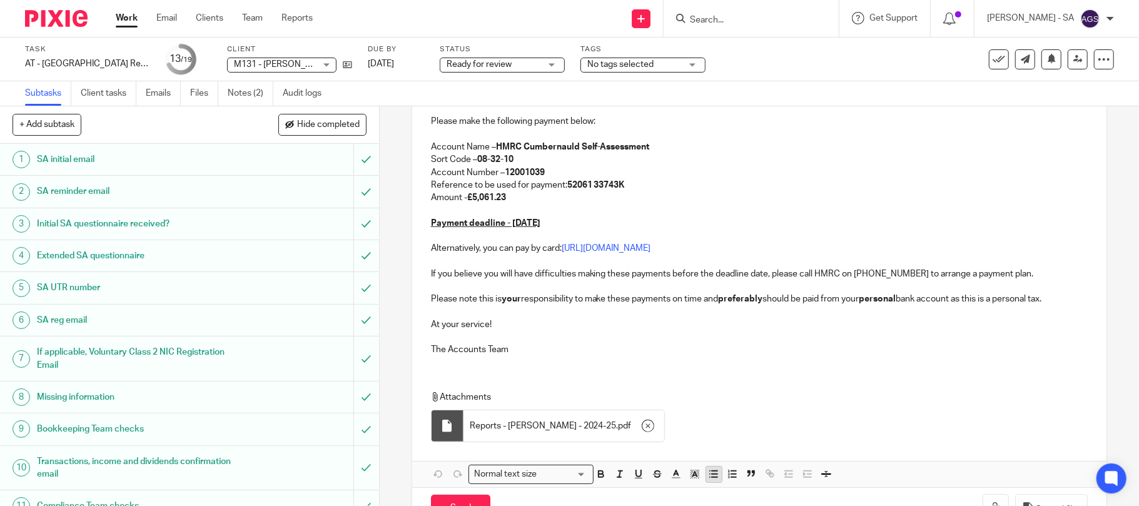
scroll to position [326, 0]
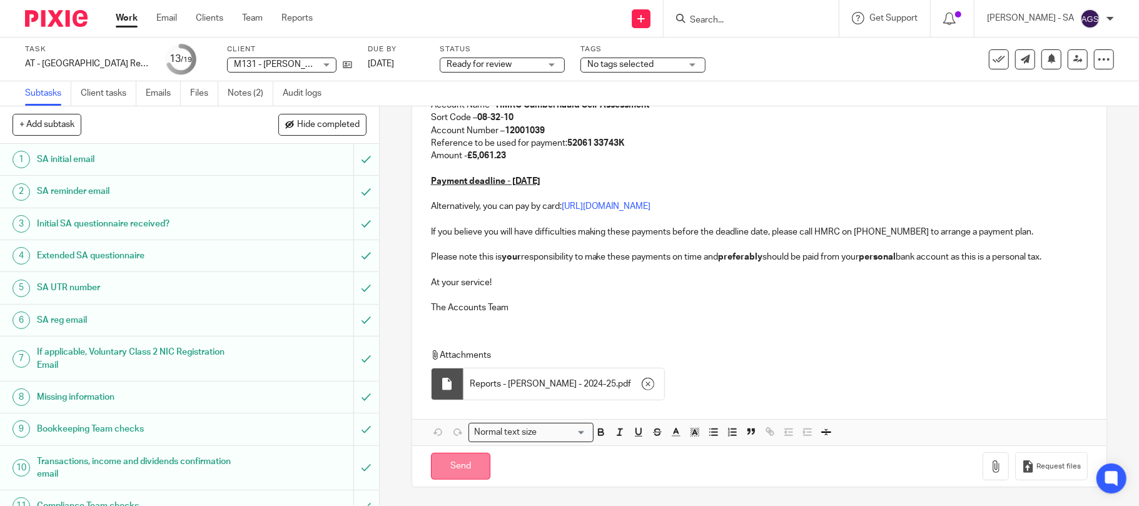
click at [444, 470] on input "Send" at bounding box center [460, 466] width 59 height 27
type input "Sent"
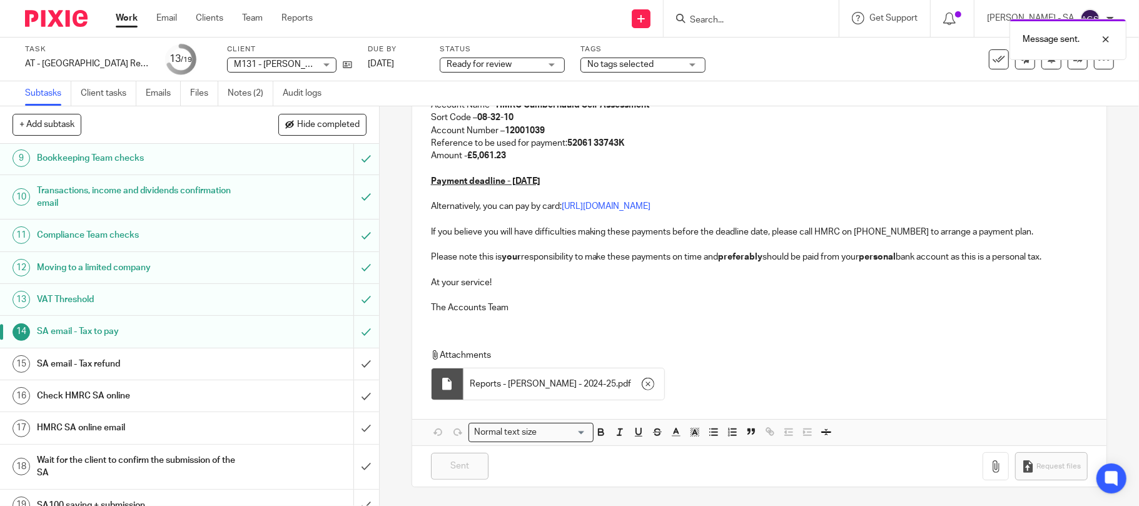
scroll to position [290, 0]
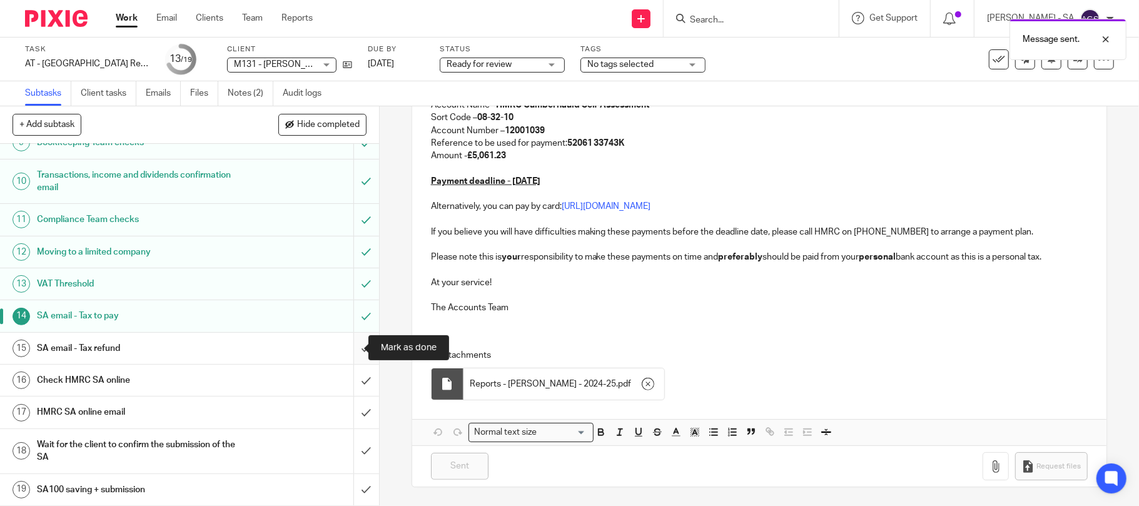
click at [351, 344] on input "submit" at bounding box center [189, 348] width 379 height 31
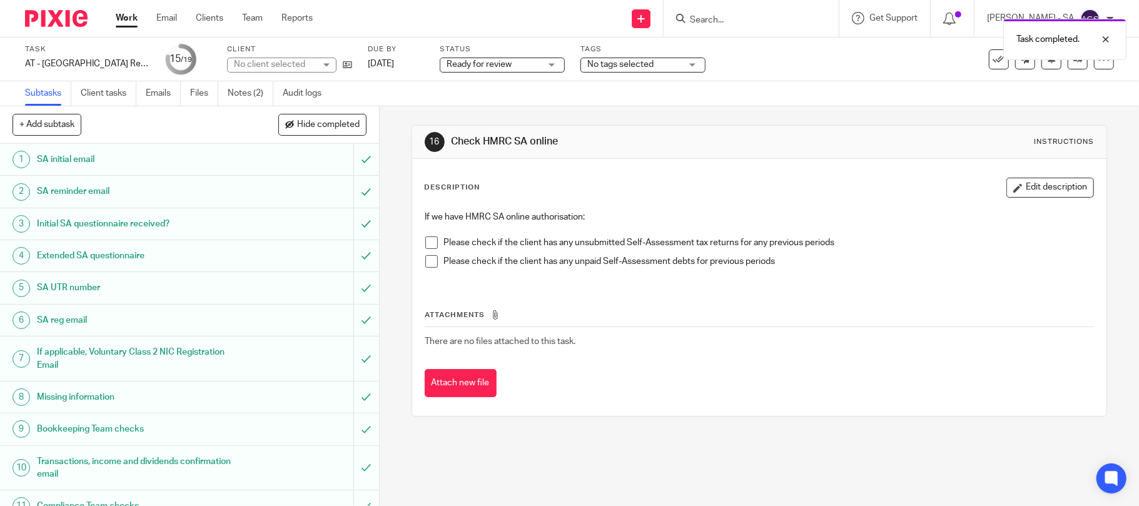
click at [427, 239] on span at bounding box center [431, 242] width 13 height 13
click at [428, 258] on span at bounding box center [431, 261] width 13 height 13
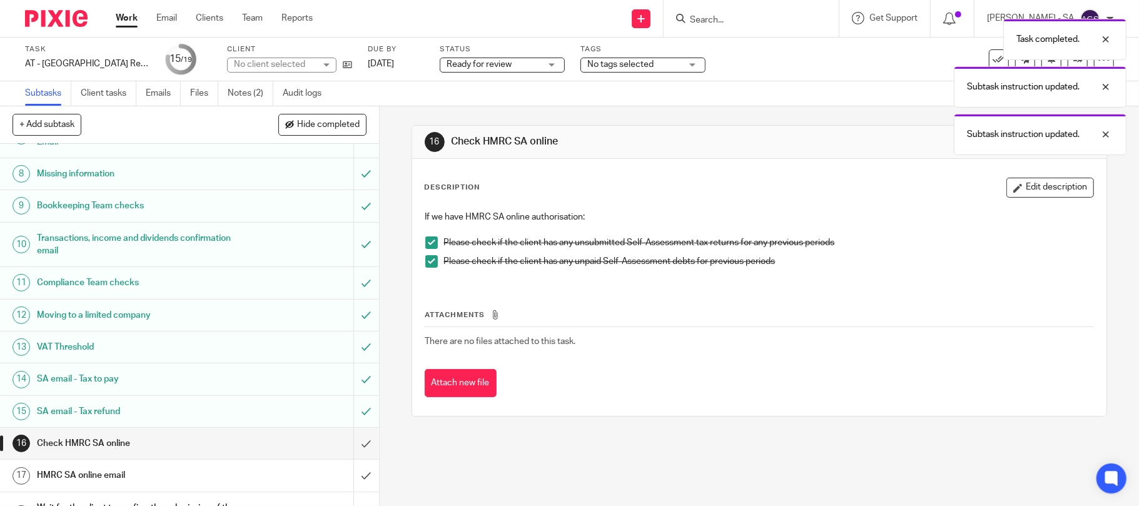
scroll to position [290, 0]
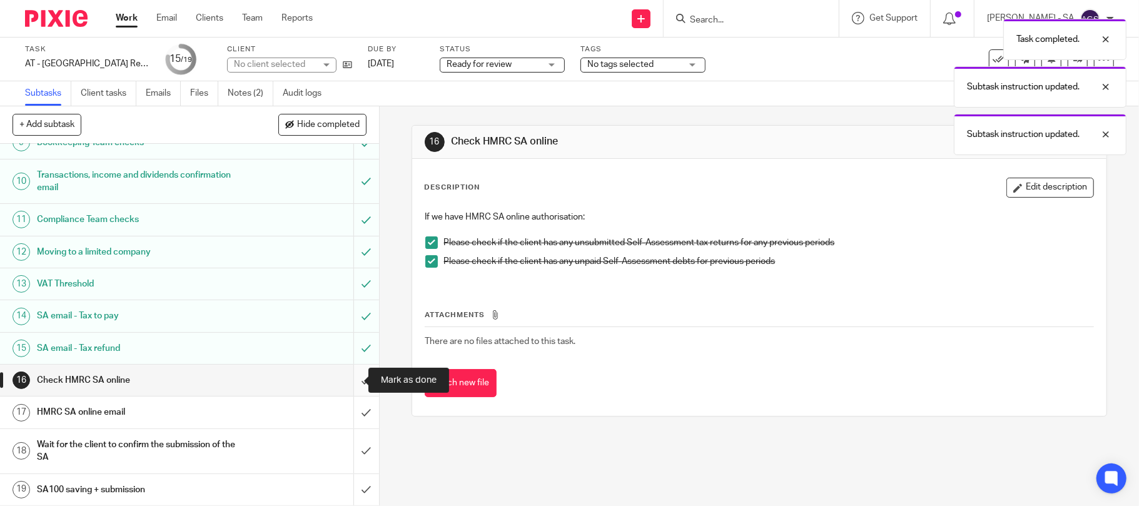
click at [343, 378] on input "submit" at bounding box center [189, 380] width 379 height 31
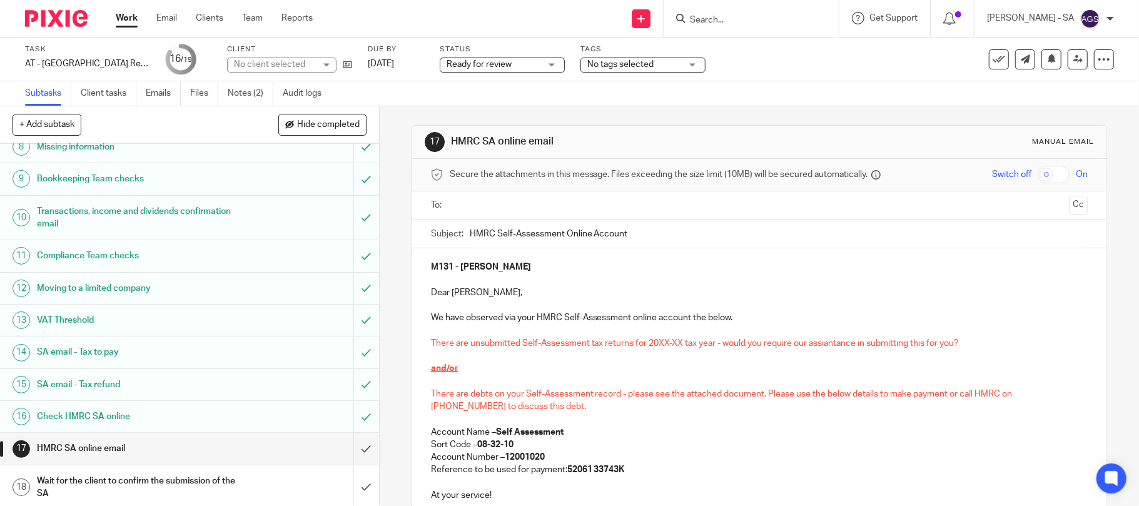
scroll to position [290, 0]
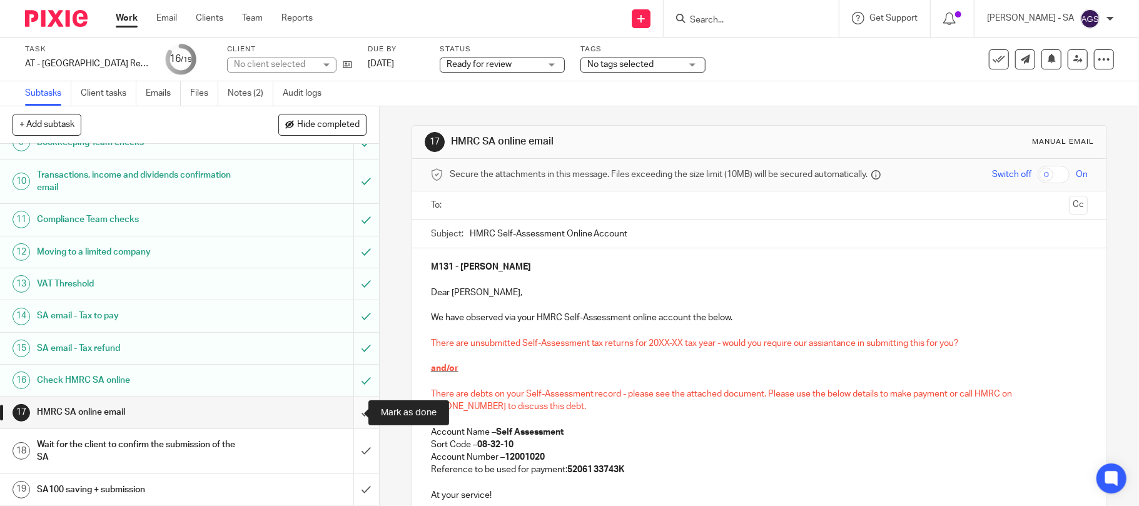
click at [351, 409] on input "submit" at bounding box center [189, 412] width 379 height 31
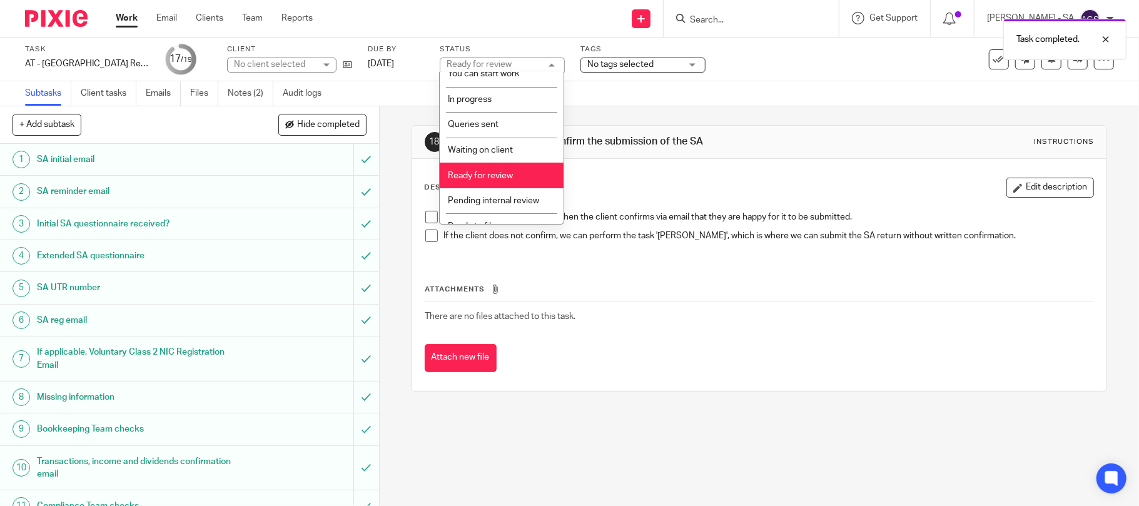
scroll to position [51, 0]
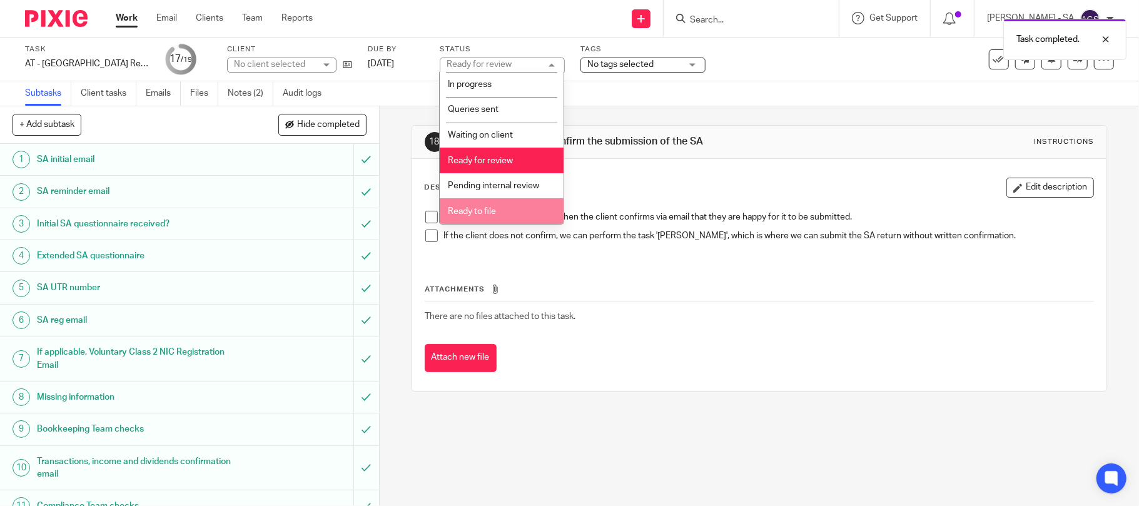
click at [488, 208] on span "Ready to file" at bounding box center [472, 211] width 48 height 9
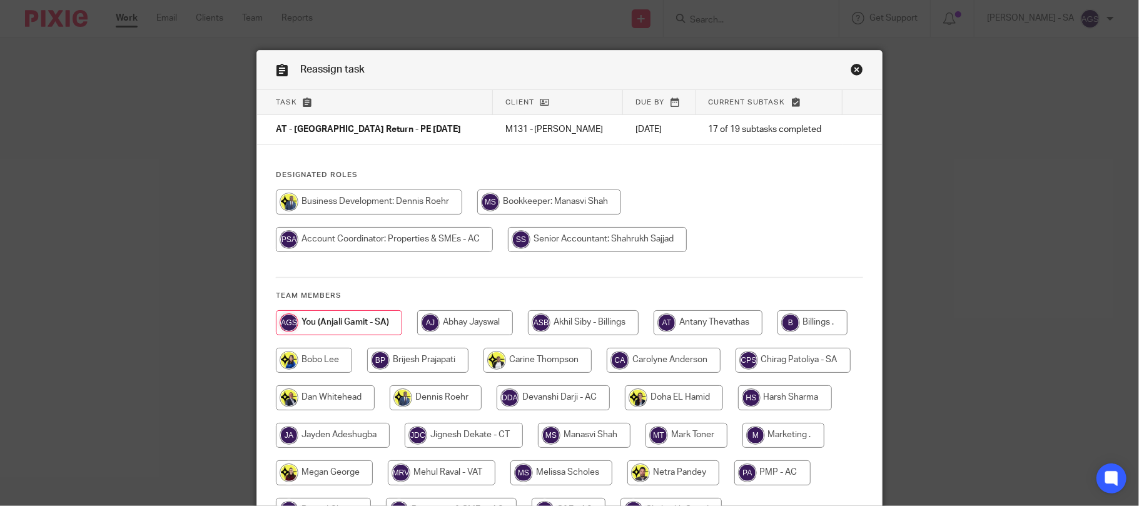
click at [777, 335] on input "radio" at bounding box center [812, 322] width 70 height 25
radio input "true"
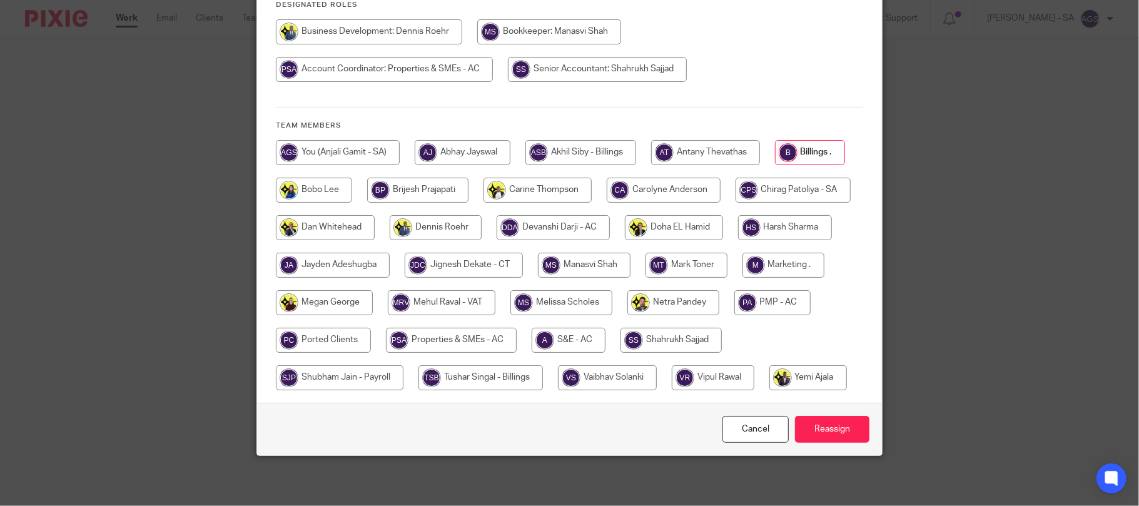
scroll to position [209, 0]
click at [816, 429] on input "Reassign" at bounding box center [832, 429] width 74 height 27
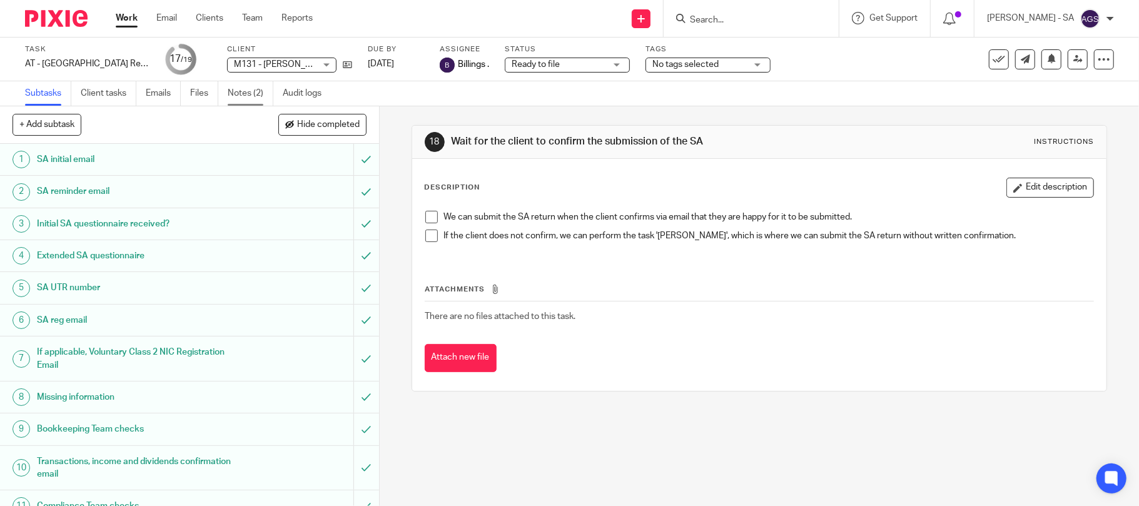
click at [240, 98] on link "Notes (2)" at bounding box center [251, 93] width 46 height 24
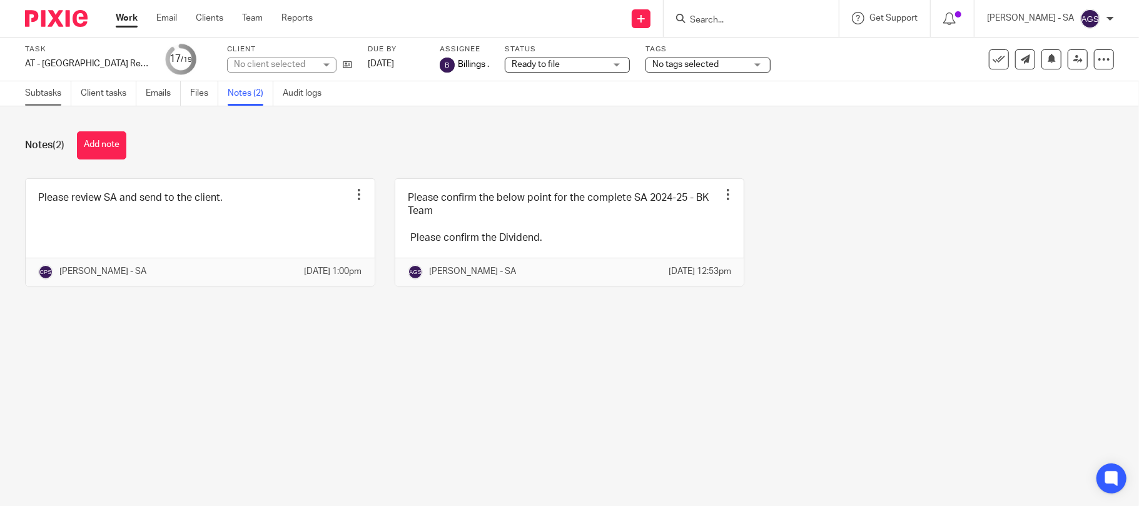
click at [43, 100] on link "Subtasks" at bounding box center [48, 93] width 46 height 24
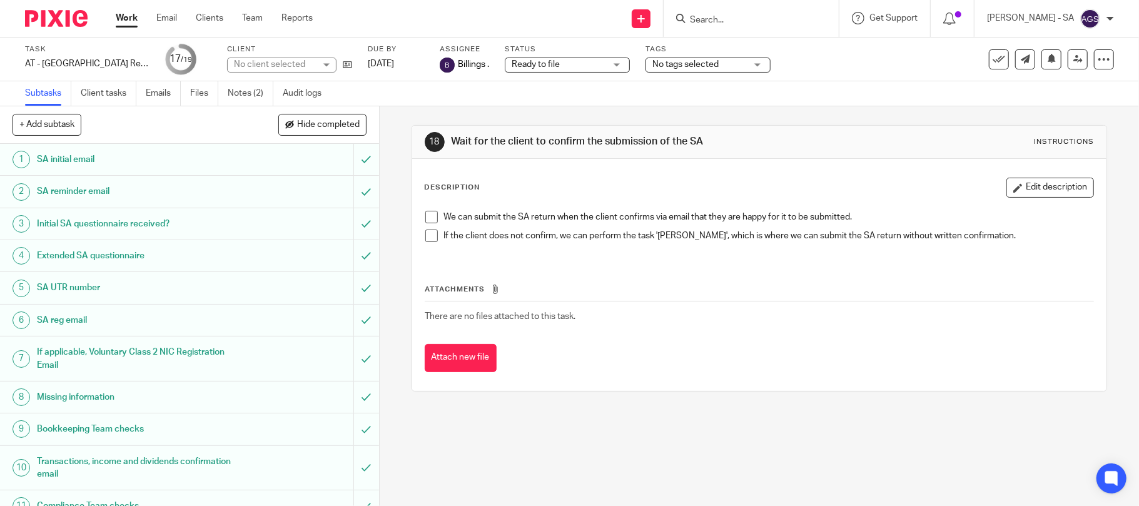
click at [274, 51] on label "Client" at bounding box center [289, 49] width 125 height 10
click at [275, 61] on div "No client selected" at bounding box center [274, 64] width 81 height 13
click at [685, 470] on div "18 Wait for the client to confirm the submission of the SA Instructions Descrip…" at bounding box center [759, 306] width 759 height 400
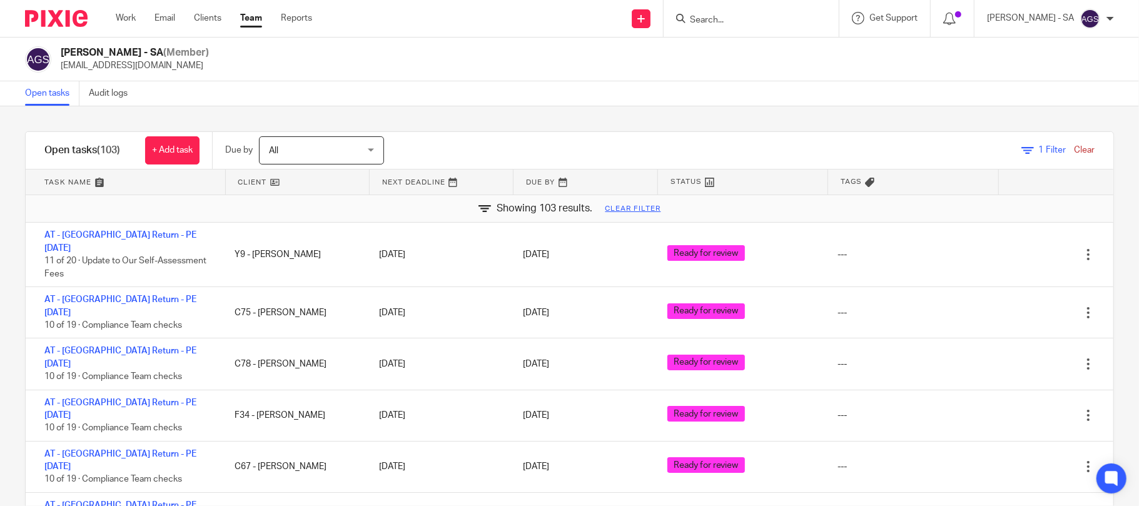
click at [743, 20] on input "Search" at bounding box center [745, 20] width 113 height 11
click at [565, 50] on div "Anjali Gamit - SA (Member) anjali.gamit@confiancebizsol.in" at bounding box center [569, 59] width 1089 height 26
click at [437, 73] on div "Anjali Gamit - SA (Member) anjali.gamit@confiancebizsol.in" at bounding box center [569, 60] width 1139 height 44
click at [251, 115] on div "Filter tasks Only show tasks matching all of these conditions 1 Client name Is …" at bounding box center [569, 306] width 1139 height 400
click at [270, 59] on div "Anjali Gamit - SA (Member) anjali.gamit@confiancebizsol.in" at bounding box center [569, 59] width 1089 height 26
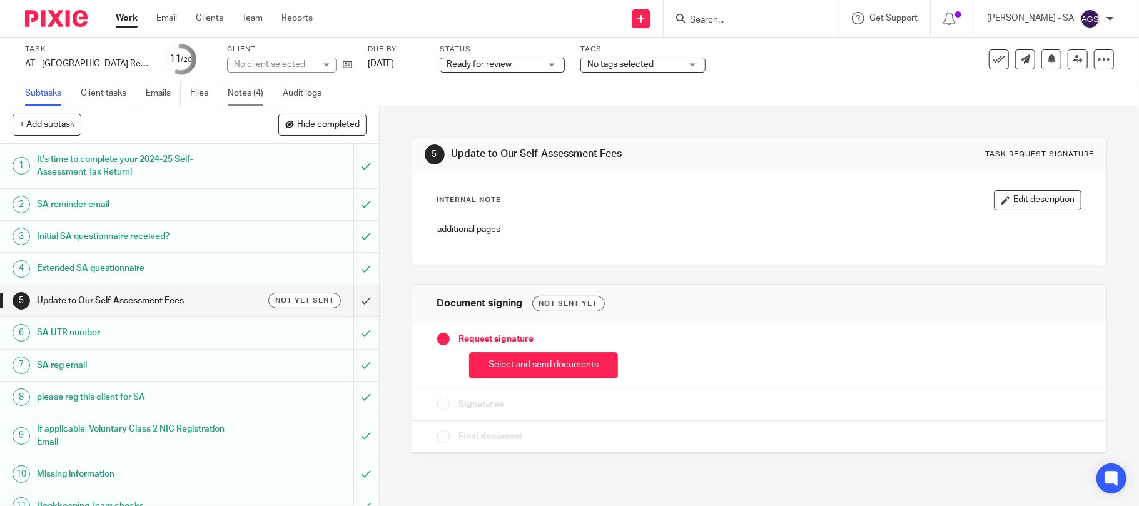
click at [253, 86] on link "Notes (4)" at bounding box center [251, 93] width 46 height 24
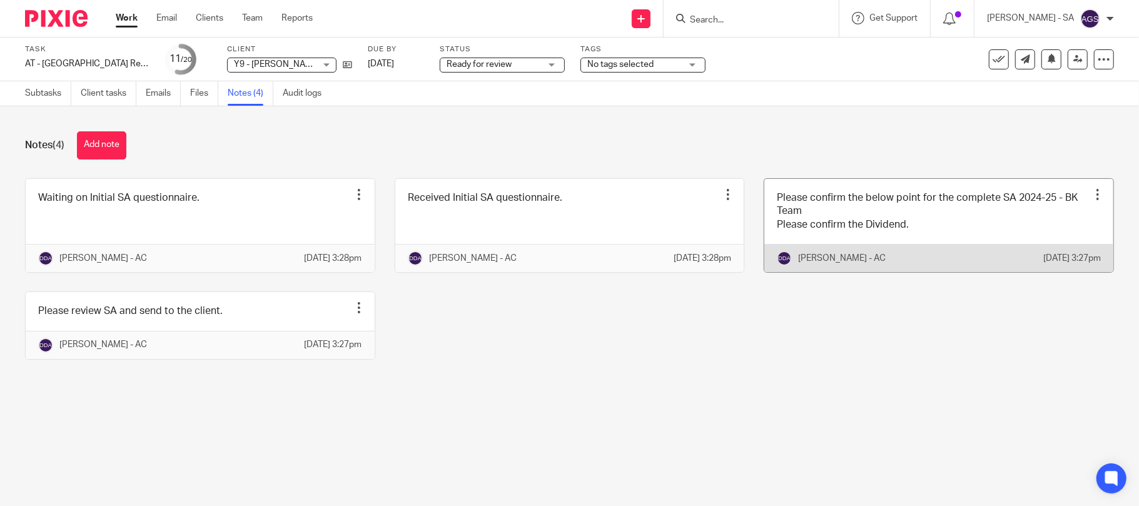
click at [946, 220] on link at bounding box center [938, 225] width 349 height 93
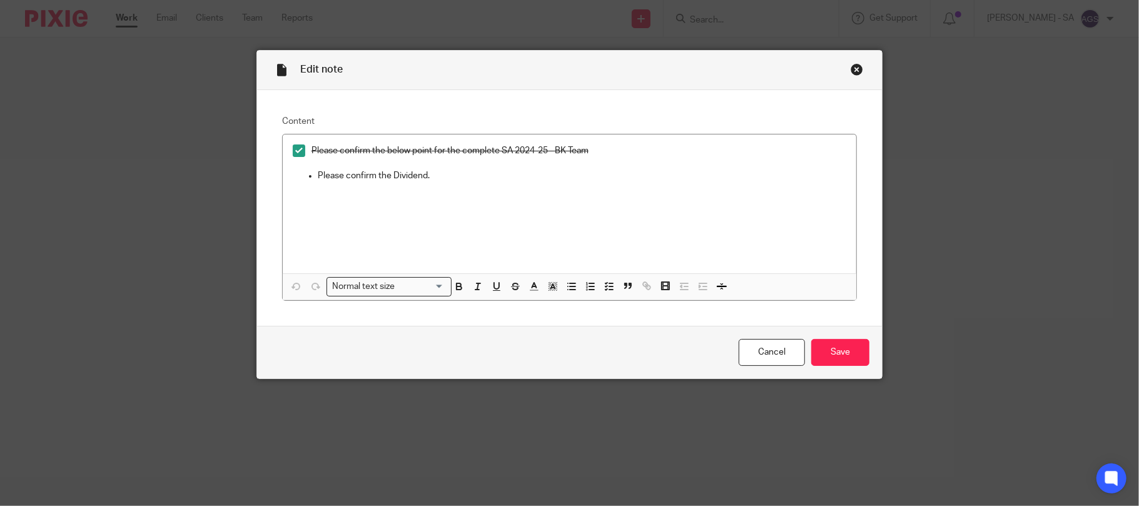
click at [852, 69] on div "Close this dialog window" at bounding box center [857, 69] width 13 height 13
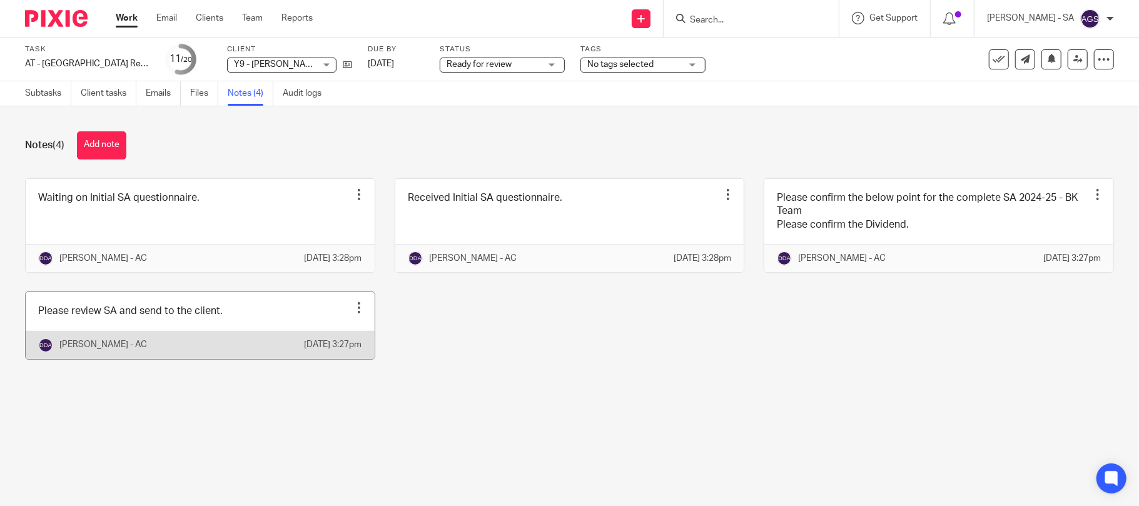
click at [160, 341] on link at bounding box center [200, 325] width 349 height 66
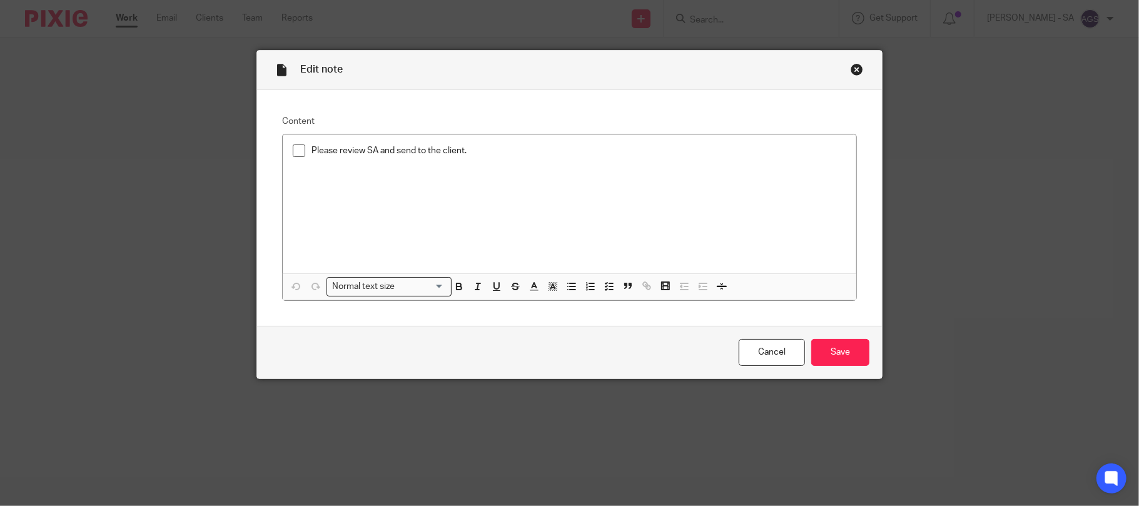
click at [853, 68] on div "Close this dialog window" at bounding box center [857, 69] width 13 height 13
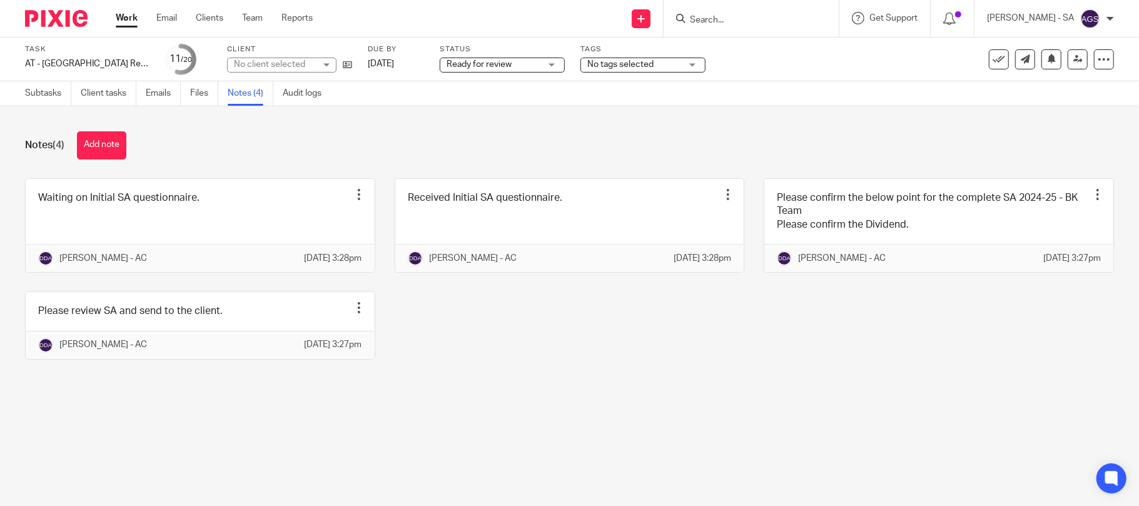
click at [320, 58] on div "No client selected" at bounding box center [281, 65] width 109 height 15
click at [320, 63] on div "No client selected" at bounding box center [281, 65] width 109 height 15
click at [428, 153] on div "Notes (4) Add note" at bounding box center [569, 145] width 1089 height 28
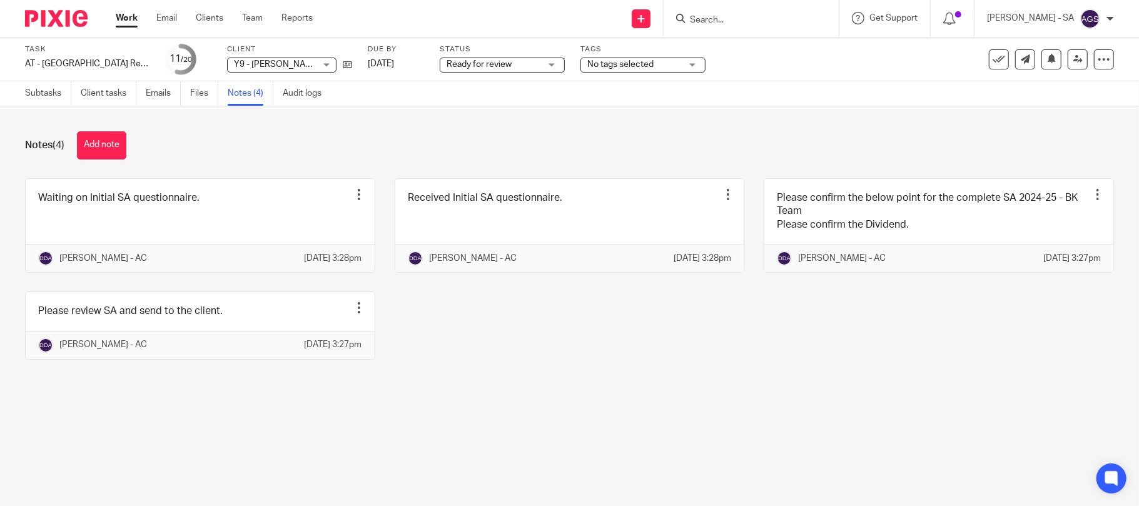
click at [503, 63] on span "Ready for review" at bounding box center [479, 64] width 65 height 9
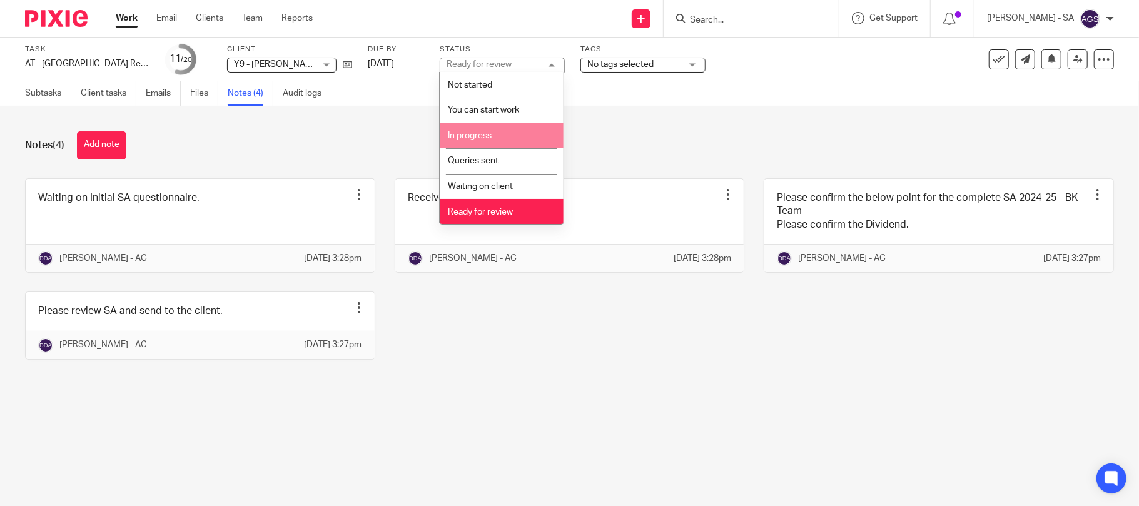
click at [475, 128] on li "In progress" at bounding box center [502, 136] width 124 height 26
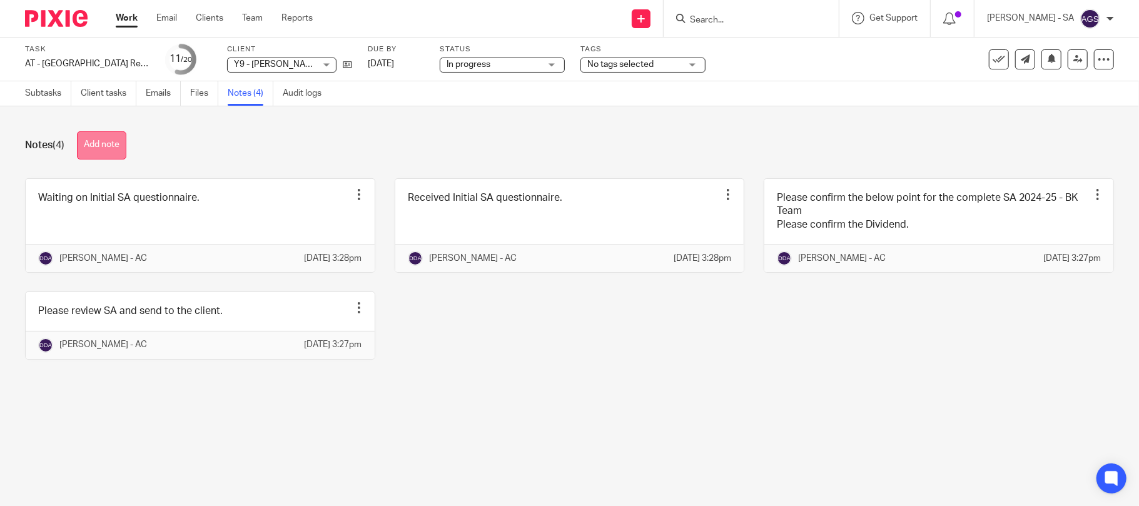
click at [113, 148] on button "Add note" at bounding box center [101, 145] width 49 height 28
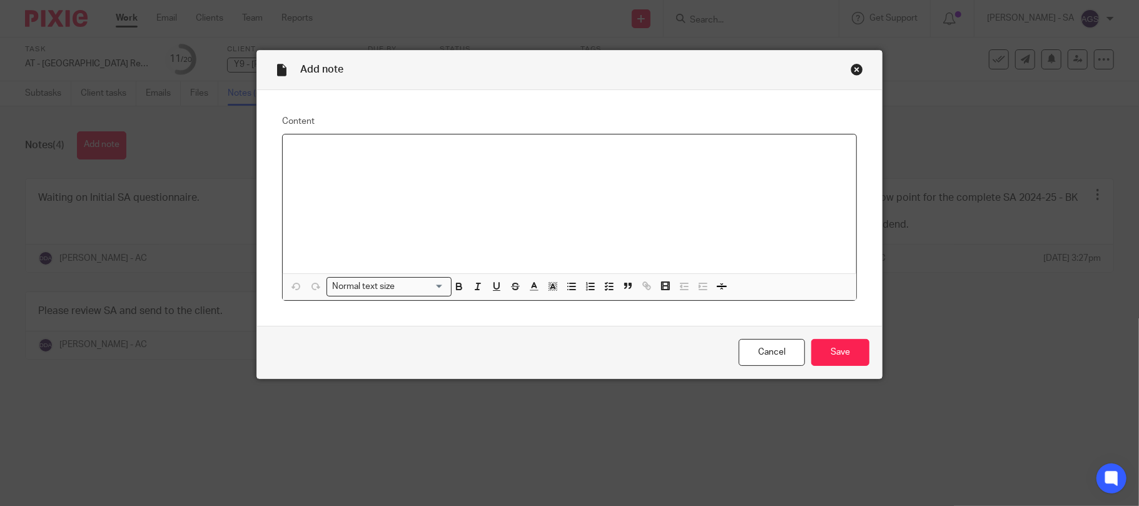
click at [293, 151] on p at bounding box center [570, 150] width 554 height 13
click at [834, 351] on input "Save" at bounding box center [840, 352] width 58 height 27
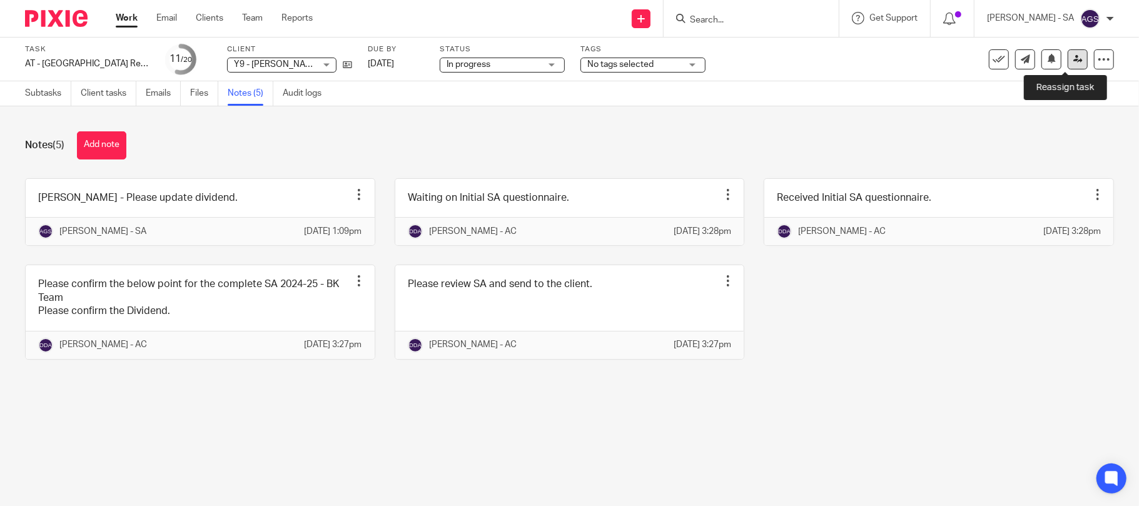
click at [1073, 60] on icon at bounding box center [1077, 58] width 9 height 9
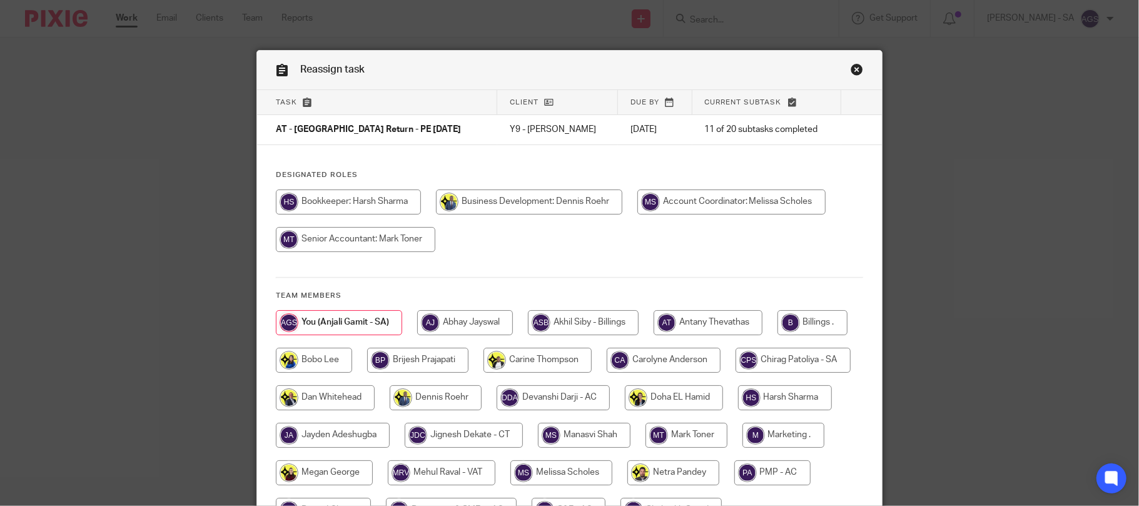
click at [735, 373] on input "radio" at bounding box center [792, 360] width 115 height 25
radio input "true"
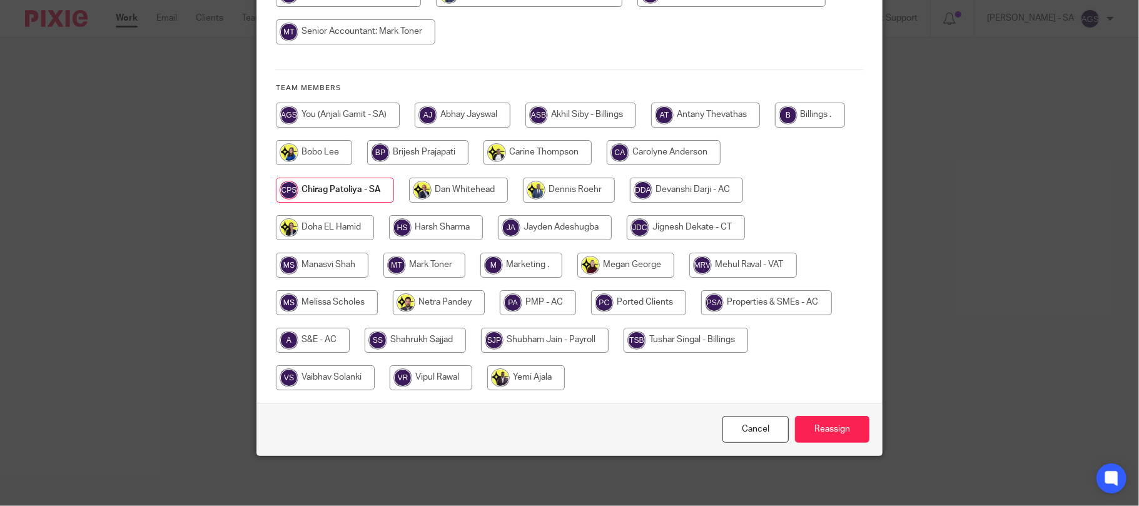
scroll to position [209, 0]
click at [806, 426] on input "Reassign" at bounding box center [832, 429] width 74 height 27
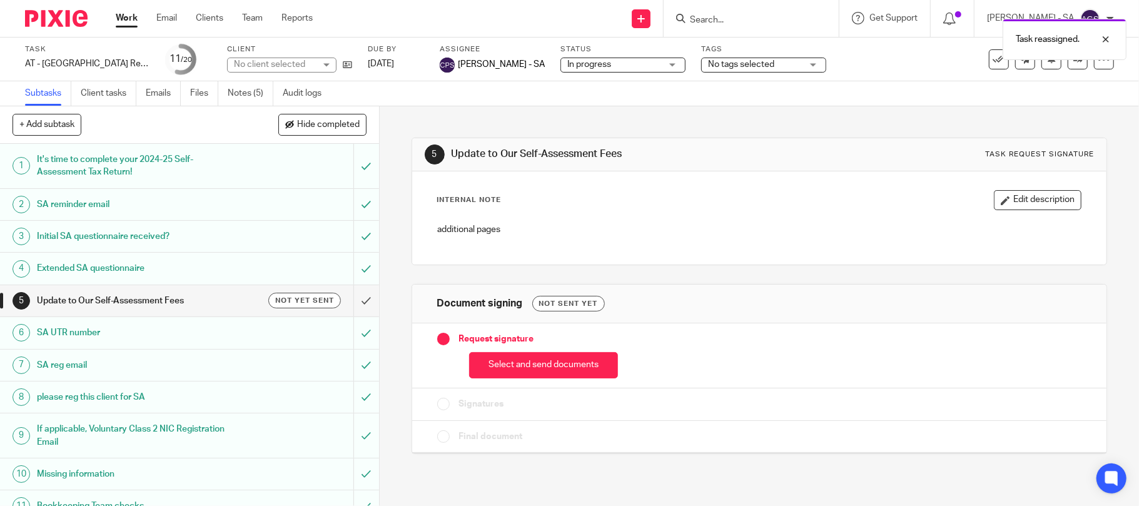
click at [243, 58] on div "No client selected" at bounding box center [274, 64] width 81 height 13
click at [251, 63] on div "No client selected" at bounding box center [269, 64] width 71 height 9
click at [251, 63] on div "No client selected" at bounding box center [274, 64] width 81 height 13
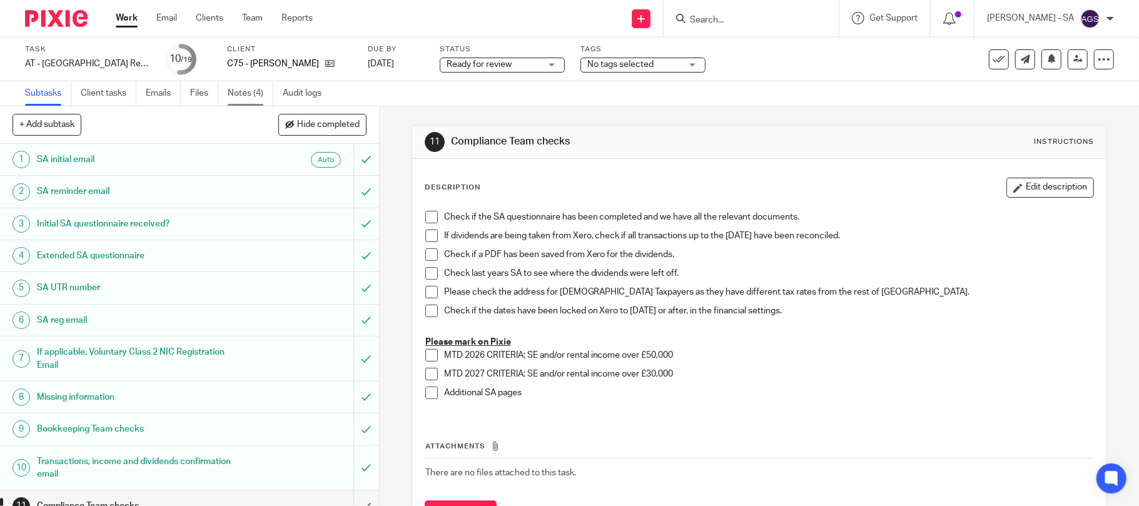
click at [246, 93] on link "Notes (4)" at bounding box center [251, 93] width 46 height 24
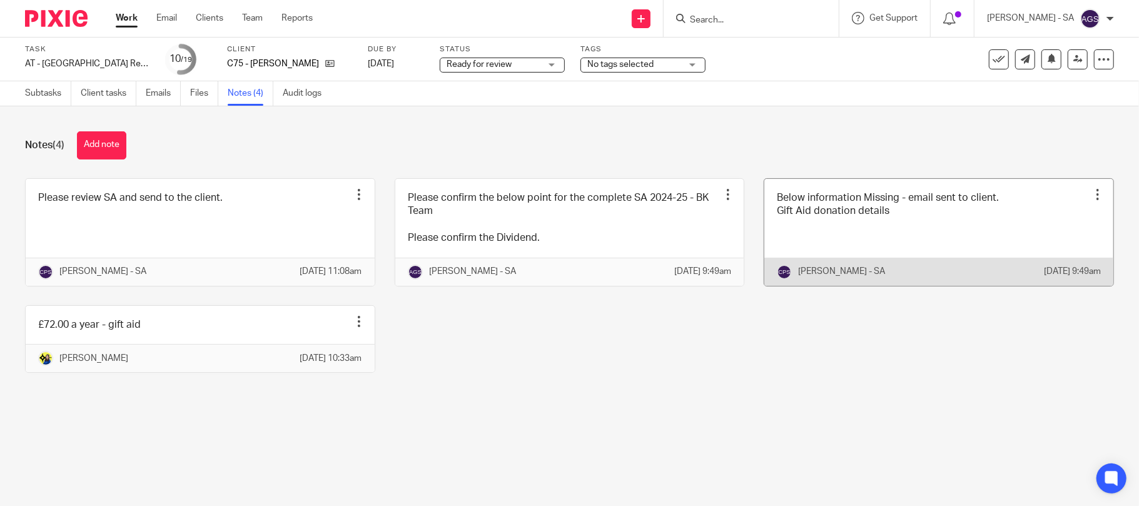
click at [802, 240] on link at bounding box center [938, 232] width 349 height 107
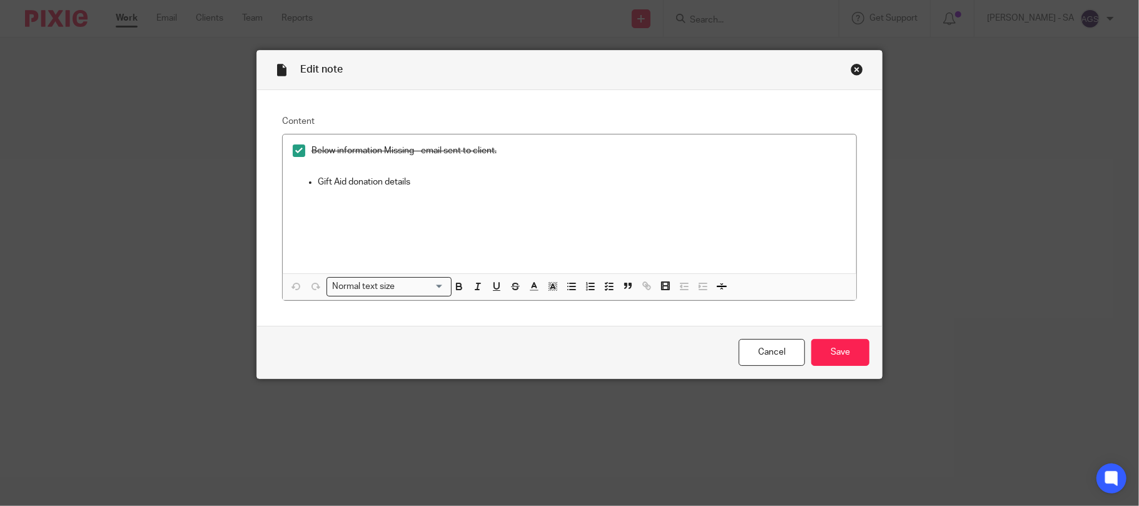
click at [847, 63] on div "Edit note" at bounding box center [569, 70] width 625 height 39
click at [851, 68] on div "Close this dialog window" at bounding box center [857, 69] width 13 height 13
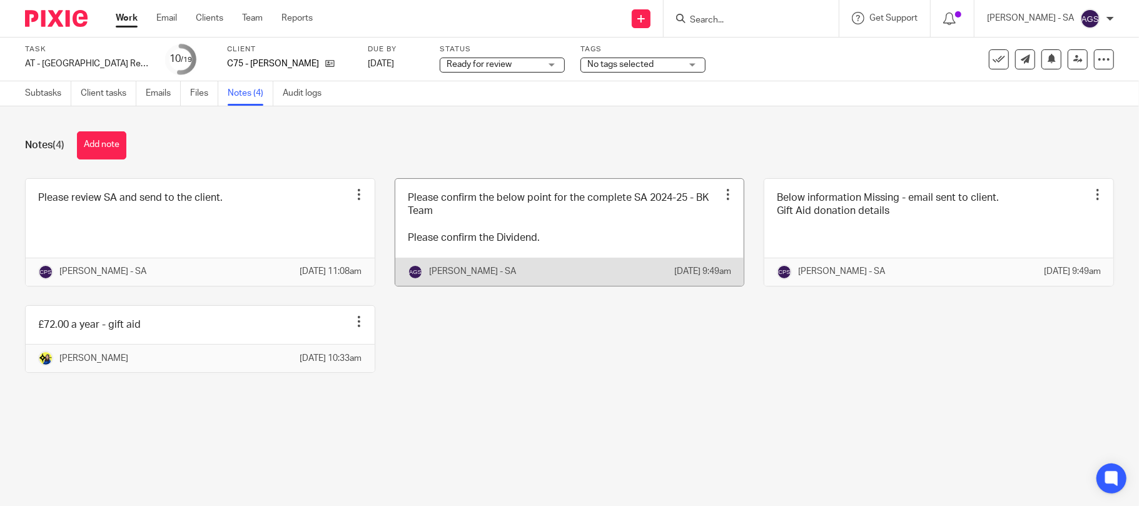
click at [522, 238] on link at bounding box center [569, 232] width 349 height 107
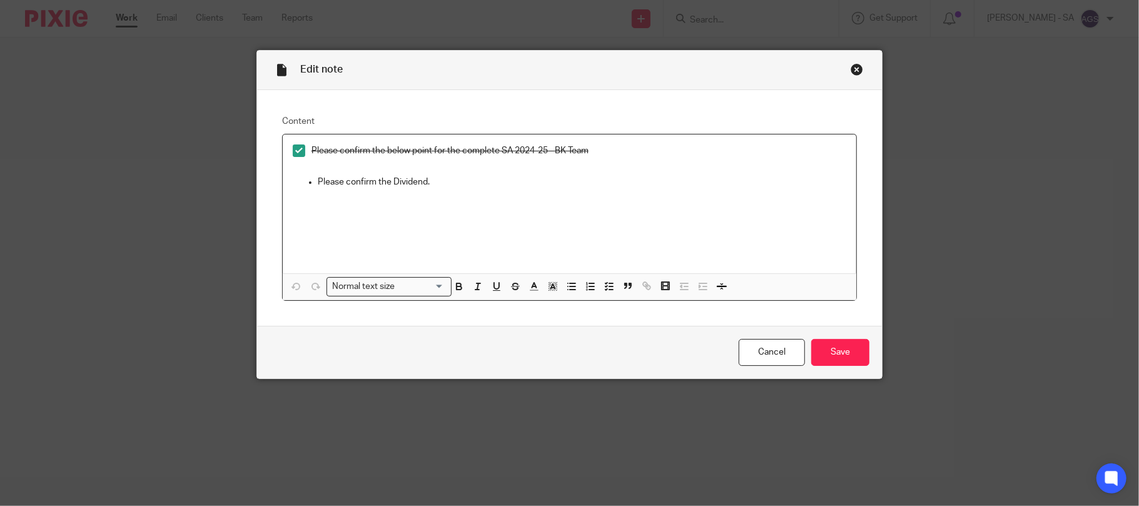
click at [851, 69] on div "Close this dialog window" at bounding box center [857, 69] width 13 height 13
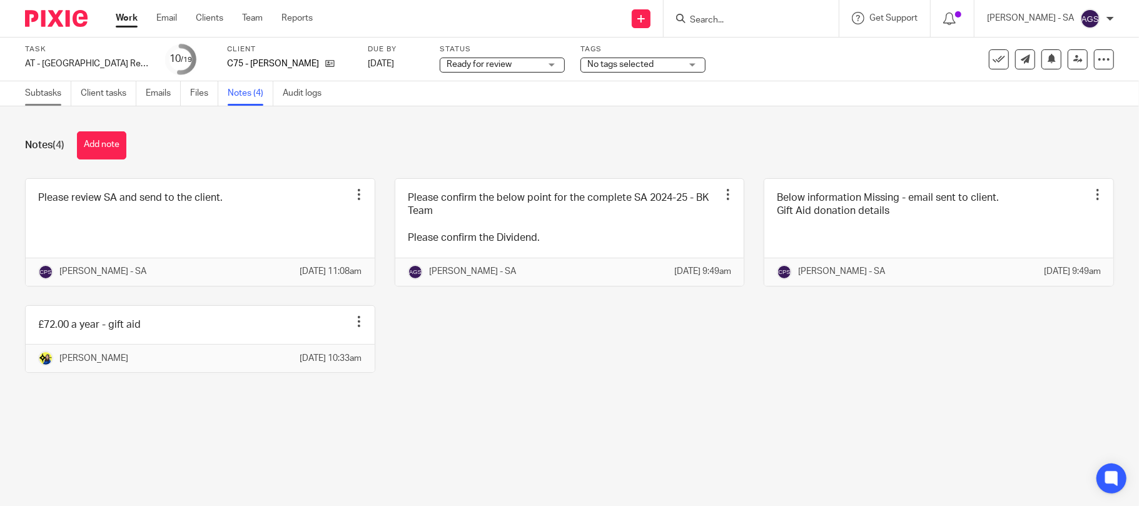
click at [51, 88] on link "Subtasks" at bounding box center [48, 93] width 46 height 24
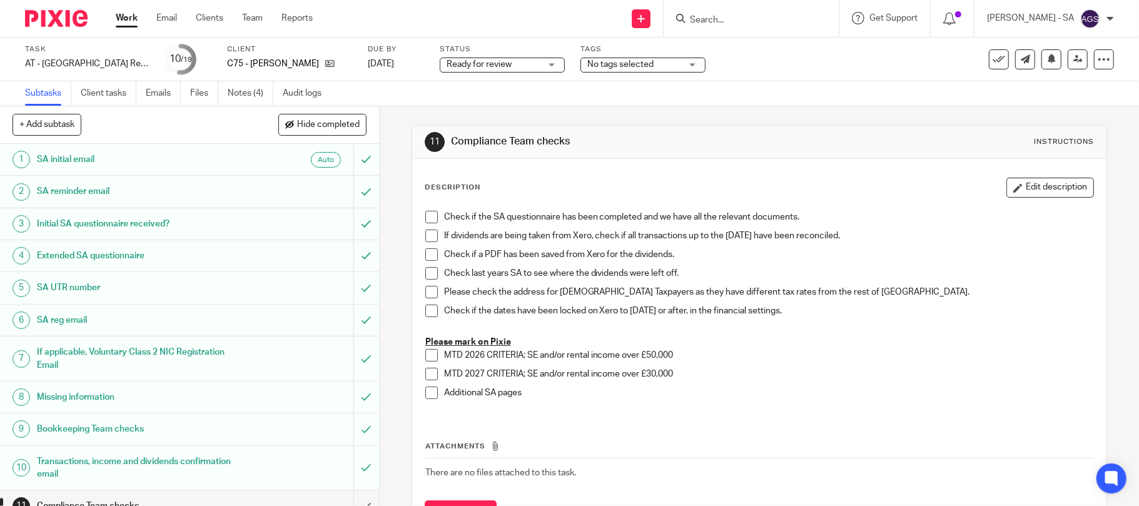
click at [70, 233] on h1 "Initial SA questionnaire received?" at bounding box center [138, 224] width 203 height 19
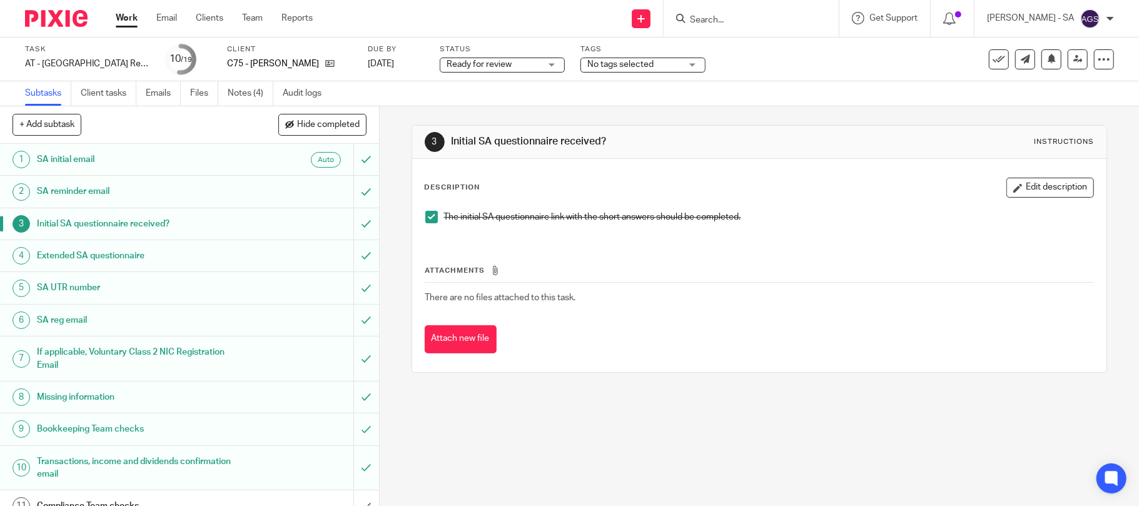
click at [60, 295] on h1 "SA UTR number" at bounding box center [138, 287] width 203 height 19
click at [56, 425] on h1 "Bookkeeping Team checks" at bounding box center [138, 429] width 203 height 19
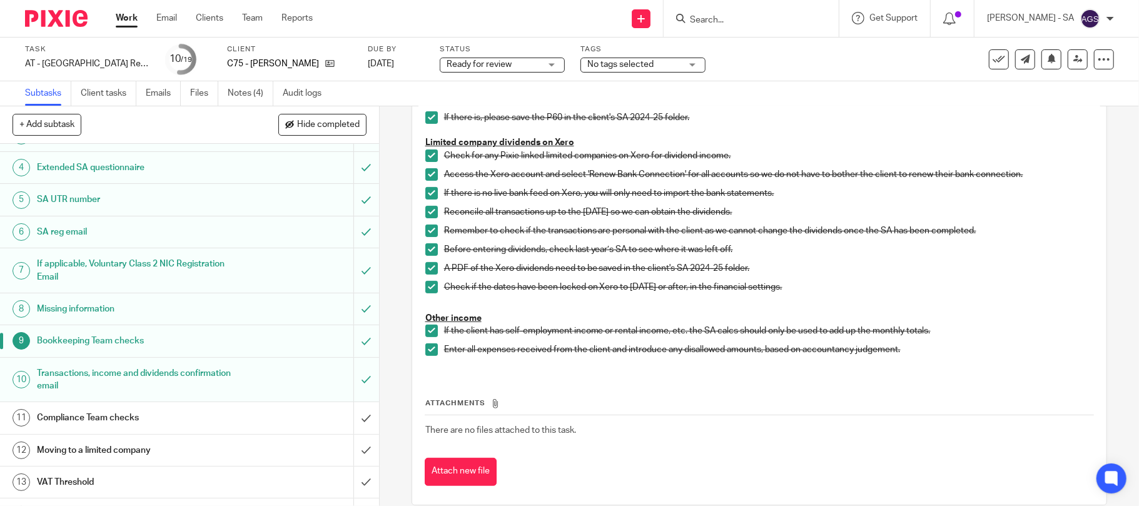
scroll to position [166, 0]
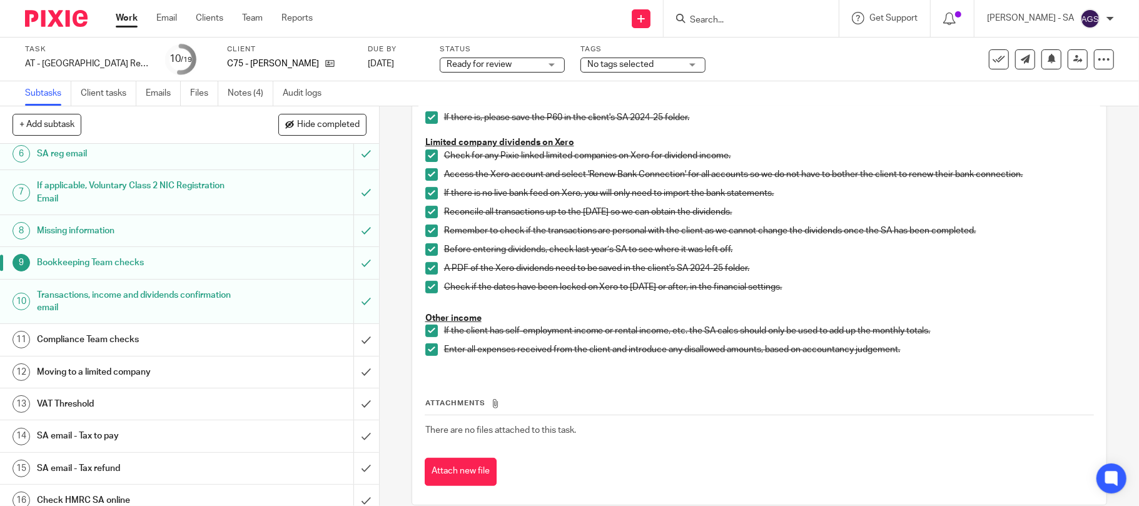
click at [114, 441] on h1 "SA email - Tax to pay" at bounding box center [138, 436] width 203 height 19
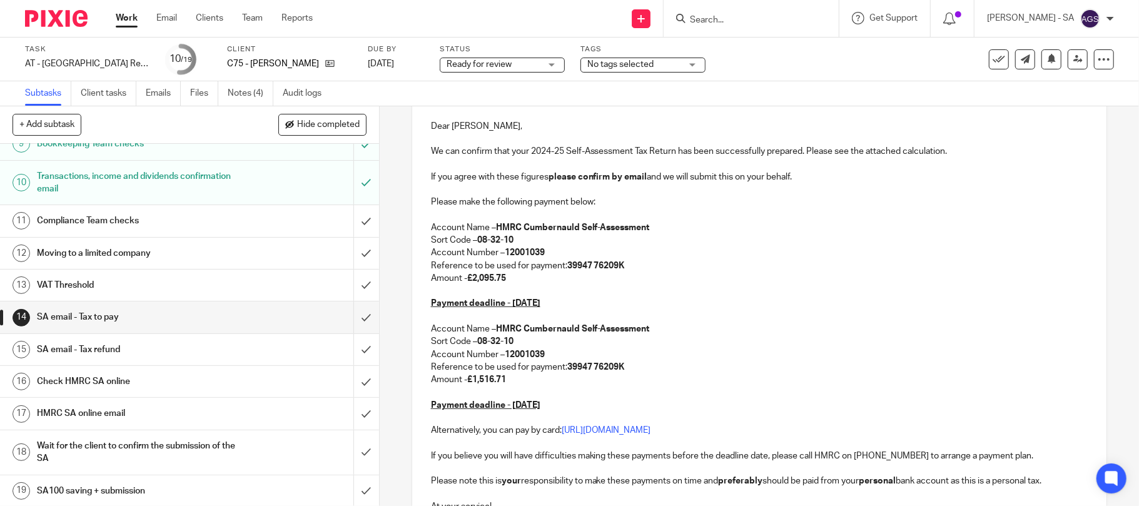
scroll to position [290, 0]
click at [86, 218] on h1 "Compliance Team checks" at bounding box center [138, 219] width 203 height 19
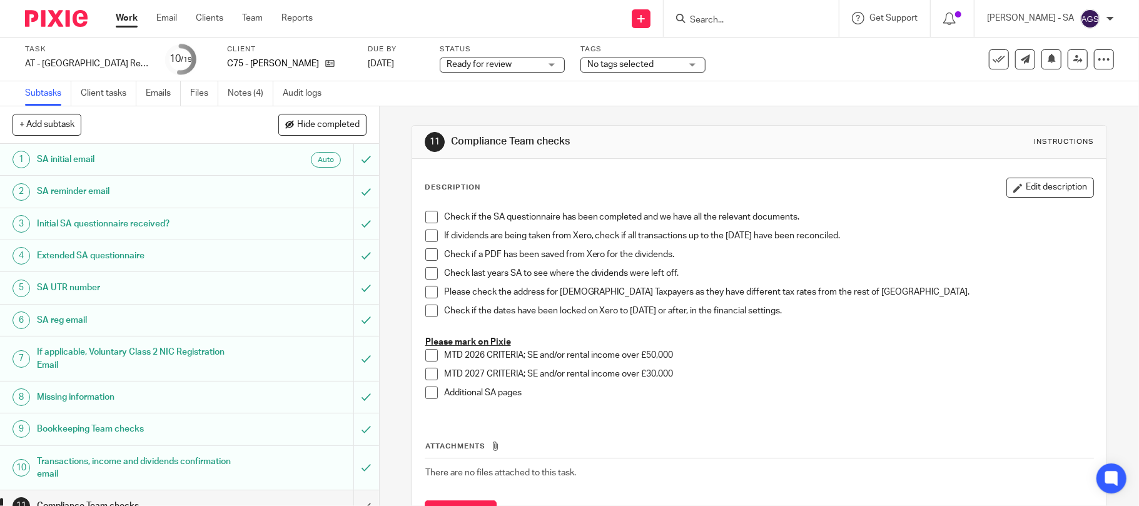
click at [428, 221] on span at bounding box center [431, 217] width 13 height 13
click at [428, 233] on span at bounding box center [431, 236] width 13 height 13
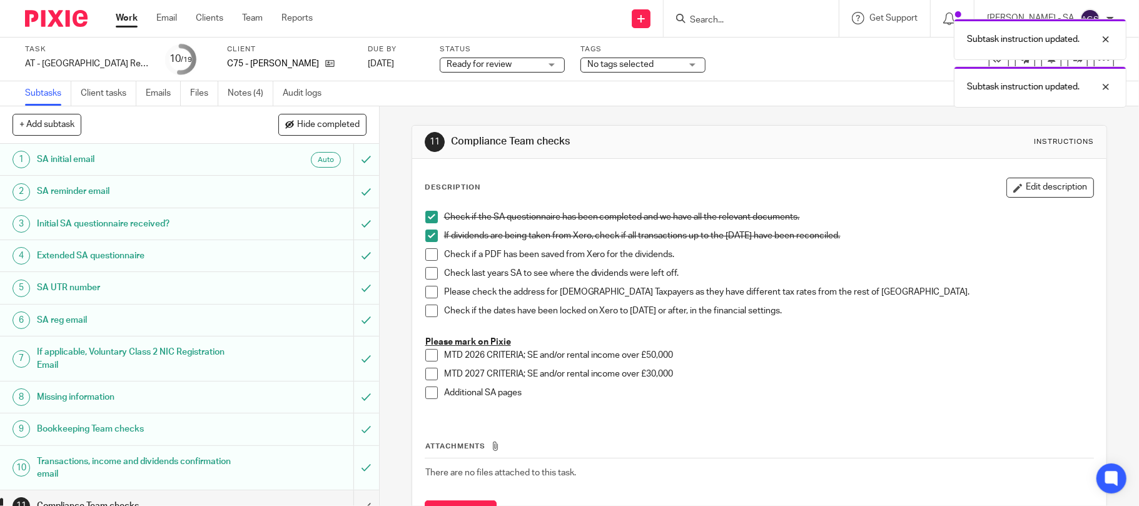
click at [428, 260] on span at bounding box center [431, 254] width 13 height 13
click at [428, 279] on span at bounding box center [431, 273] width 13 height 13
click at [428, 291] on span at bounding box center [431, 292] width 13 height 13
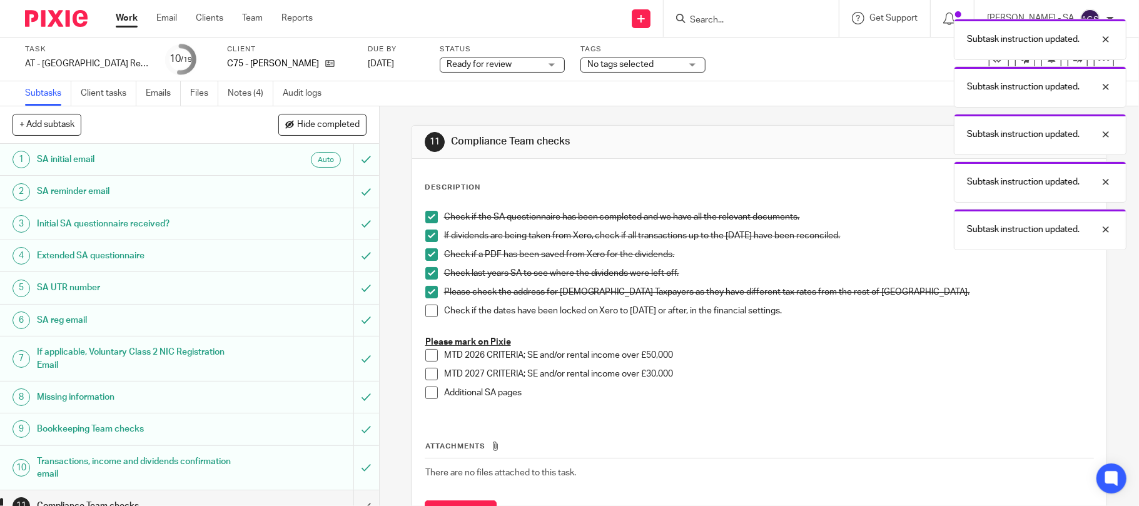
click at [425, 309] on span at bounding box center [431, 311] width 13 height 13
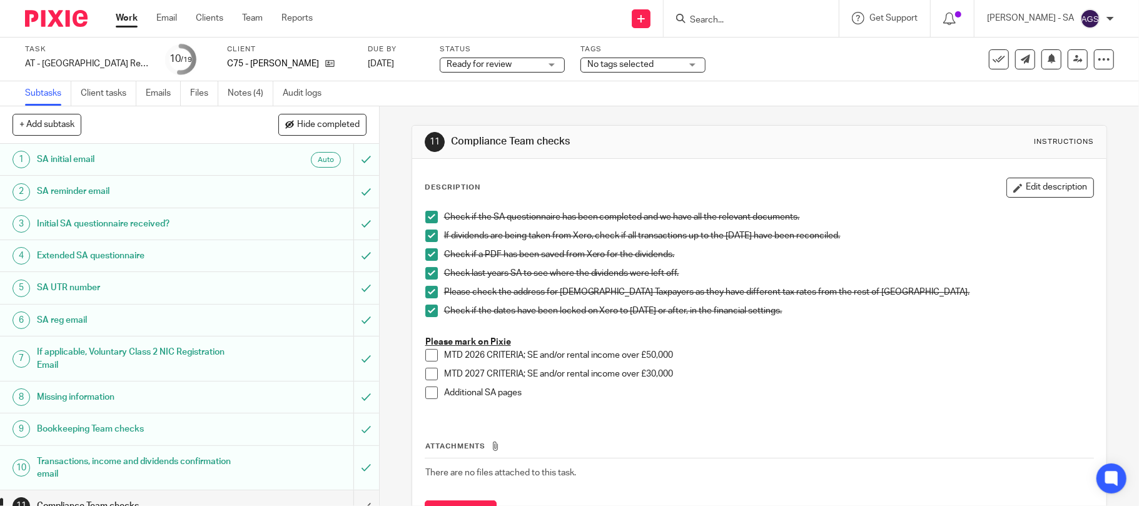
click at [425, 391] on span at bounding box center [431, 392] width 13 height 13
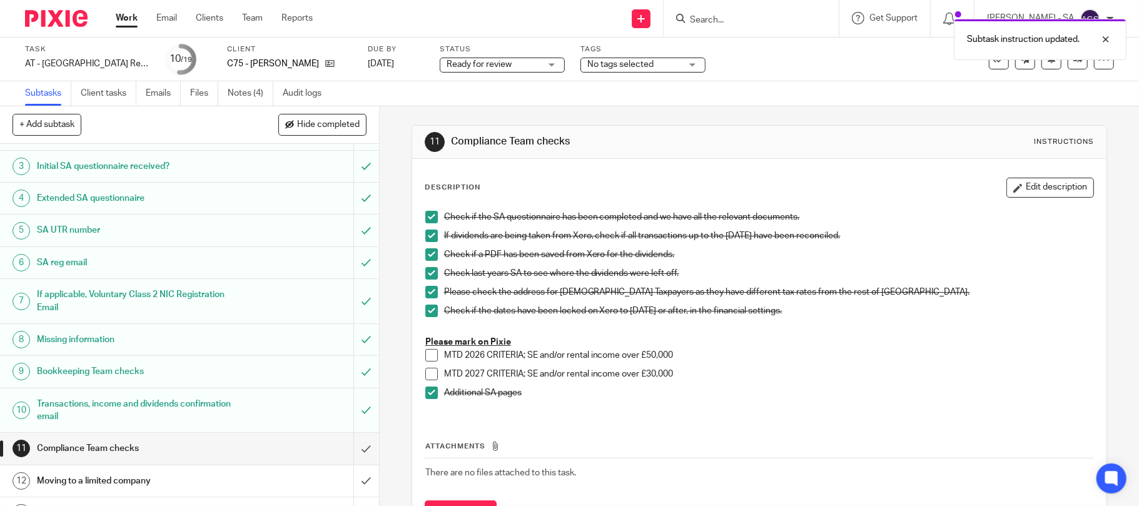
scroll to position [290, 0]
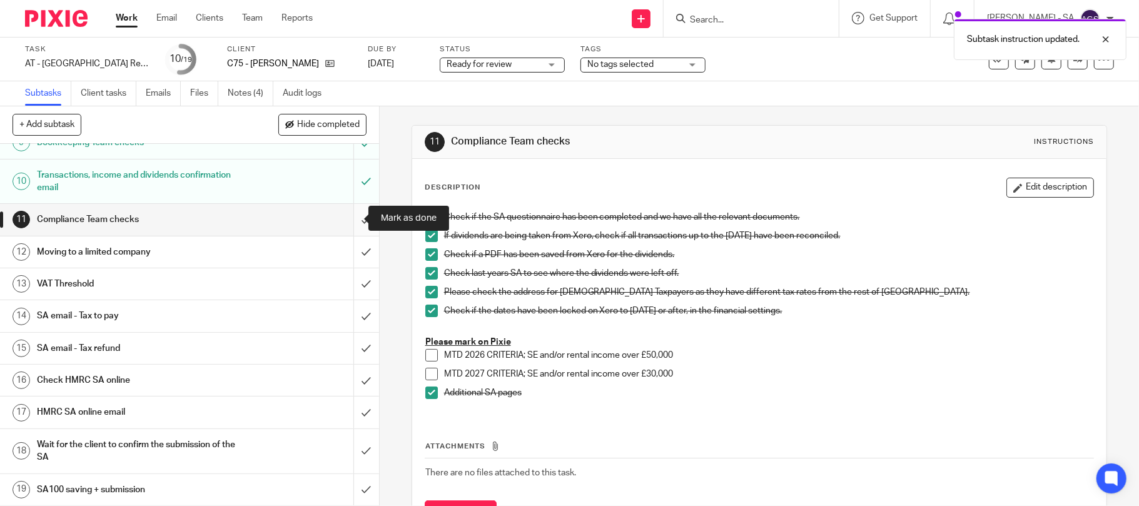
click at [345, 216] on input "submit" at bounding box center [189, 219] width 379 height 31
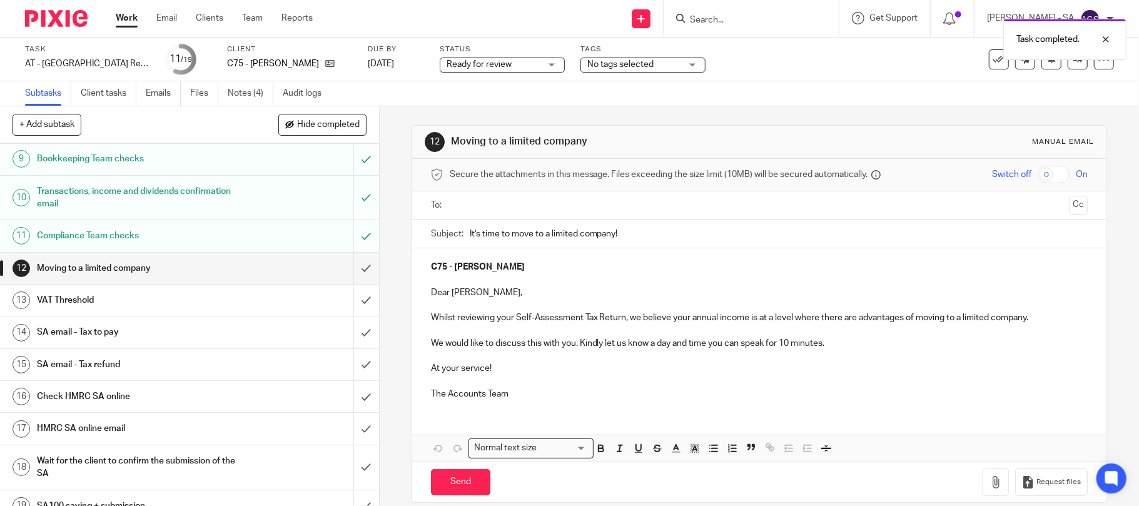
scroll to position [208, 0]
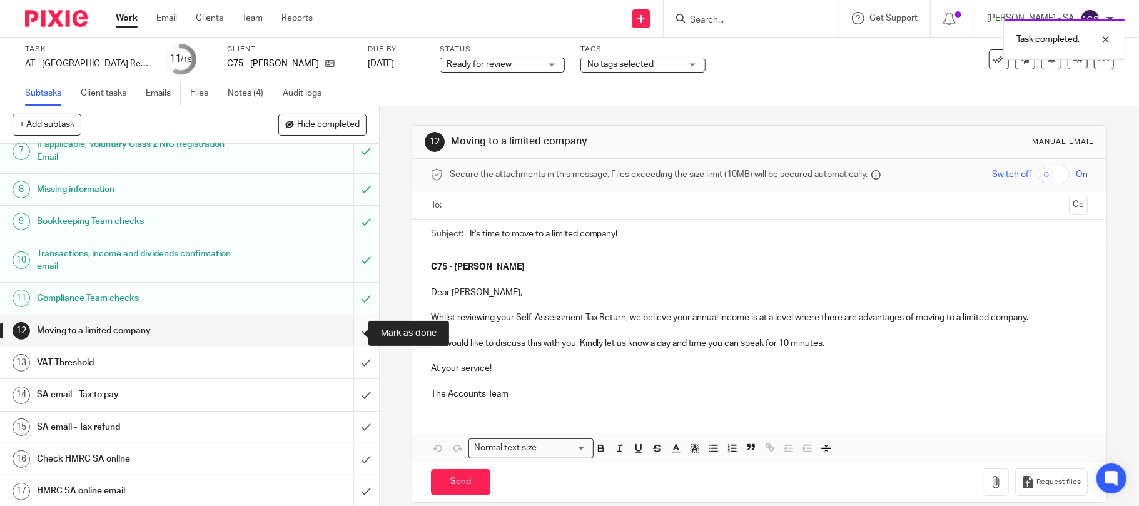
click at [346, 333] on input "submit" at bounding box center [189, 330] width 379 height 31
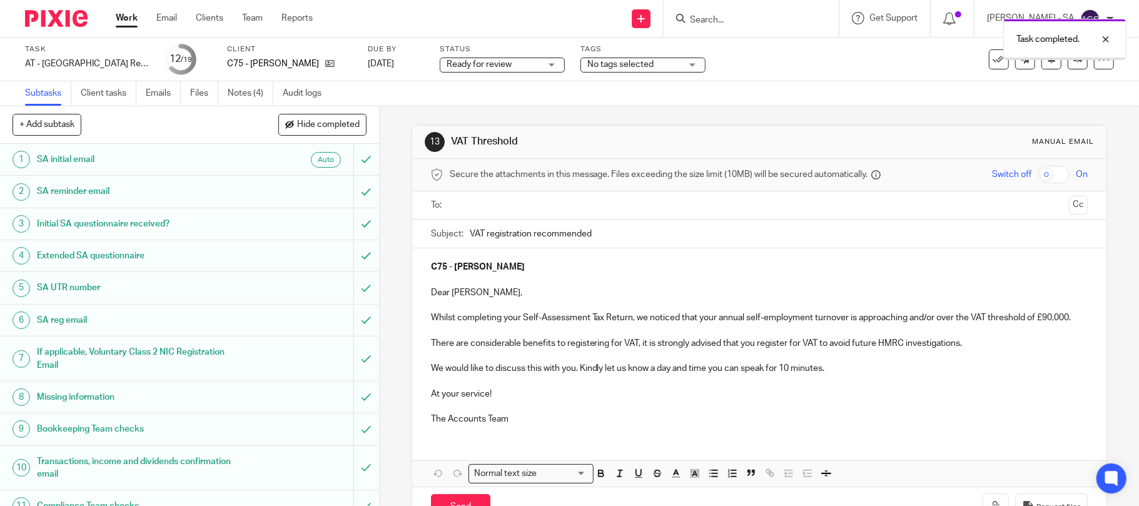
scroll to position [290, 0]
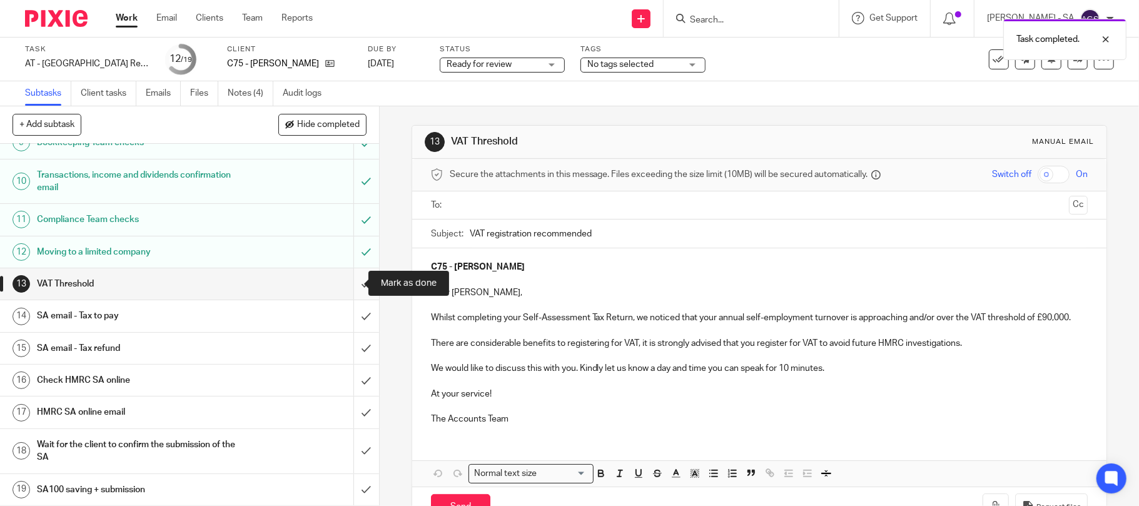
click at [350, 280] on input "submit" at bounding box center [189, 283] width 379 height 31
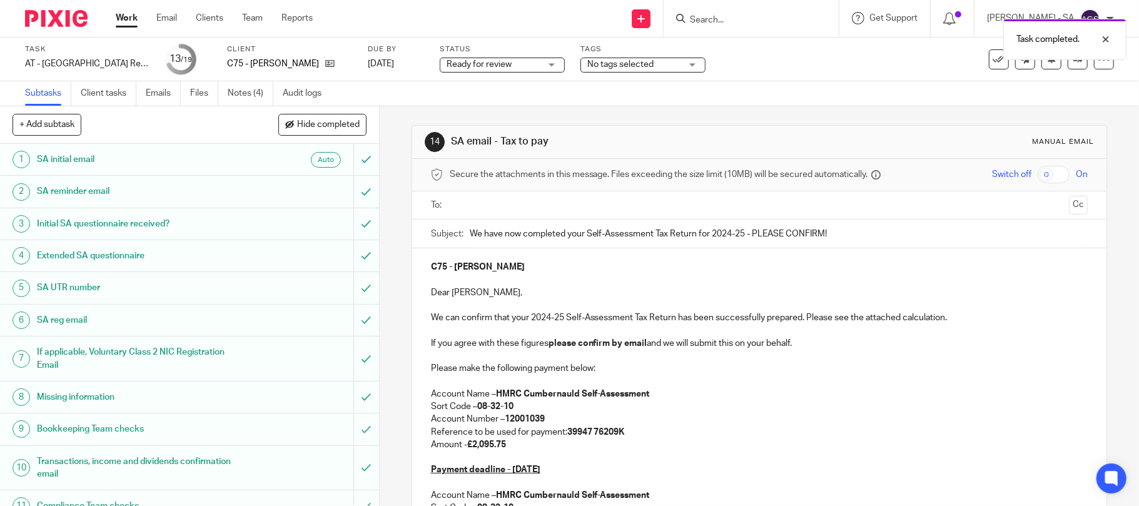
click at [485, 214] on ul at bounding box center [760, 205] width 619 height 21
click at [476, 206] on input "text" at bounding box center [759, 205] width 610 height 14
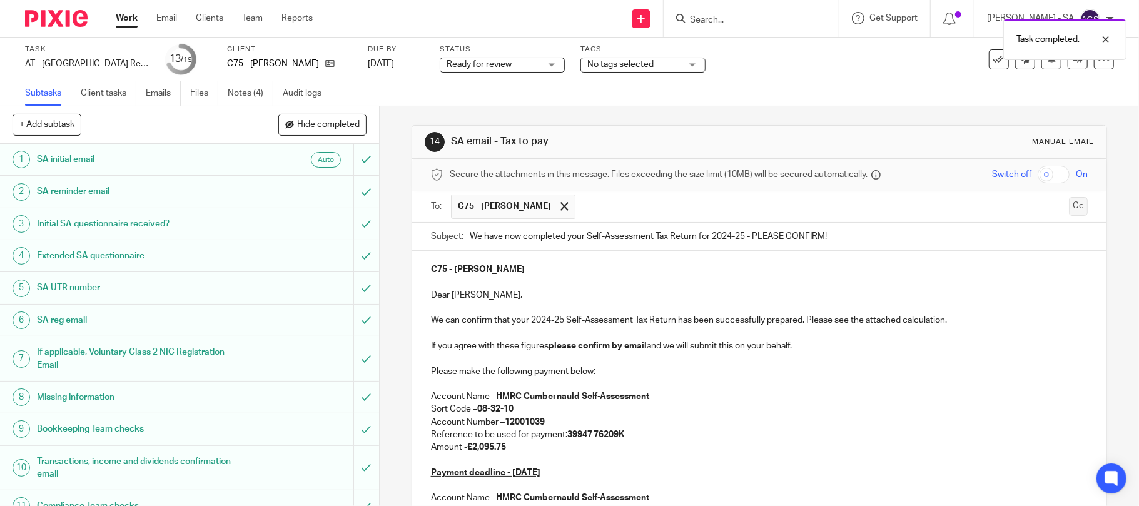
click at [1069, 208] on button "Cc" at bounding box center [1078, 206] width 19 height 19
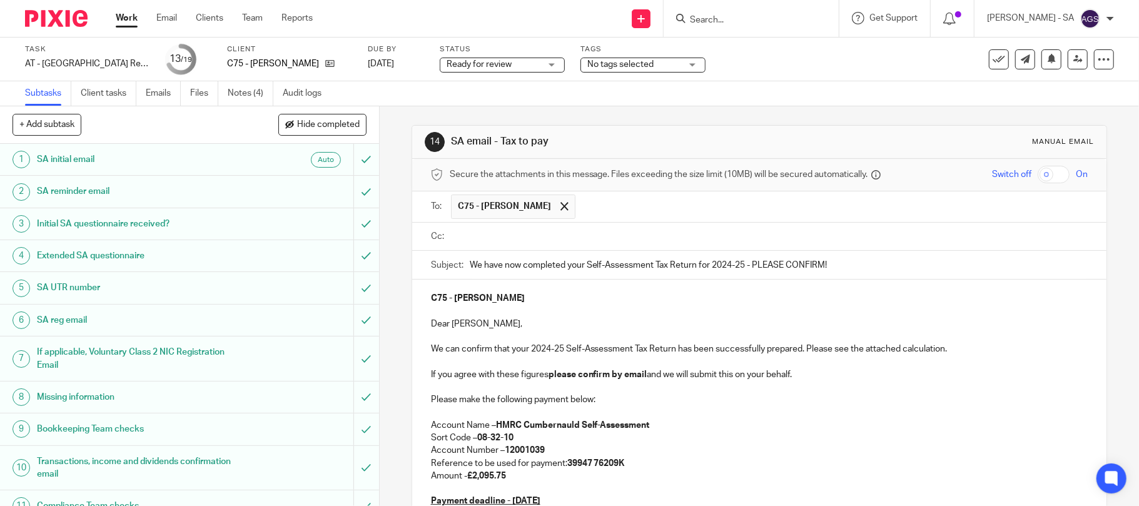
click at [515, 238] on input "text" at bounding box center [768, 237] width 629 height 14
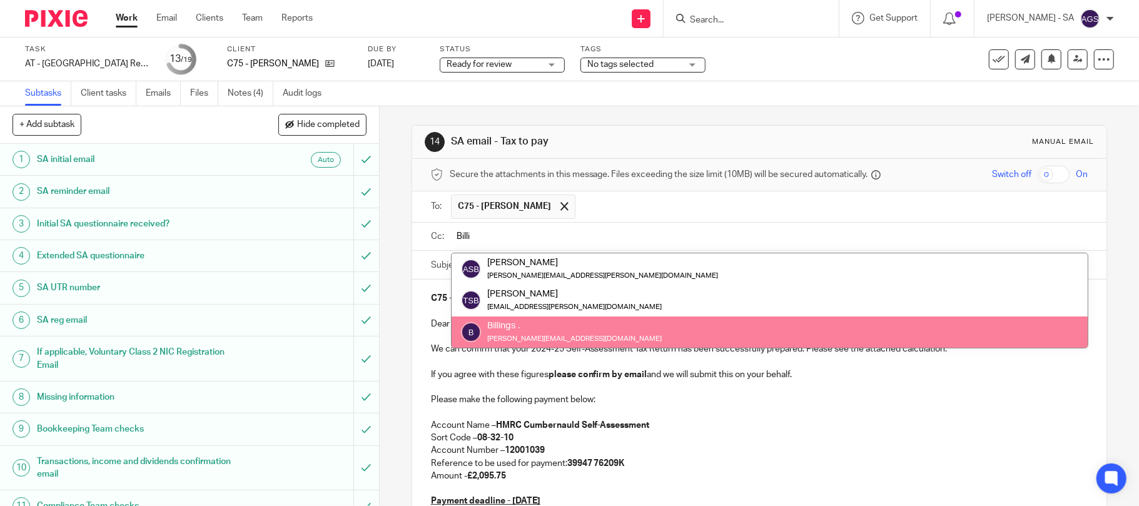
type input "Billi"
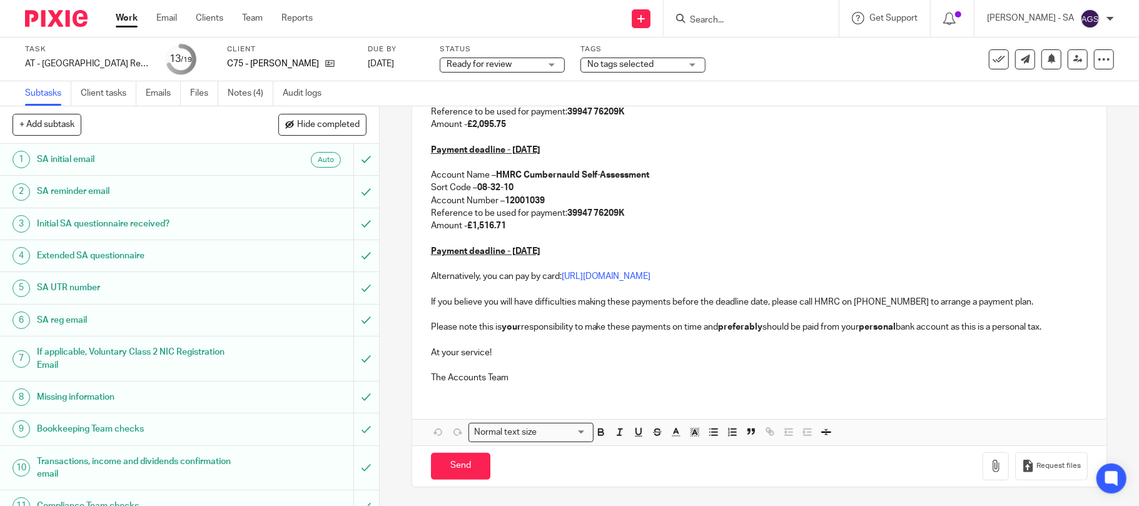
scroll to position [356, 0]
click at [983, 463] on button "button" at bounding box center [996, 466] width 26 height 28
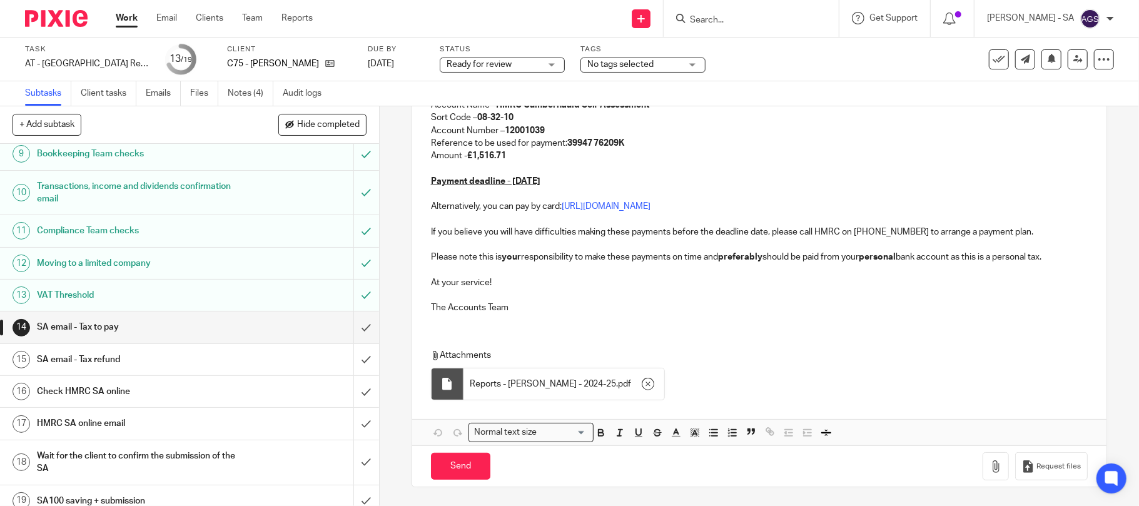
scroll to position [290, 0]
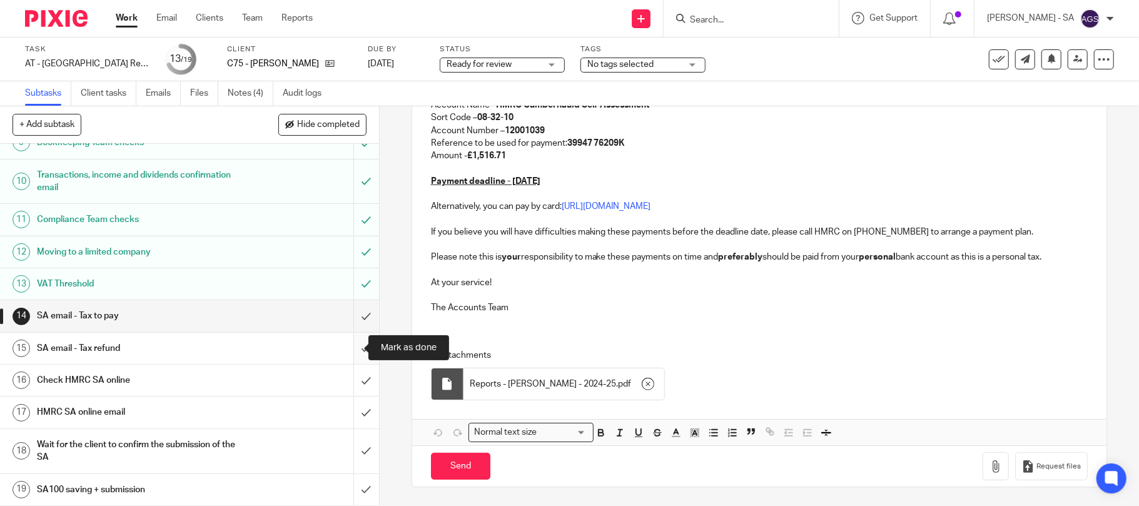
click at [349, 348] on input "submit" at bounding box center [189, 348] width 379 height 31
click at [348, 381] on input "submit" at bounding box center [189, 380] width 379 height 31
click at [346, 414] on input "submit" at bounding box center [189, 412] width 379 height 31
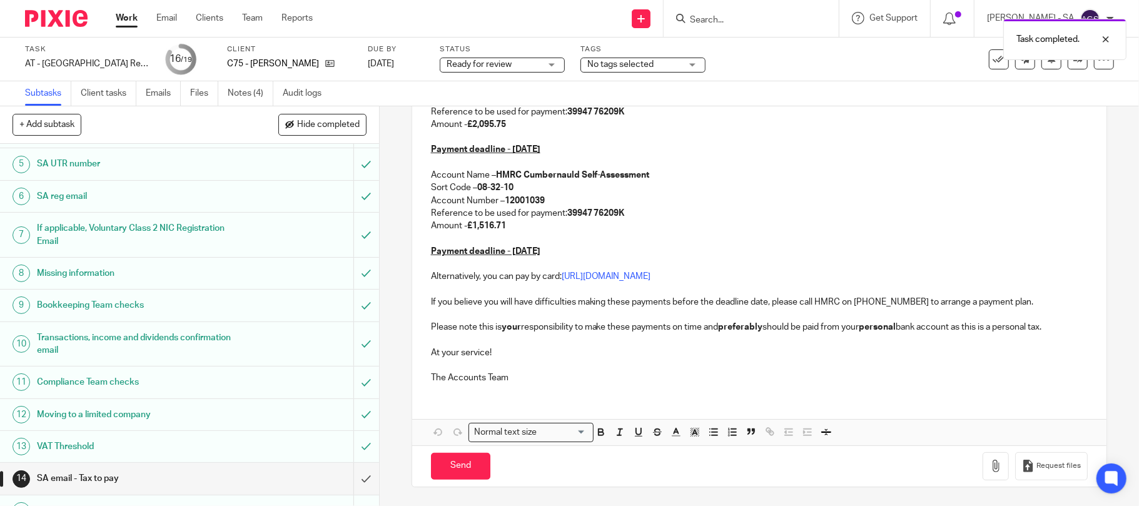
scroll to position [290, 0]
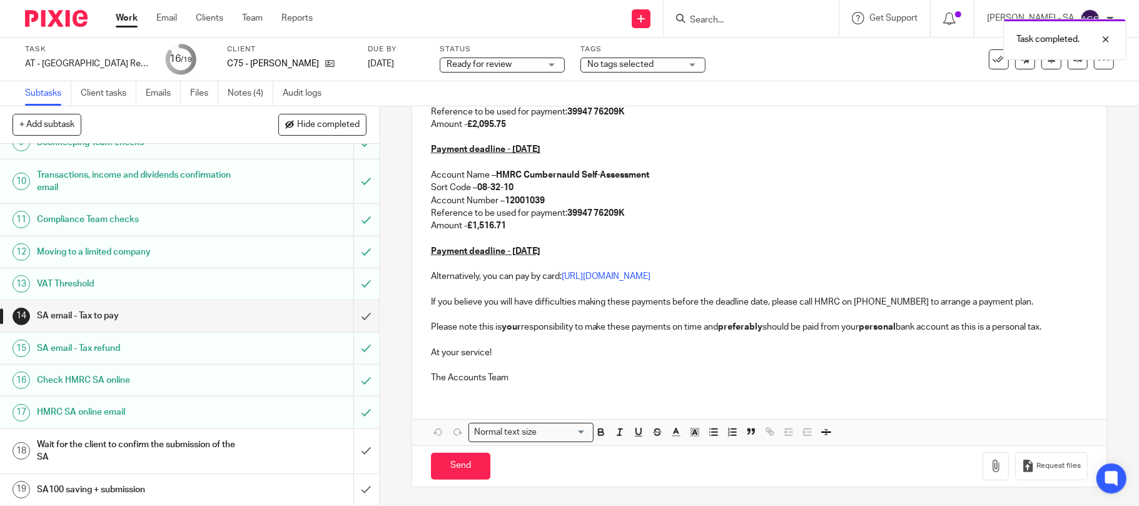
click at [103, 412] on h1 "HMRC SA online email" at bounding box center [138, 412] width 203 height 19
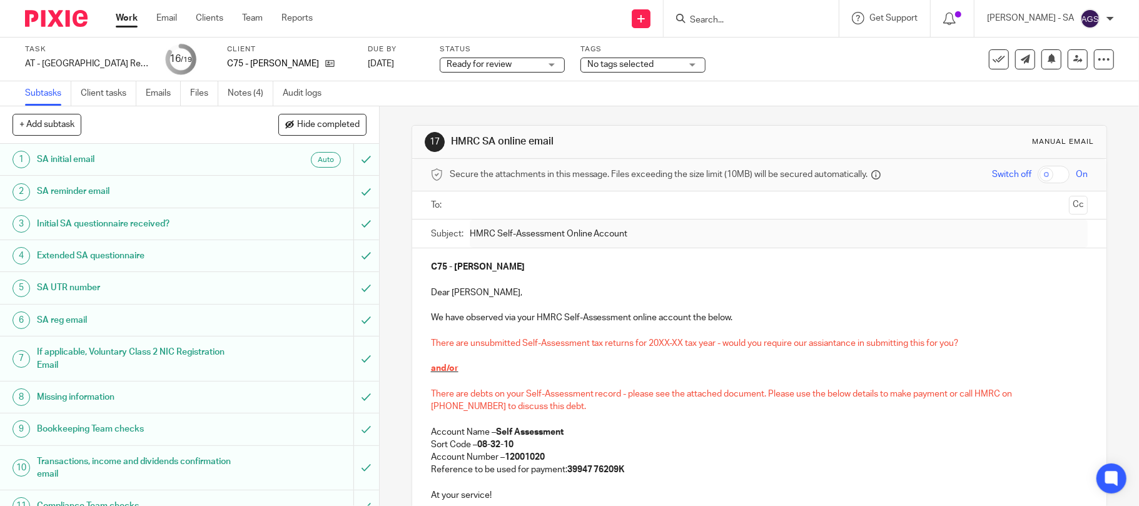
click at [118, 378] on link "7 If applicable, Voluntary Class 2 NIC Registration Email" at bounding box center [176, 358] width 353 height 44
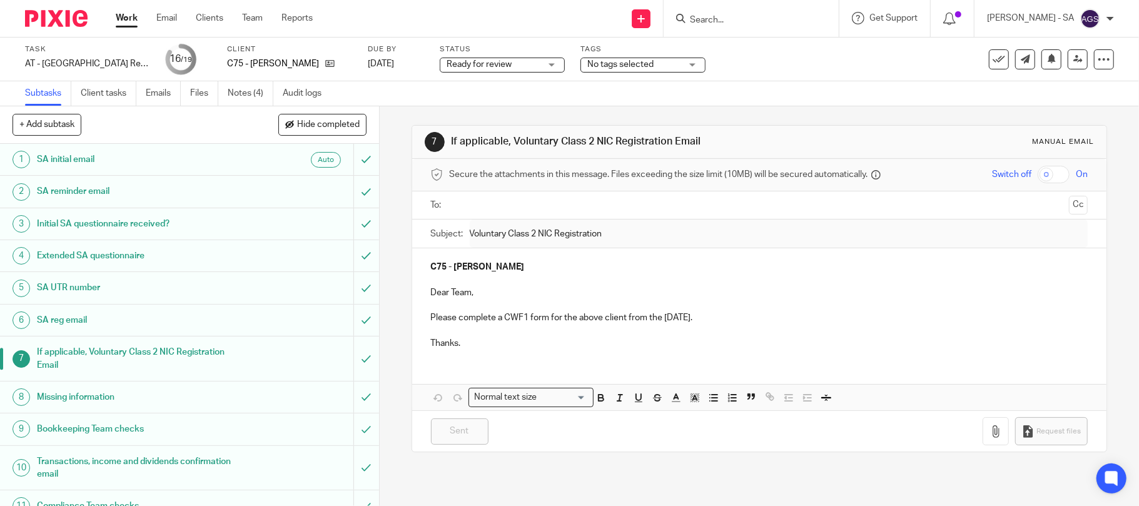
scroll to position [250, 0]
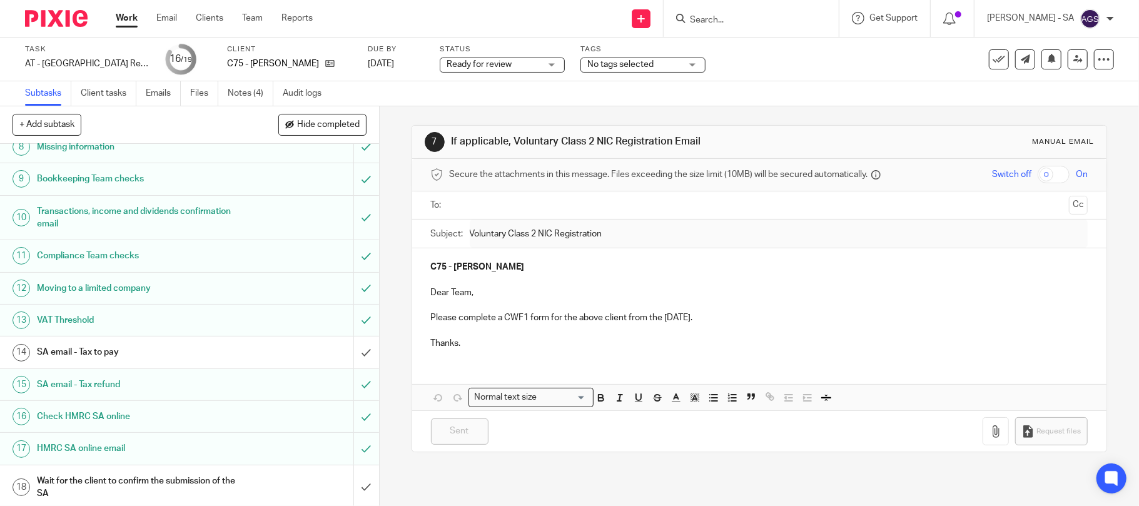
click at [108, 388] on h1 "SA email - Tax refund" at bounding box center [138, 384] width 203 height 19
click at [106, 416] on h1 "Check HMRC SA online" at bounding box center [138, 416] width 203 height 19
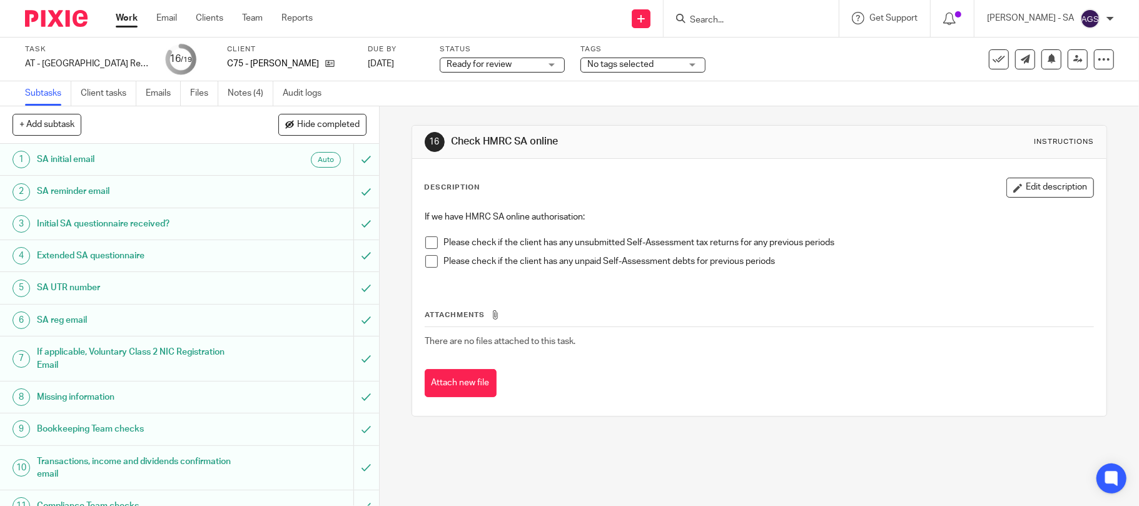
click at [433, 241] on li "Please check if the client has any unsubmitted Self-Assessment tax returns for …" at bounding box center [759, 245] width 669 height 19
click at [428, 246] on span at bounding box center [431, 242] width 13 height 13
click at [428, 259] on span at bounding box center [431, 261] width 13 height 13
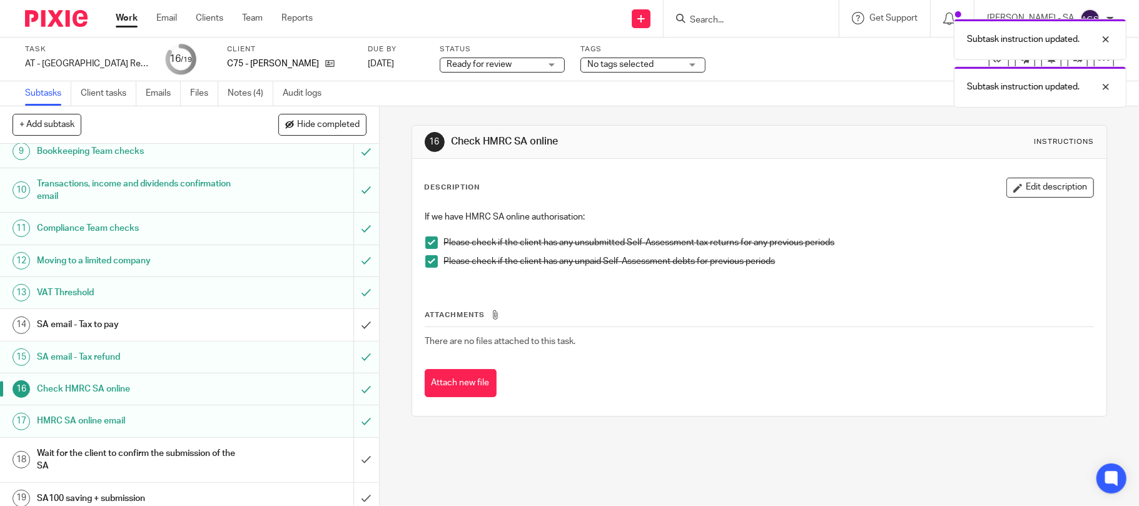
scroll to position [290, 0]
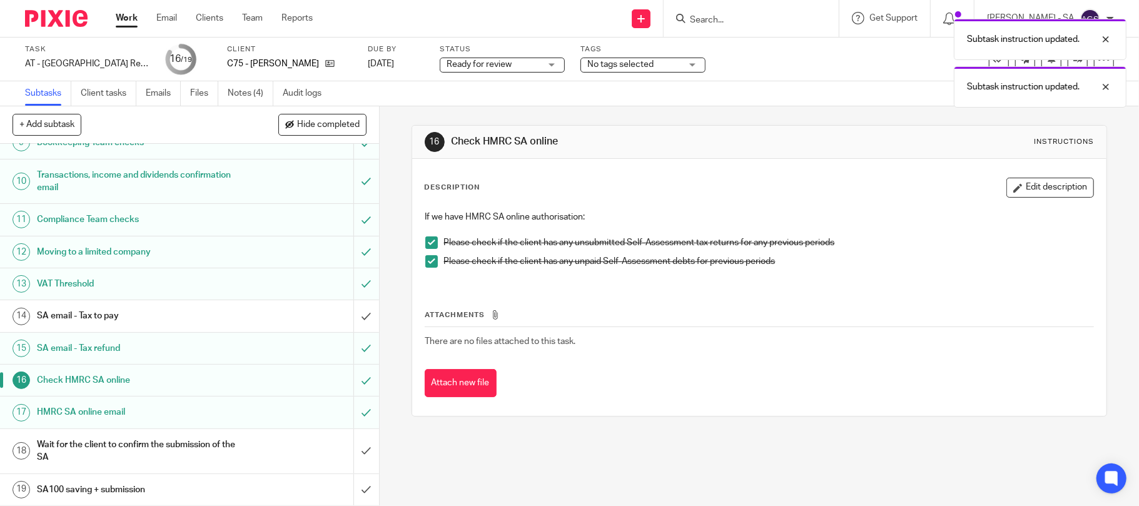
click at [278, 311] on div "SA email - Tax to pay" at bounding box center [189, 315] width 304 height 19
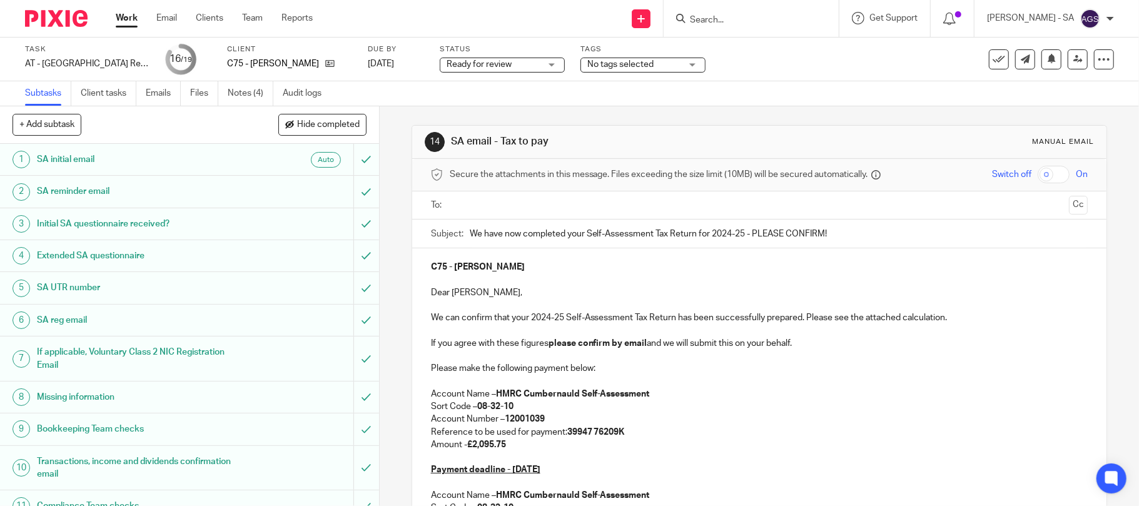
click at [500, 206] on input "text" at bounding box center [759, 205] width 610 height 14
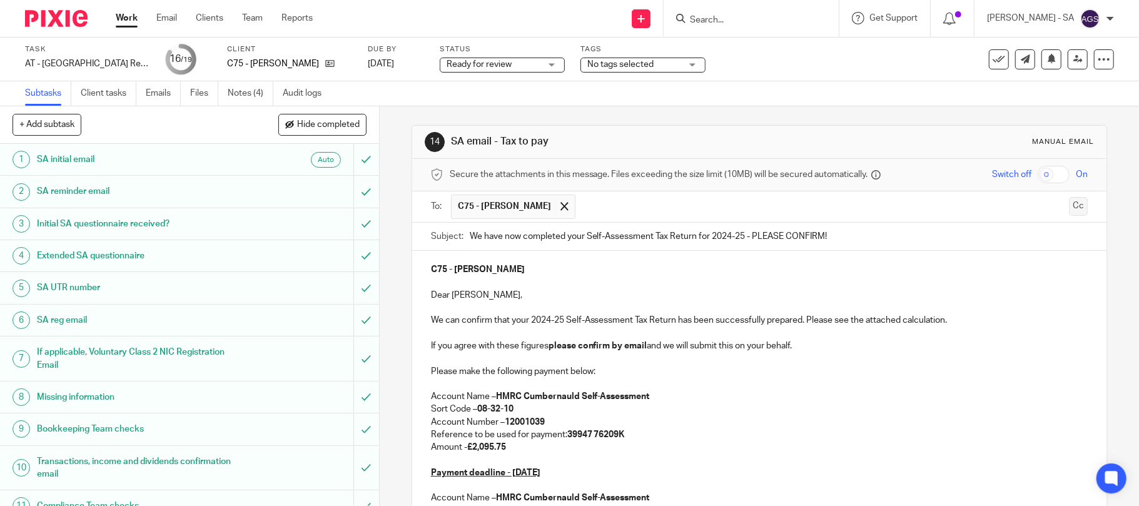
click at [1069, 208] on button "Cc" at bounding box center [1078, 206] width 19 height 19
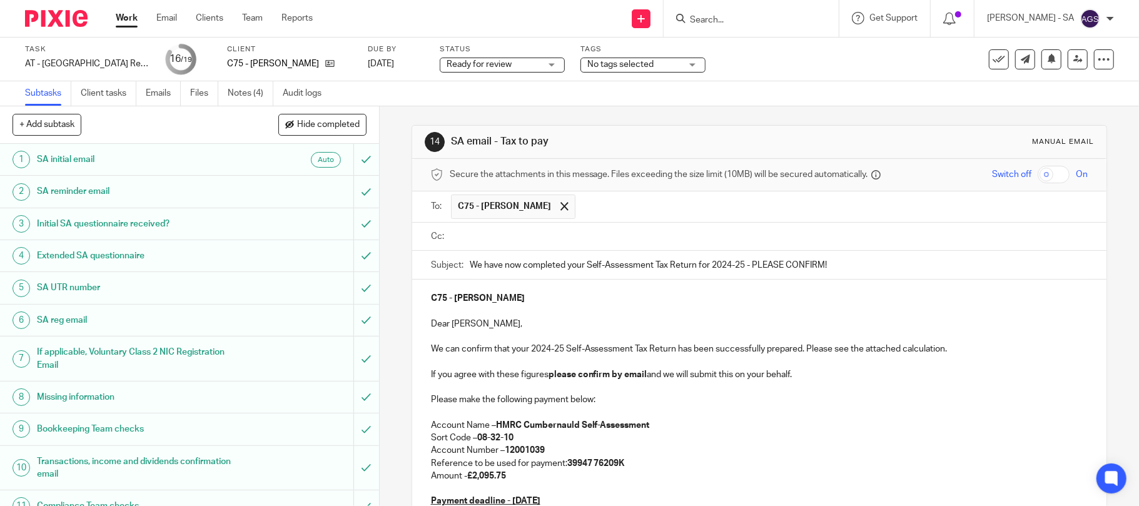
click at [563, 236] on input "text" at bounding box center [768, 237] width 629 height 14
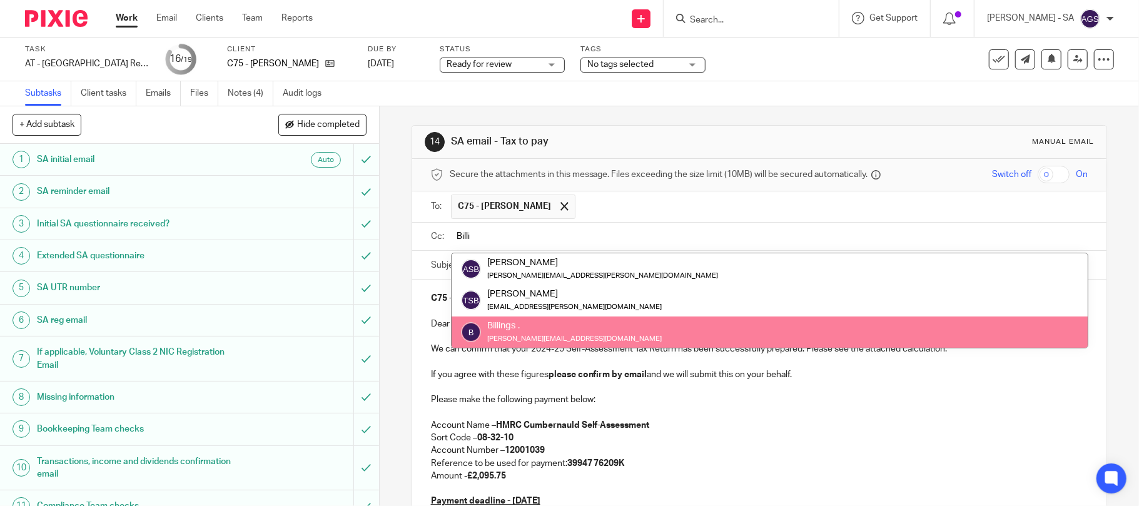
type input "Billi"
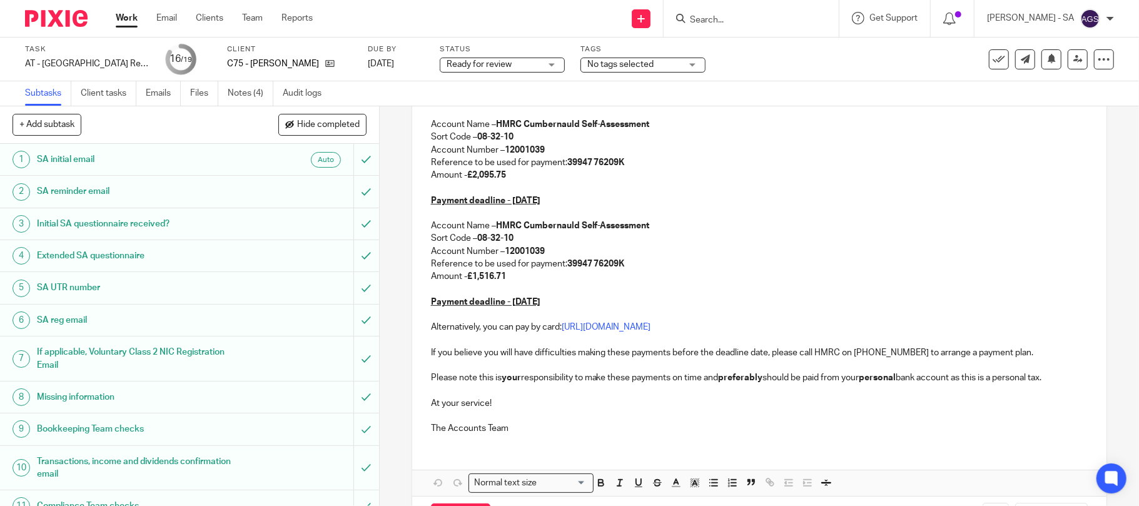
scroll to position [356, 0]
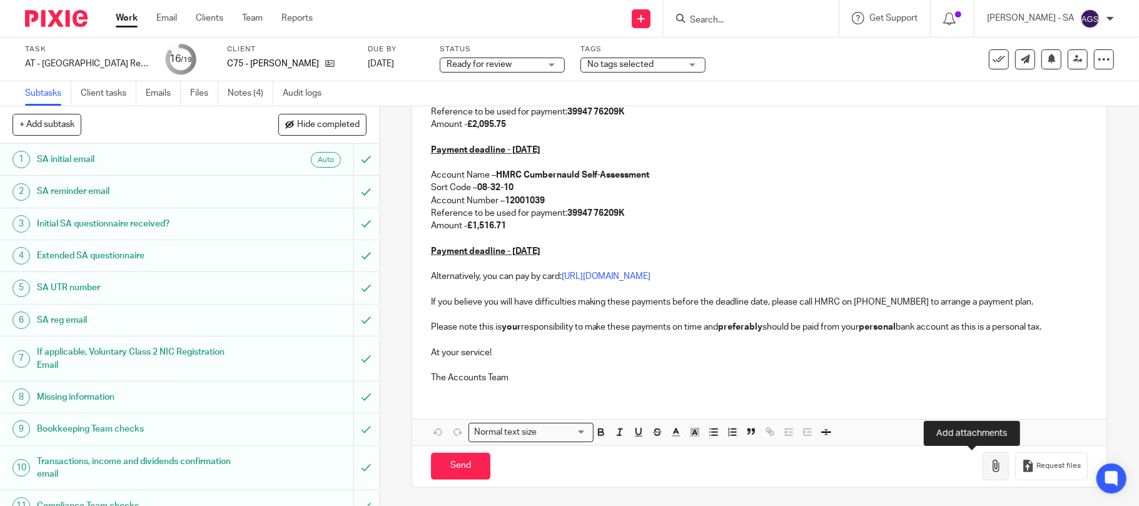
click at [989, 465] on icon "button" at bounding box center [995, 466] width 13 height 13
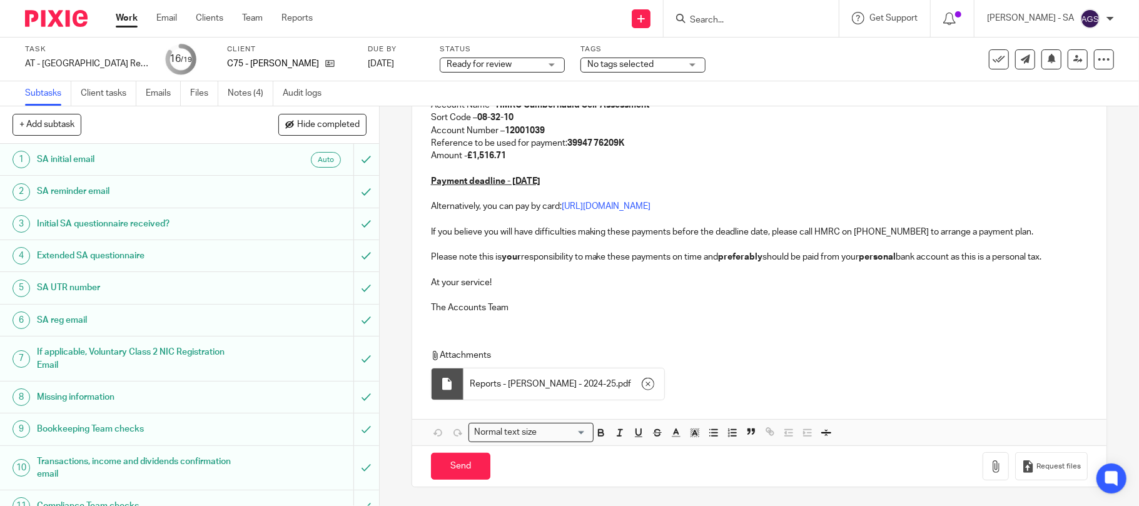
scroll to position [427, 0]
click at [462, 467] on input "Send" at bounding box center [460, 466] width 59 height 27
type input "Sent"
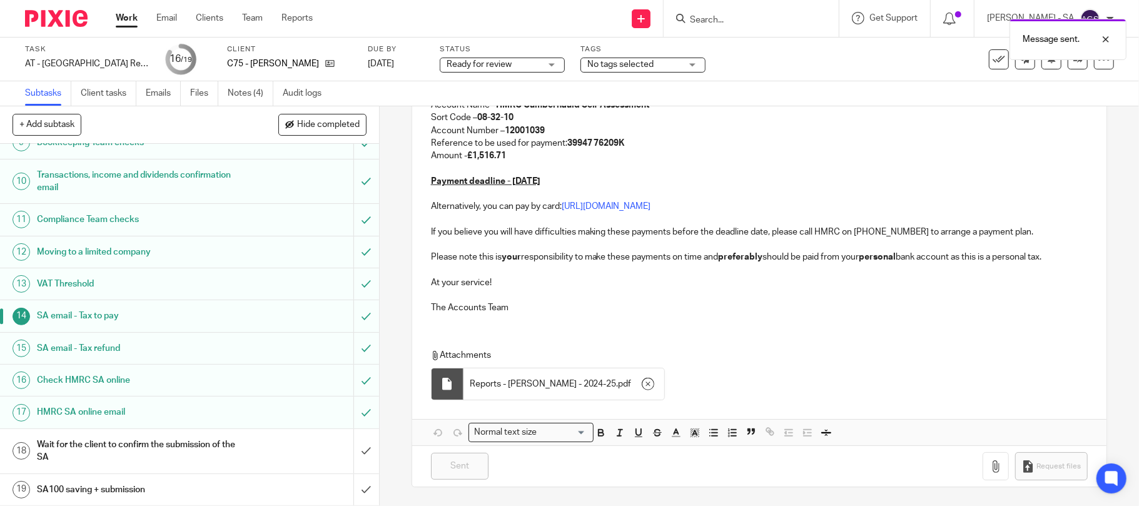
scroll to position [0, 0]
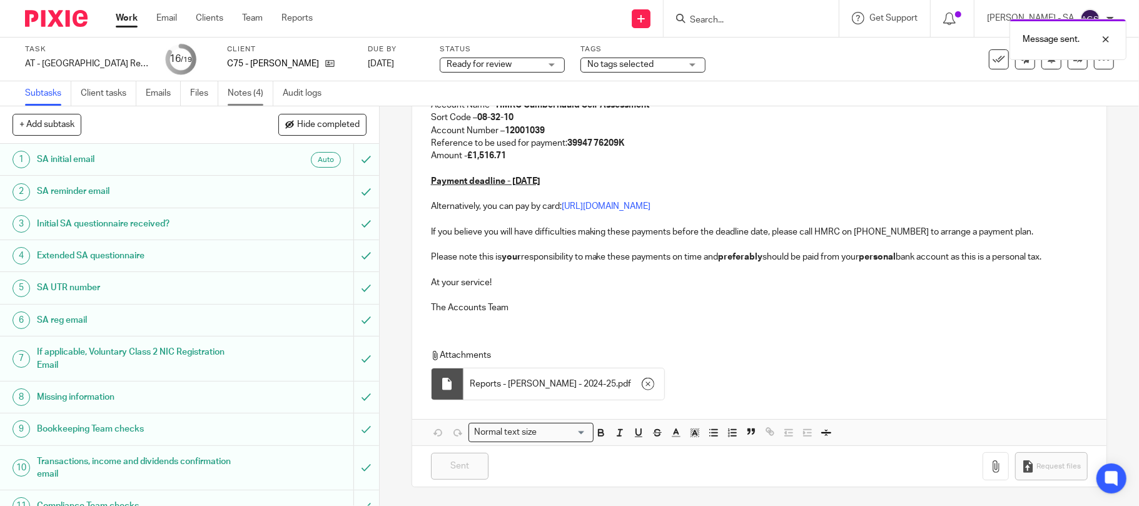
click at [245, 98] on link "Notes (4)" at bounding box center [251, 93] width 46 height 24
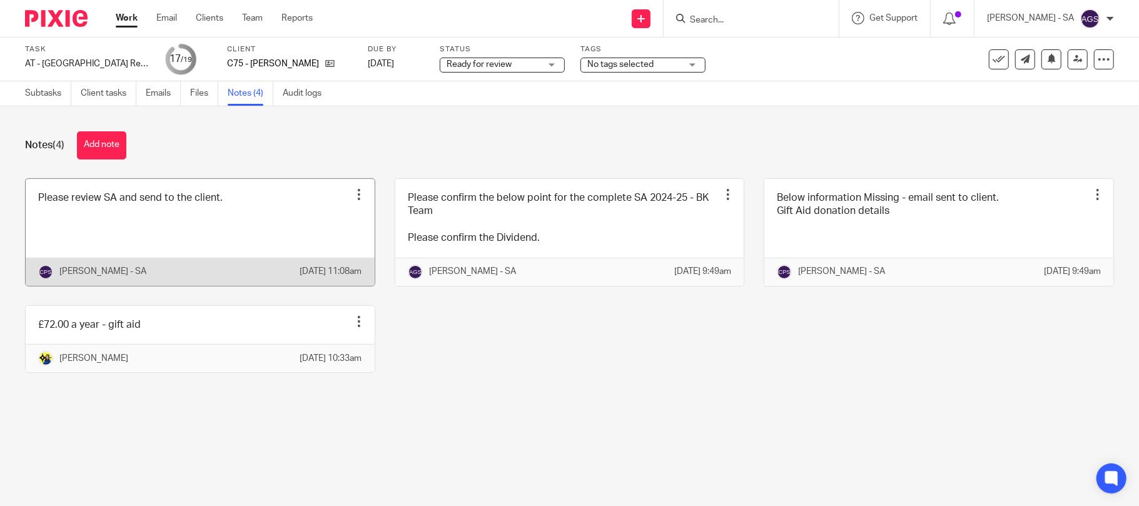
click at [95, 230] on link at bounding box center [200, 232] width 349 height 107
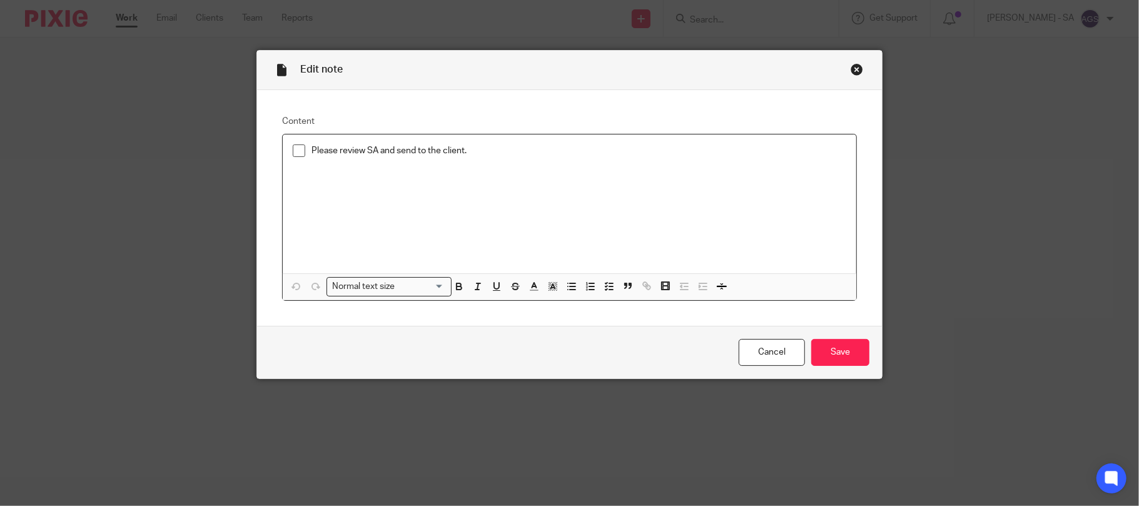
click at [293, 149] on span at bounding box center [299, 150] width 13 height 13
click at [833, 344] on input "Save" at bounding box center [840, 352] width 58 height 27
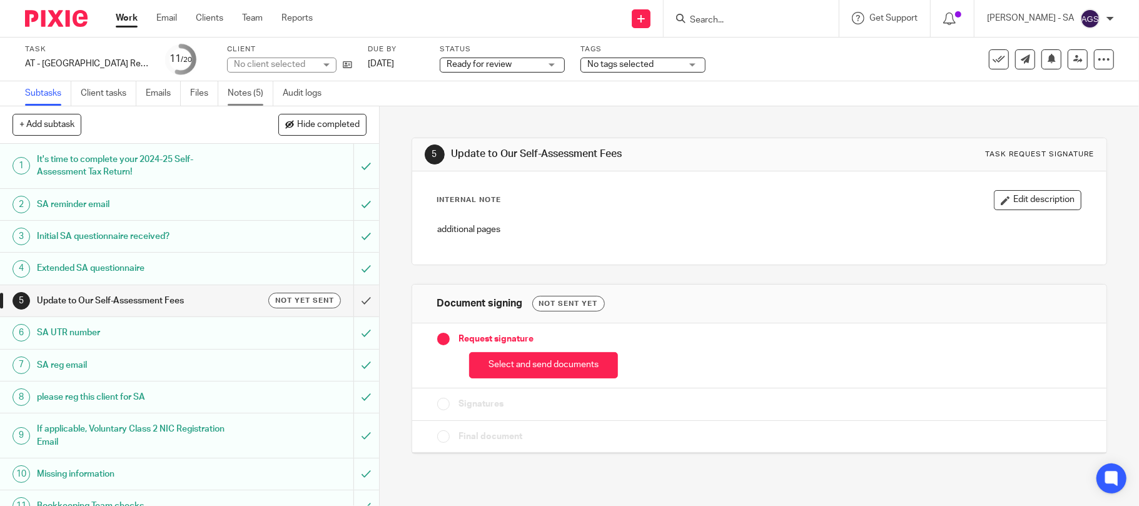
click at [233, 90] on link "Notes (5)" at bounding box center [251, 93] width 46 height 24
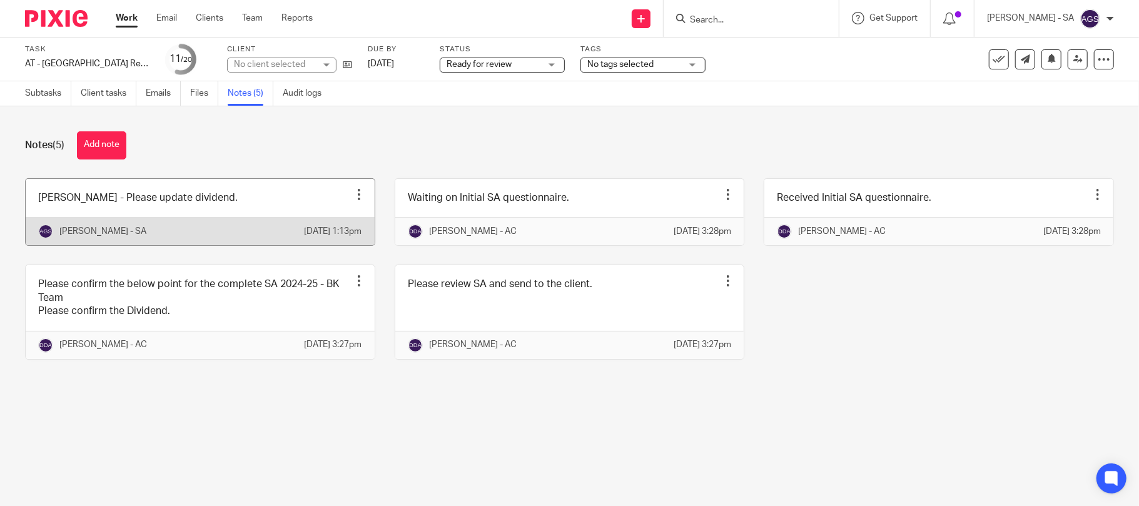
click at [208, 185] on link at bounding box center [200, 212] width 349 height 66
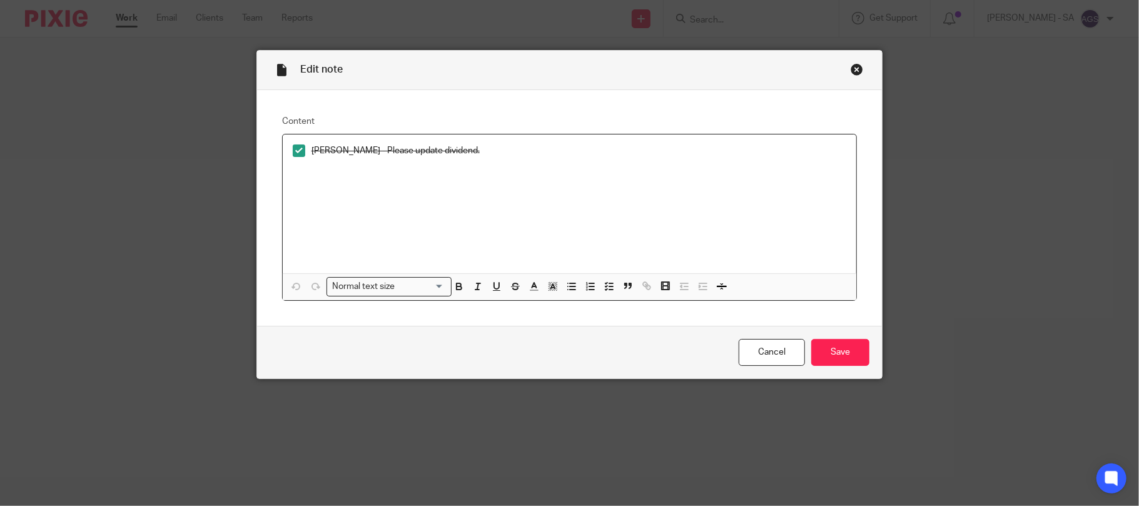
click at [851, 68] on div "Close this dialog window" at bounding box center [857, 69] width 13 height 13
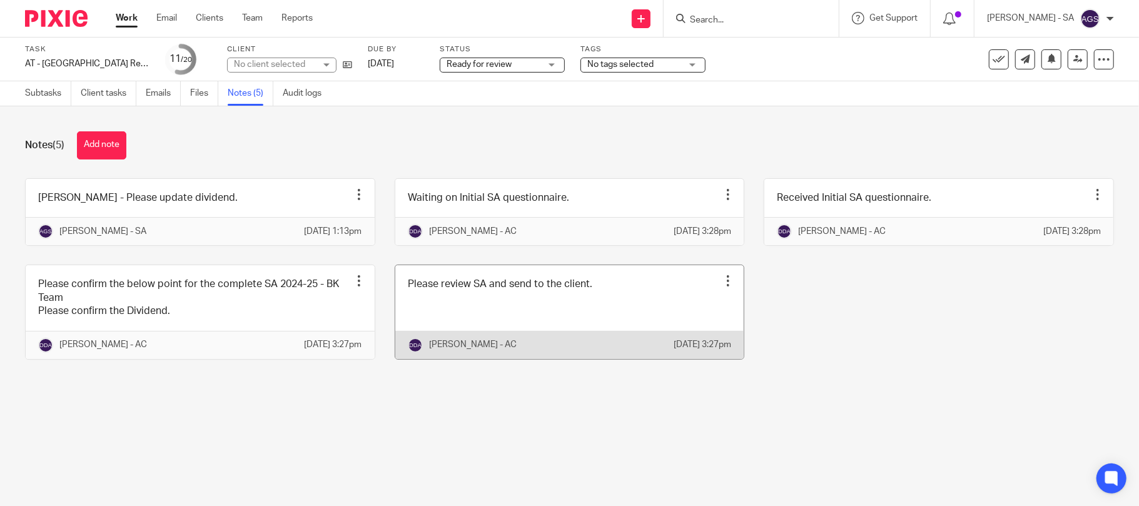
click at [513, 343] on link at bounding box center [569, 311] width 349 height 93
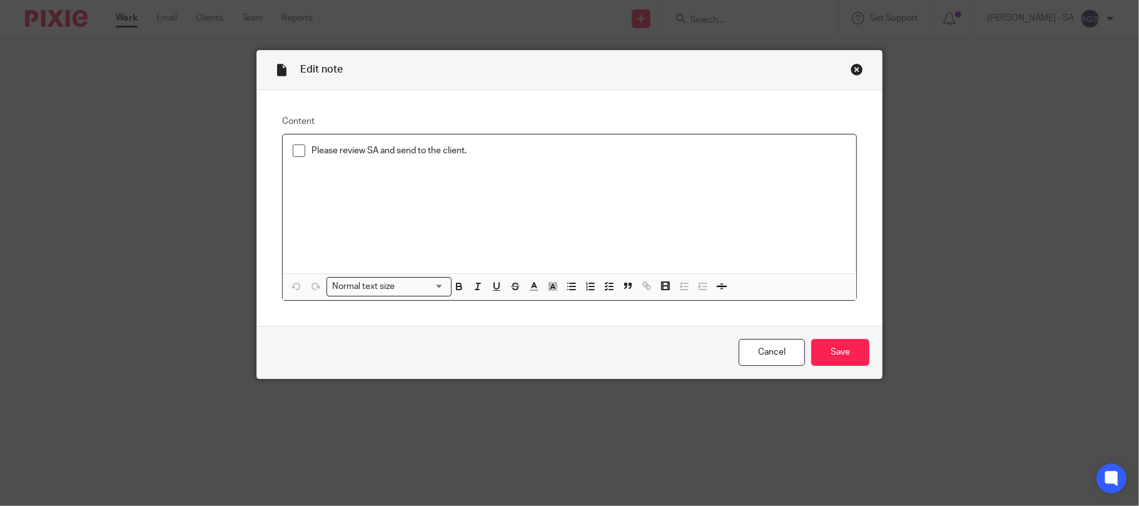
click at [293, 149] on span at bounding box center [299, 150] width 13 height 13
click at [856, 358] on input "Save" at bounding box center [840, 352] width 58 height 27
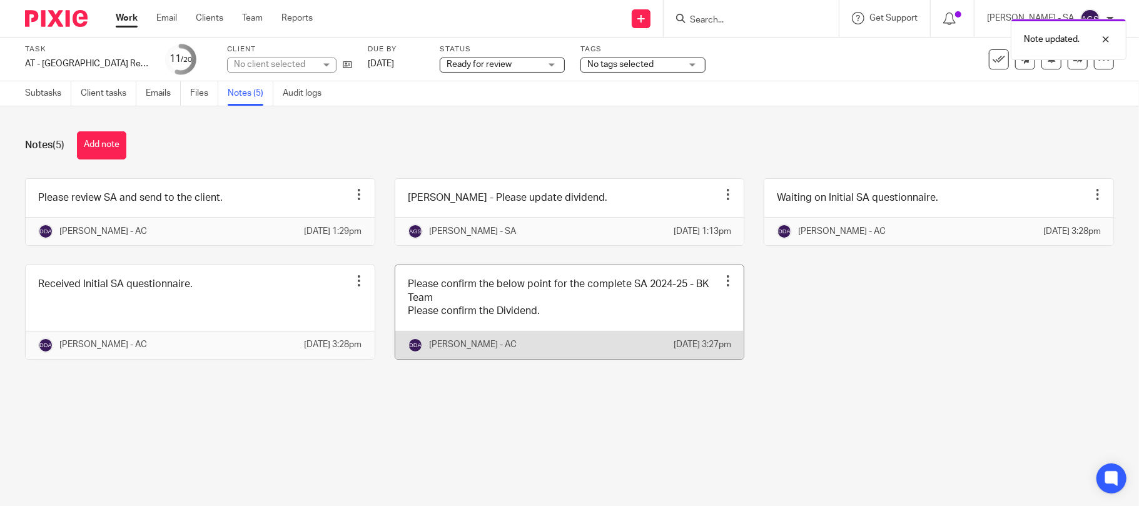
click at [518, 325] on link at bounding box center [569, 311] width 349 height 93
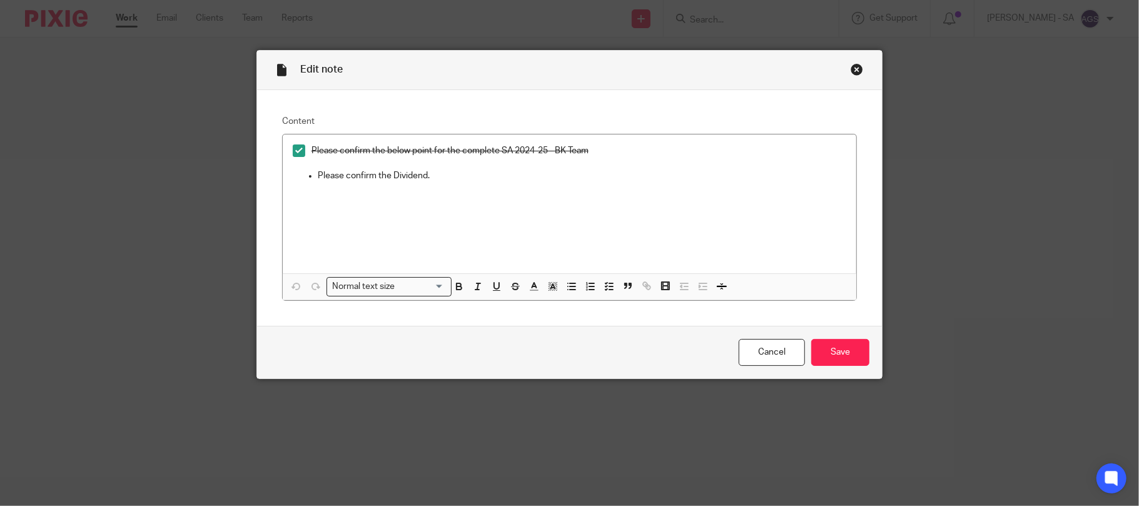
click at [856, 68] on div "Close this dialog window" at bounding box center [857, 69] width 13 height 13
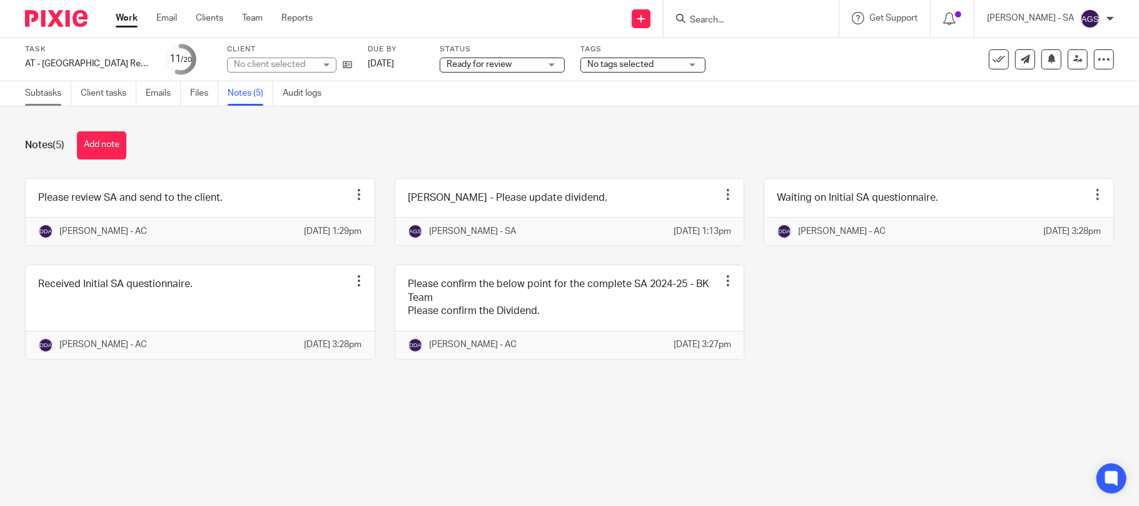
click at [56, 93] on link "Subtasks" at bounding box center [48, 93] width 46 height 24
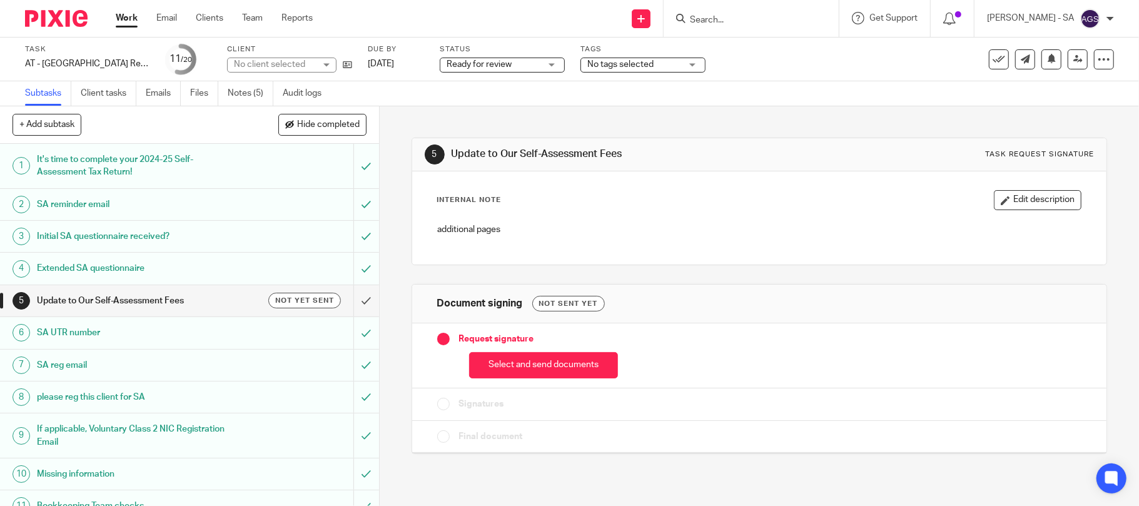
click at [316, 63] on div "No client selected" at bounding box center [281, 65] width 109 height 15
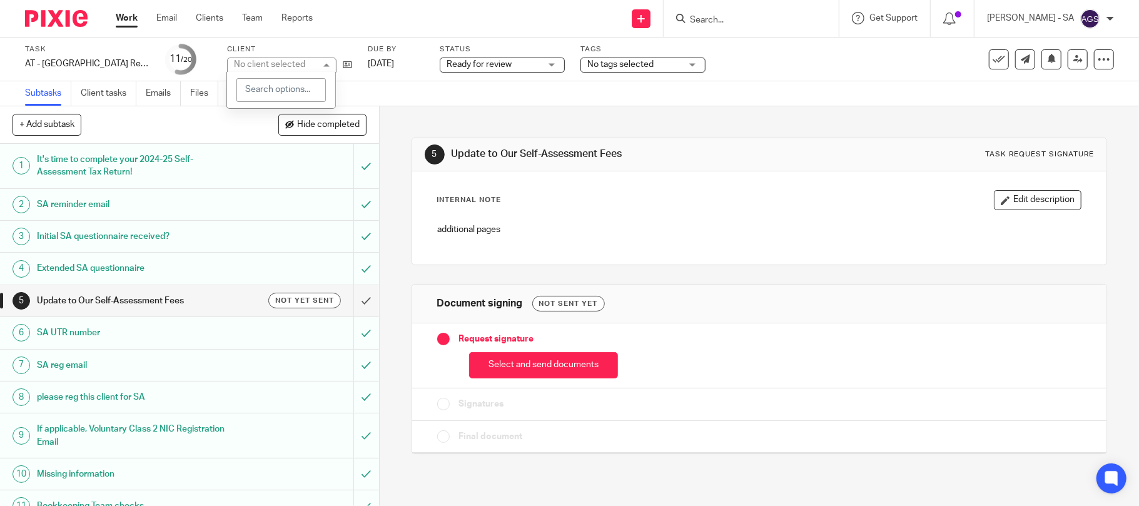
click at [316, 63] on div "No client selected" at bounding box center [281, 65] width 109 height 15
click at [511, 101] on div "Subtasks Client tasks Emails Files Notes (5) Audit logs" at bounding box center [569, 93] width 1139 height 25
click at [326, 63] on div "No client selected" at bounding box center [281, 65] width 109 height 15
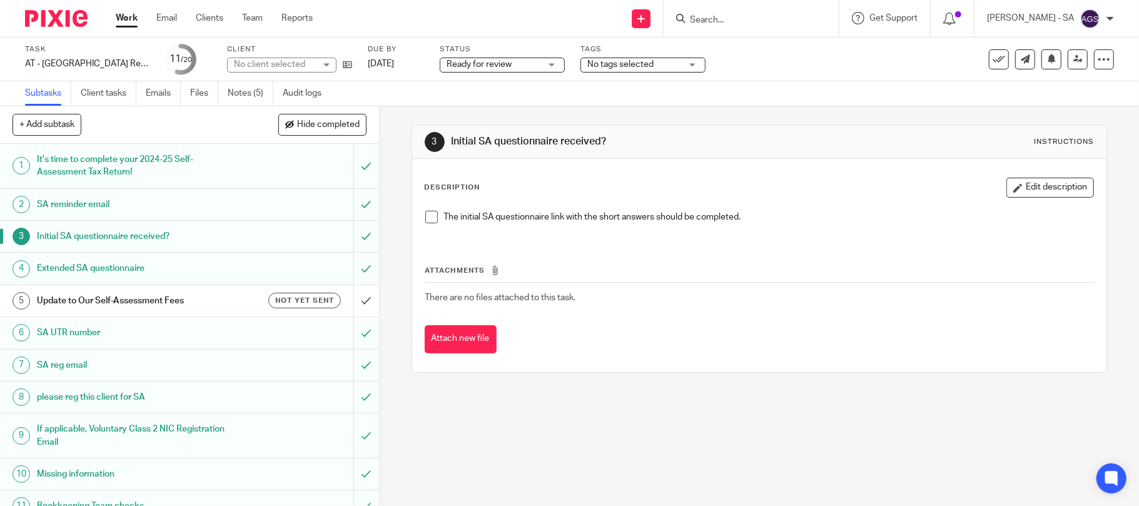
click at [429, 215] on span at bounding box center [431, 217] width 13 height 13
click at [64, 334] on h1 "SA UTR number" at bounding box center [138, 332] width 203 height 19
click at [56, 502] on h1 "Bookkeeping Team checks" at bounding box center [138, 506] width 203 height 19
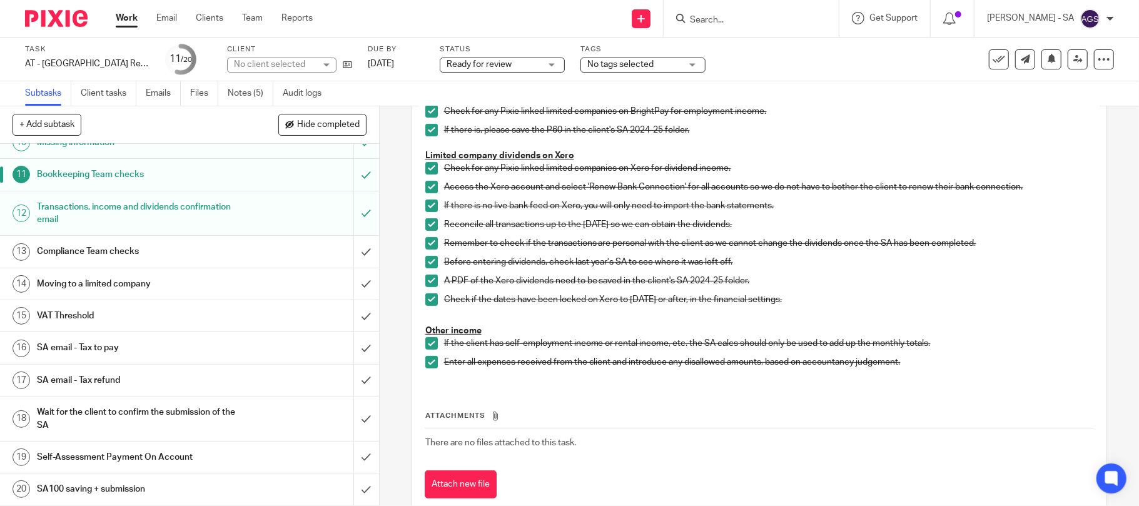
scroll to position [335, 0]
click at [93, 248] on h1 "Compliance Team checks" at bounding box center [138, 251] width 203 height 19
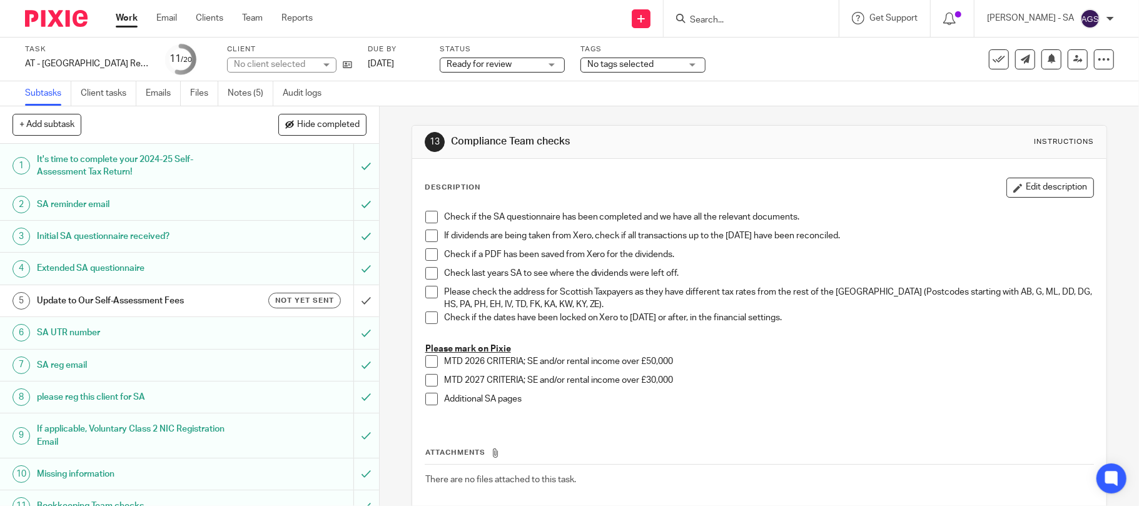
click at [428, 220] on span at bounding box center [431, 217] width 13 height 13
click at [428, 231] on span at bounding box center [431, 236] width 13 height 13
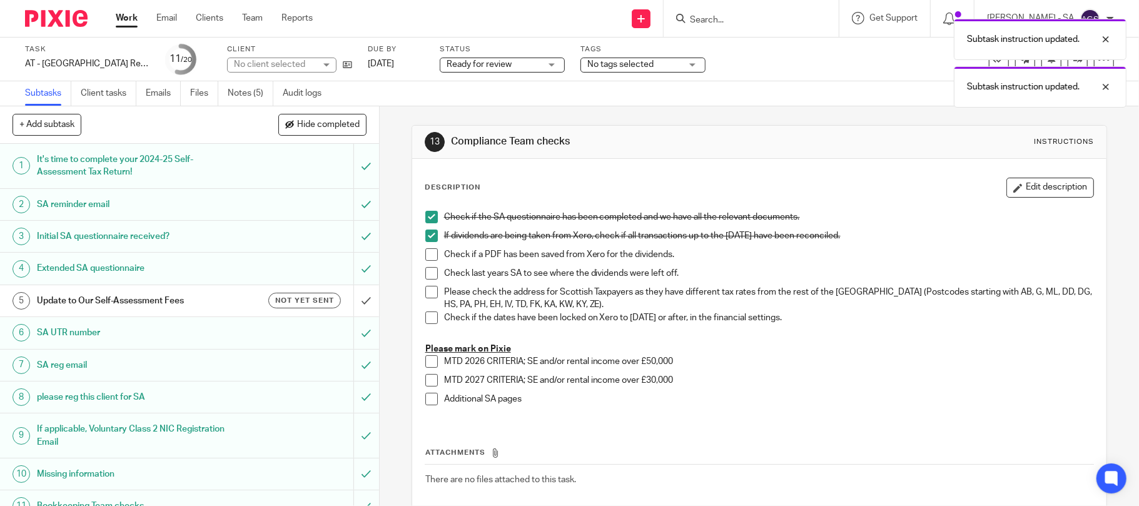
click at [426, 254] on span at bounding box center [431, 254] width 13 height 13
click at [425, 271] on span at bounding box center [431, 273] width 13 height 13
click at [425, 295] on span at bounding box center [431, 292] width 13 height 13
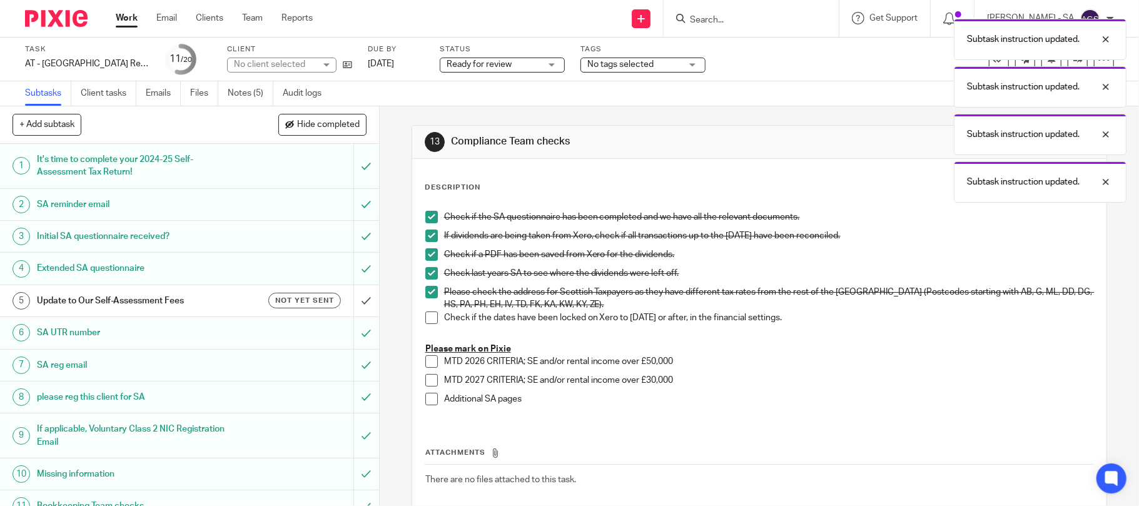
click at [425, 315] on span at bounding box center [431, 317] width 13 height 13
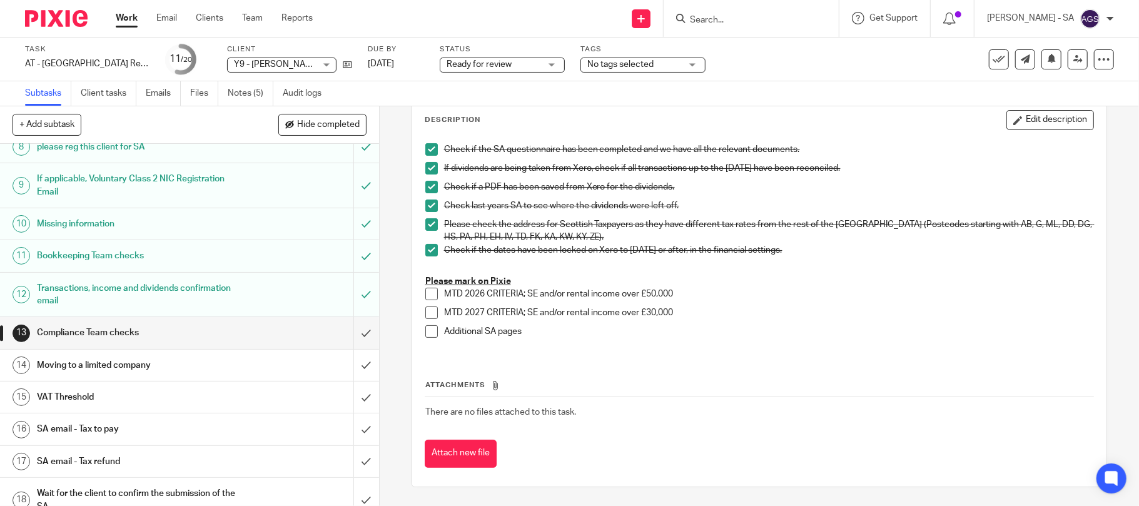
scroll to position [333, 0]
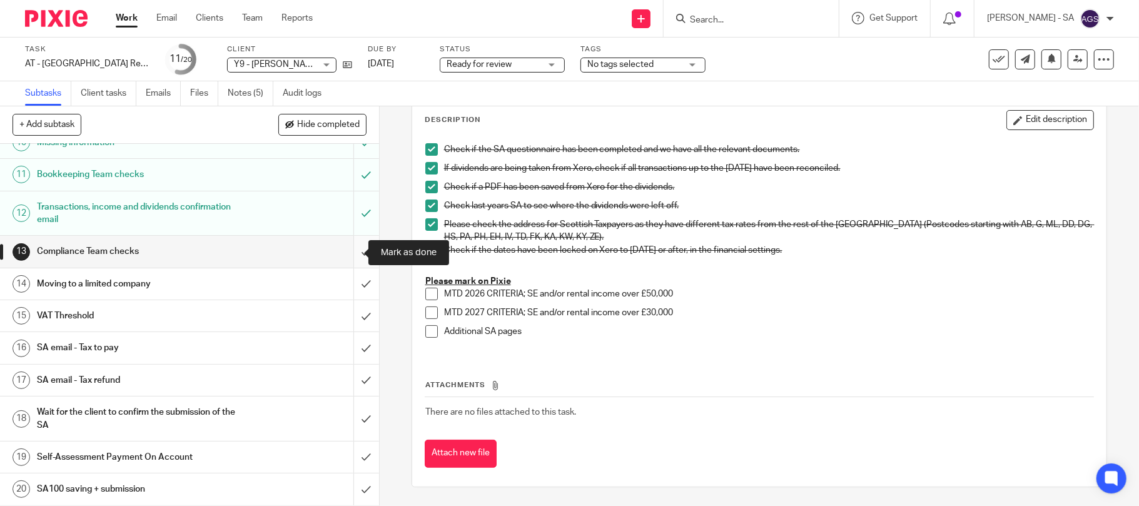
click at [349, 251] on input "submit" at bounding box center [189, 251] width 379 height 31
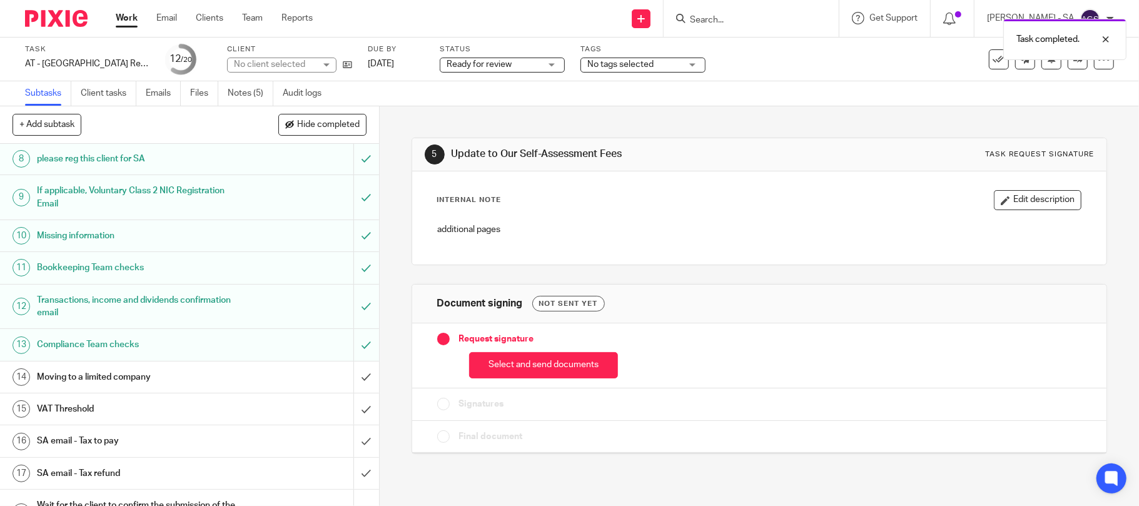
scroll to position [333, 0]
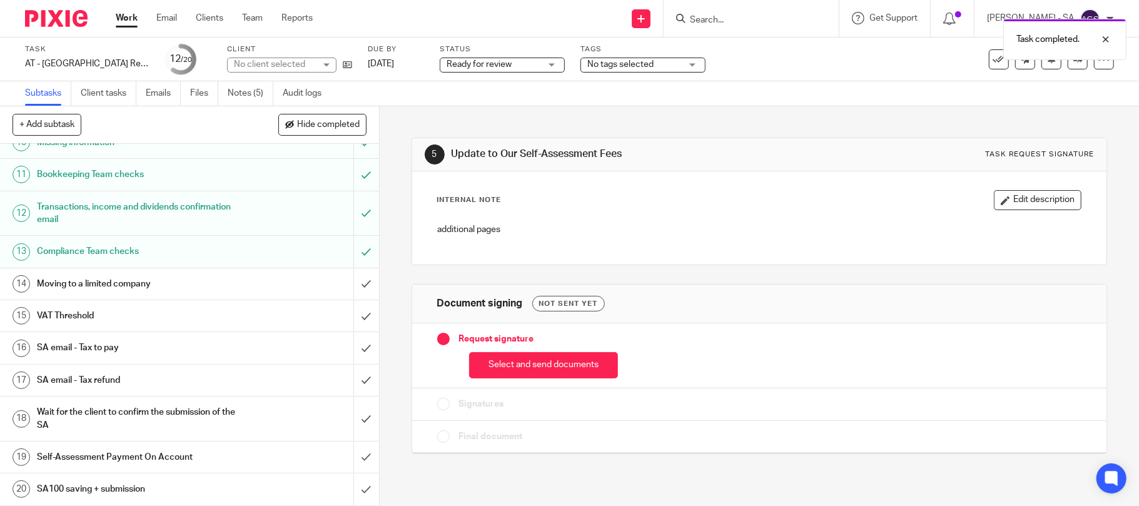
click at [61, 289] on h1 "Moving to a limited company" at bounding box center [138, 284] width 203 height 19
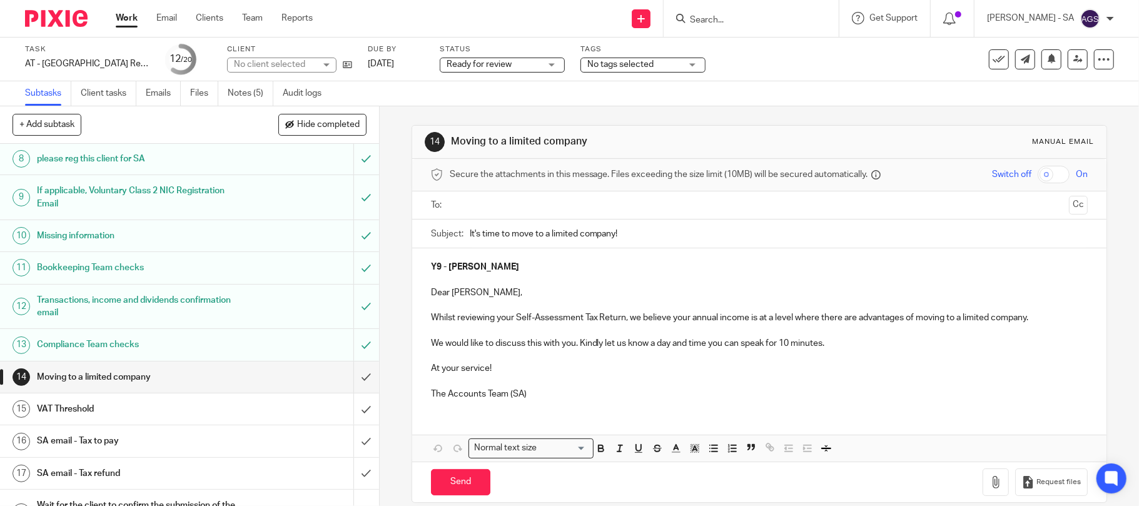
scroll to position [333, 0]
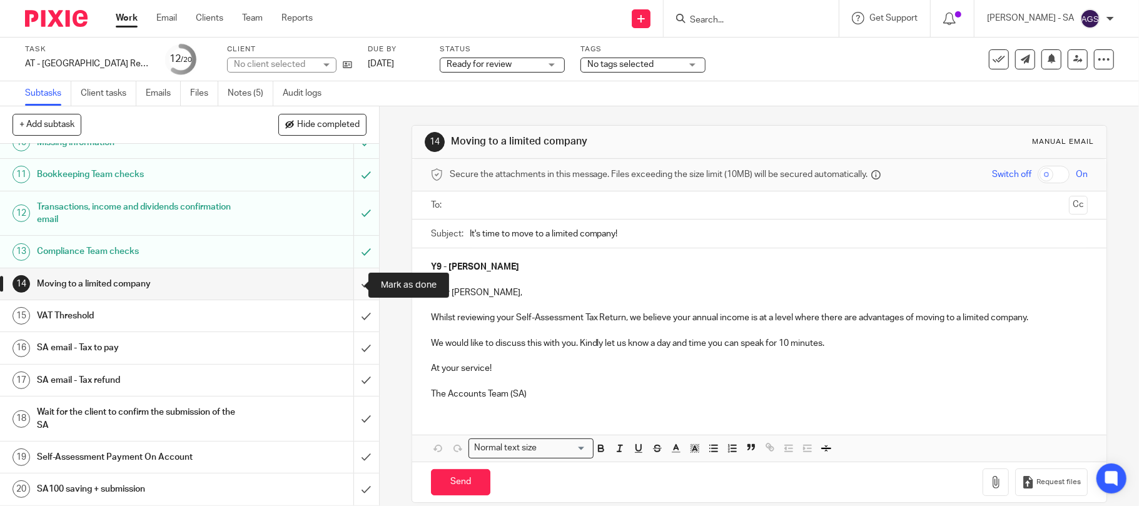
click at [349, 283] on input "submit" at bounding box center [189, 283] width 379 height 31
click at [285, 321] on div "VAT Threshold" at bounding box center [189, 315] width 304 height 19
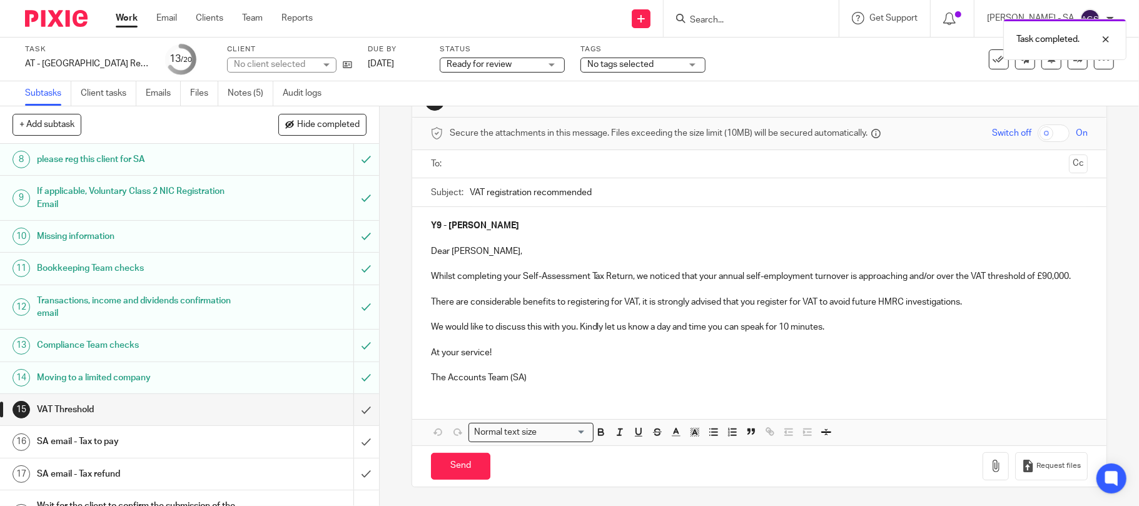
scroll to position [333, 0]
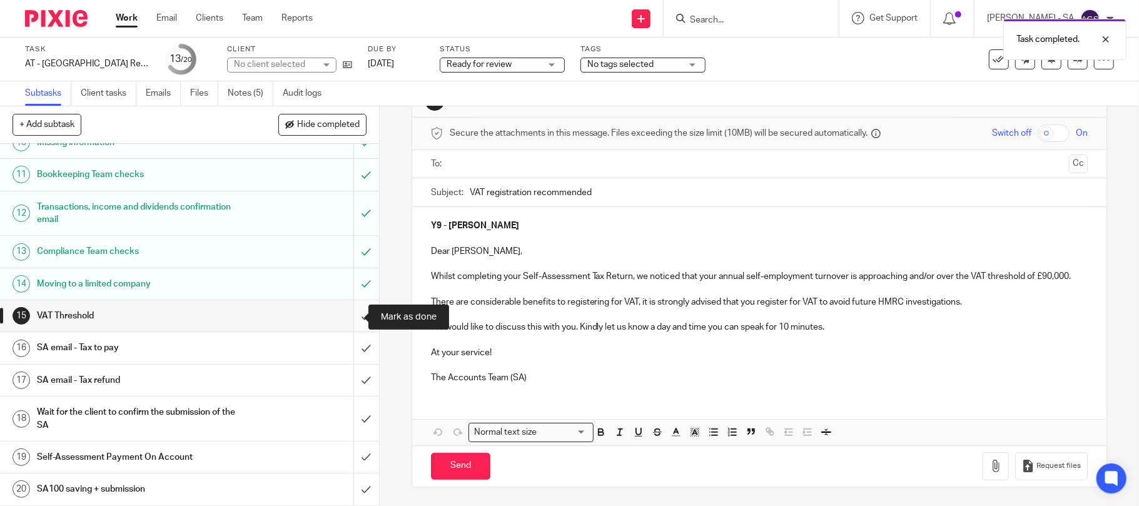
click at [353, 313] on input "submit" at bounding box center [189, 315] width 379 height 31
click at [283, 351] on div "SA email - Tax to pay" at bounding box center [189, 347] width 304 height 19
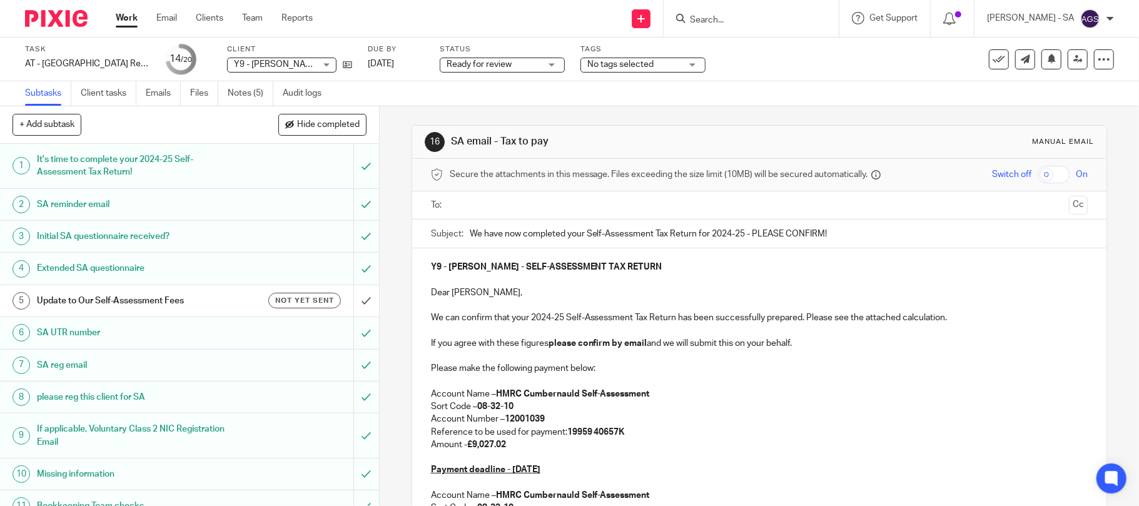
click at [513, 210] on input "text" at bounding box center [759, 205] width 610 height 14
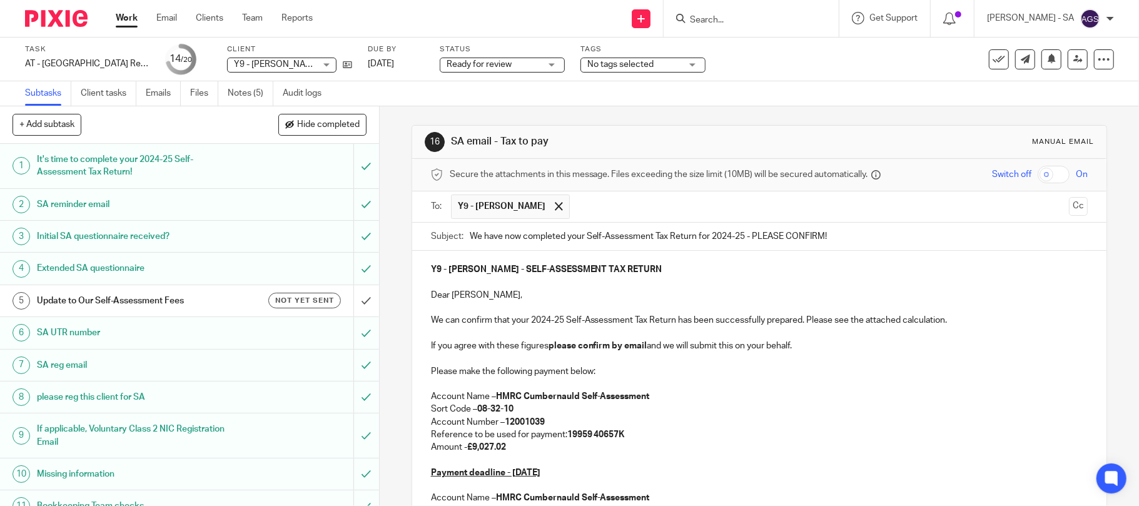
click at [1069, 204] on button "Cc" at bounding box center [1078, 206] width 19 height 19
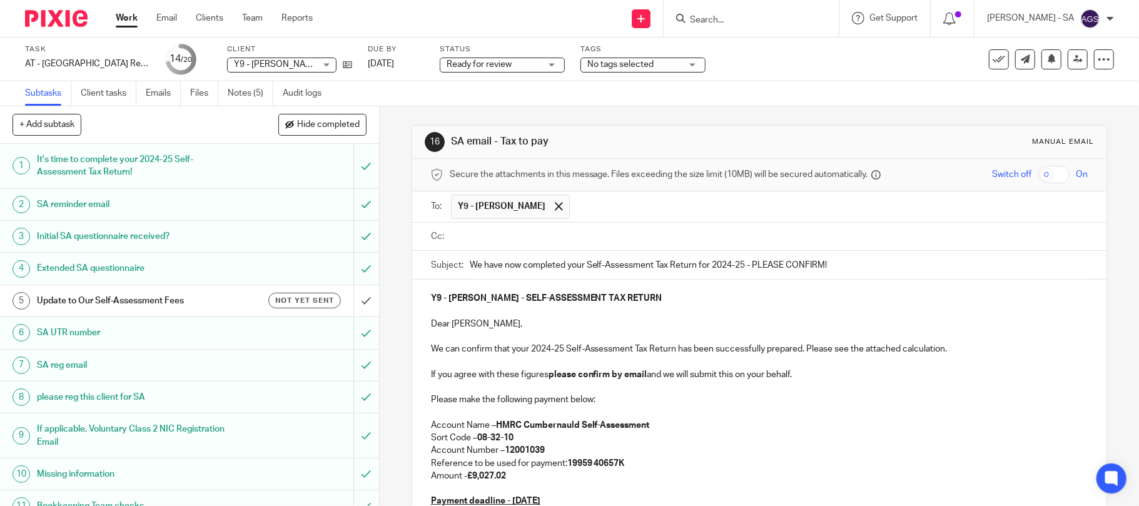
click at [523, 243] on input "text" at bounding box center [768, 237] width 629 height 14
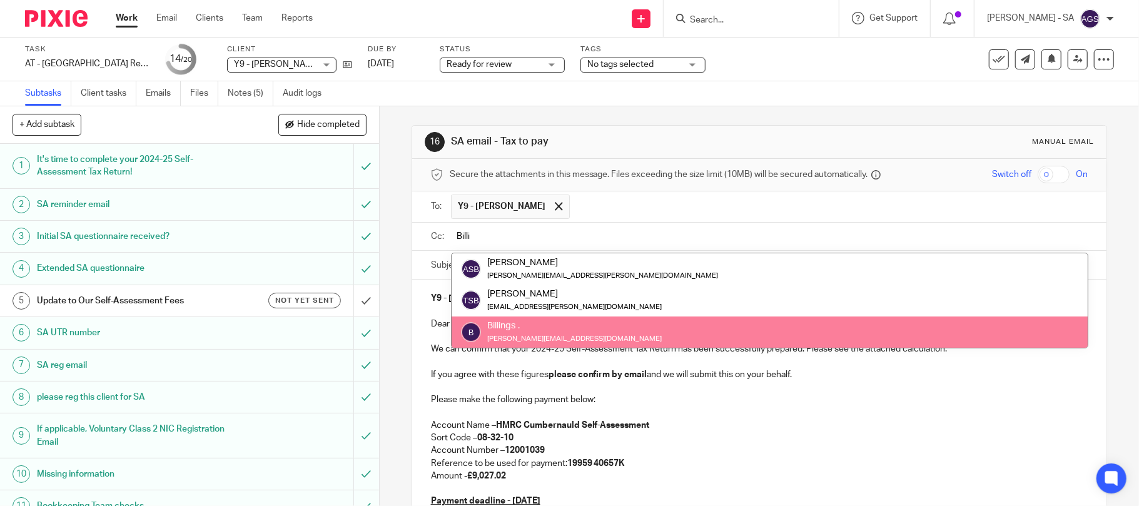
type input "Billi"
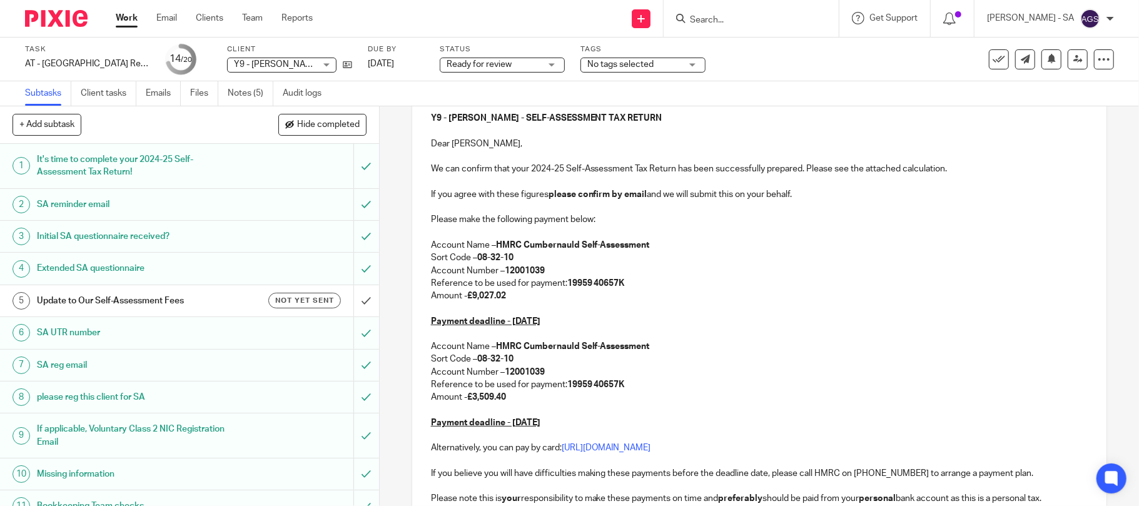
scroll to position [356, 0]
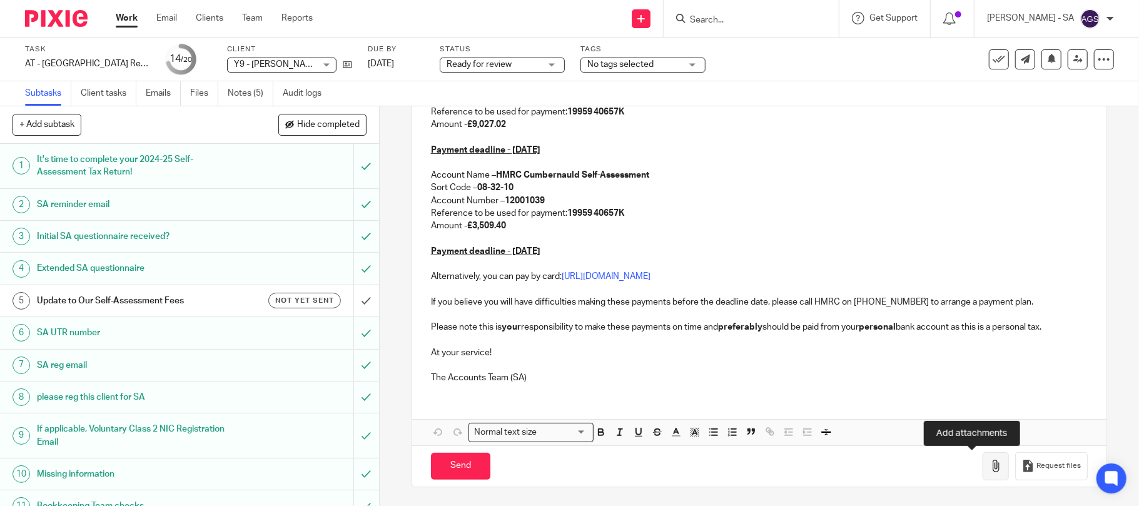
click at [989, 466] on icon "button" at bounding box center [995, 466] width 13 height 13
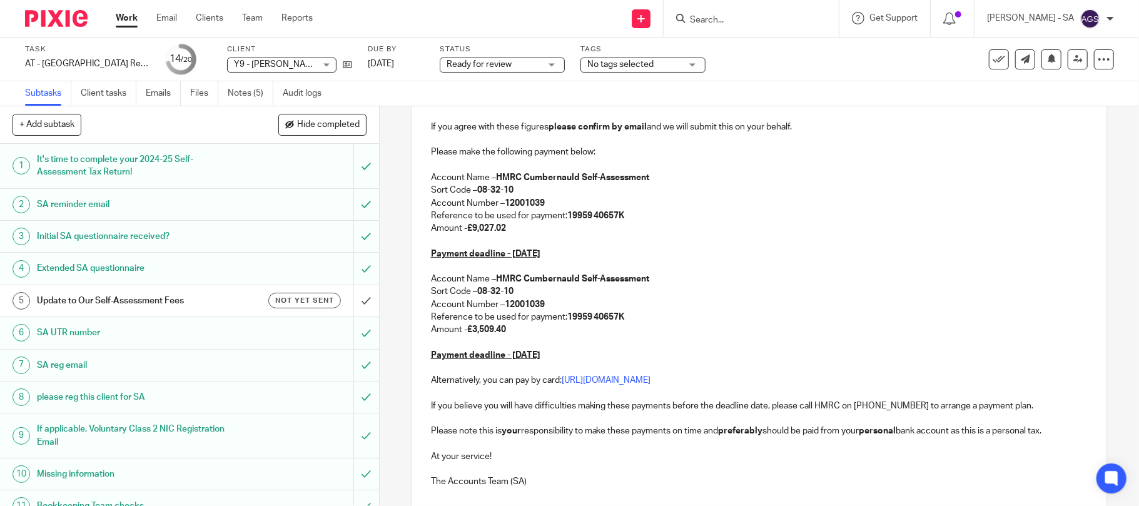
scroll to position [427, 0]
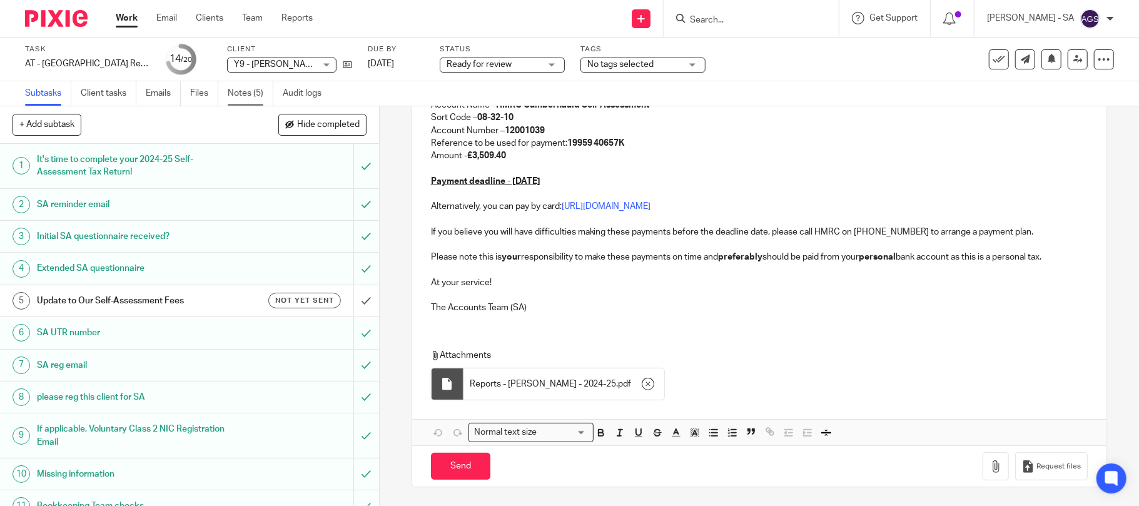
click at [253, 89] on link "Notes (5)" at bounding box center [251, 93] width 46 height 24
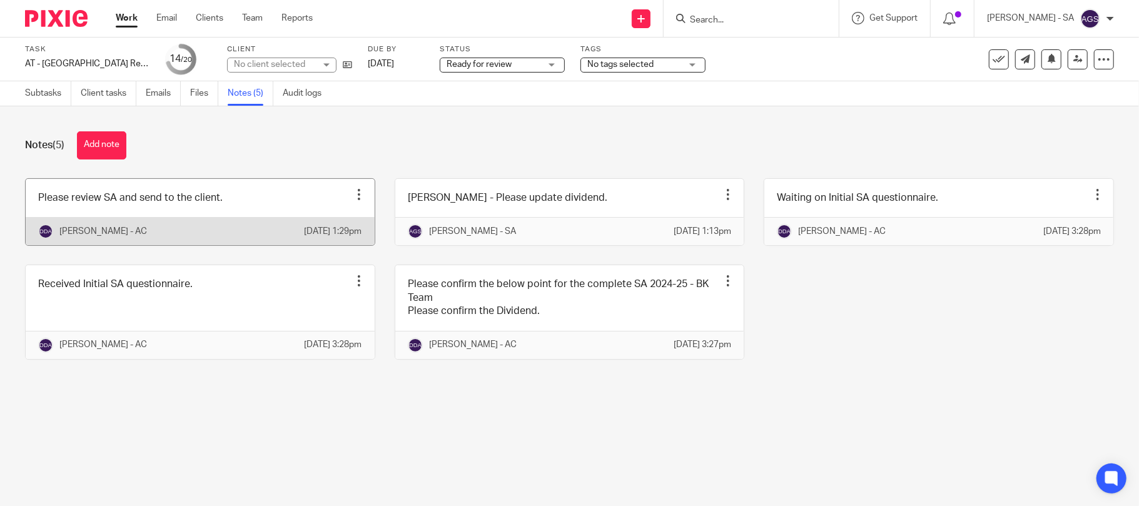
click at [290, 223] on link at bounding box center [200, 212] width 349 height 66
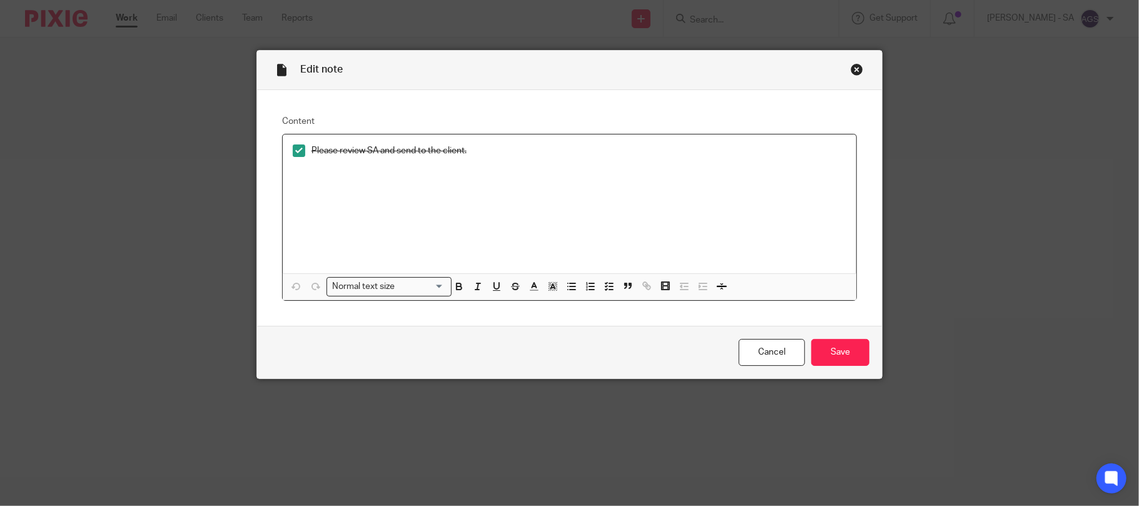
click at [851, 68] on div "Close this dialog window" at bounding box center [857, 69] width 13 height 13
click at [853, 68] on div "Close this dialog window" at bounding box center [857, 69] width 13 height 13
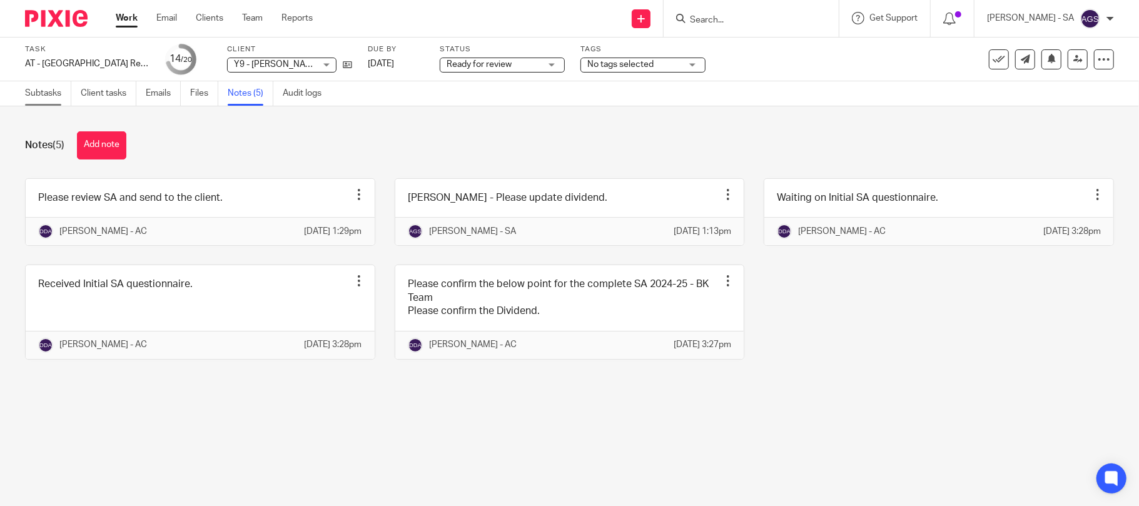
click at [60, 93] on link "Subtasks" at bounding box center [48, 93] width 46 height 24
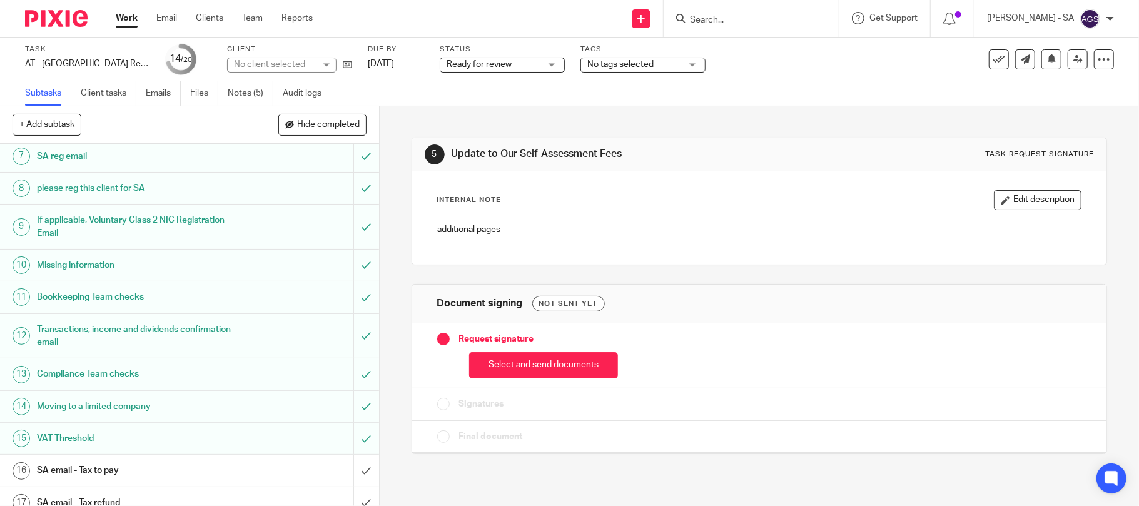
scroll to position [250, 0]
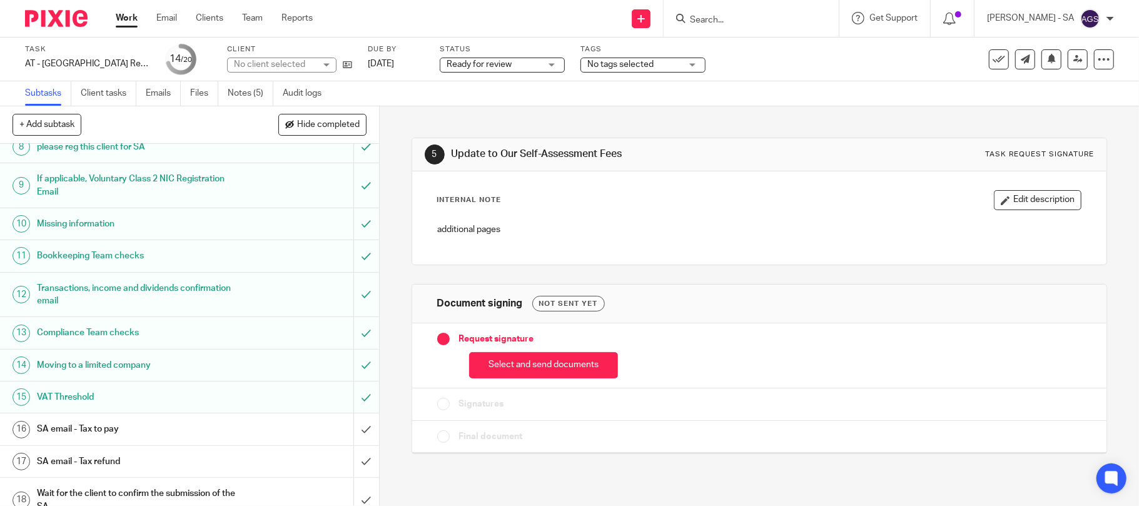
click at [108, 438] on h1 "SA email - Tax to pay" at bounding box center [138, 429] width 203 height 19
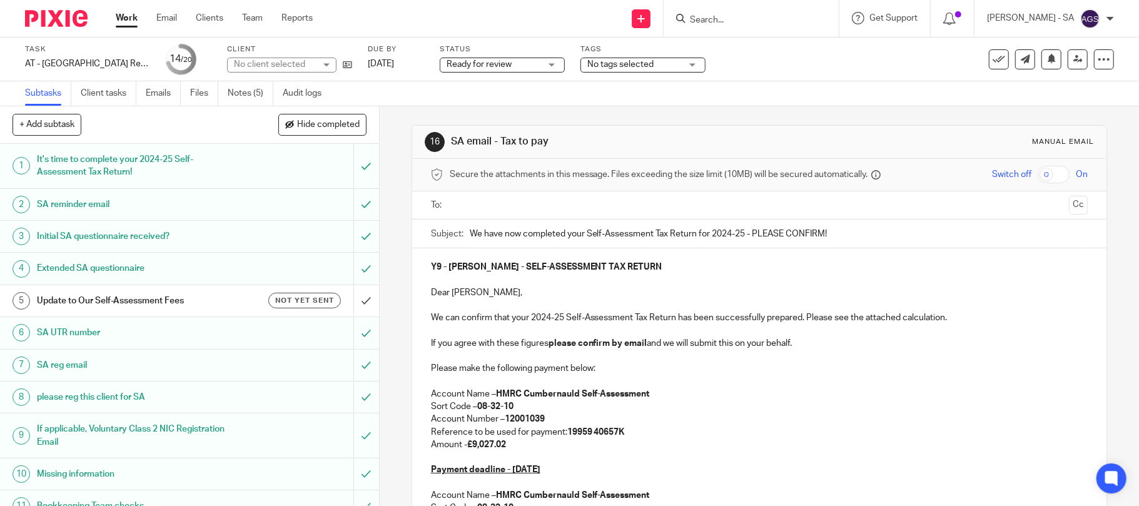
click at [490, 203] on input "text" at bounding box center [759, 205] width 610 height 14
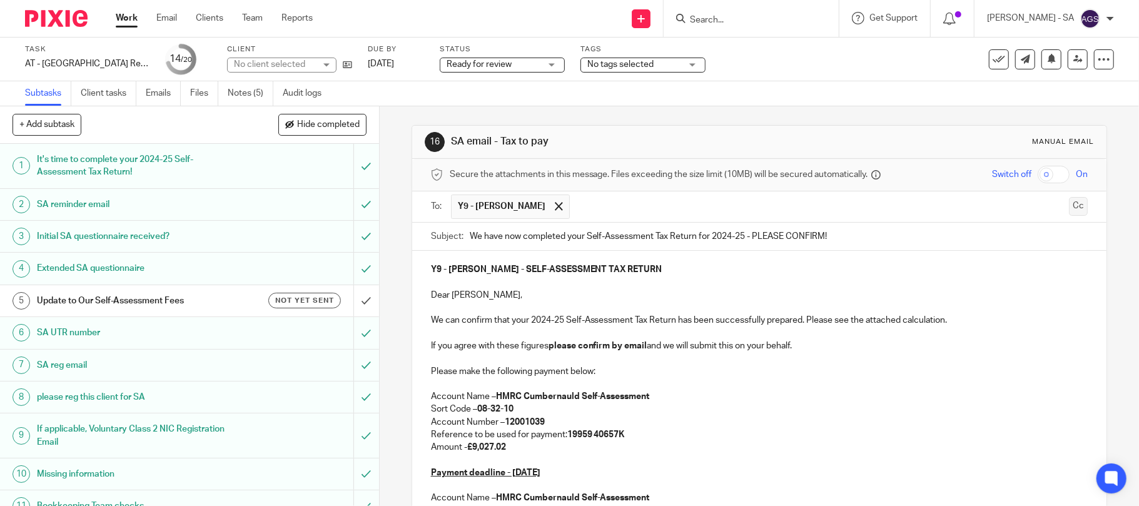
click at [1069, 204] on button "Cc" at bounding box center [1078, 206] width 19 height 19
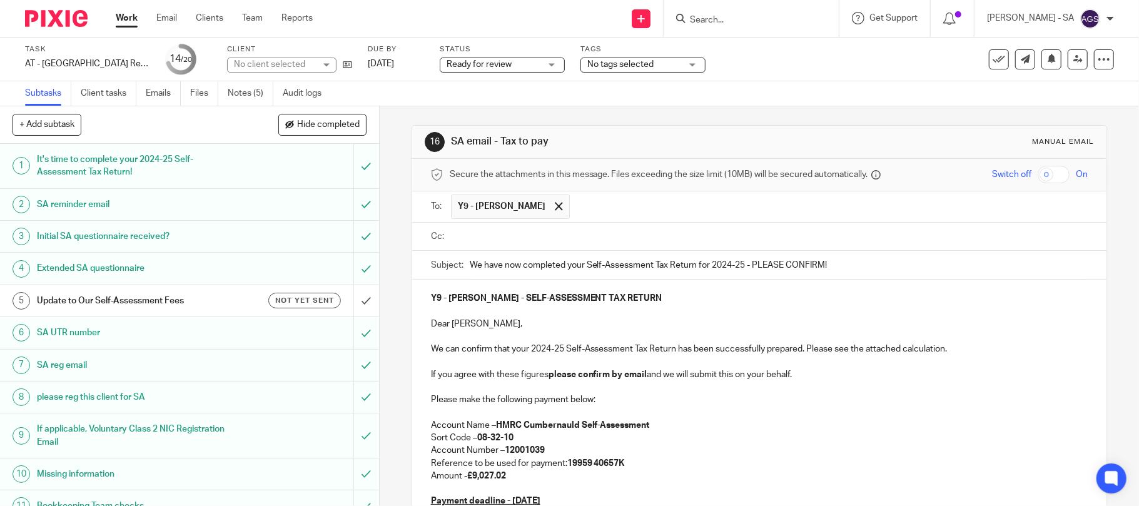
click at [593, 229] on ul at bounding box center [769, 236] width 637 height 21
click at [487, 238] on input "text" at bounding box center [768, 237] width 629 height 14
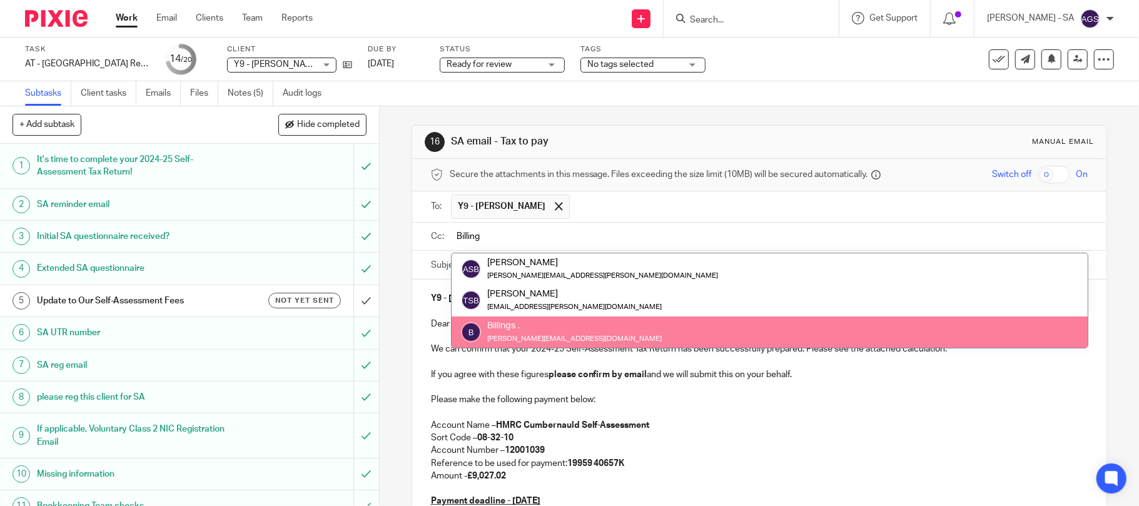
type input "Billing"
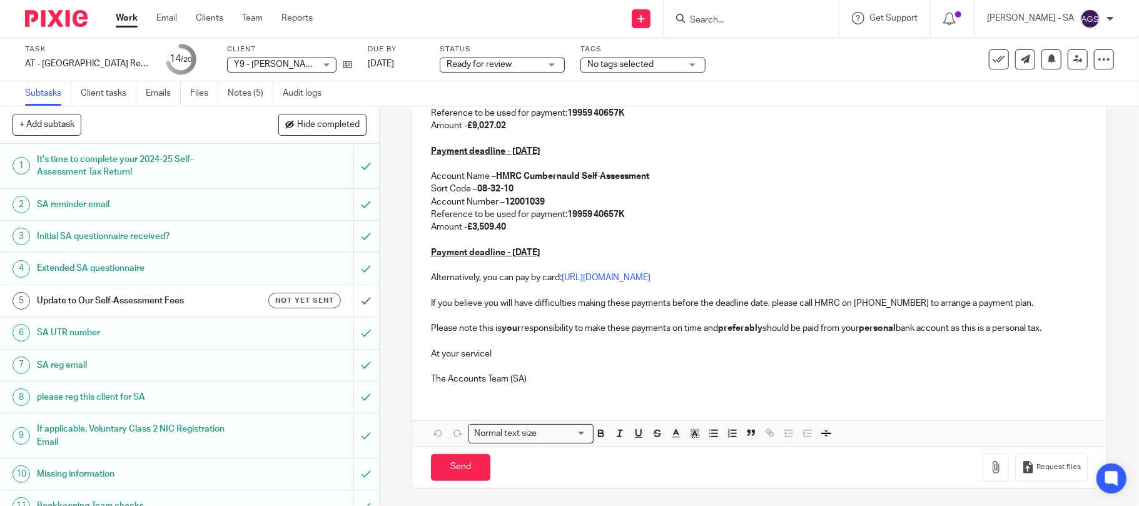
scroll to position [356, 0]
click at [989, 464] on icon "button" at bounding box center [995, 466] width 13 height 13
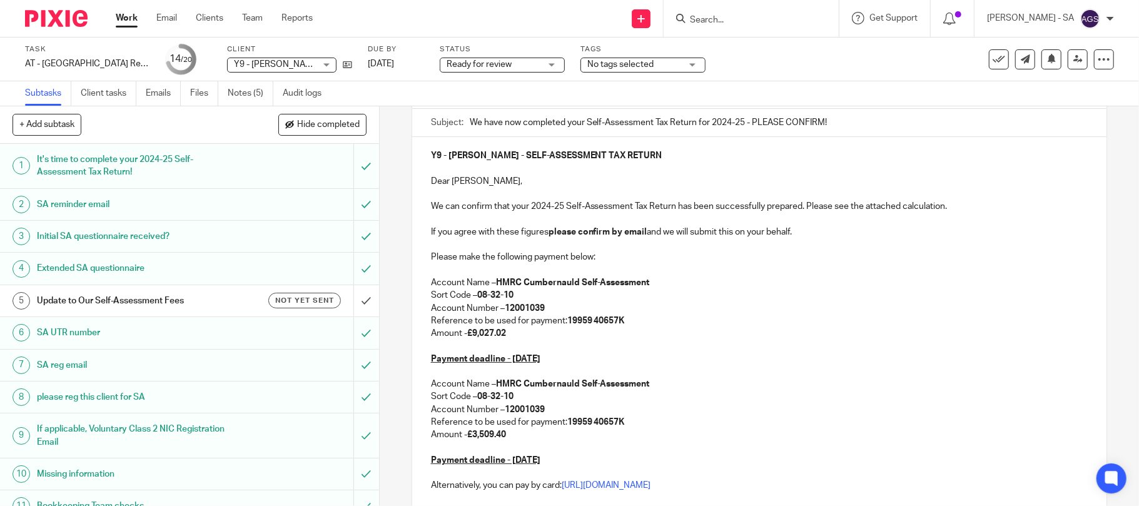
scroll to position [417, 0]
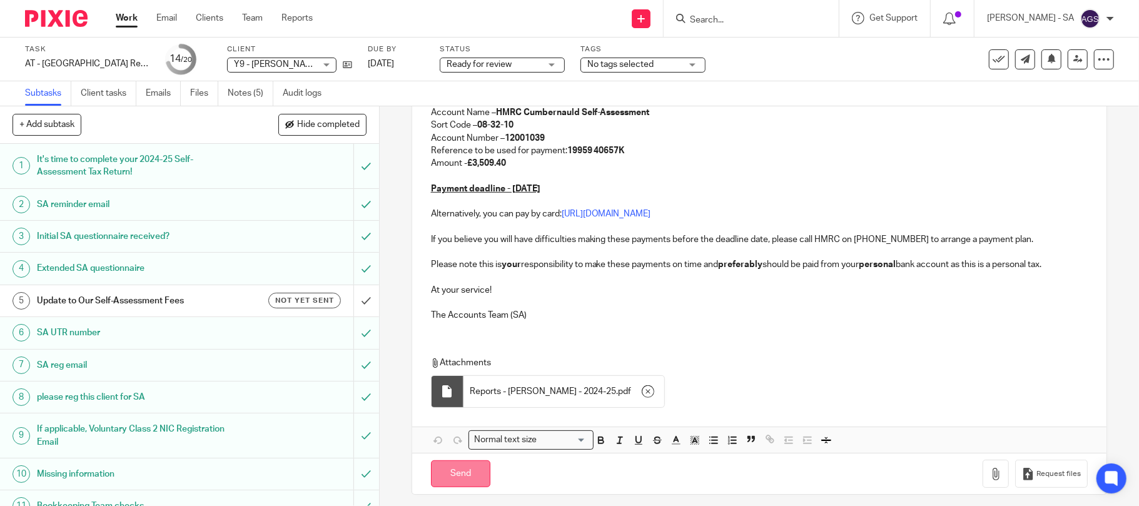
click at [448, 477] on input "Send" at bounding box center [460, 473] width 59 height 27
type input "Sent"
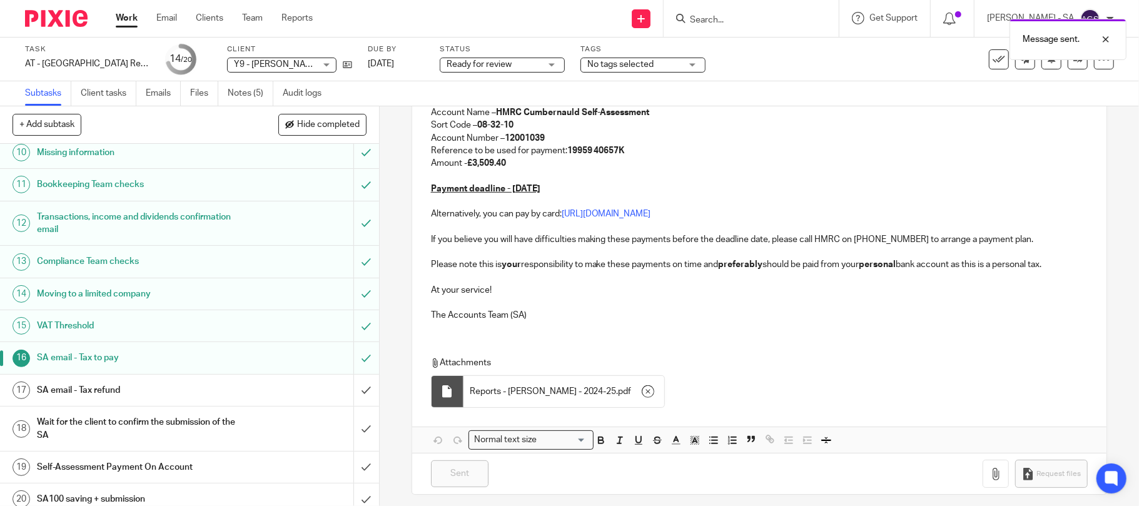
scroll to position [333, 0]
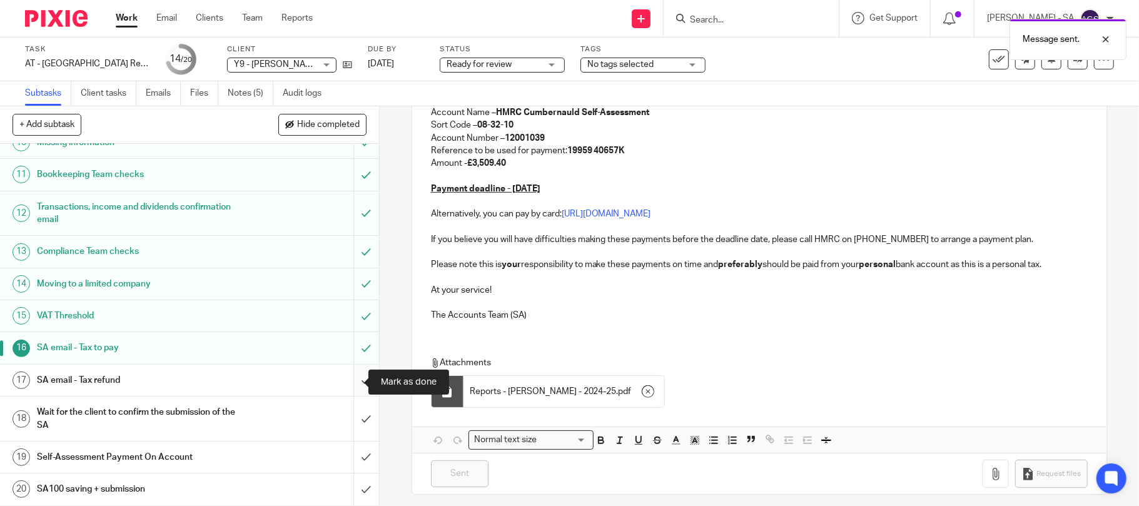
click at [350, 384] on input "submit" at bounding box center [189, 380] width 379 height 31
click at [121, 420] on h1 "Wait for the client to confirm the submission of the SA" at bounding box center [138, 419] width 203 height 32
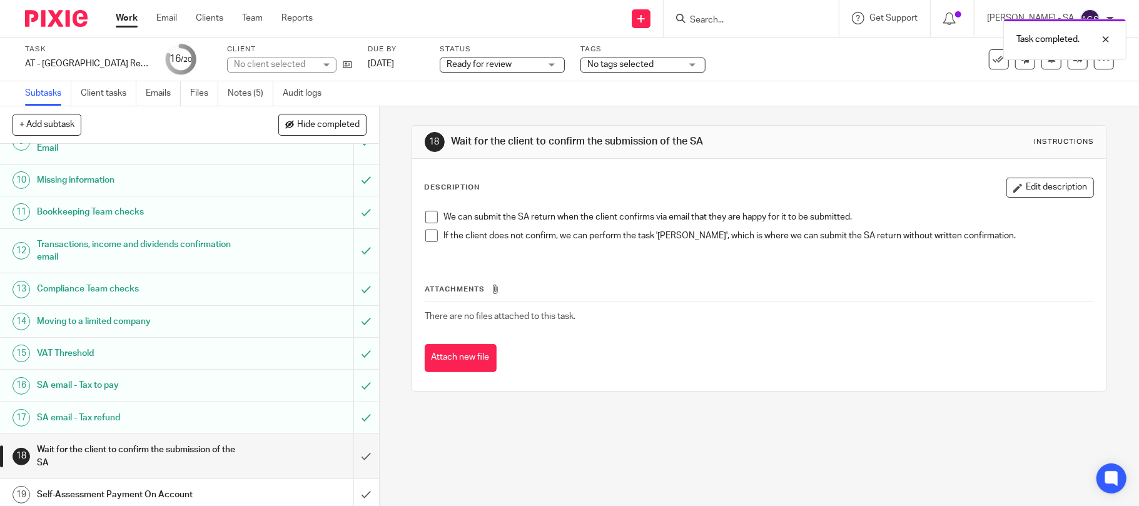
scroll to position [335, 0]
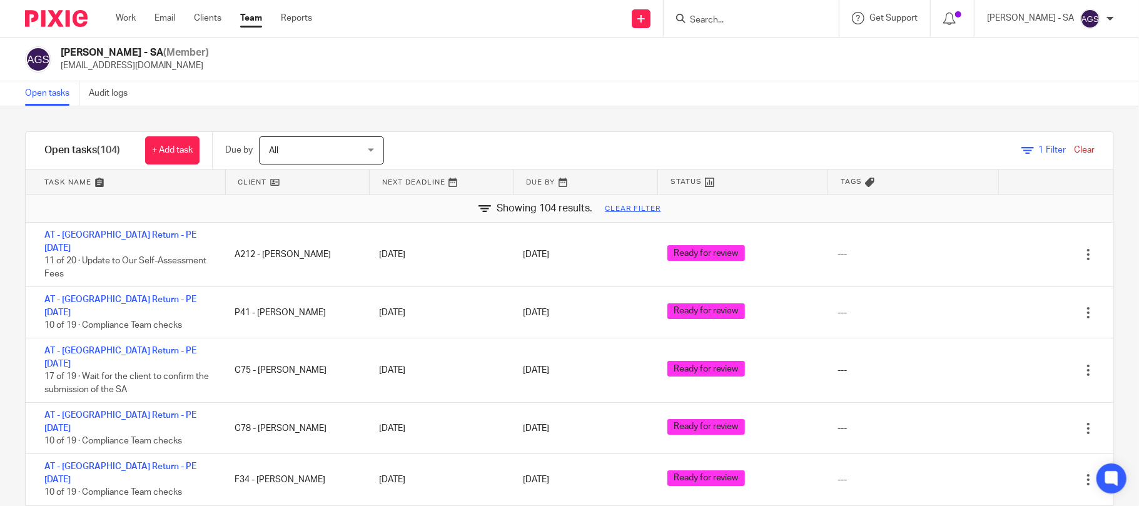
click at [270, 86] on div "Open tasks Audit logs" at bounding box center [569, 93] width 1139 height 25
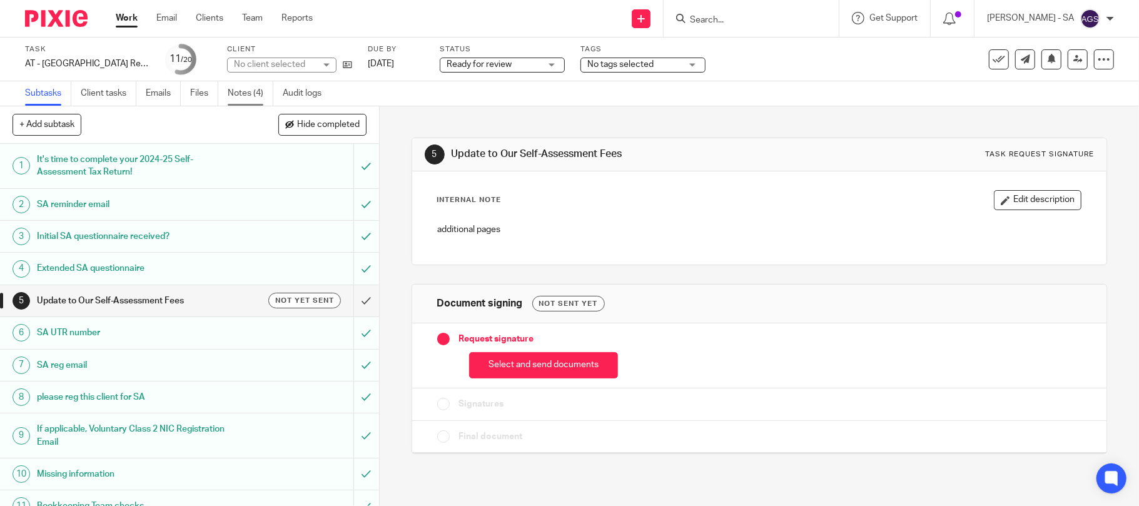
click at [244, 91] on link "Notes (4)" at bounding box center [251, 93] width 46 height 24
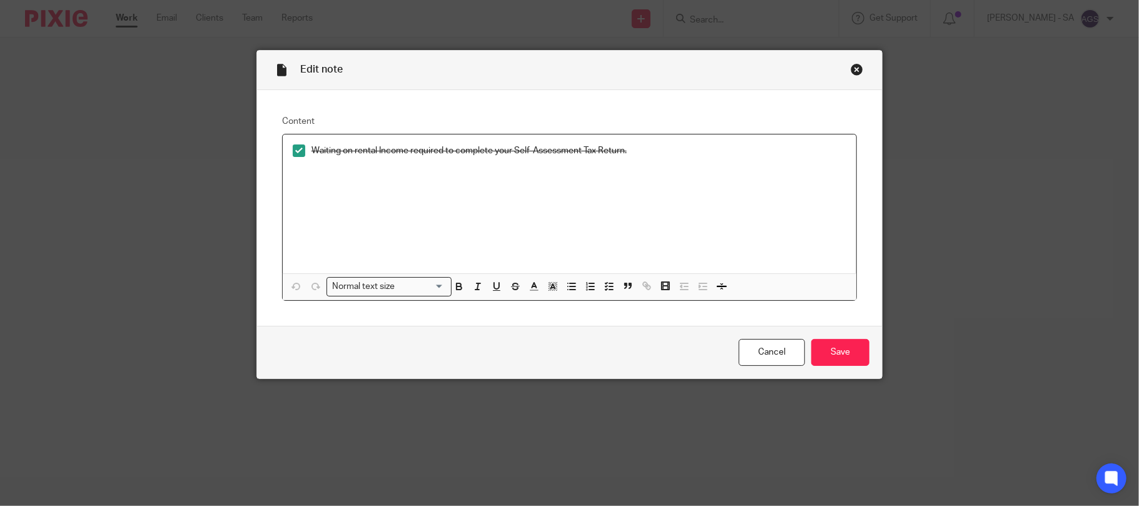
click at [851, 66] on div "Close this dialog window" at bounding box center [857, 69] width 13 height 13
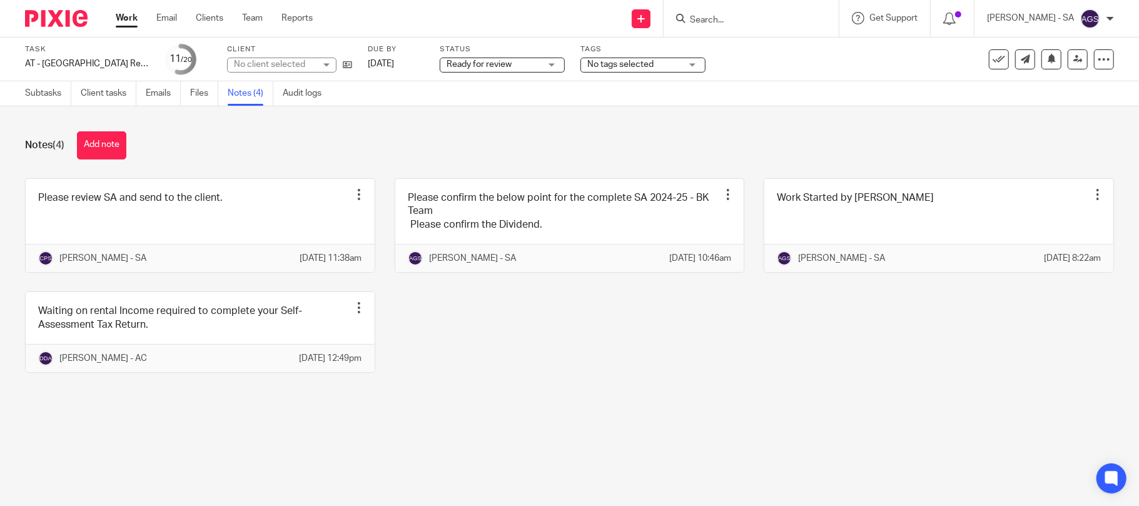
click at [255, 63] on div "No client selected" at bounding box center [274, 64] width 81 height 13
click at [265, 68] on div "No client selected" at bounding box center [269, 64] width 71 height 9
click at [265, 68] on div "No client selected" at bounding box center [274, 64] width 81 height 13
click at [351, 136] on div "Notes (4) Add note" at bounding box center [569, 145] width 1089 height 28
click at [310, 63] on span "A212 - [PERSON_NAME]" at bounding box center [282, 64] width 96 height 9
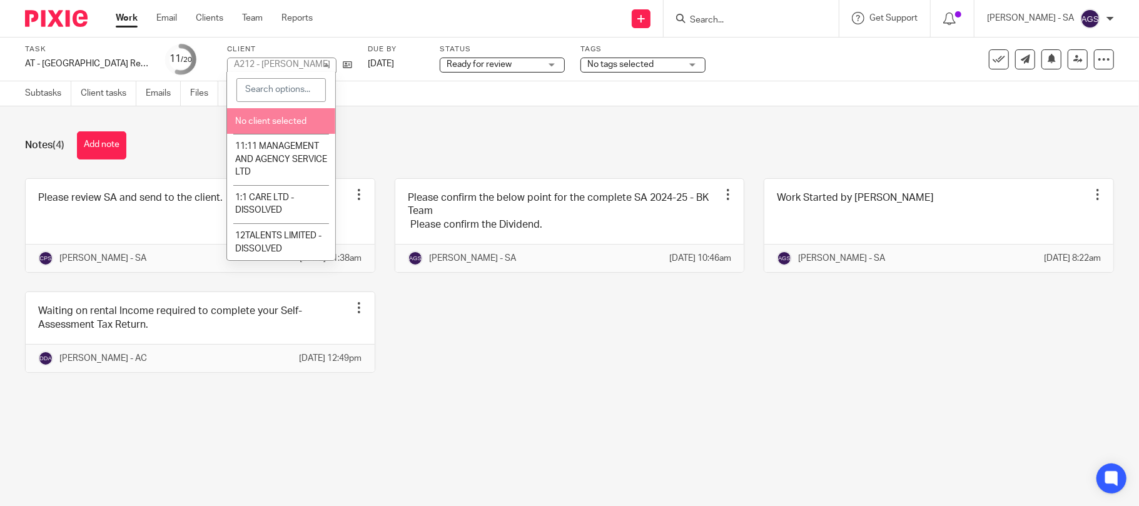
click at [358, 144] on div "Notes (4) Add note" at bounding box center [569, 145] width 1089 height 28
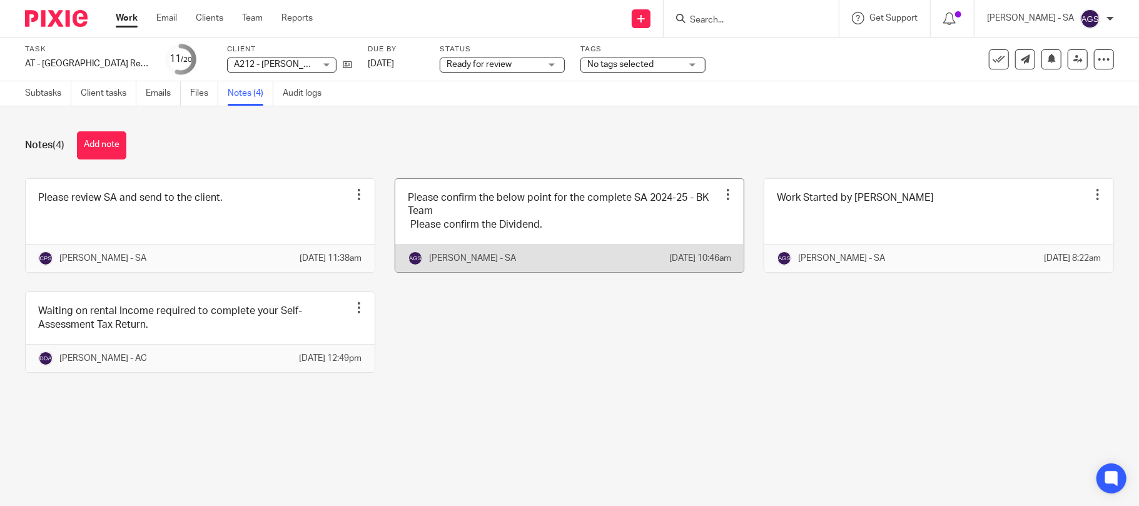
click at [521, 204] on link at bounding box center [569, 225] width 349 height 93
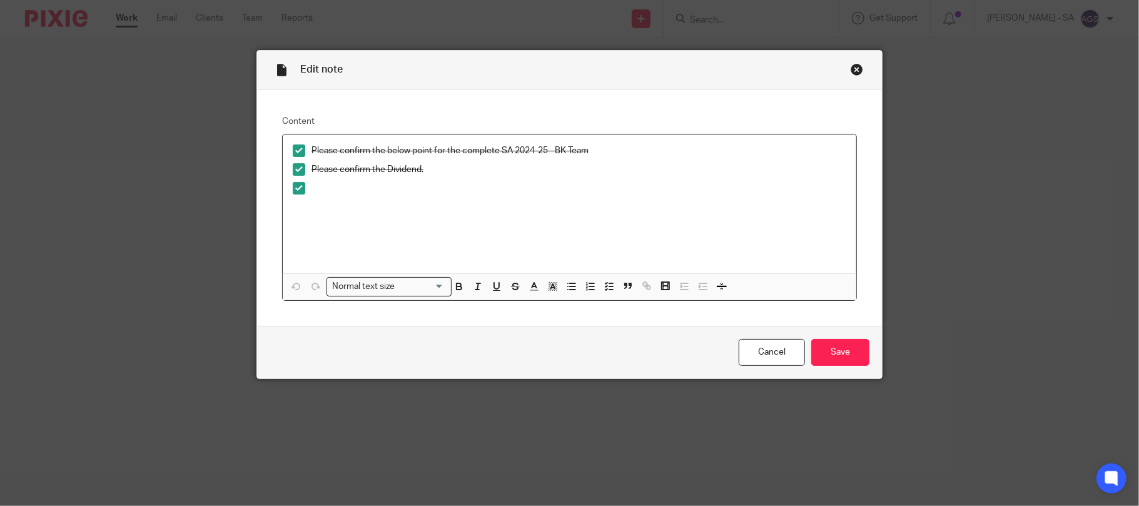
click at [851, 68] on div "Close this dialog window" at bounding box center [857, 69] width 13 height 13
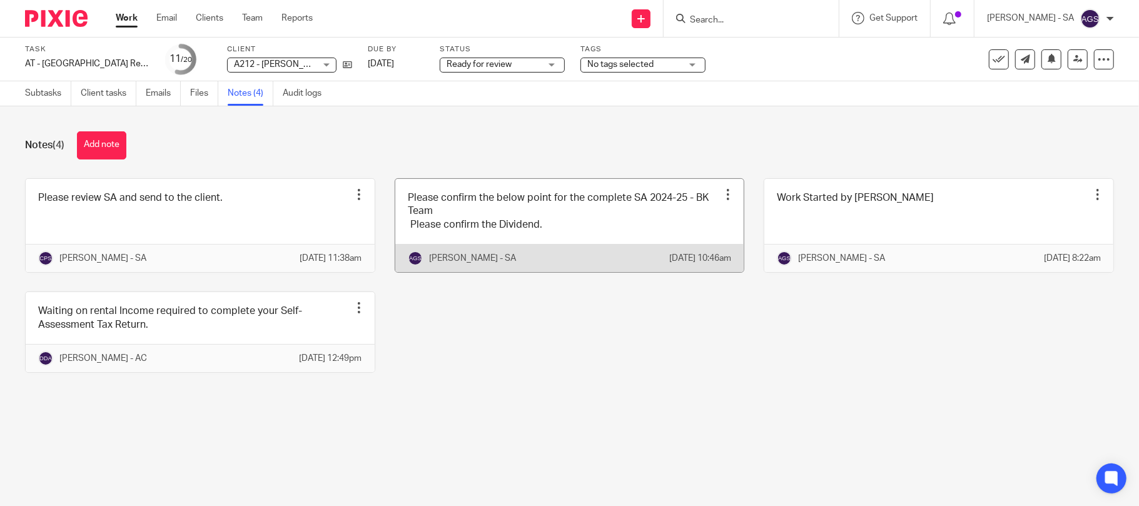
click at [436, 229] on link at bounding box center [569, 225] width 349 height 93
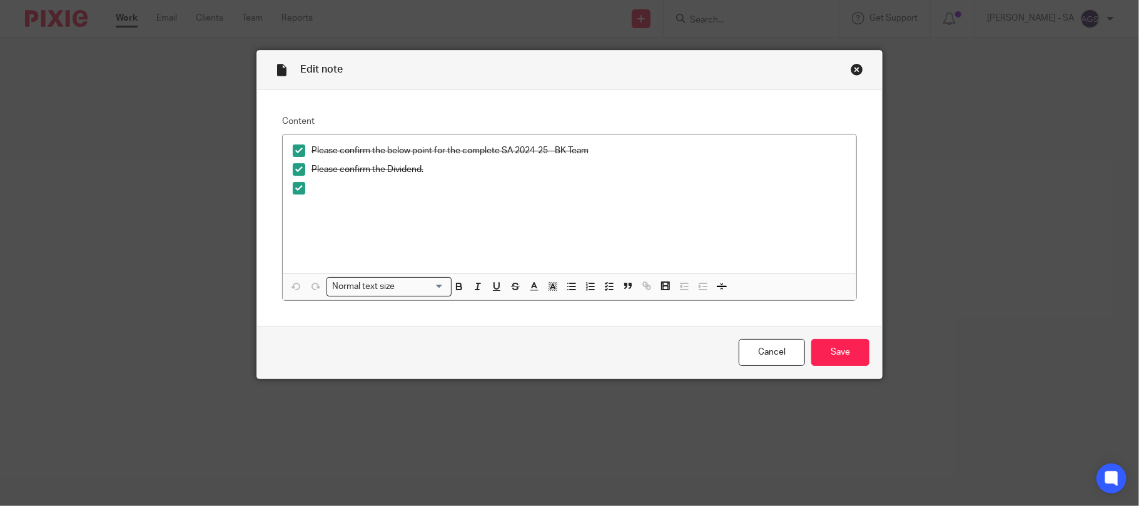
drag, startPoint x: 856, startPoint y: 63, endPoint x: 847, endPoint y: 70, distance: 11.5
click at [854, 63] on div "Edit note" at bounding box center [569, 70] width 625 height 39
click at [851, 71] on div "Close this dialog window" at bounding box center [857, 69] width 13 height 13
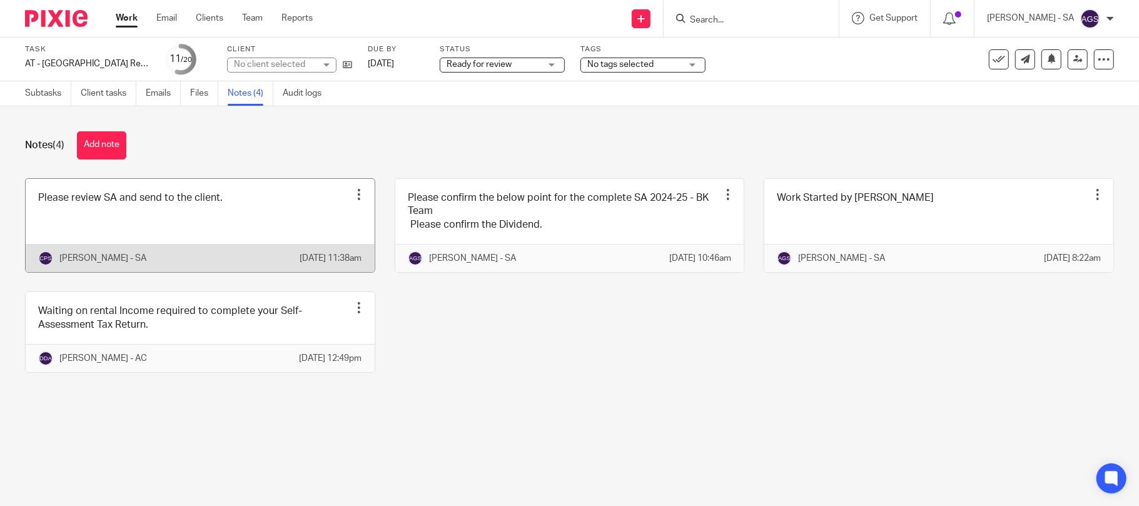
click at [74, 228] on link at bounding box center [200, 225] width 349 height 93
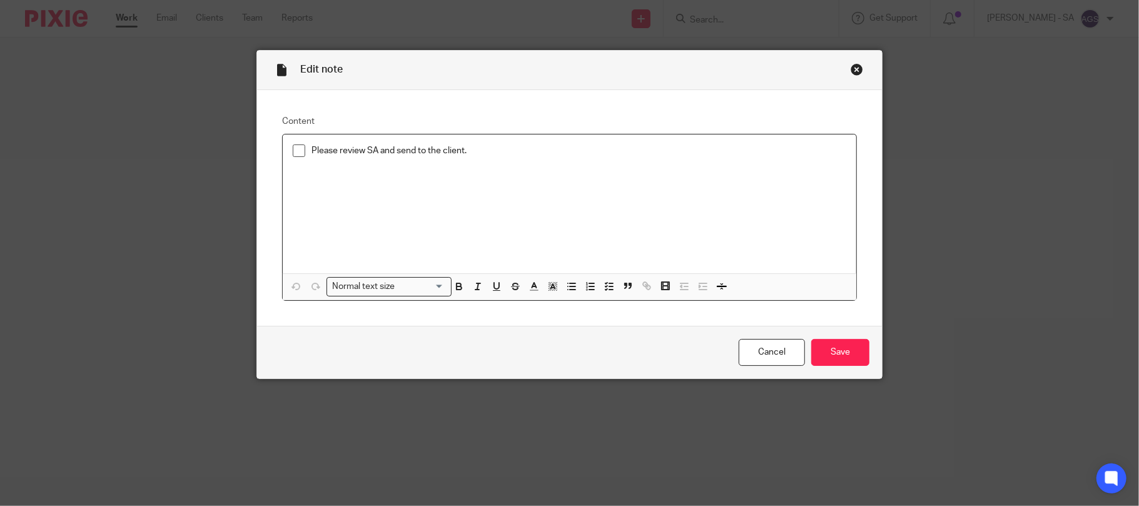
click at [293, 153] on span at bounding box center [299, 150] width 13 height 13
click at [841, 348] on input "Save" at bounding box center [840, 352] width 58 height 27
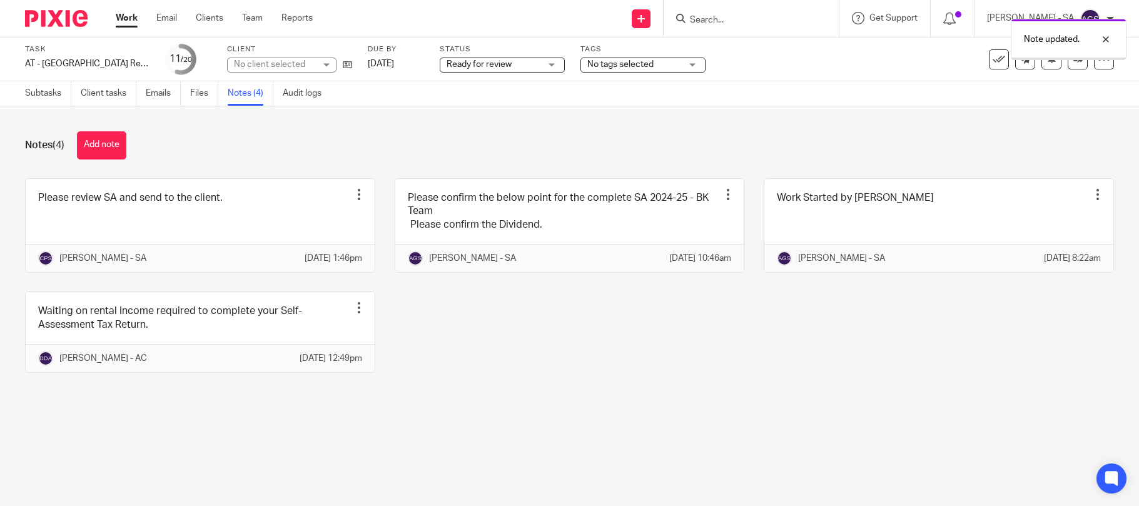
click at [36, 88] on link "Subtasks" at bounding box center [48, 93] width 46 height 24
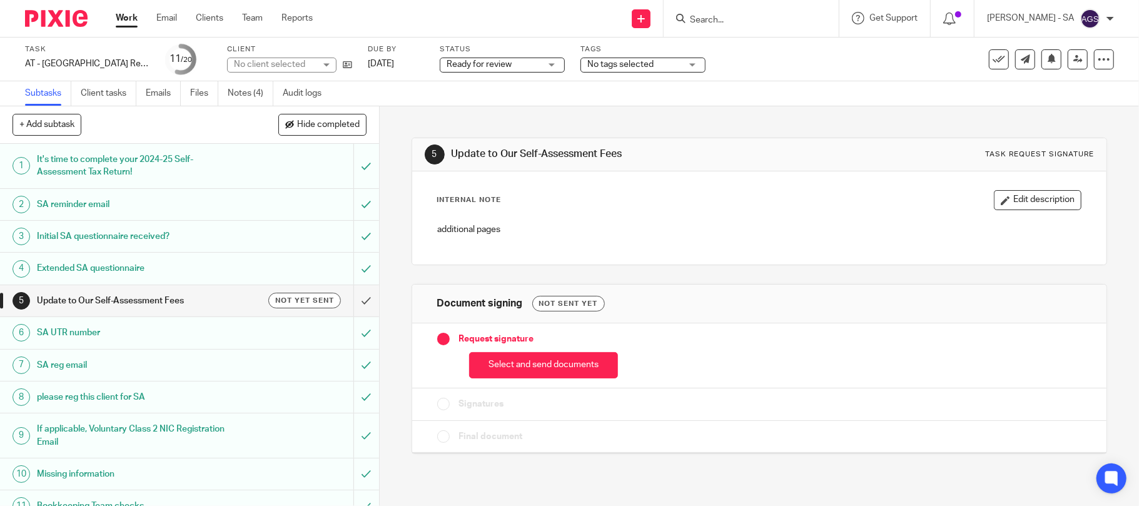
click at [80, 336] on h1 "SA UTR number" at bounding box center [138, 332] width 203 height 19
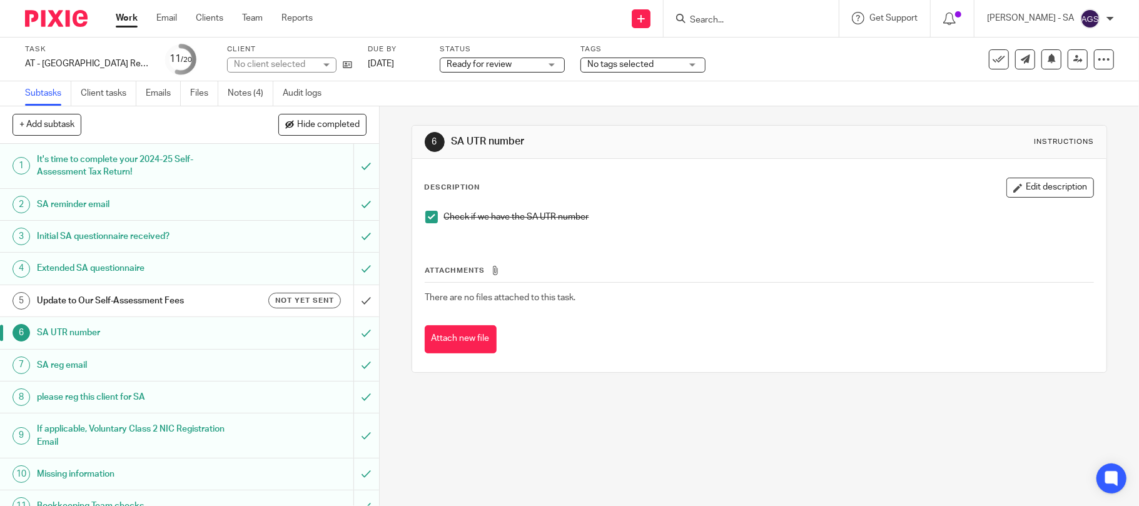
click at [51, 236] on h1 "Initial SA questionnaire received?" at bounding box center [138, 236] width 203 height 19
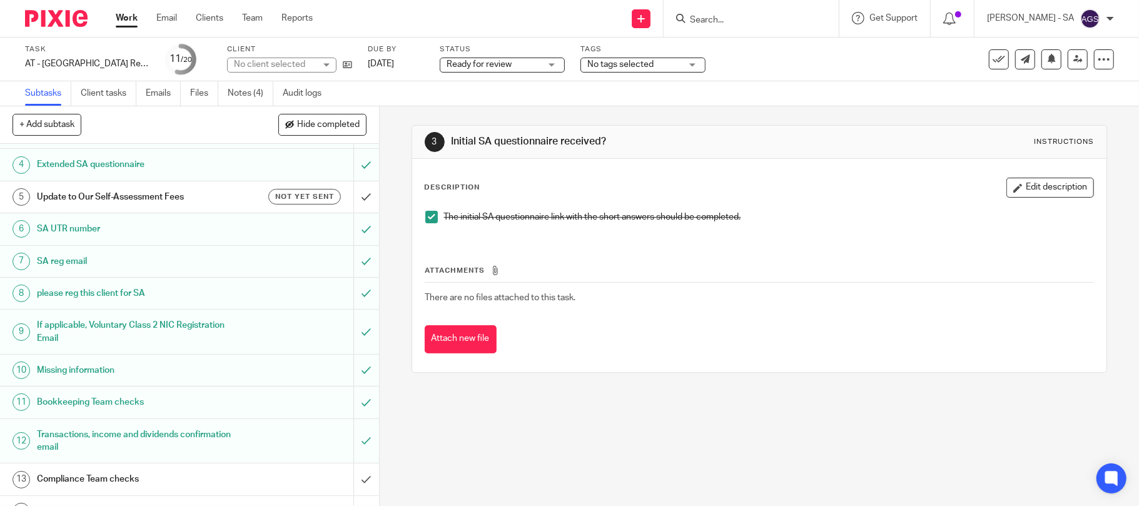
scroll to position [166, 0]
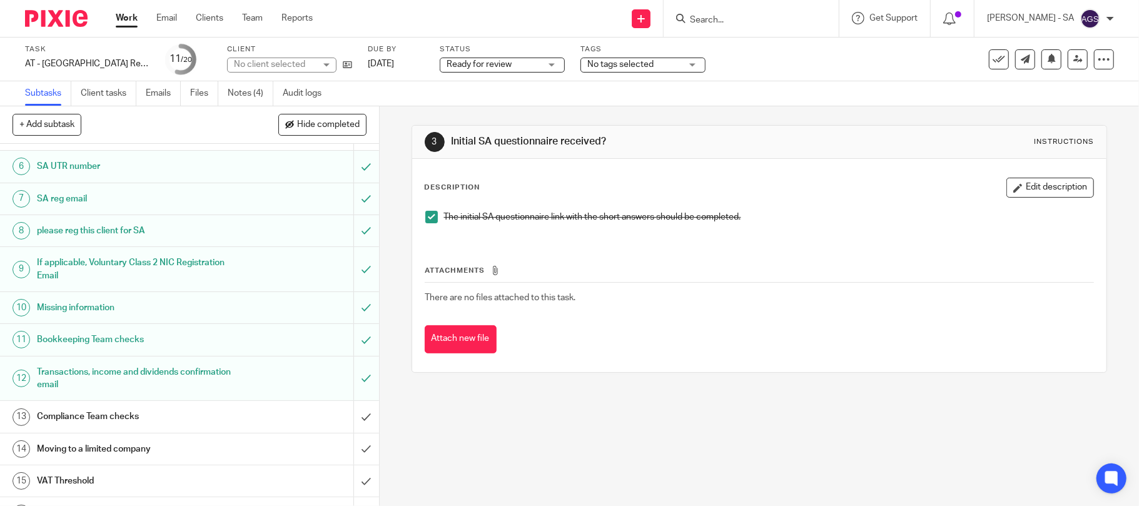
click at [68, 343] on h1 "Bookkeeping Team checks" at bounding box center [138, 339] width 203 height 19
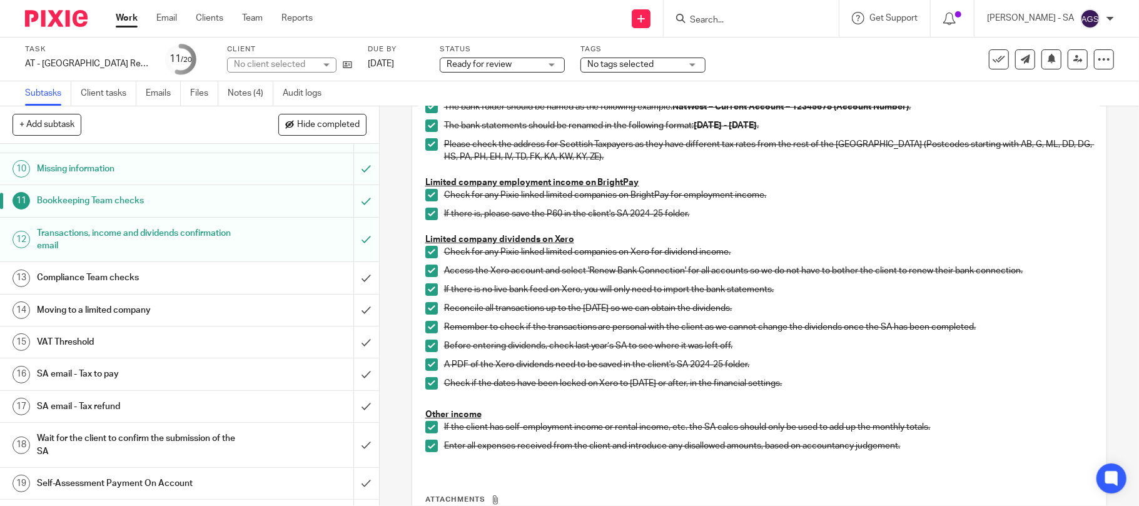
scroll to position [333, 0]
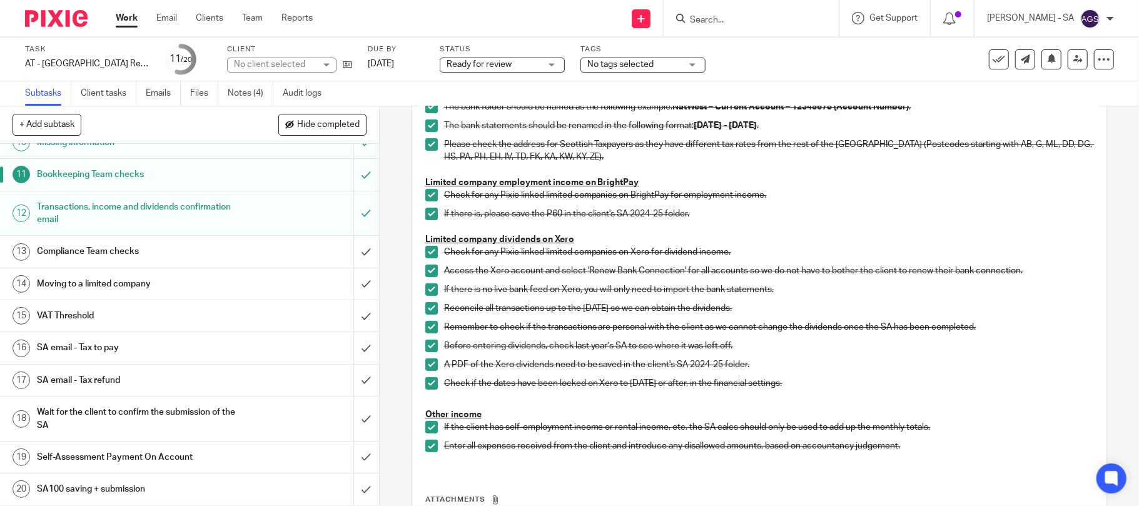
click at [96, 258] on h1 "Compliance Team checks" at bounding box center [138, 251] width 203 height 19
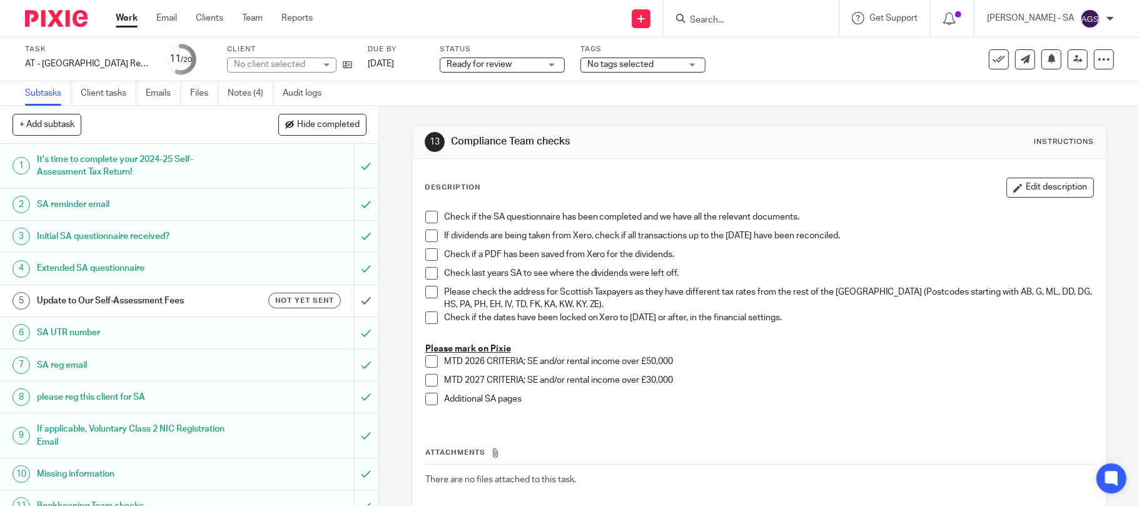
click at [428, 221] on span at bounding box center [431, 217] width 13 height 13
click at [428, 241] on span at bounding box center [431, 236] width 13 height 13
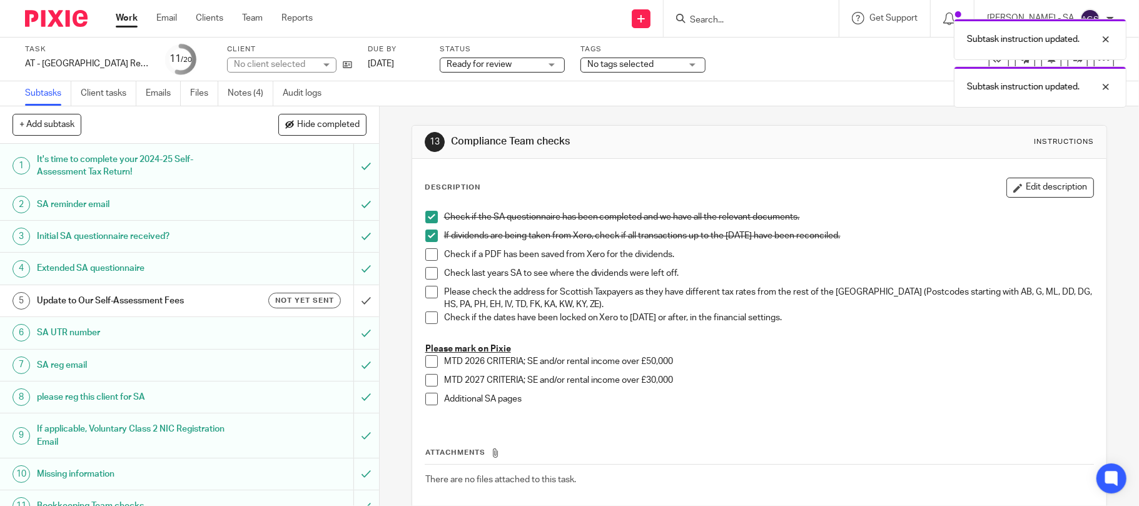
click at [428, 251] on span at bounding box center [431, 254] width 13 height 13
click at [425, 268] on span at bounding box center [431, 273] width 13 height 13
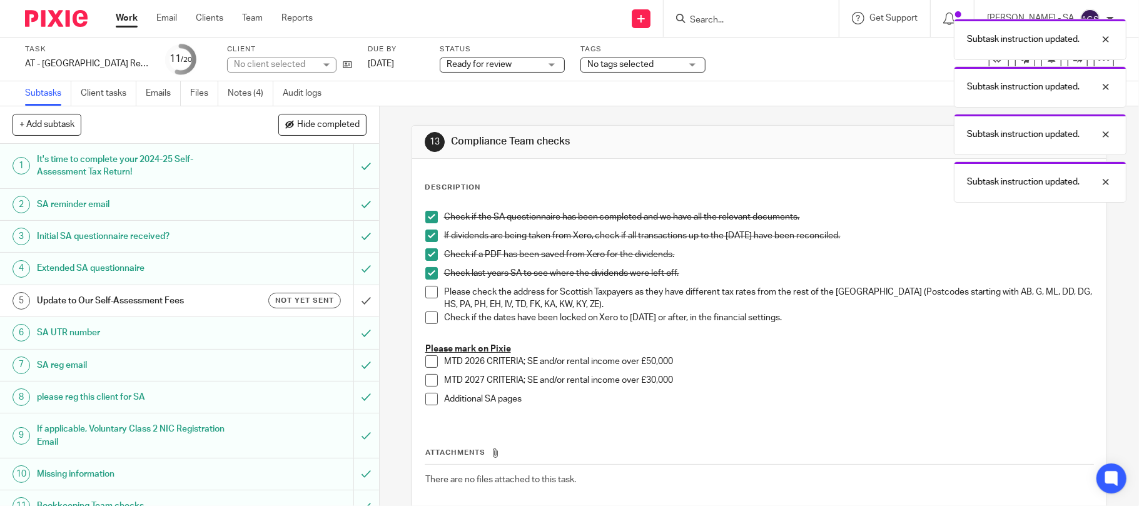
click at [425, 295] on span at bounding box center [431, 292] width 13 height 13
click at [425, 313] on span at bounding box center [431, 317] width 13 height 13
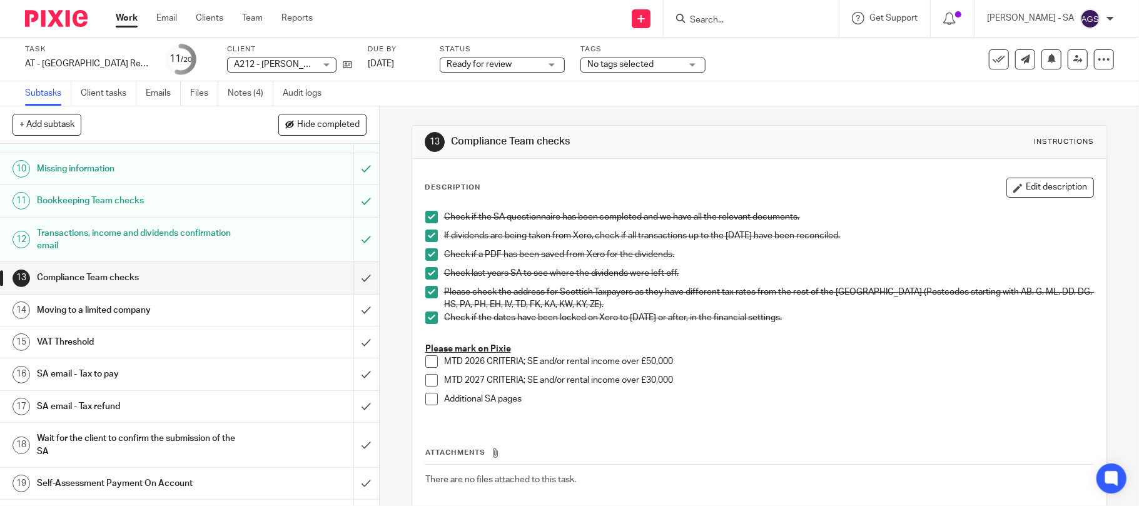
scroll to position [333, 0]
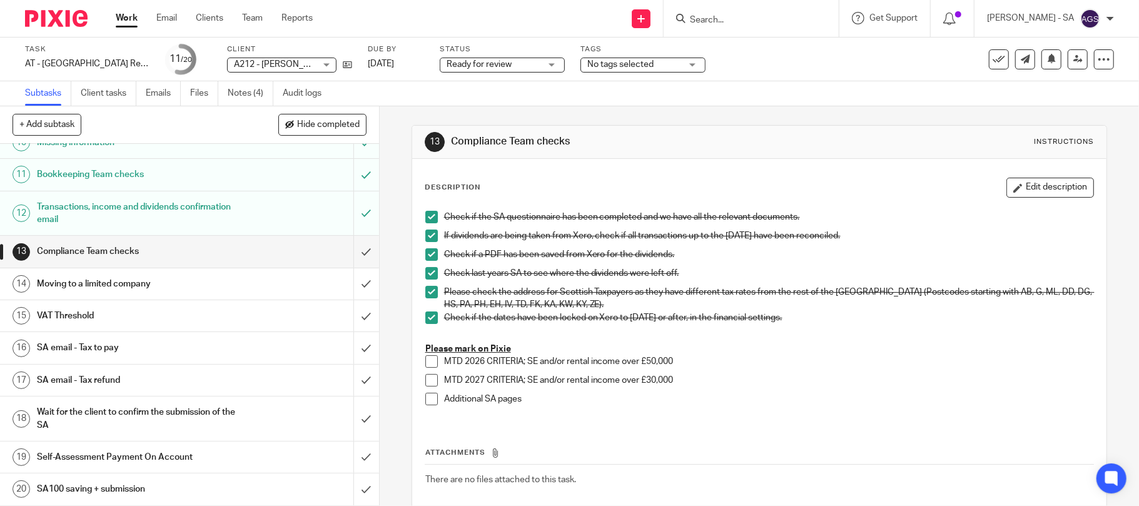
click at [61, 284] on h1 "Moving to a limited company" at bounding box center [138, 284] width 203 height 19
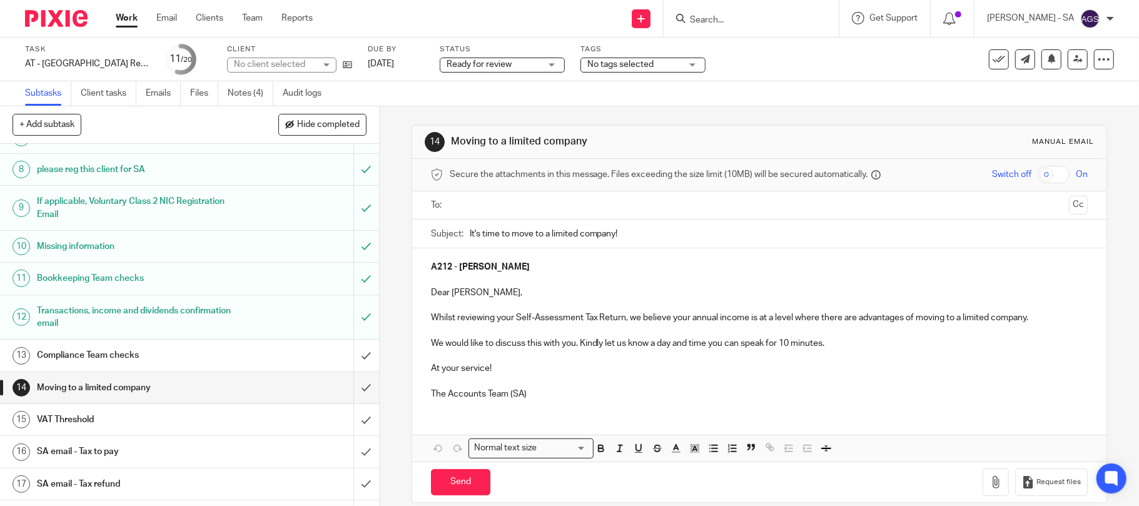
scroll to position [250, 0]
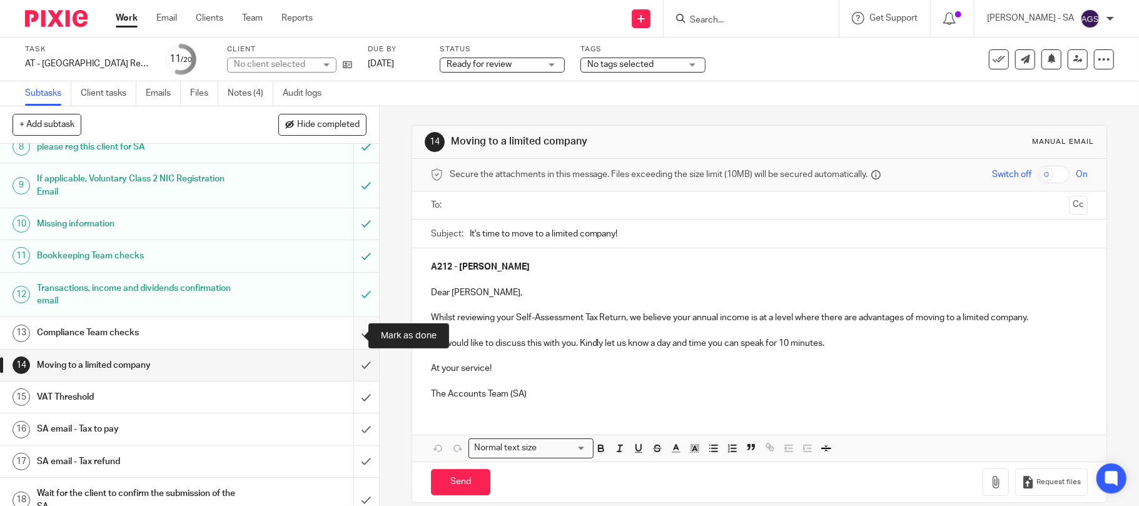
click at [351, 338] on input "submit" at bounding box center [189, 332] width 379 height 31
click at [344, 368] on input "submit" at bounding box center [189, 365] width 379 height 31
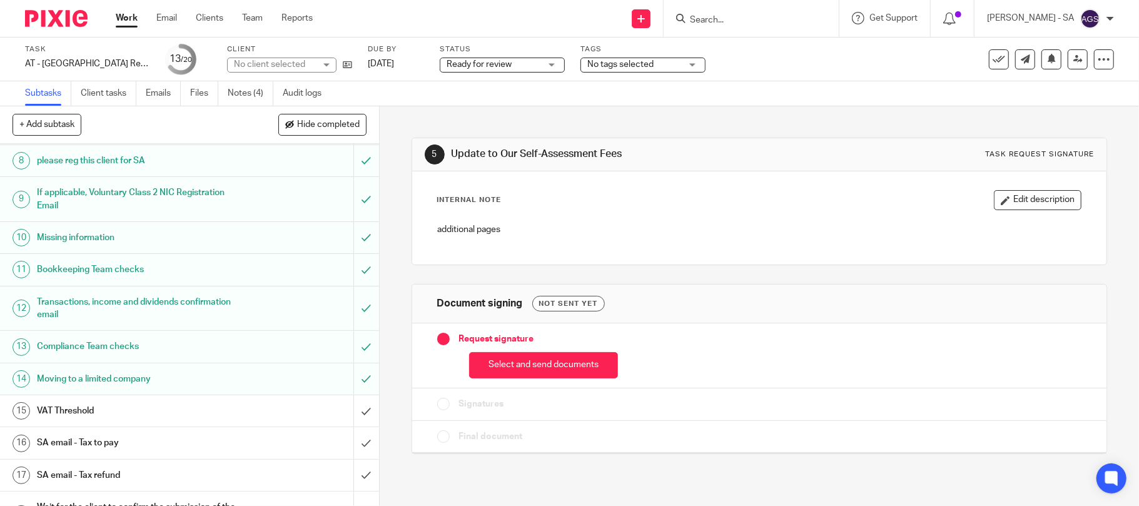
scroll to position [250, 0]
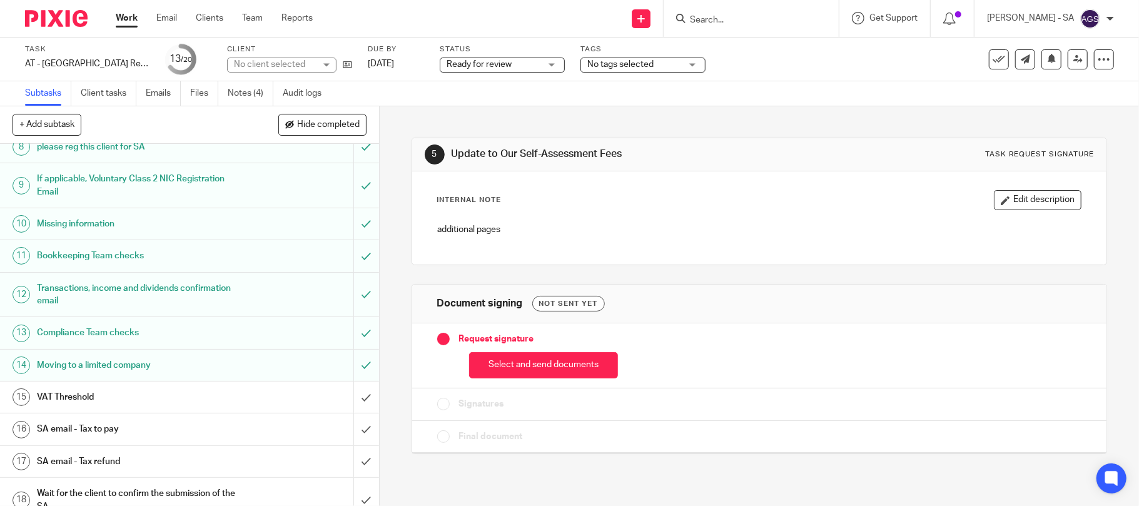
click at [53, 402] on h1 "VAT Threshold" at bounding box center [138, 397] width 203 height 19
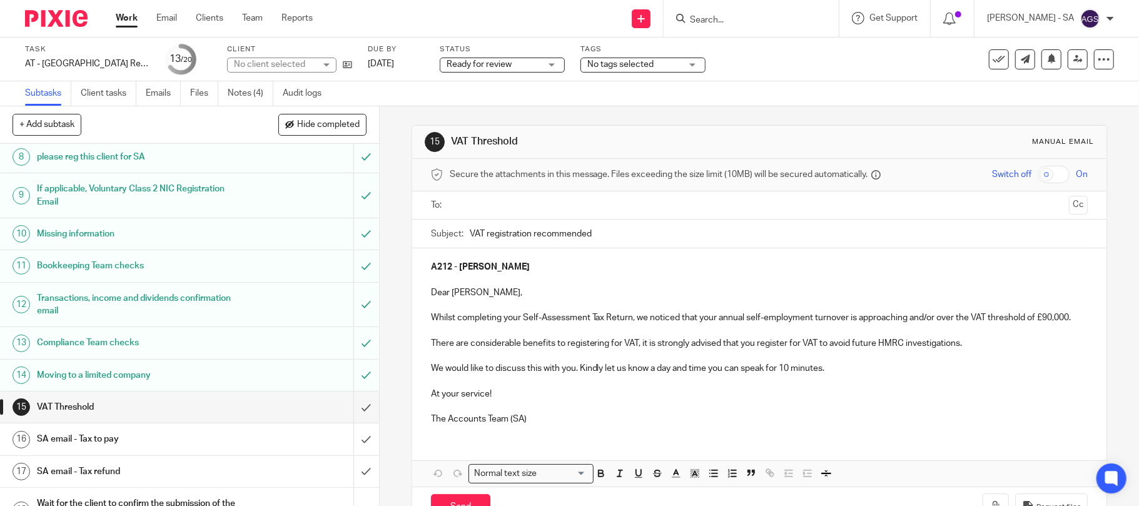
scroll to position [333, 0]
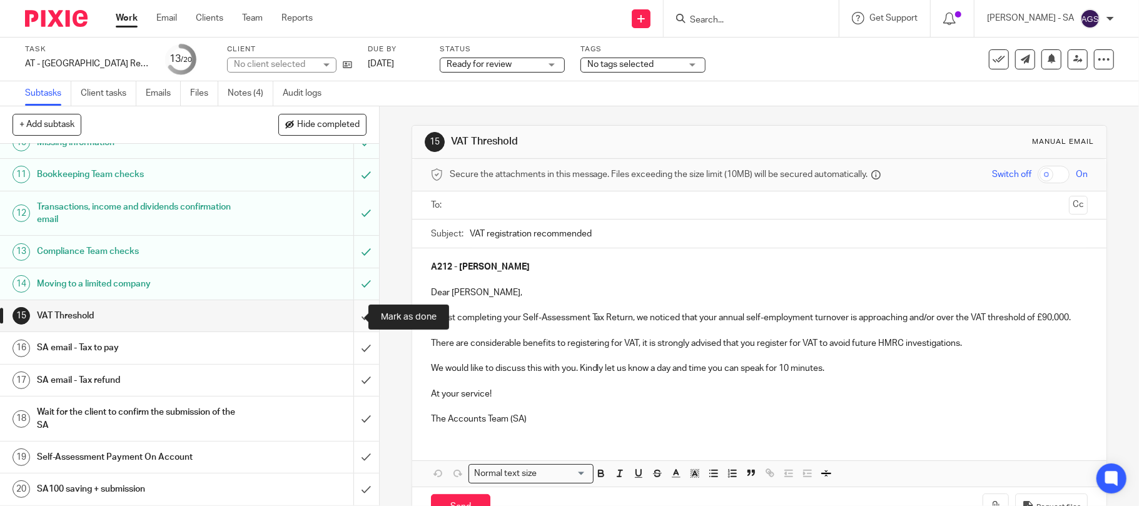
click at [346, 321] on input "submit" at bounding box center [189, 315] width 379 height 31
click at [111, 349] on h1 "SA email - Tax to pay" at bounding box center [138, 347] width 203 height 19
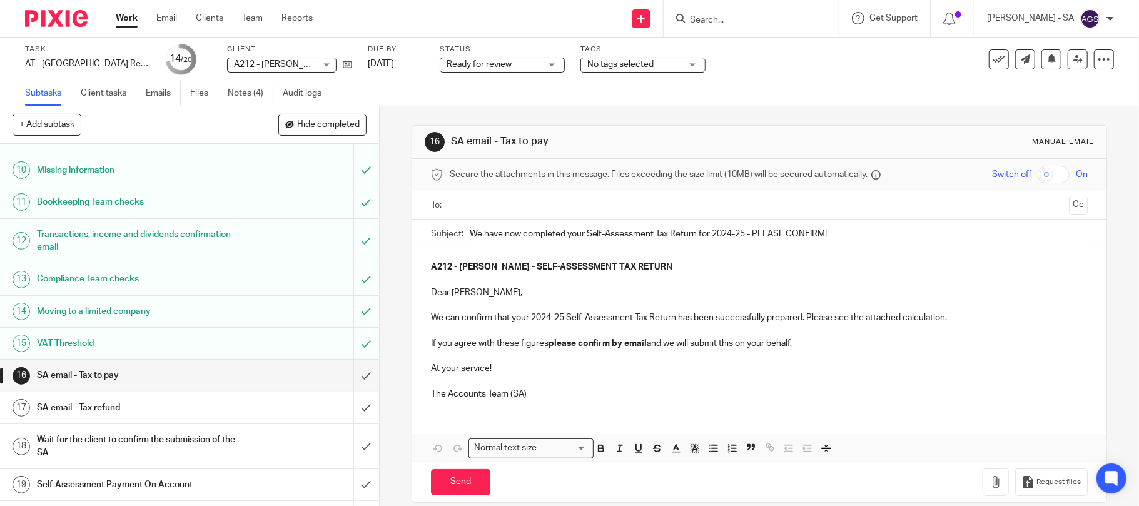
scroll to position [333, 0]
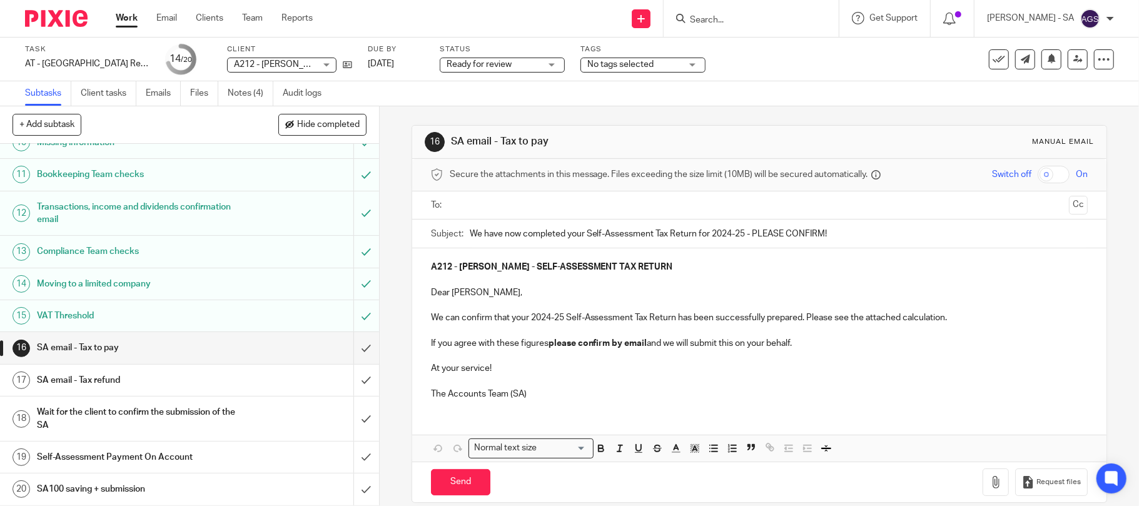
click at [467, 204] on input "text" at bounding box center [759, 205] width 610 height 14
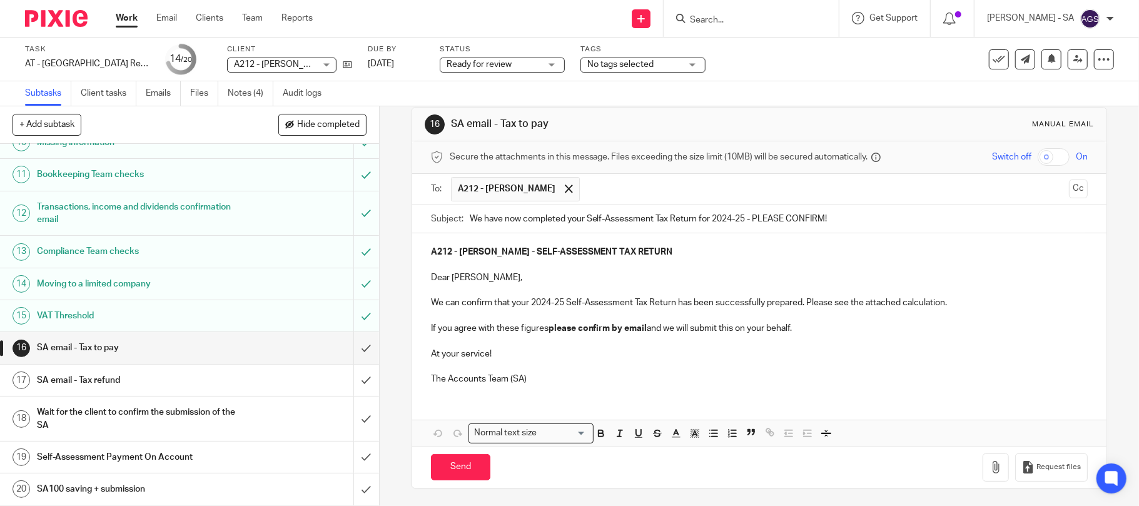
scroll to position [21, 0]
click at [1069, 185] on button "Cc" at bounding box center [1078, 187] width 19 height 19
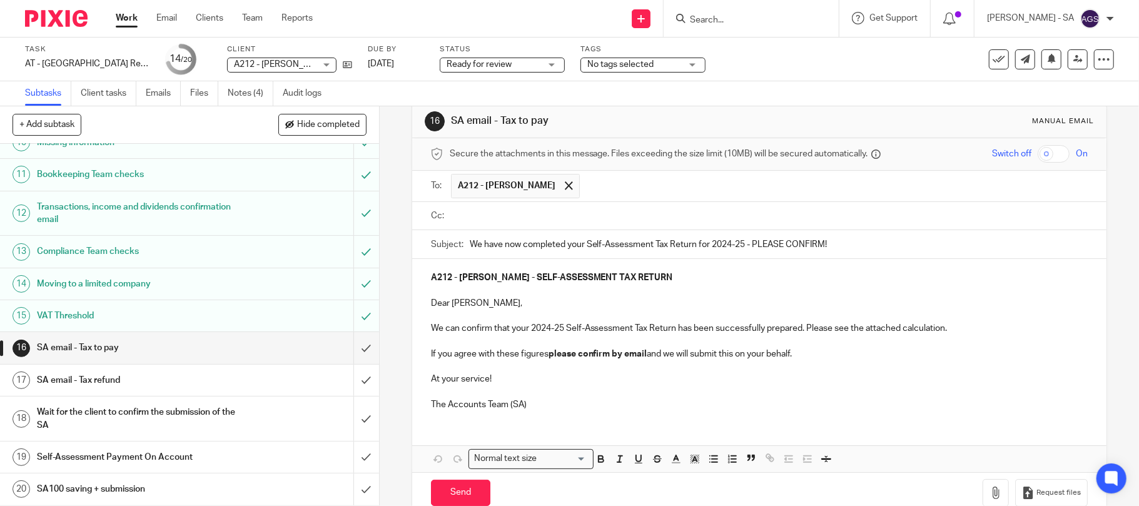
click at [466, 218] on input "text" at bounding box center [768, 216] width 629 height 14
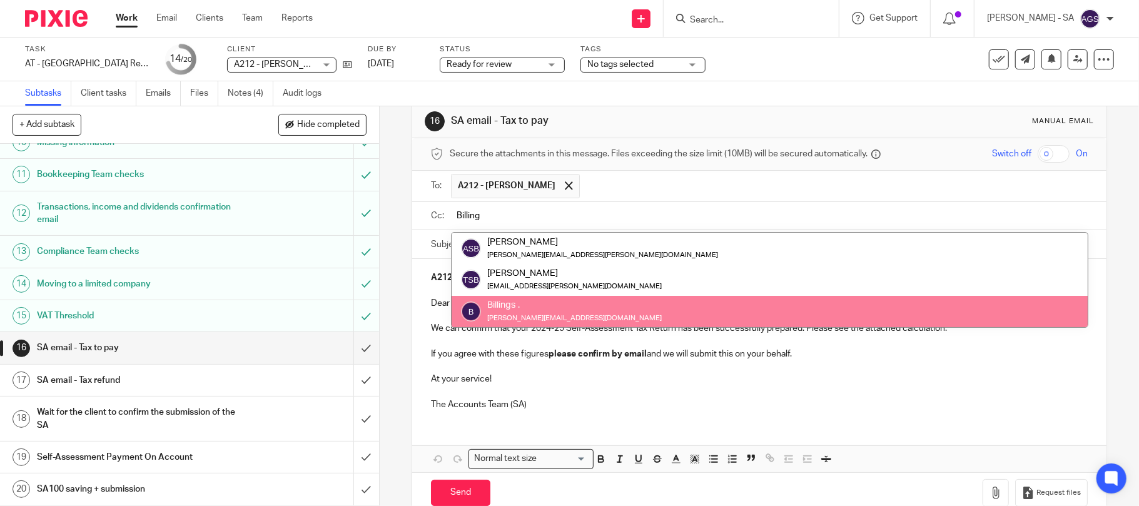
type input "Billing"
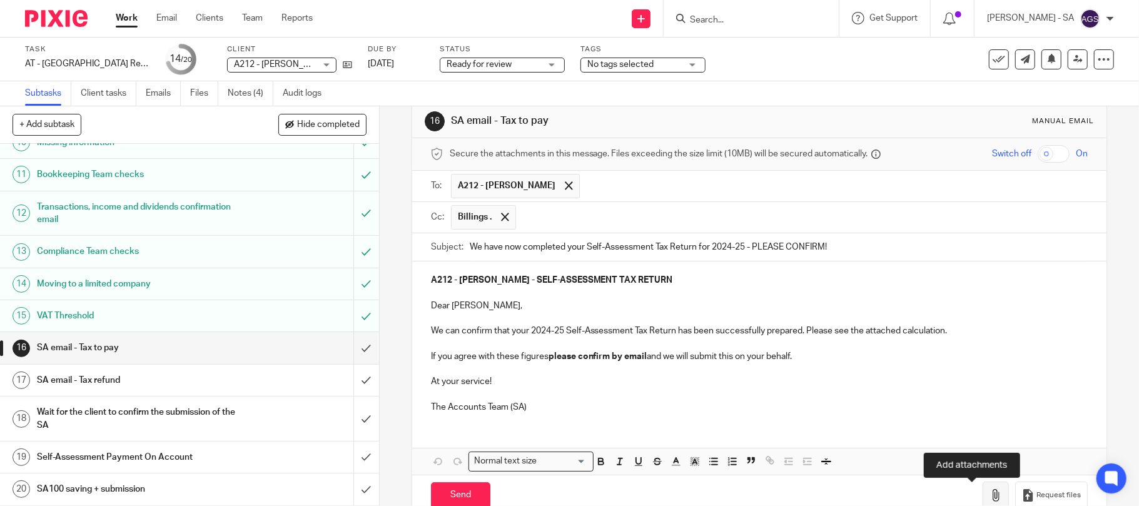
click at [989, 497] on icon "button" at bounding box center [995, 495] width 13 height 13
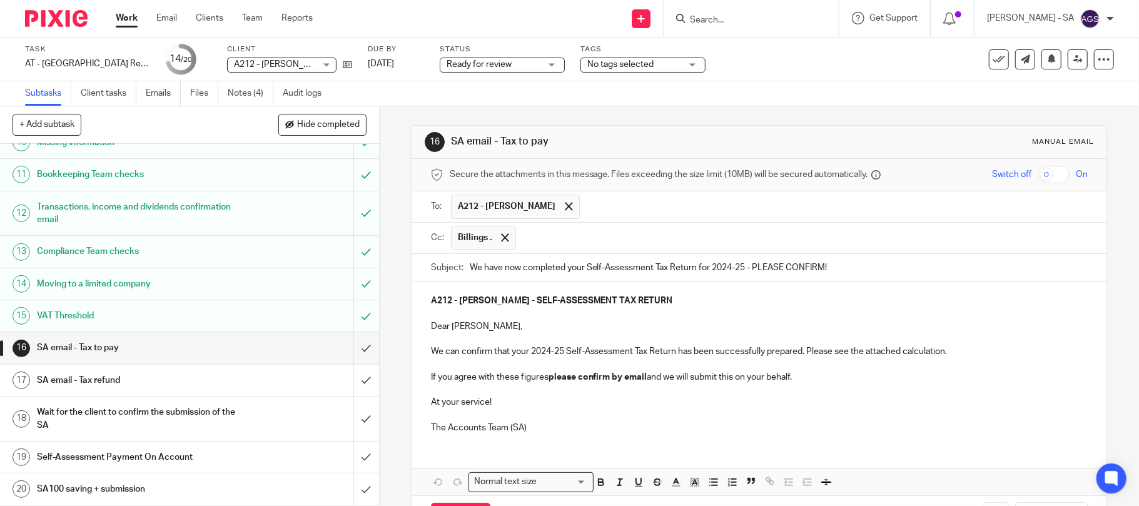
scroll to position [53, 0]
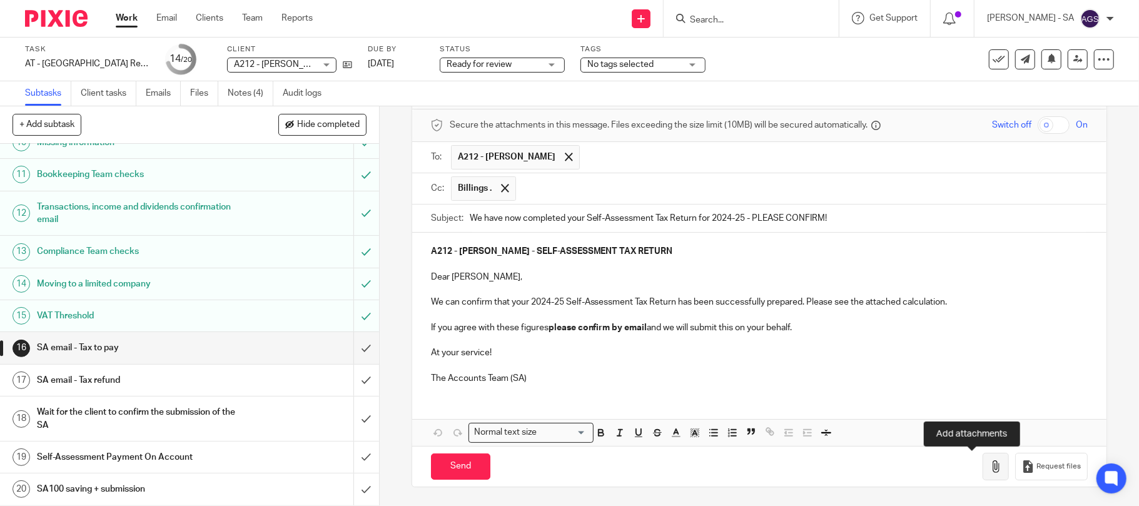
click at [983, 473] on button "button" at bounding box center [996, 467] width 26 height 28
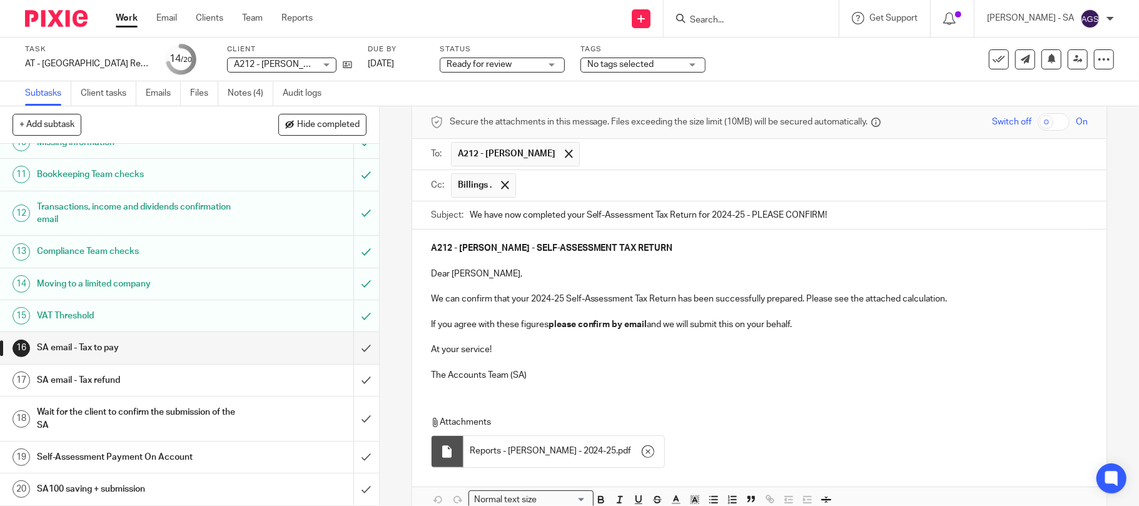
click at [673, 415] on div "Attachments Reports - TEMIDAYO AGUNBIADE - 2024-25 . pdf" at bounding box center [759, 438] width 695 height 70
click at [654, 454] on icon "button" at bounding box center [648, 451] width 13 height 13
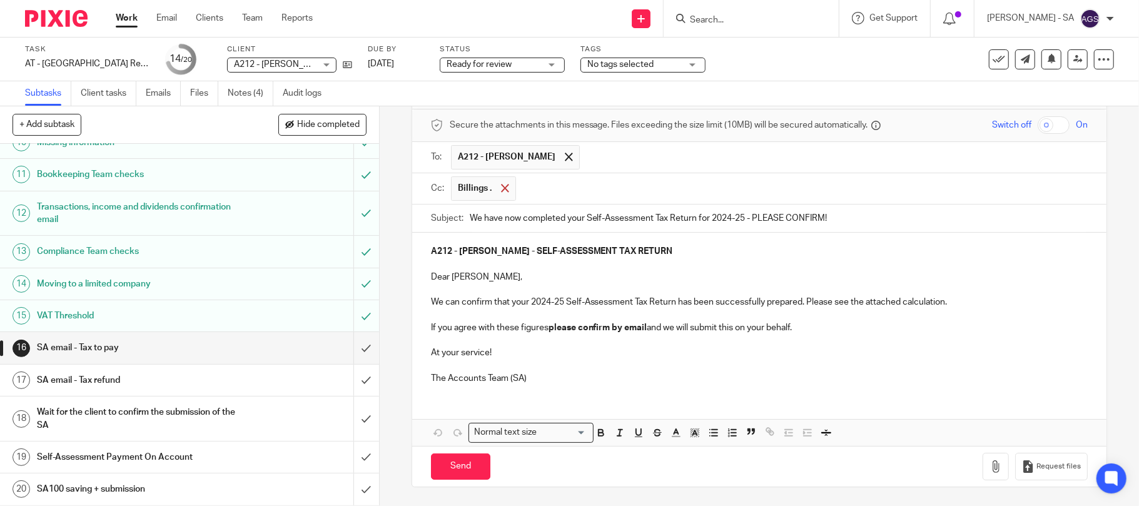
click at [501, 185] on span at bounding box center [505, 188] width 8 height 8
drag, startPoint x: 587, startPoint y: 163, endPoint x: 593, endPoint y: 163, distance: 6.3
click at [576, 163] on div at bounding box center [569, 159] width 14 height 19
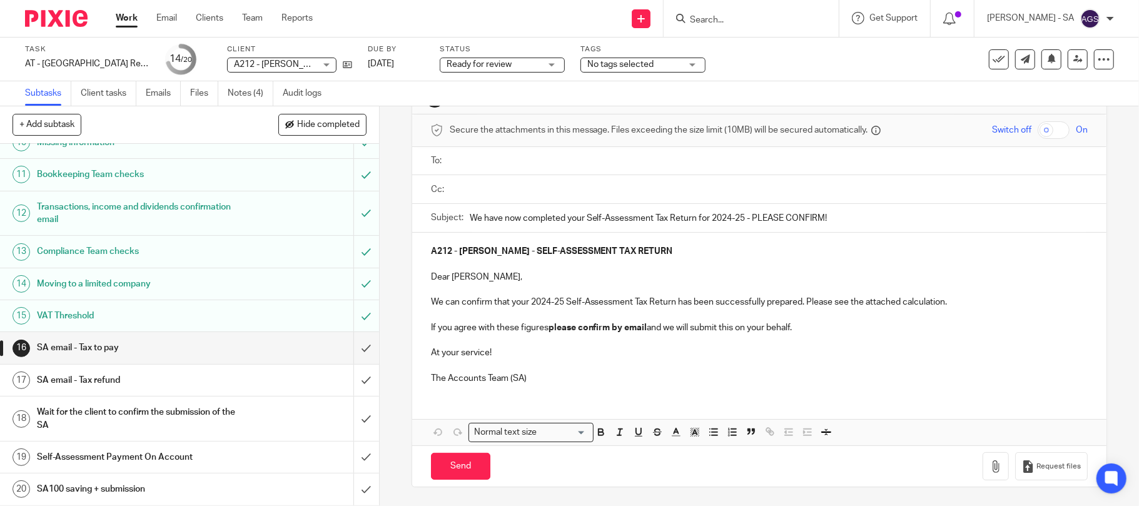
click at [503, 58] on span "Ready for review" at bounding box center [494, 64] width 94 height 13
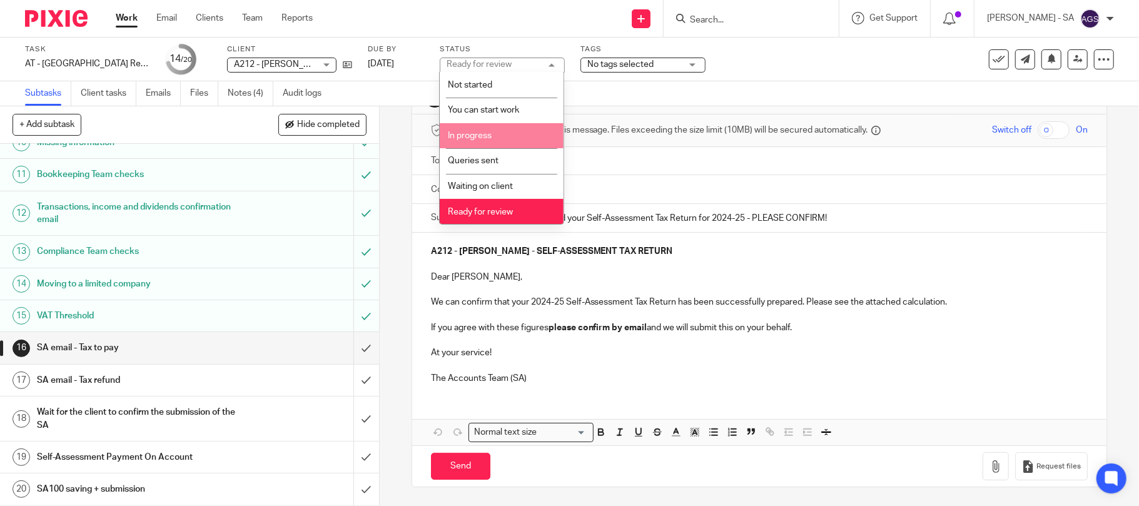
click at [487, 134] on span "In progress" at bounding box center [470, 135] width 44 height 9
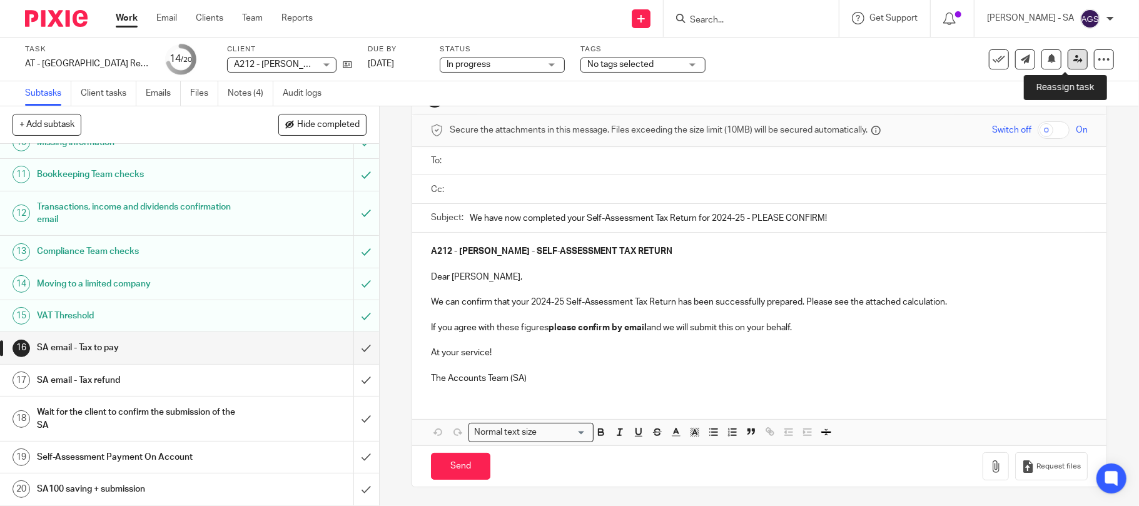
click at [1073, 56] on icon at bounding box center [1077, 58] width 9 height 9
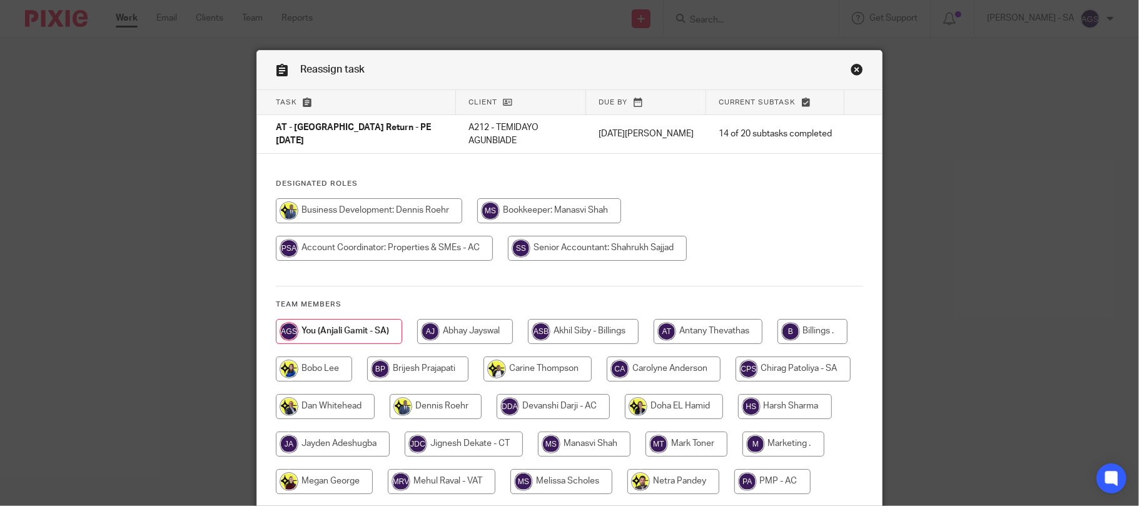
click at [851, 68] on link "Close this dialog window" at bounding box center [857, 71] width 13 height 17
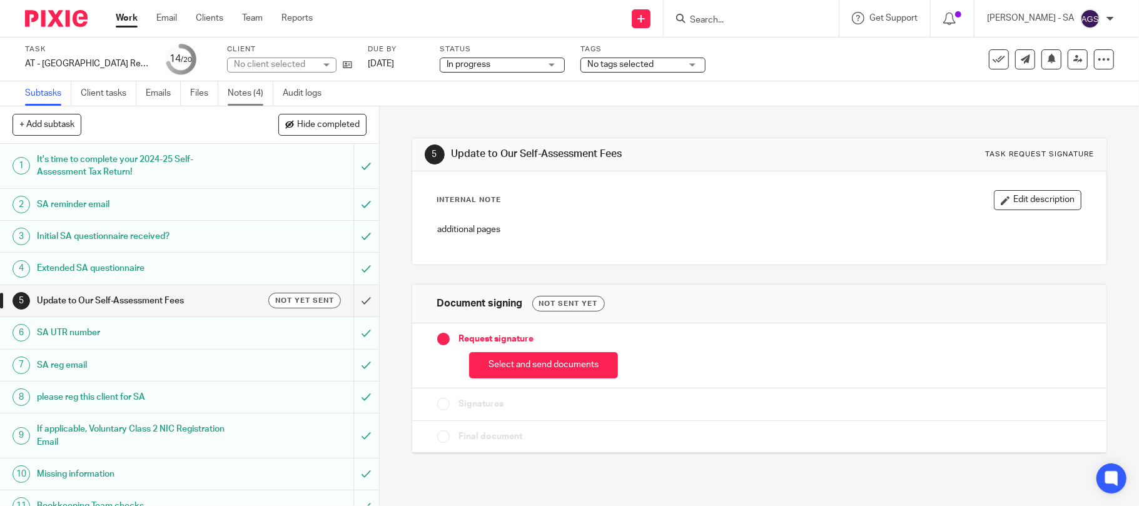
click at [236, 94] on link "Notes (4)" at bounding box center [251, 93] width 46 height 24
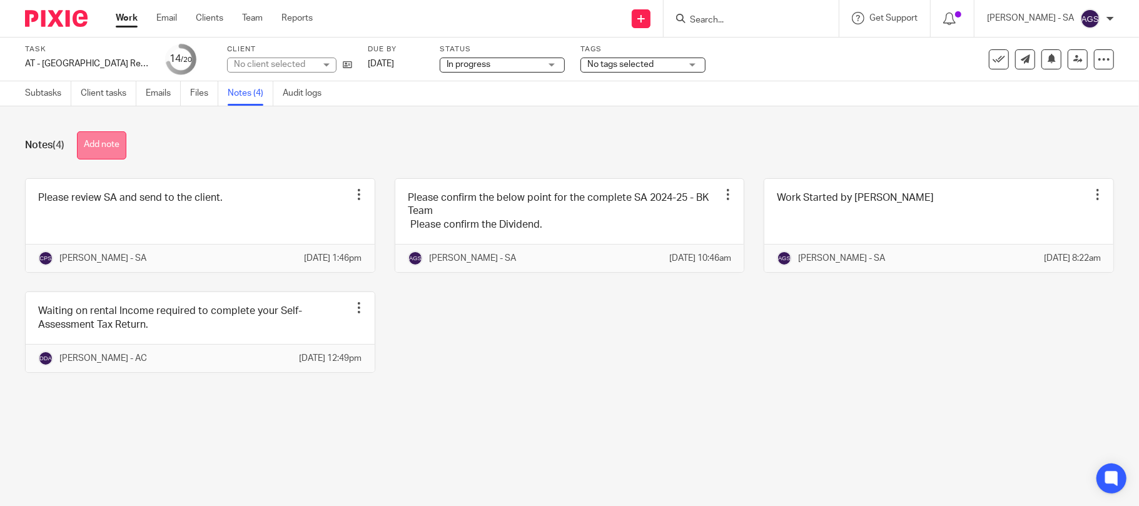
click at [103, 146] on button "Add note" at bounding box center [101, 145] width 49 height 28
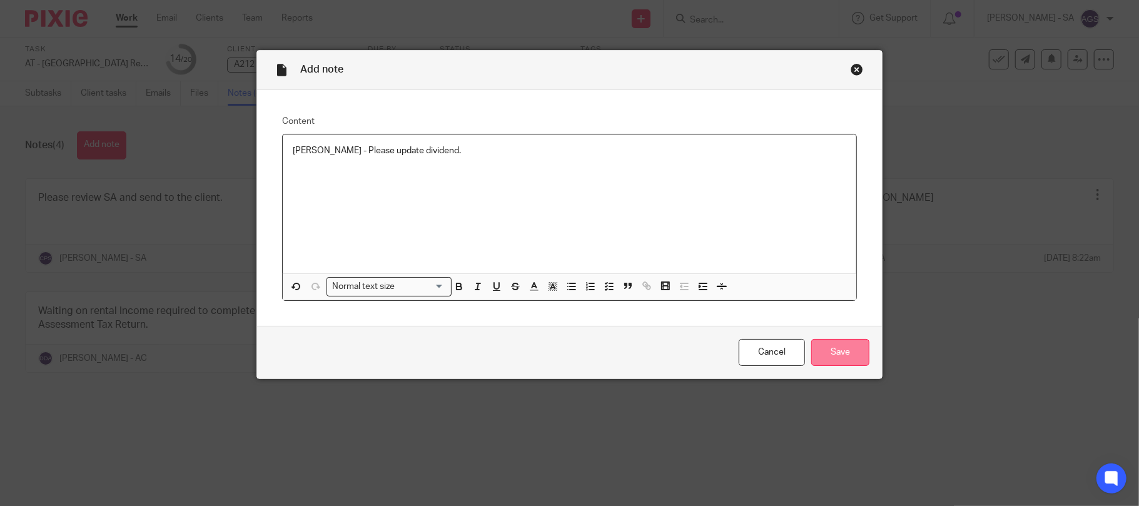
click at [836, 361] on input "Save" at bounding box center [840, 352] width 58 height 27
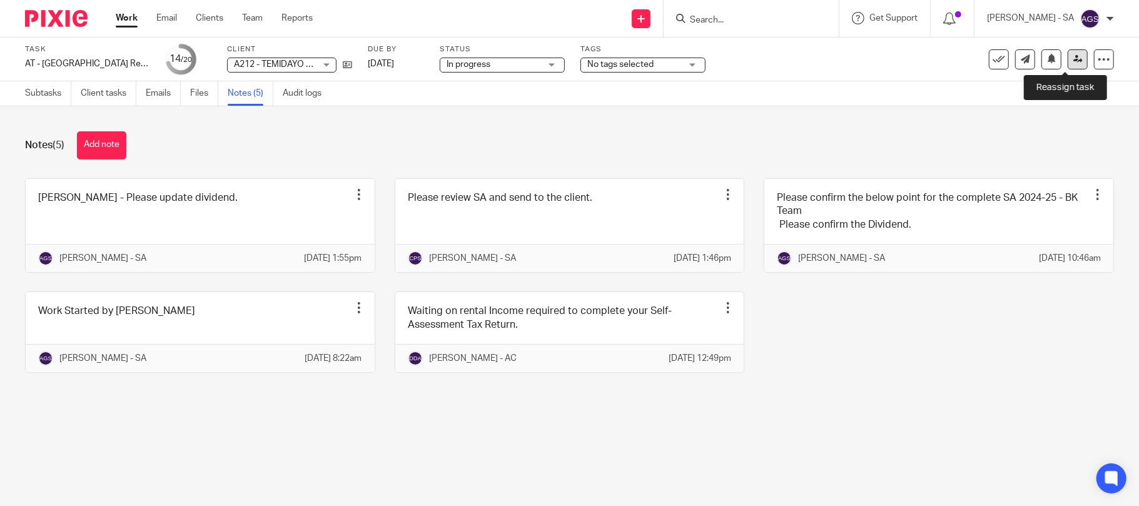
click at [1073, 63] on icon at bounding box center [1077, 58] width 9 height 9
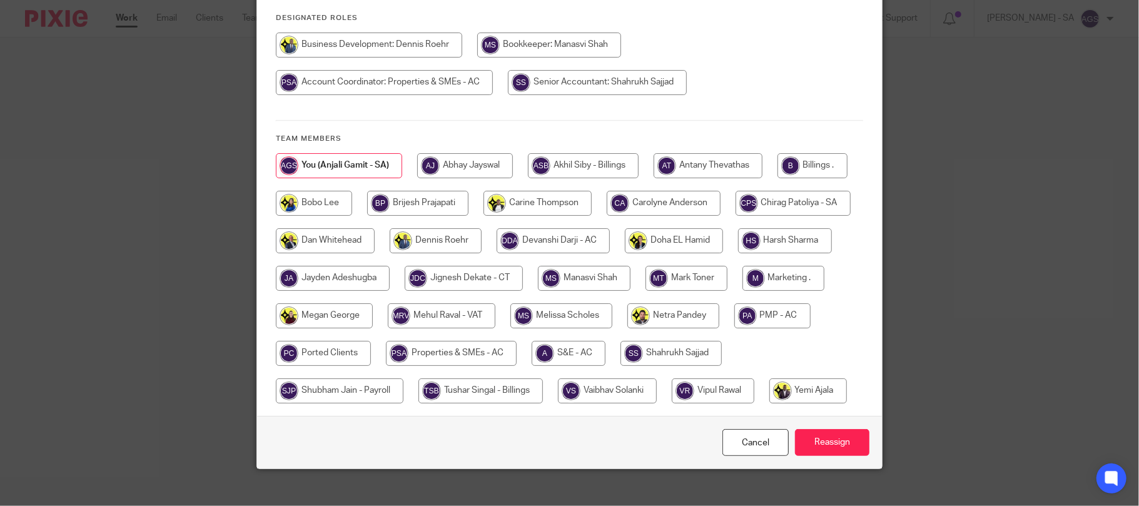
scroll to position [166, 0]
click at [735, 215] on input "radio" at bounding box center [792, 202] width 115 height 25
radio input "true"
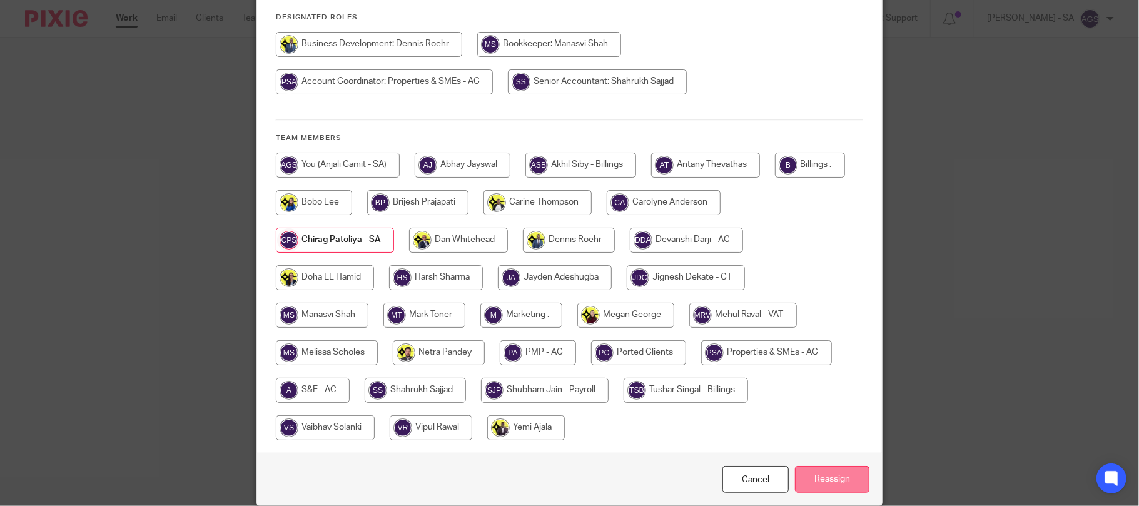
click at [837, 473] on input "Reassign" at bounding box center [832, 479] width 74 height 27
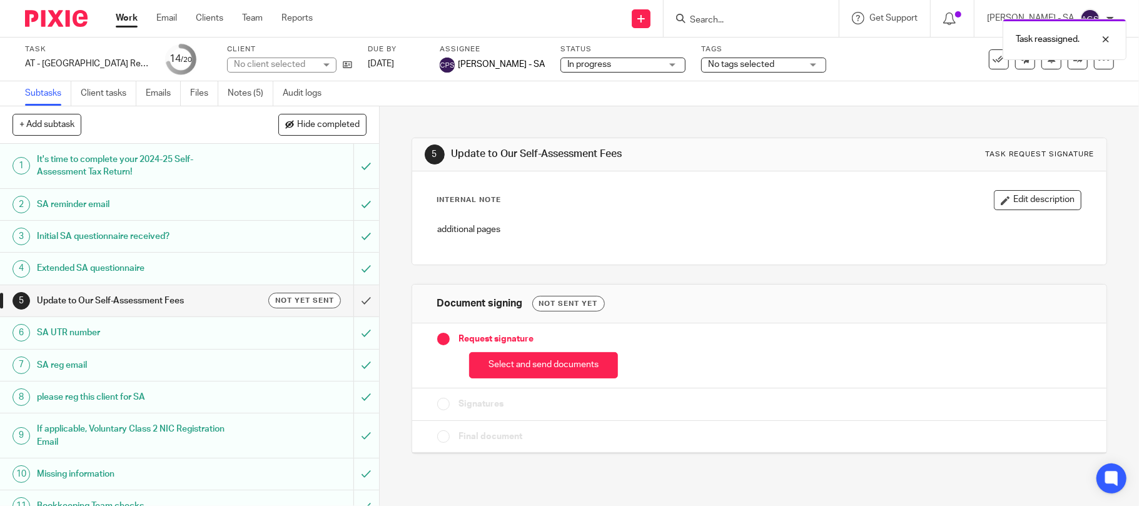
click at [325, 63] on div "No client selected" at bounding box center [281, 65] width 109 height 15
click at [315, 63] on div "No client selected" at bounding box center [274, 64] width 81 height 13
click at [323, 63] on div "No client selected" at bounding box center [281, 65] width 109 height 15
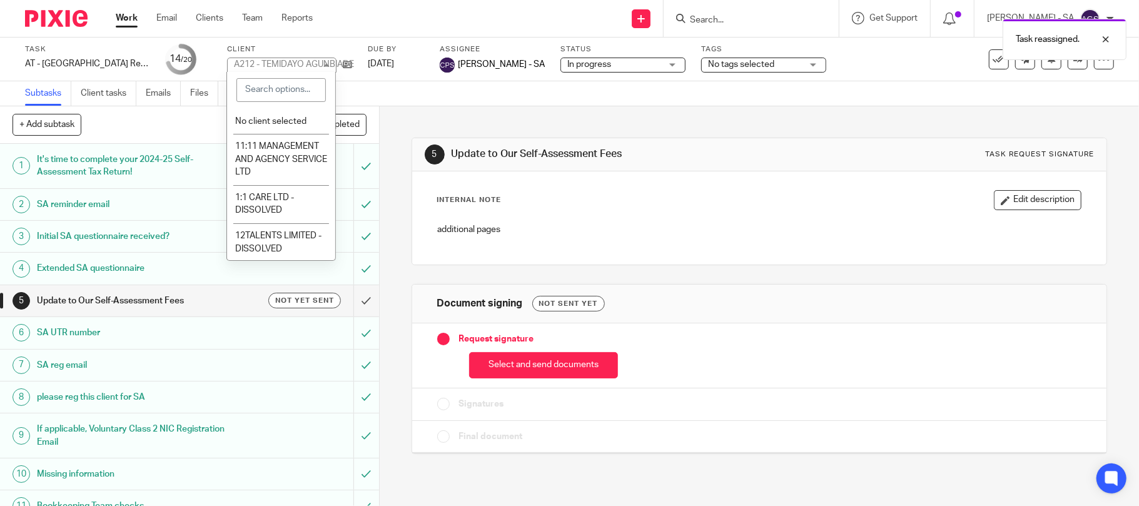
click at [323, 63] on div "A212 - TEMIDAYO AGUNBIADE" at bounding box center [294, 64] width 120 height 9
click at [323, 63] on div "A212 - TEMIDAYO AGUNBIADE A212 - TEMIDAYO AGUNBIADE" at bounding box center [281, 65] width 109 height 15
click at [323, 63] on div "A212 - TEMIDAYO AGUNBIADE" at bounding box center [294, 64] width 120 height 9
click at [323, 63] on div "A212 - TEMIDAYO AGUNBIADE A212 - TEMIDAYO AGUNBIADE" at bounding box center [281, 65] width 109 height 15
click at [458, 100] on div "Subtasks Client tasks Emails Files Notes (5) Audit logs" at bounding box center [569, 93] width 1139 height 25
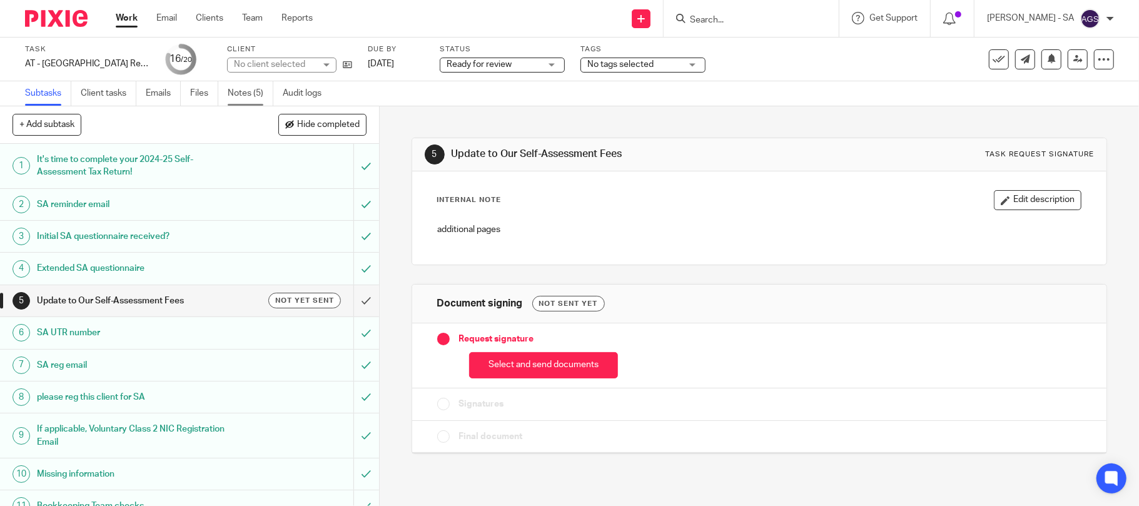
click at [246, 96] on link "Notes (5)" at bounding box center [251, 93] width 46 height 24
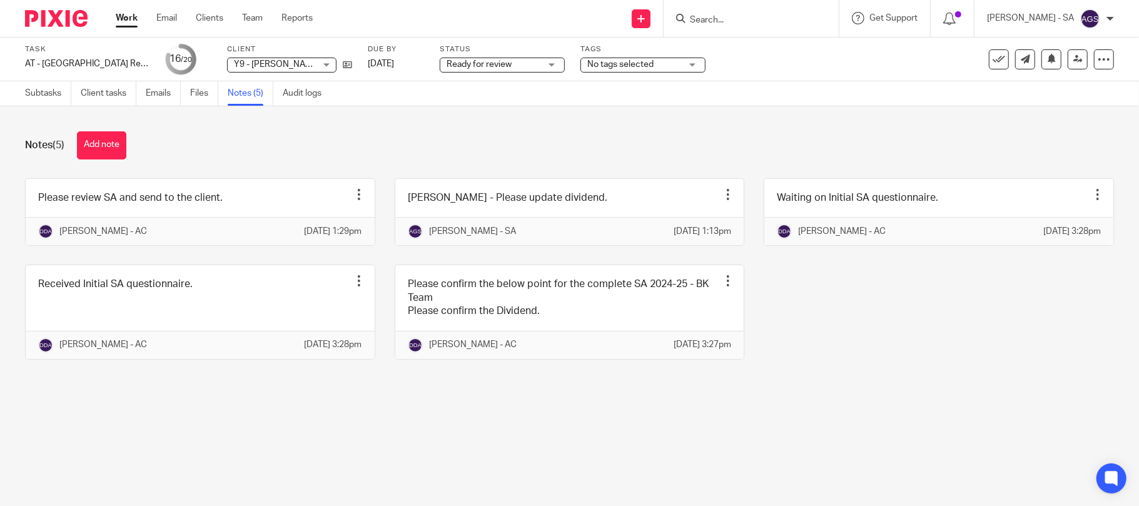
click at [492, 68] on span "Ready for review" at bounding box center [479, 64] width 65 height 9
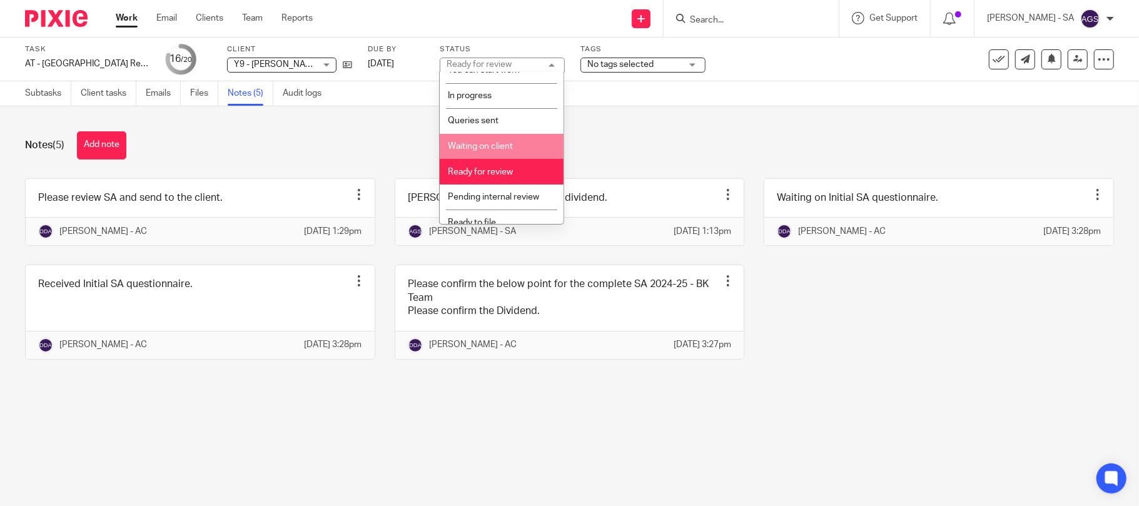
scroll to position [51, 0]
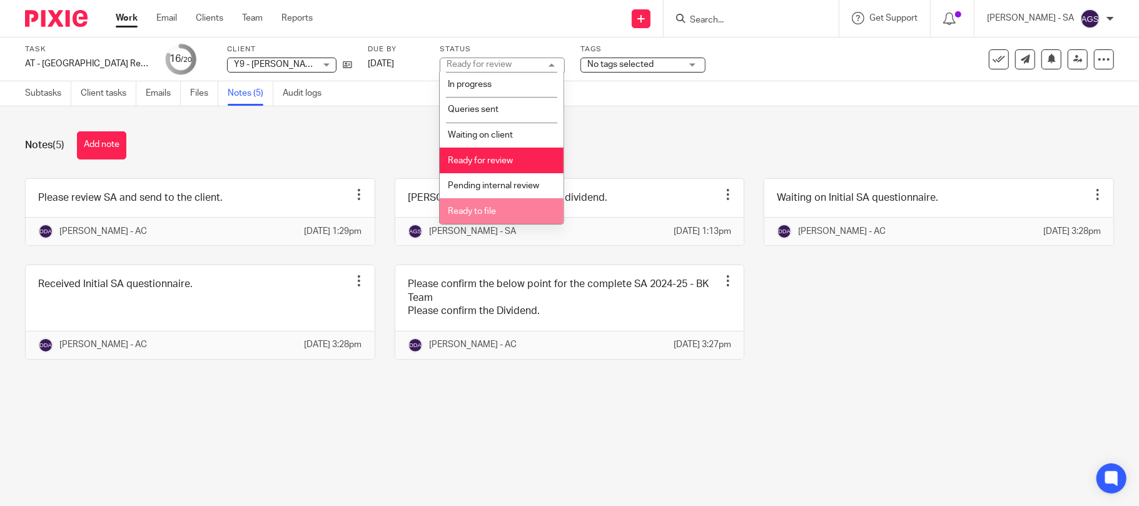
click at [487, 213] on span "Ready to file" at bounding box center [472, 211] width 48 height 9
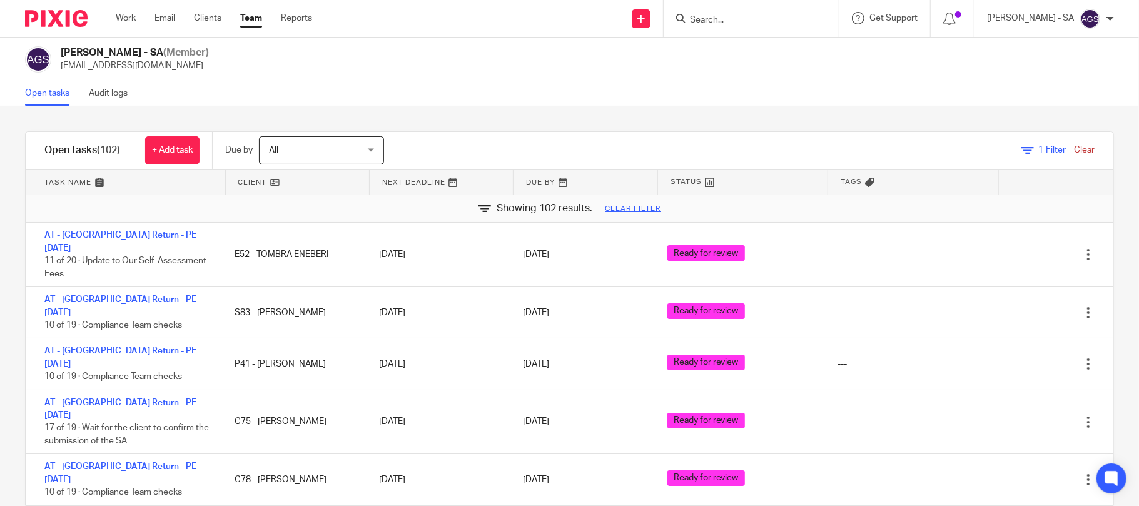
click at [728, 24] on input "Search" at bounding box center [745, 20] width 113 height 11
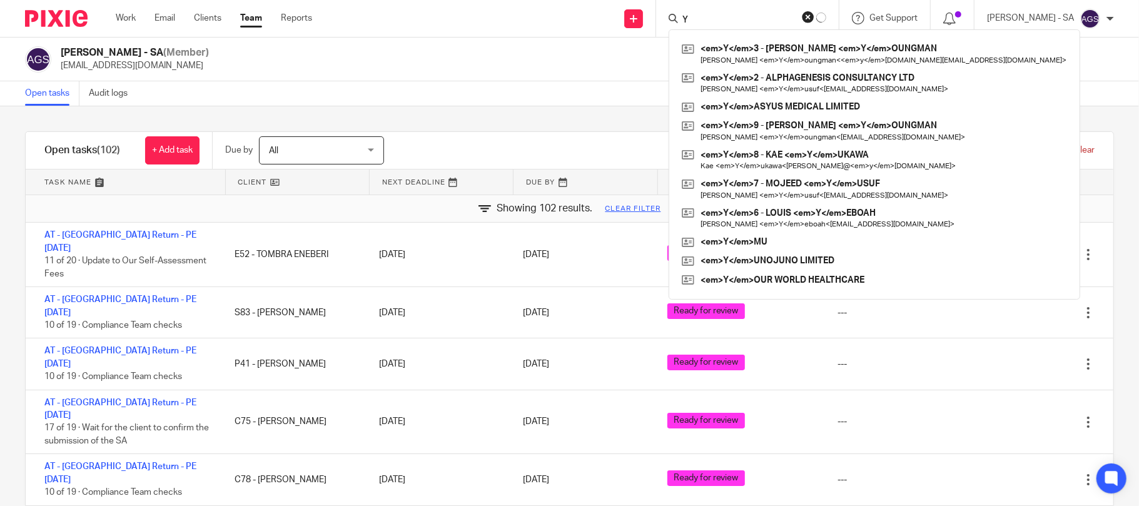
type input "Y9"
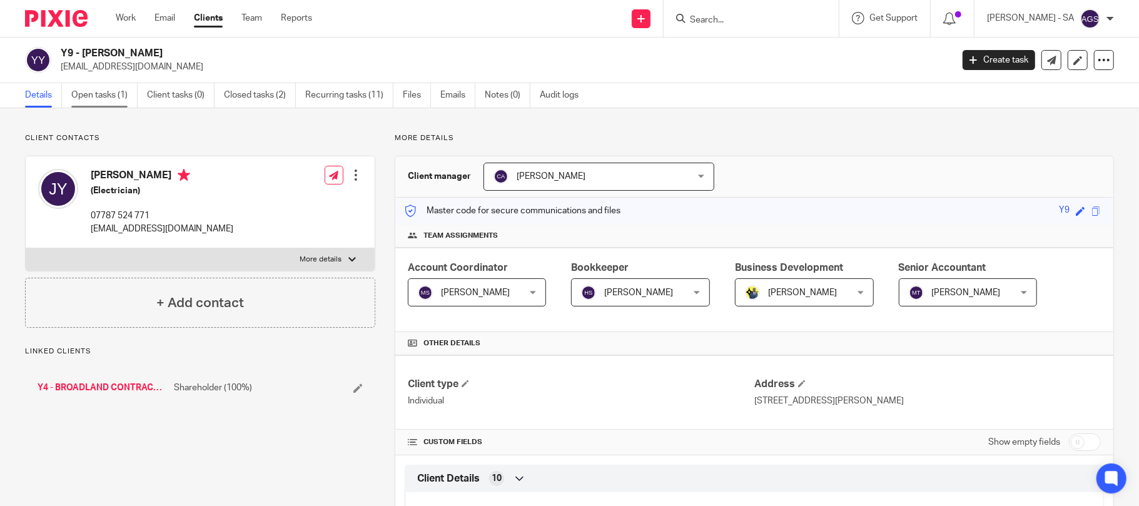
click at [114, 98] on link "Open tasks (1)" at bounding box center [104, 95] width 66 height 24
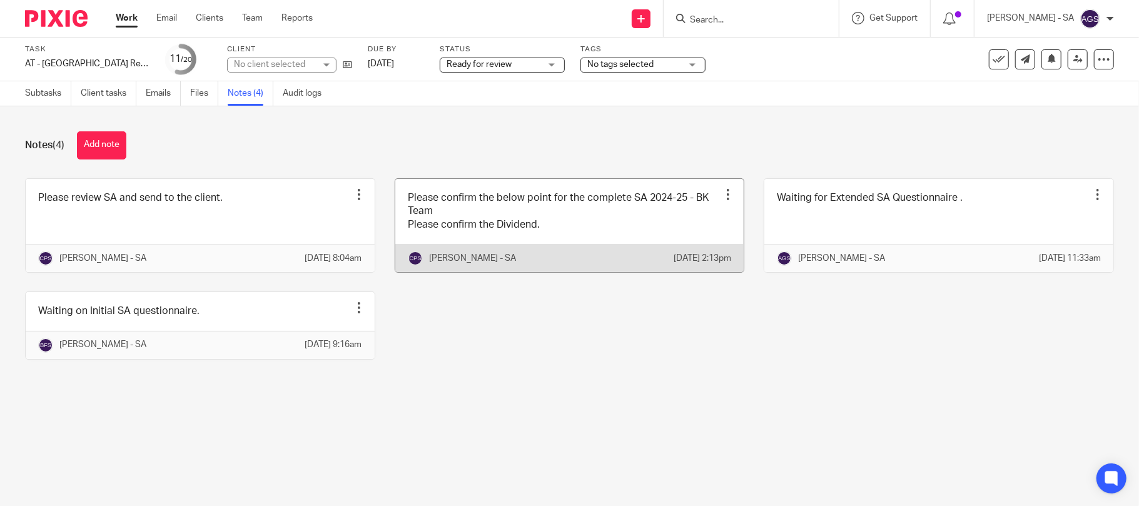
click at [594, 225] on link at bounding box center [569, 225] width 349 height 93
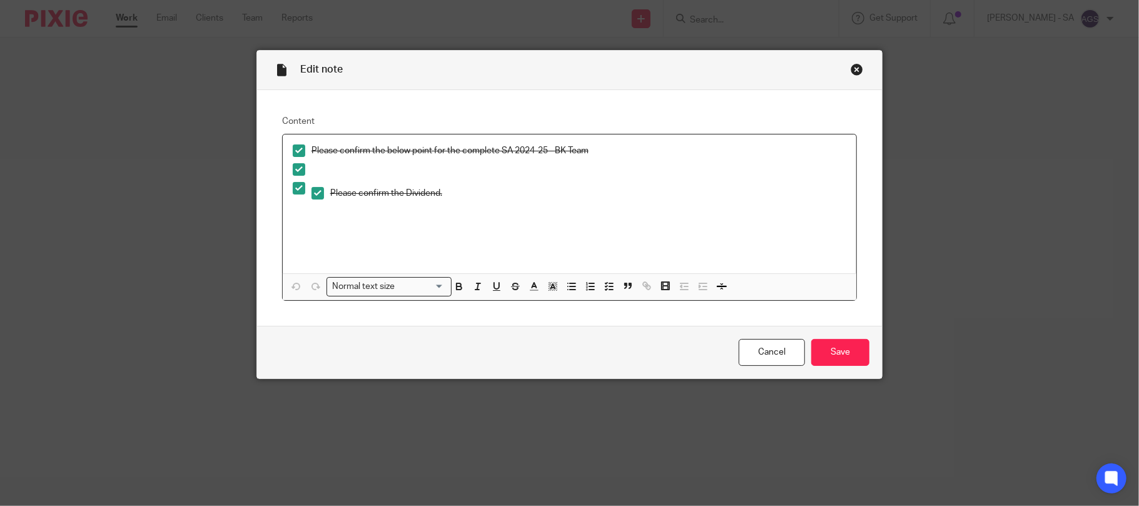
click at [851, 66] on div "Close this dialog window" at bounding box center [857, 69] width 13 height 13
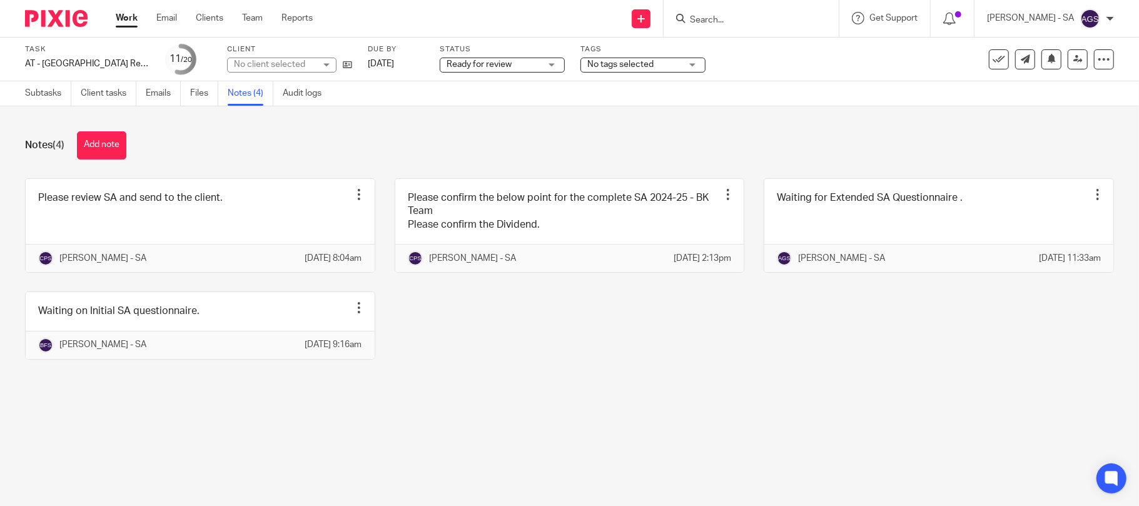
click at [271, 66] on div "No client selected" at bounding box center [274, 64] width 81 height 13
click at [271, 66] on div "No client selected" at bounding box center [269, 64] width 71 height 9
click at [271, 66] on div "No client selected" at bounding box center [274, 64] width 81 height 13
click at [271, 66] on div "No client selected" at bounding box center [269, 64] width 71 height 9
click at [271, 66] on div "No client selected" at bounding box center [274, 64] width 81 height 13
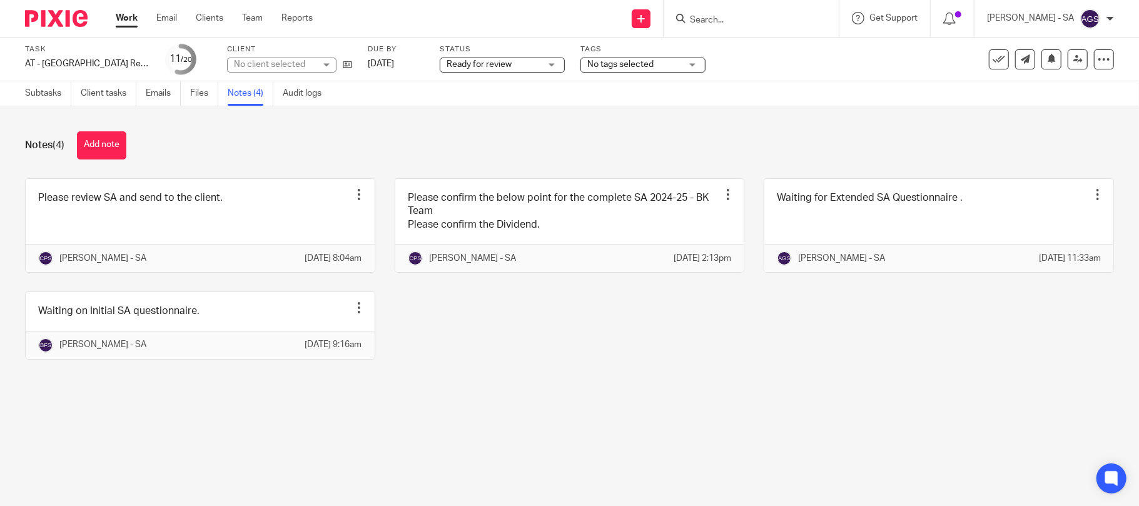
click at [271, 66] on div "No client selected" at bounding box center [274, 64] width 81 height 13
click at [388, 136] on div "Notes (4) Add note" at bounding box center [569, 145] width 1089 height 28
click at [498, 378] on div "Please review SA and send to the client. Edit note Delete note Chirag Patoliya …" at bounding box center [560, 278] width 1108 height 200
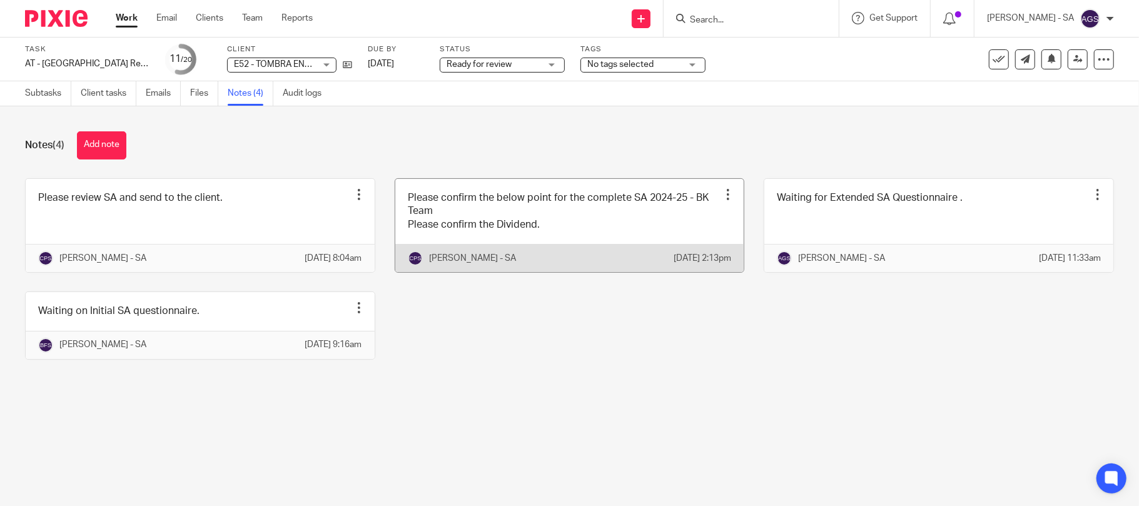
click at [542, 236] on link at bounding box center [569, 225] width 349 height 93
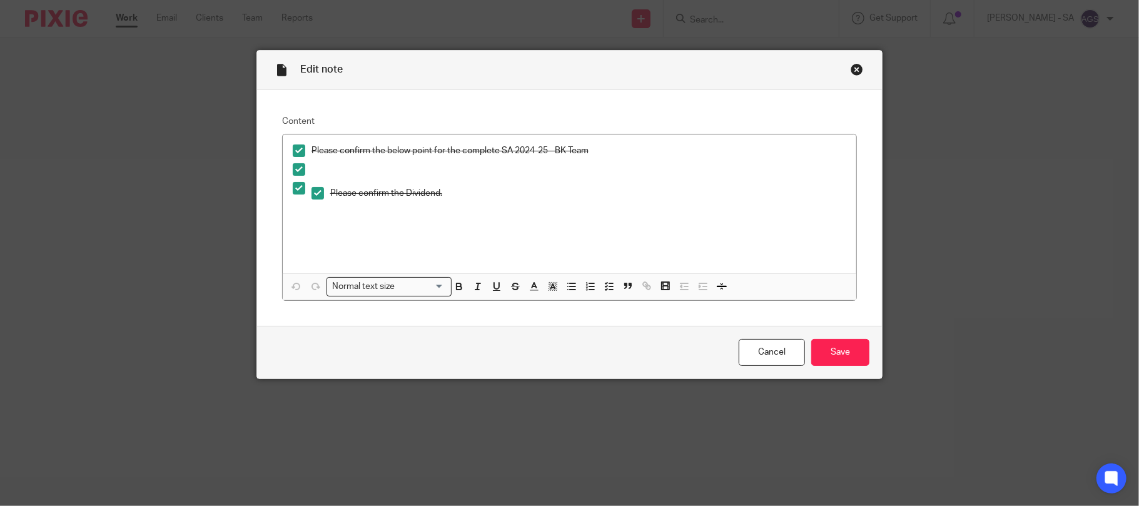
click at [851, 68] on div "Close this dialog window" at bounding box center [857, 69] width 13 height 13
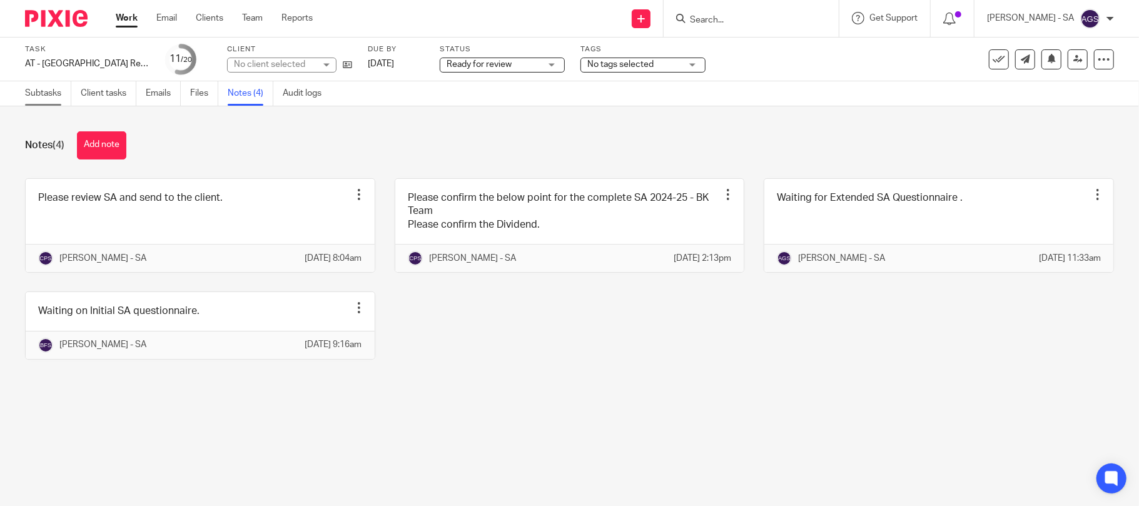
click at [48, 98] on link "Subtasks" at bounding box center [48, 93] width 46 height 24
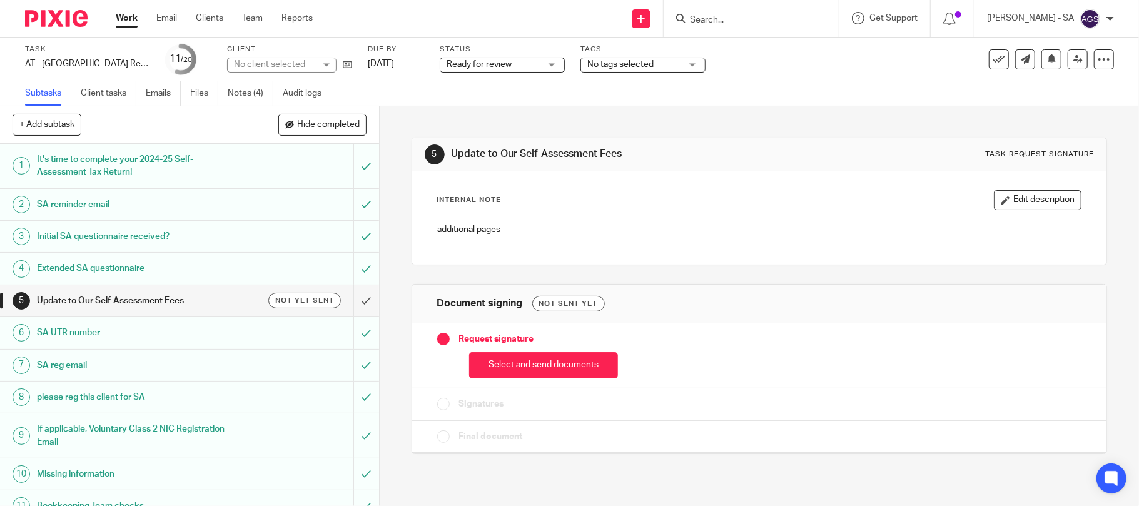
click at [80, 234] on h1 "Initial SA questionnaire received?" at bounding box center [138, 236] width 203 height 19
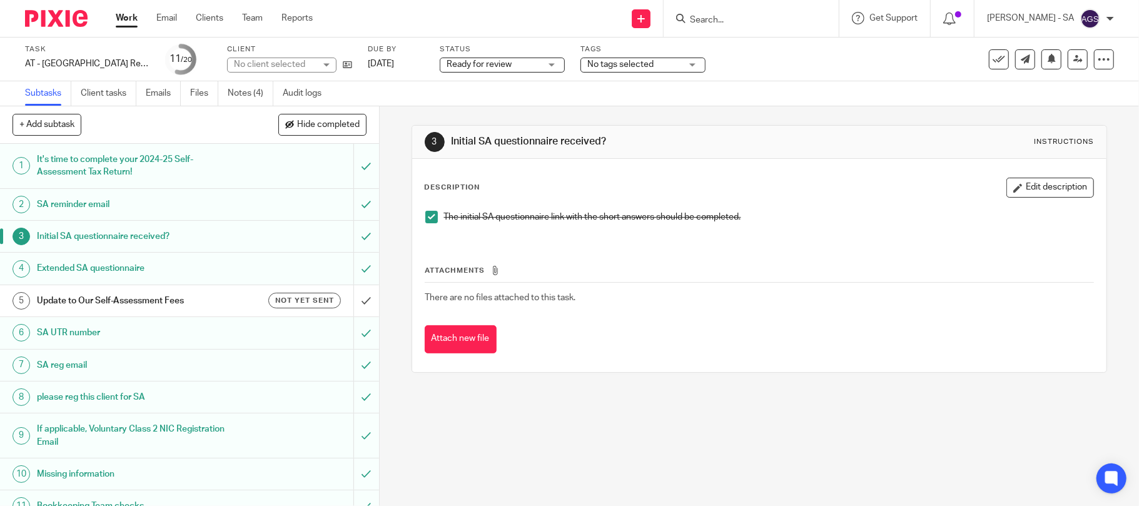
click at [78, 331] on h1 "SA UTR number" at bounding box center [138, 332] width 203 height 19
click at [74, 503] on h1 "Bookkeeping Team checks" at bounding box center [138, 506] width 203 height 19
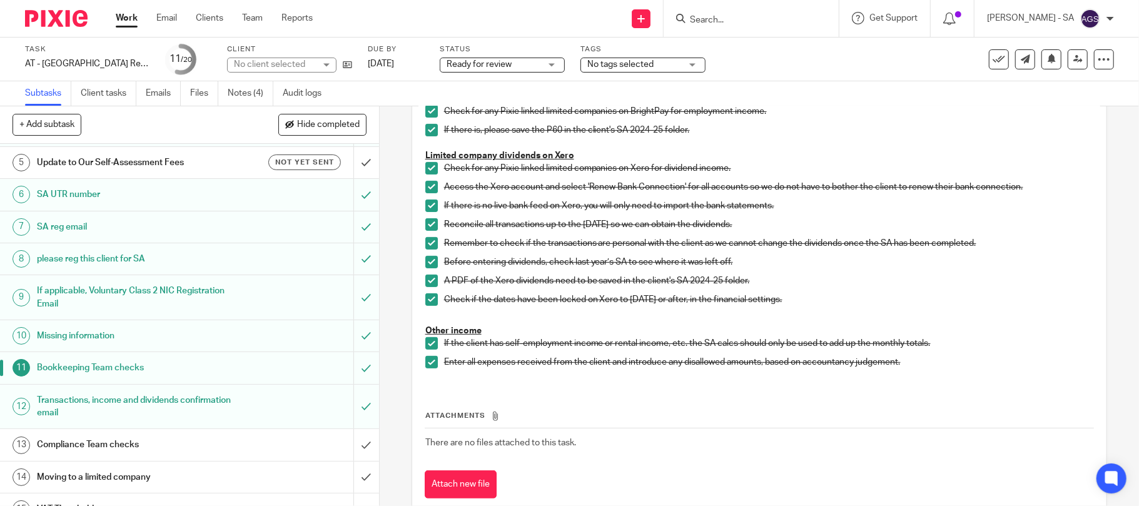
scroll to position [166, 0]
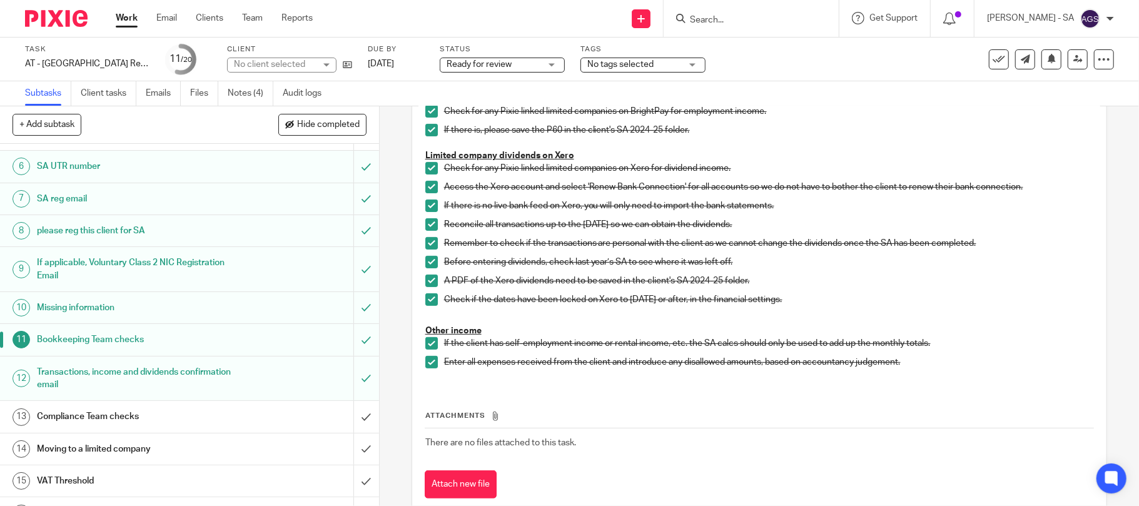
click at [60, 415] on h1 "Compliance Team checks" at bounding box center [138, 416] width 203 height 19
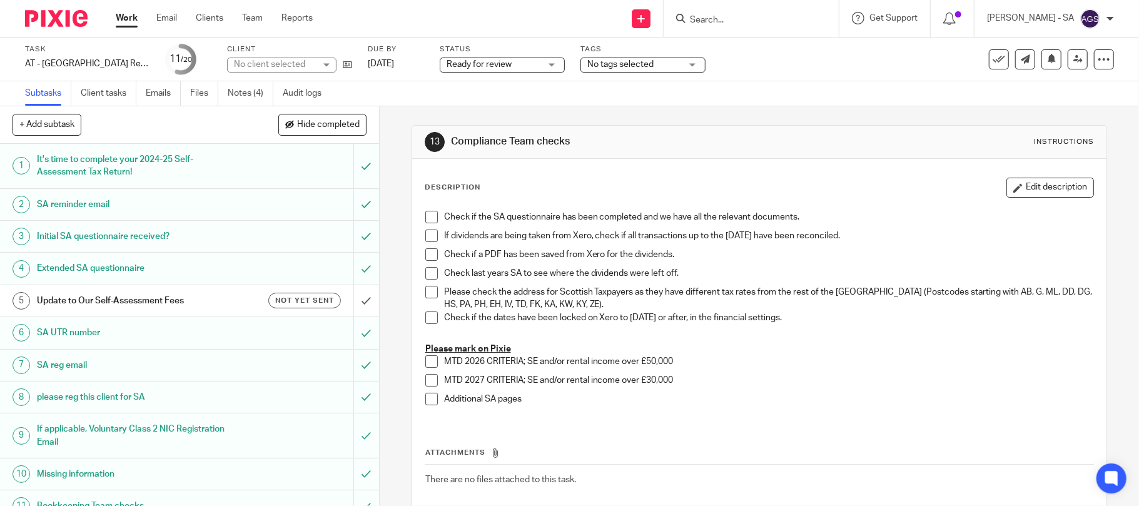
click at [425, 219] on span at bounding box center [431, 217] width 13 height 13
click at [425, 238] on span at bounding box center [431, 236] width 13 height 13
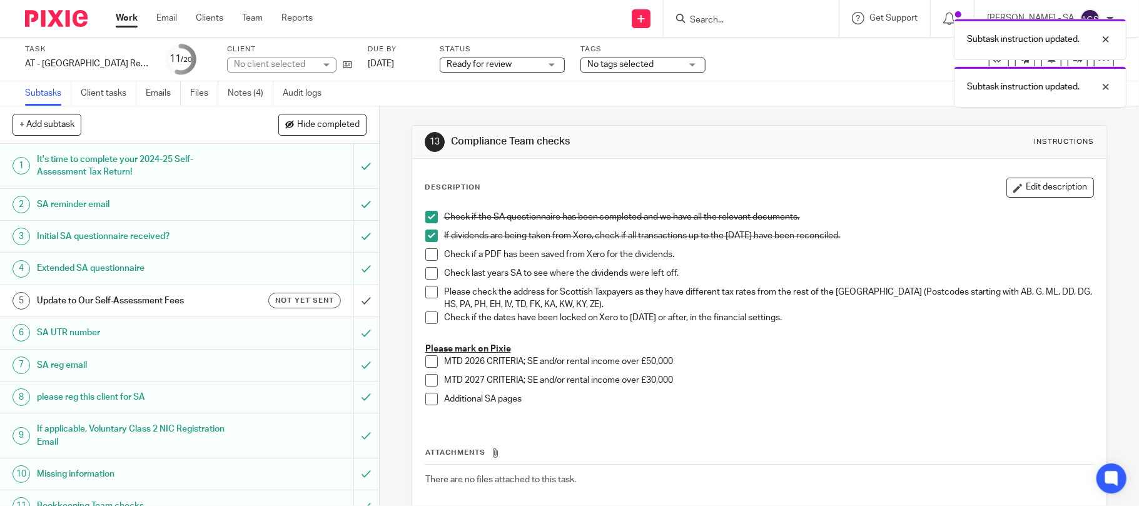
click at [425, 256] on span at bounding box center [431, 254] width 13 height 13
click at [426, 276] on span at bounding box center [431, 273] width 13 height 13
click at [426, 288] on span at bounding box center [431, 292] width 13 height 13
click at [426, 308] on li "Please check the address for Scottish Taxpayers as they have different tax rate…" at bounding box center [759, 299] width 669 height 26
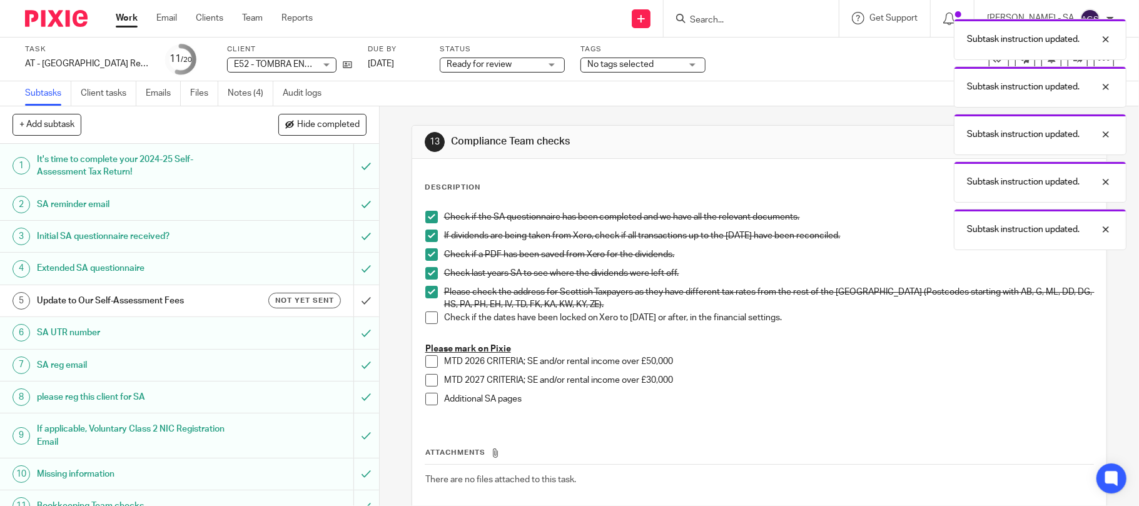
click at [425, 316] on span at bounding box center [431, 317] width 13 height 13
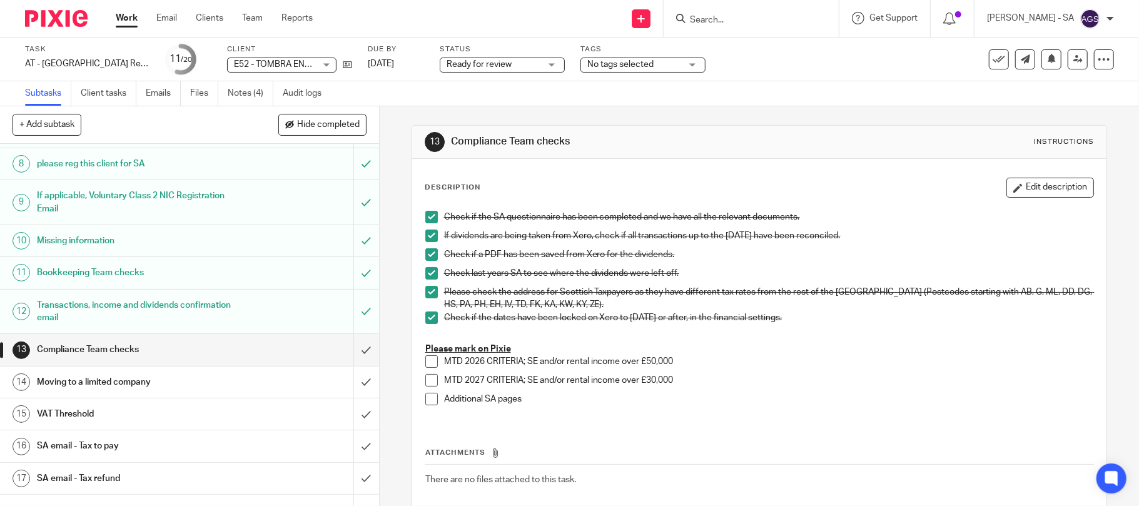
scroll to position [250, 0]
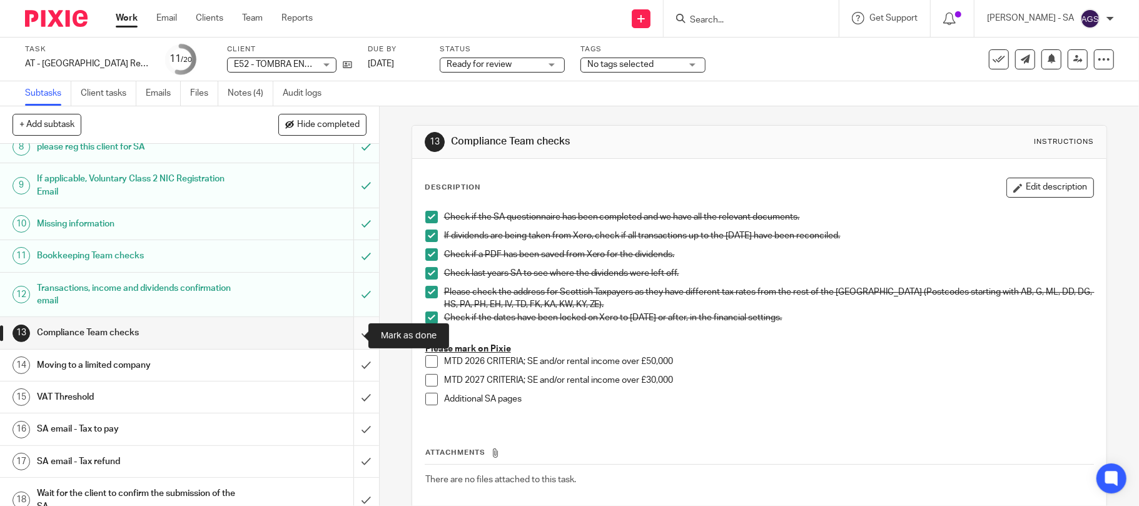
click at [354, 331] on input "submit" at bounding box center [189, 332] width 379 height 31
click at [223, 365] on h1 "Moving to a limited company" at bounding box center [138, 365] width 203 height 19
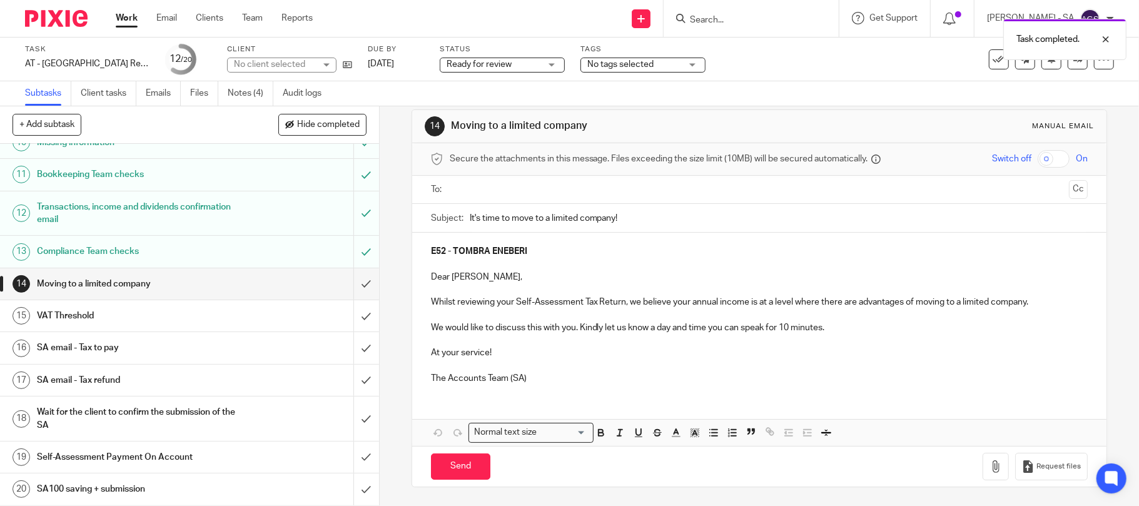
scroll to position [335, 0]
click at [345, 286] on input "submit" at bounding box center [189, 283] width 379 height 31
click at [235, 311] on div "VAT Threshold" at bounding box center [189, 315] width 304 height 19
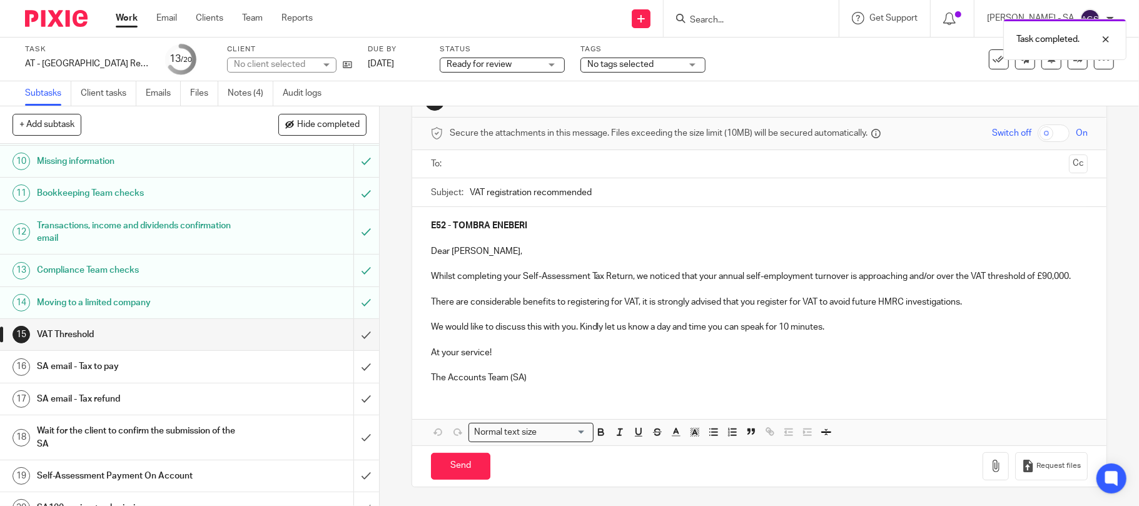
scroll to position [335, 0]
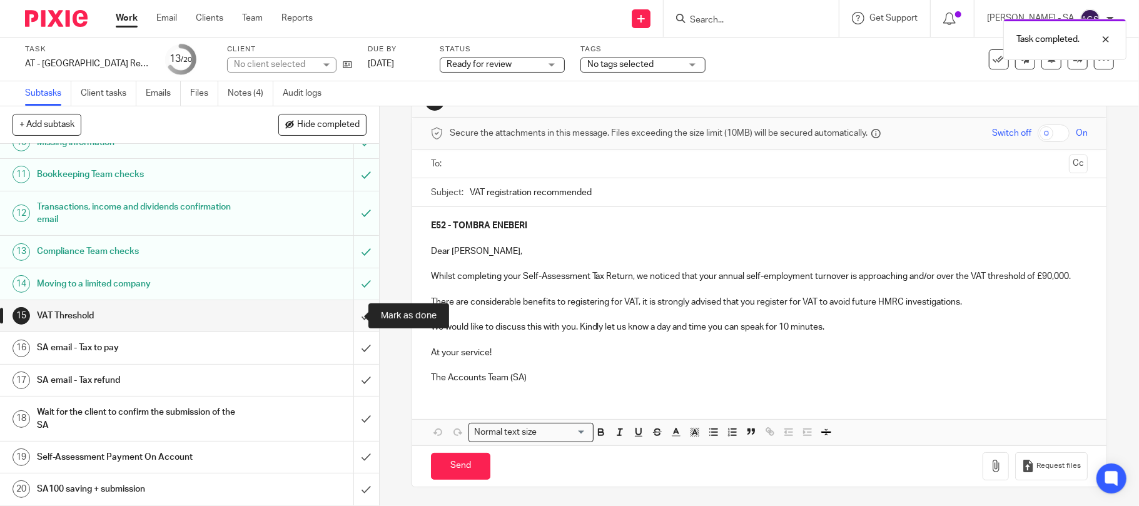
click at [349, 310] on input "submit" at bounding box center [189, 315] width 379 height 31
click at [171, 381] on h1 "SA email - Tax refund" at bounding box center [138, 380] width 203 height 19
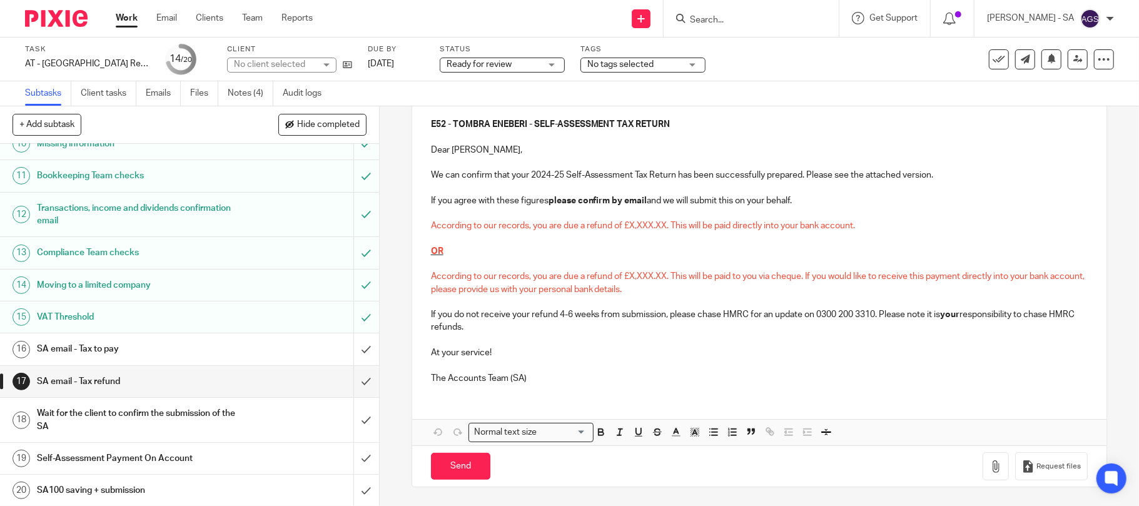
scroll to position [335, 0]
click at [348, 380] on input "submit" at bounding box center [189, 380] width 379 height 31
click at [196, 351] on h1 "SA email - Tax to pay" at bounding box center [138, 347] width 203 height 19
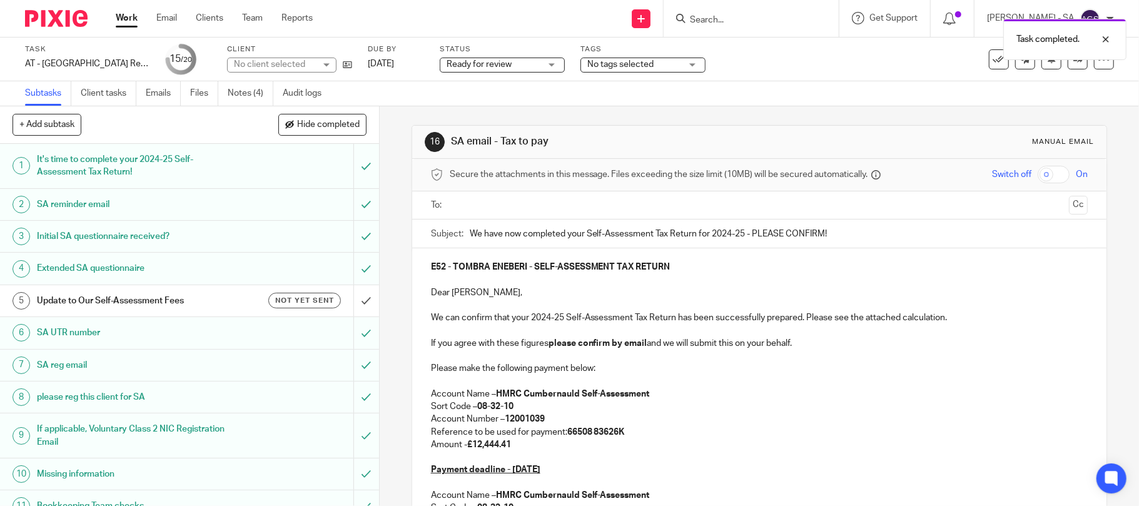
click at [464, 201] on input "text" at bounding box center [759, 205] width 610 height 14
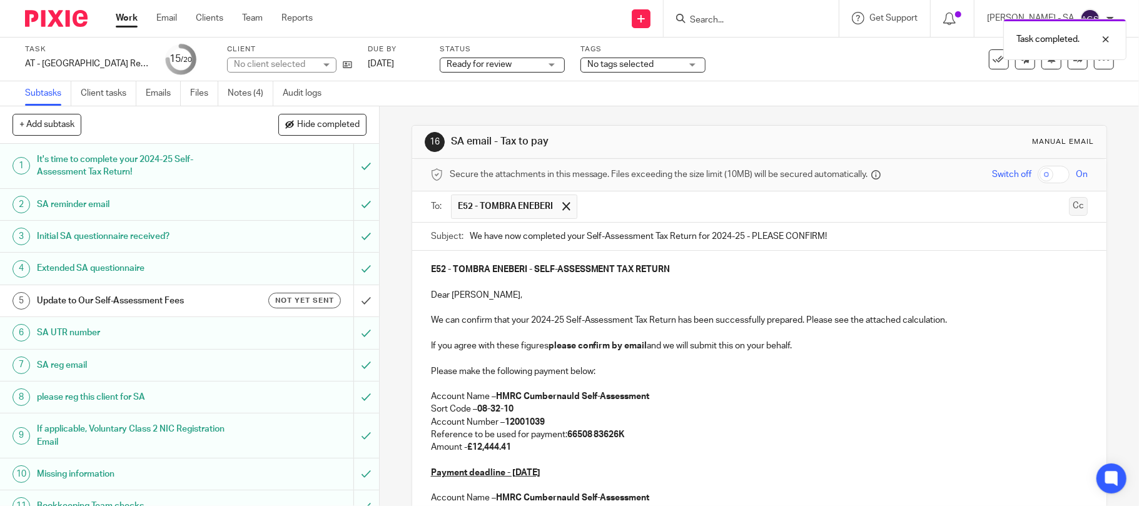
click at [1069, 209] on button "Cc" at bounding box center [1078, 206] width 19 height 19
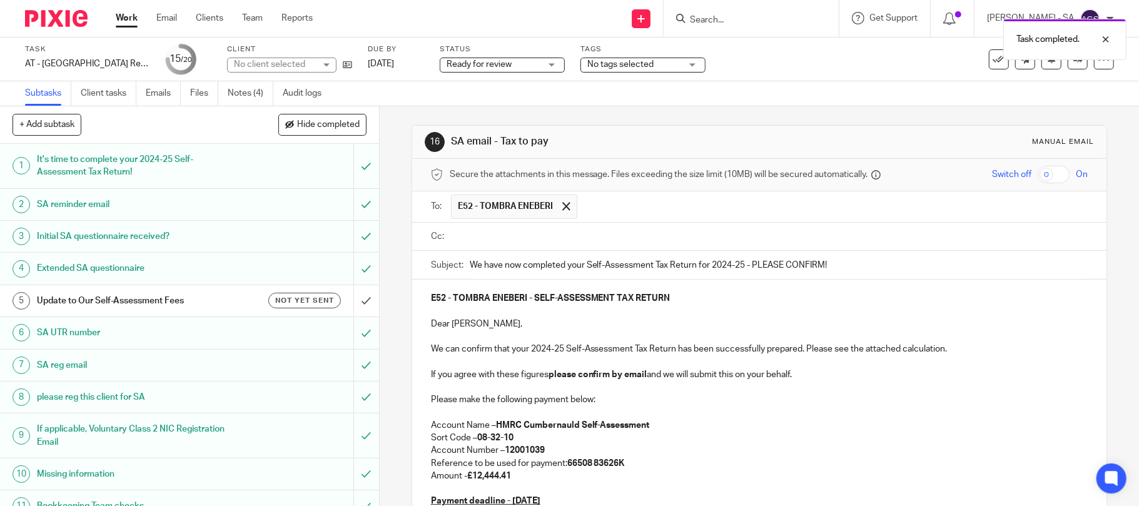
click at [527, 236] on input "text" at bounding box center [768, 237] width 629 height 14
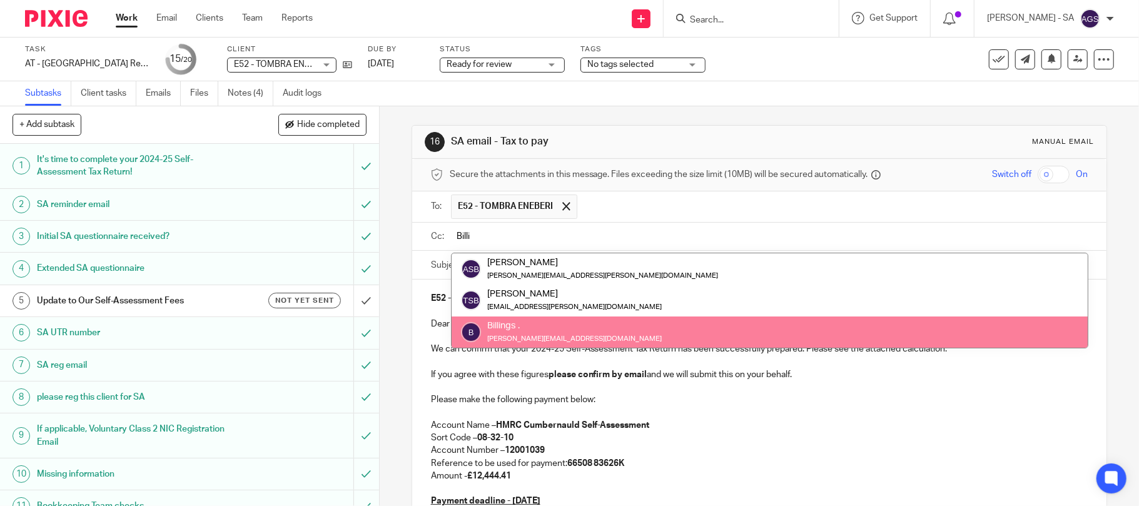
type input "Billi"
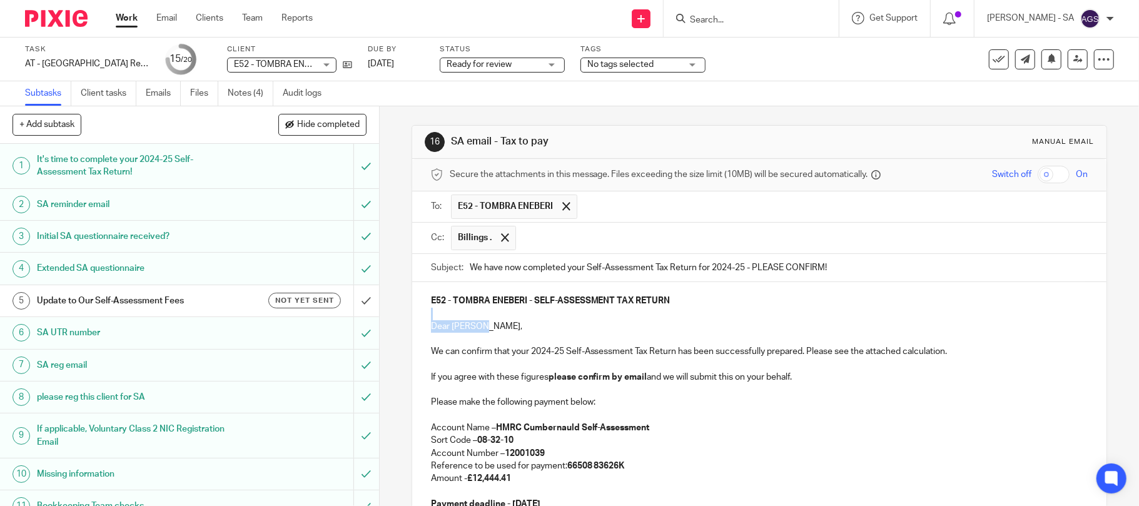
click at [528, 326] on p "Dear [PERSON_NAME]," at bounding box center [759, 326] width 657 height 13
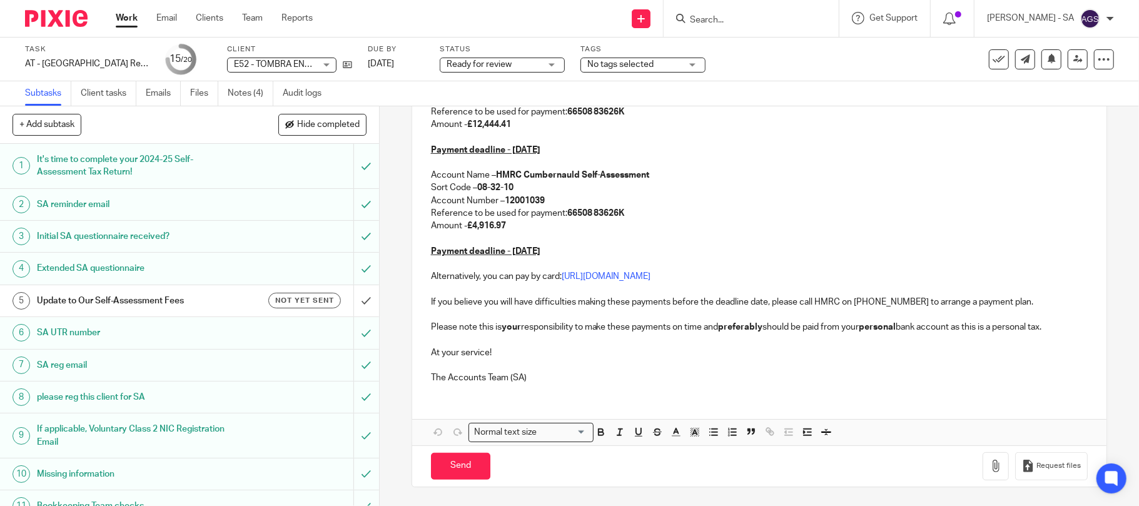
scroll to position [356, 0]
click at [989, 462] on icon "button" at bounding box center [995, 466] width 13 height 13
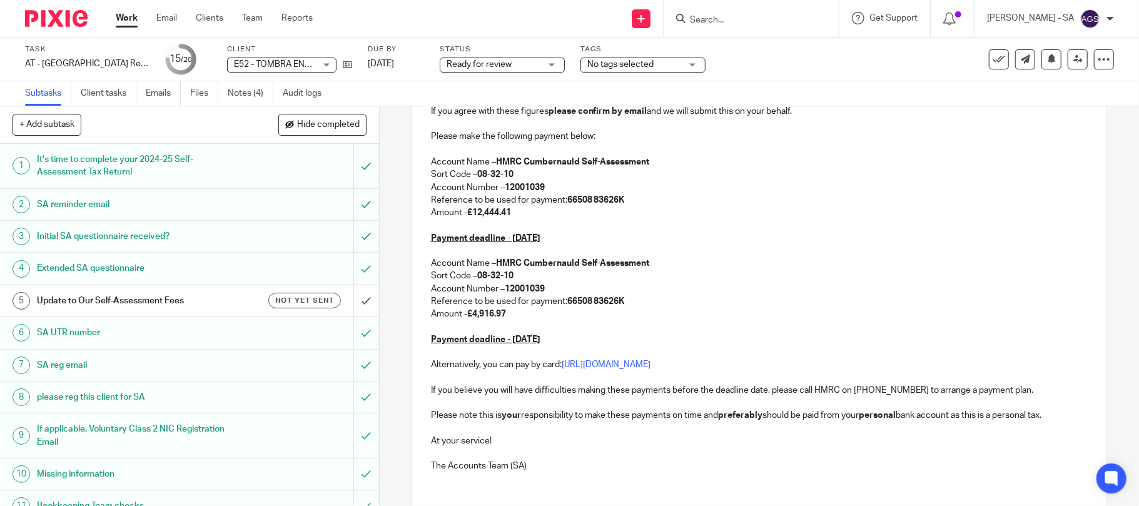
scroll to position [427, 0]
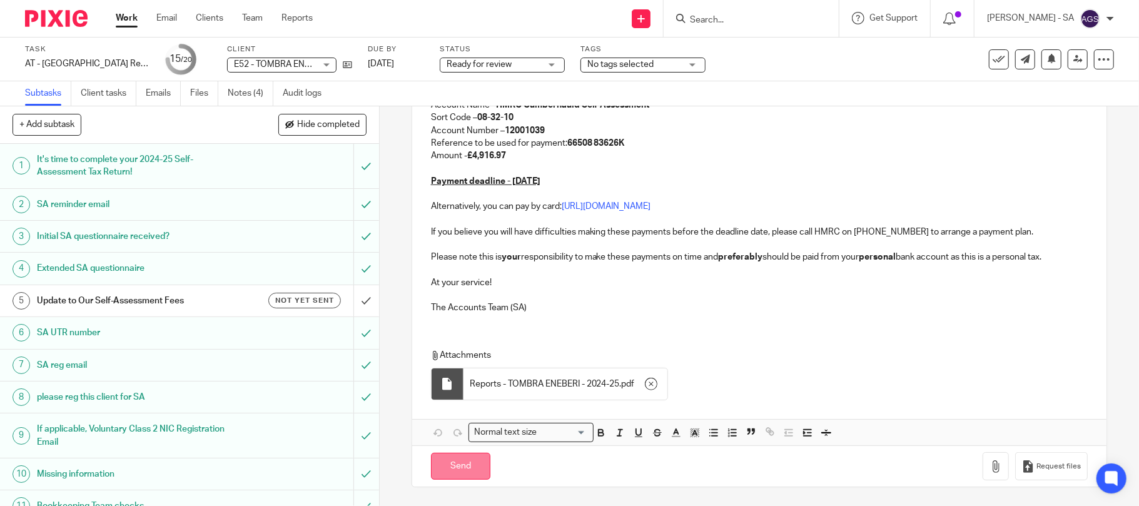
click at [465, 462] on input "Send" at bounding box center [460, 466] width 59 height 27
type input "Sent"
click at [483, 69] on span "Ready for review" at bounding box center [494, 64] width 94 height 13
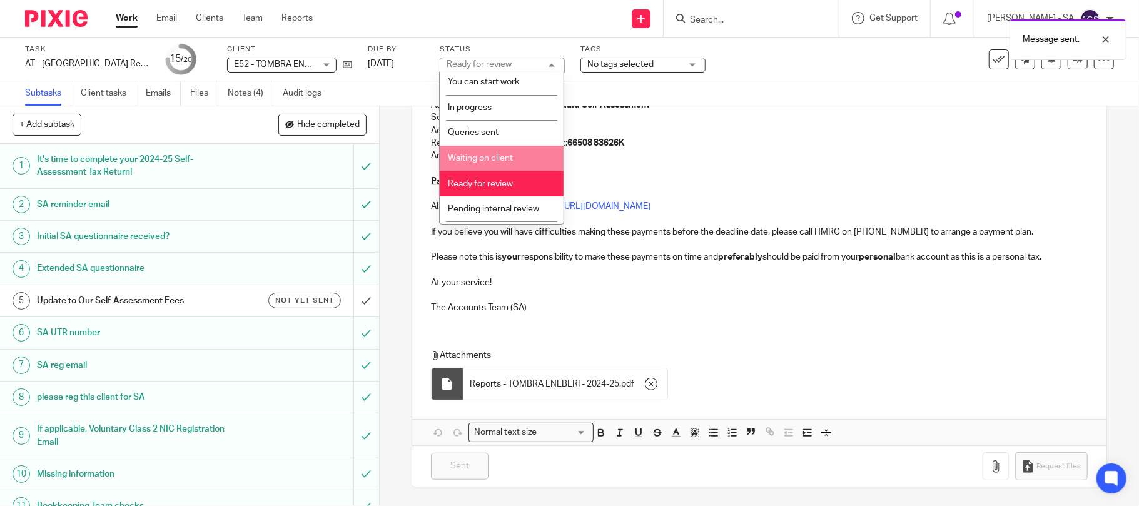
scroll to position [51, 0]
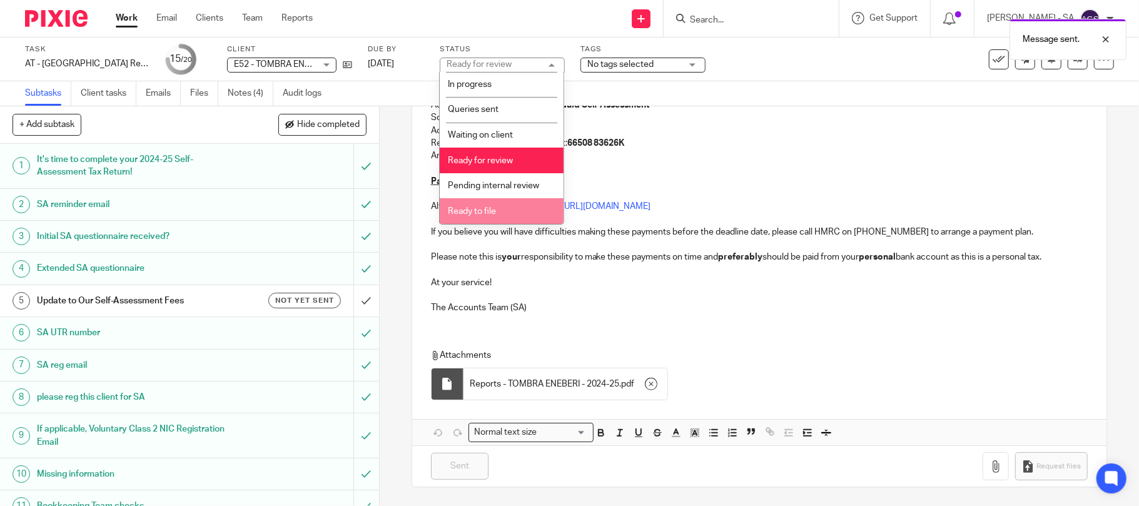
click at [494, 210] on span "Ready to file" at bounding box center [472, 211] width 48 height 9
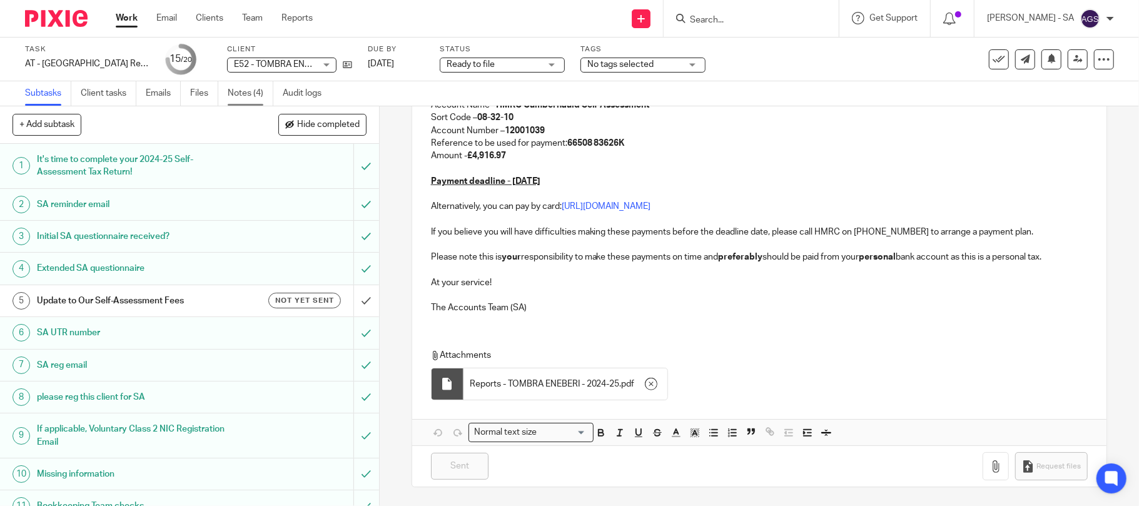
click at [231, 103] on link "Notes (4)" at bounding box center [251, 93] width 46 height 24
